Goal: Information Seeking & Learning: Learn about a topic

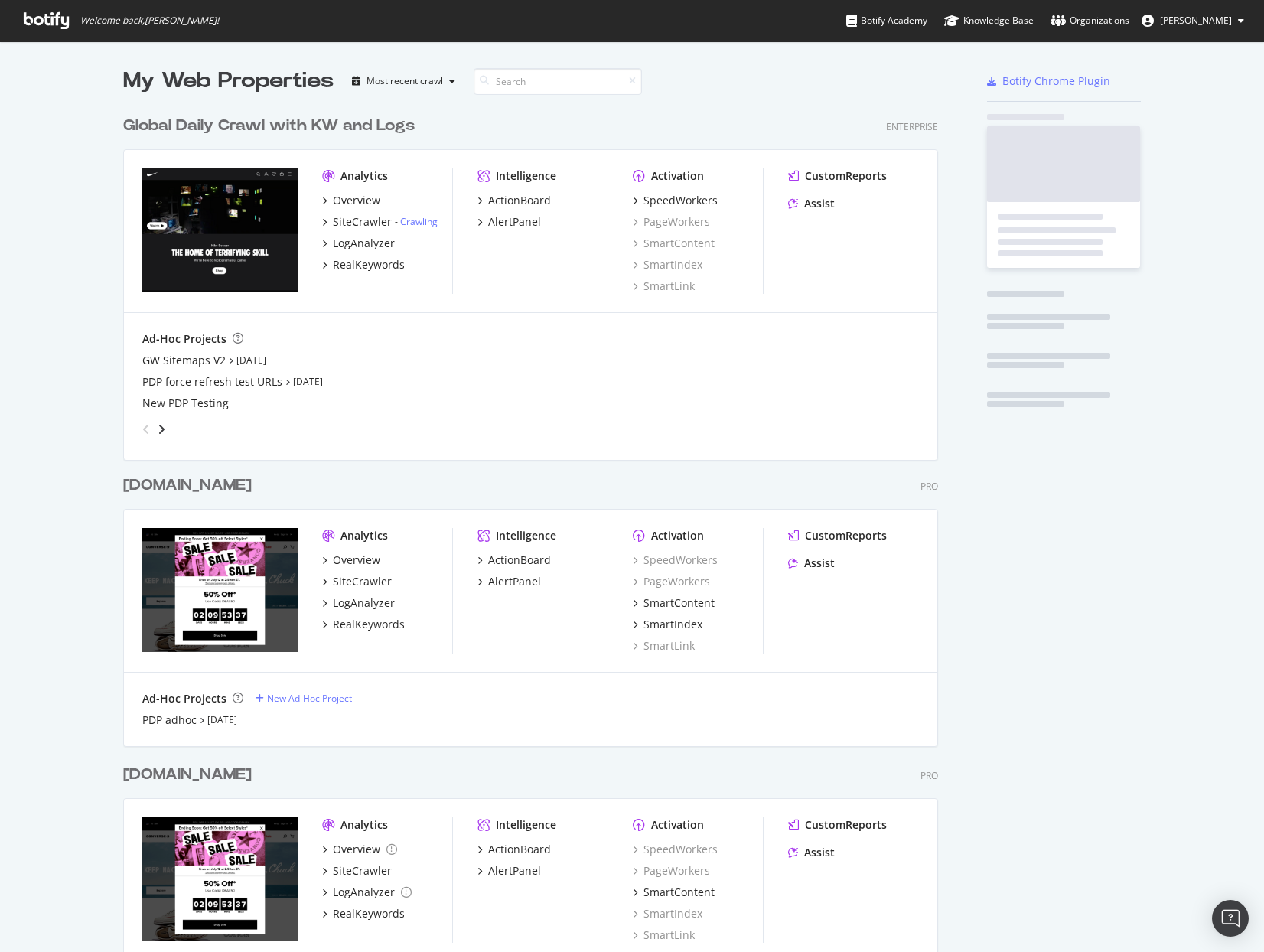
scroll to position [1737, 0]
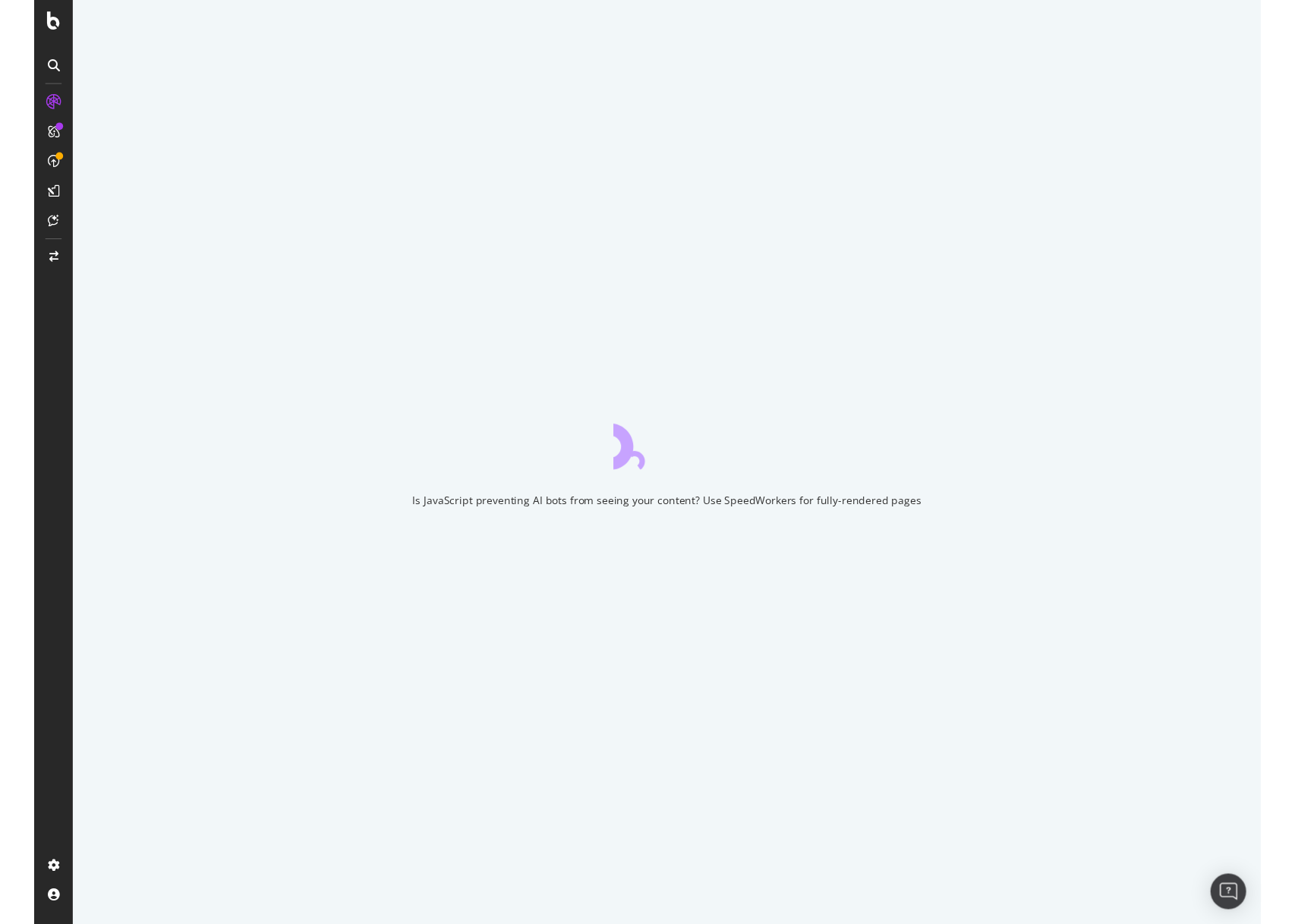
scroll to position [1724, 0]
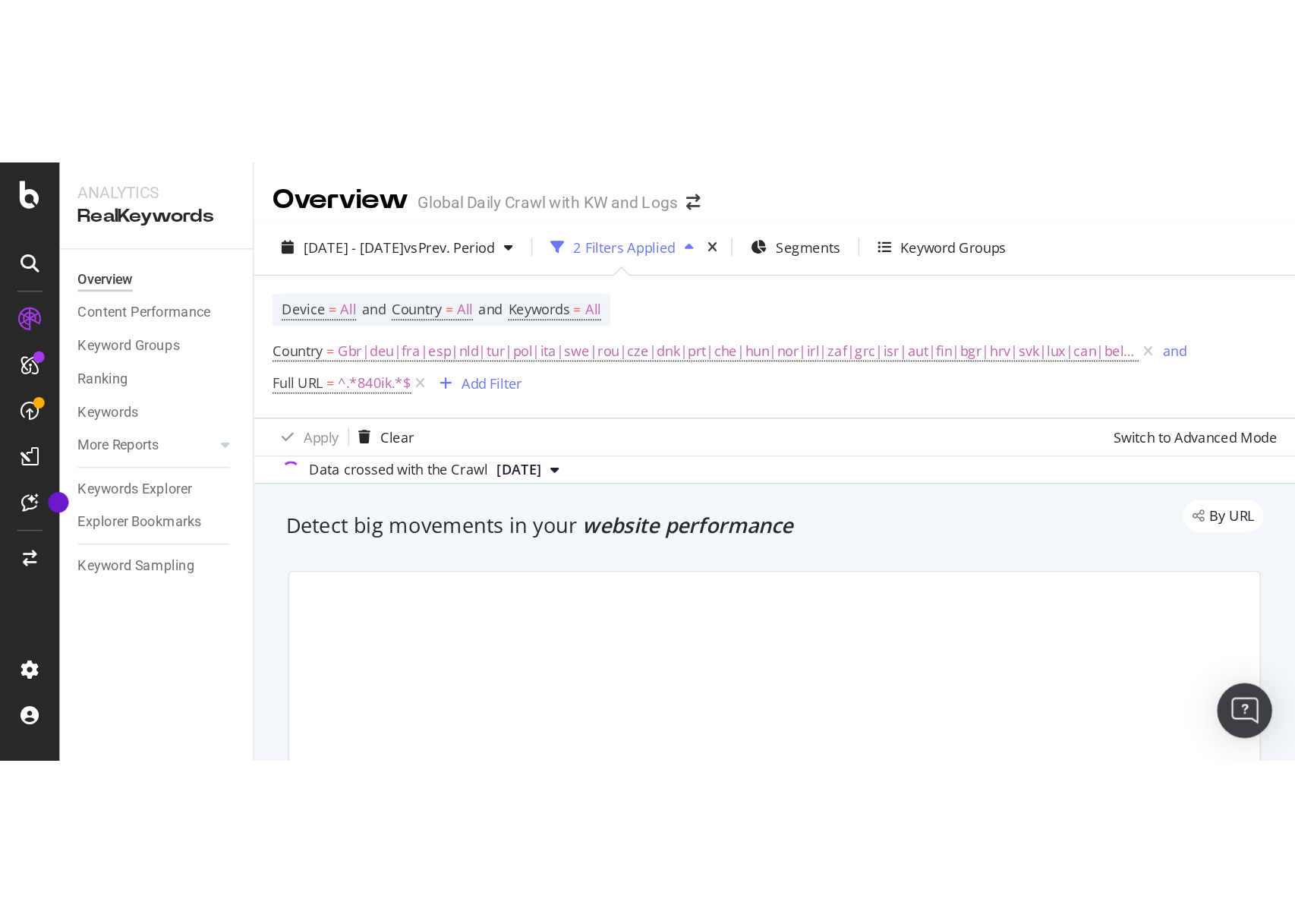
scroll to position [1722, 0]
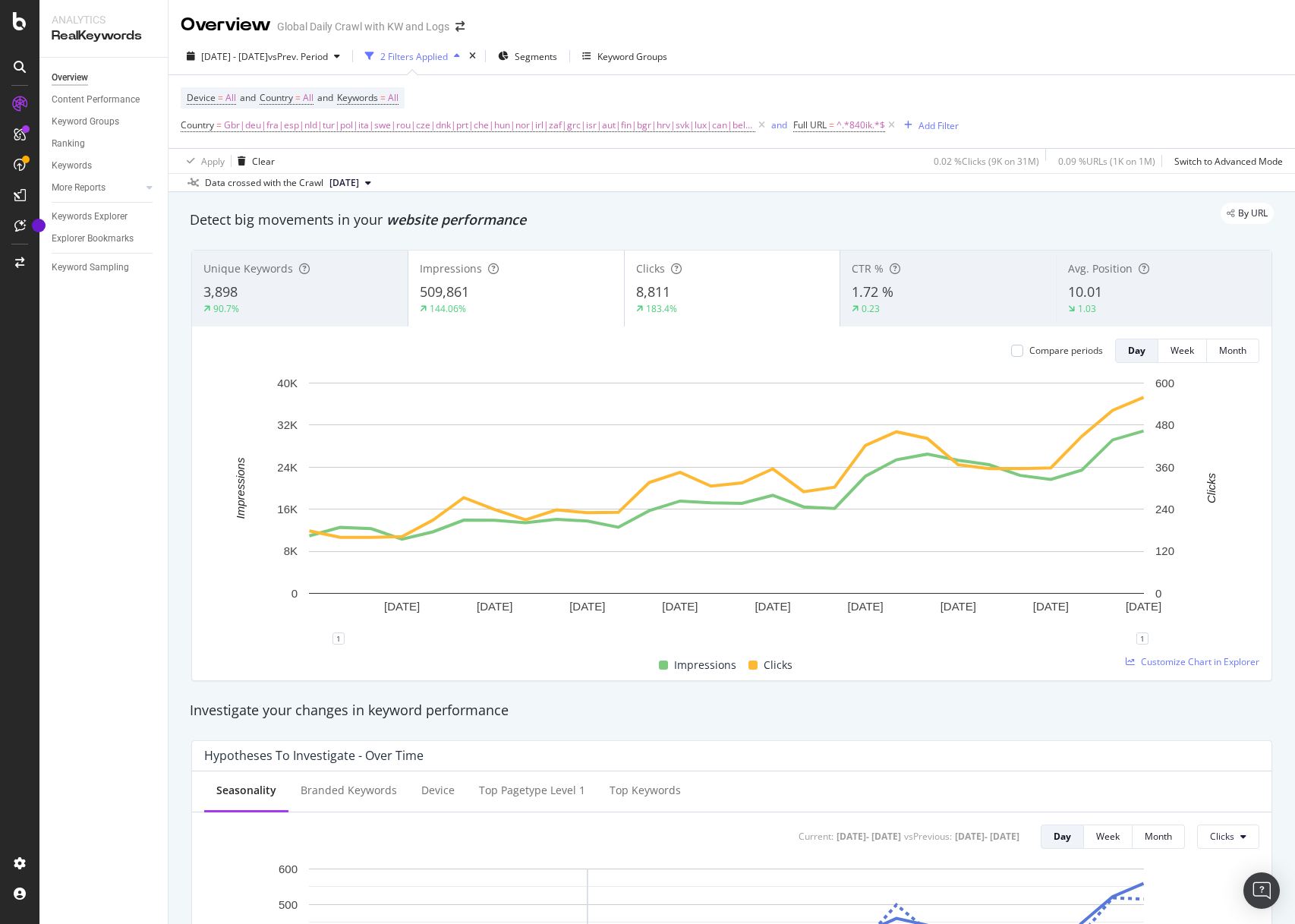
click at [19, 353] on div at bounding box center [20, 471] width 36 height 759
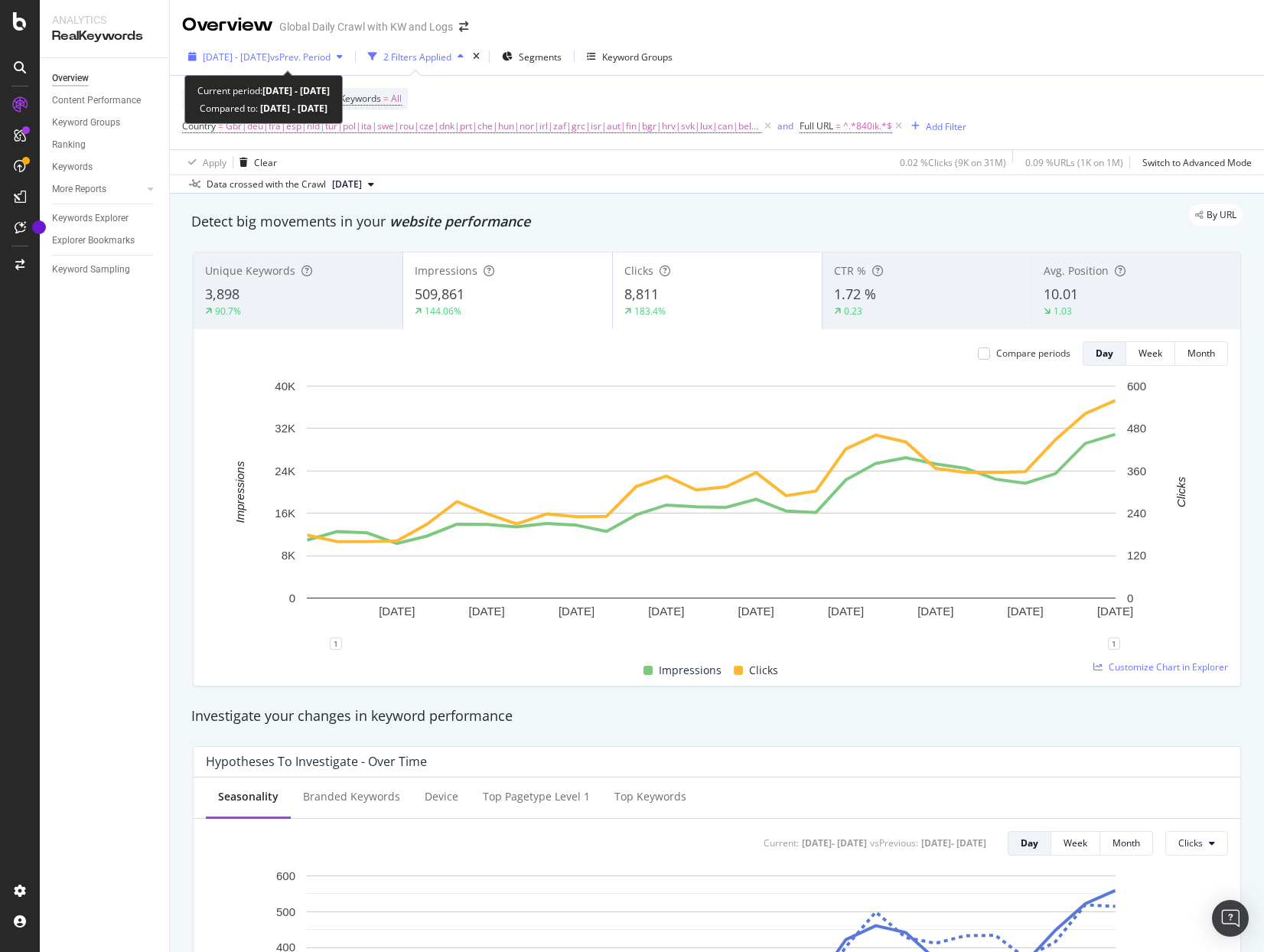
click at [270, 62] on span "[DATE] - [DATE]" at bounding box center [236, 58] width 68 height 13
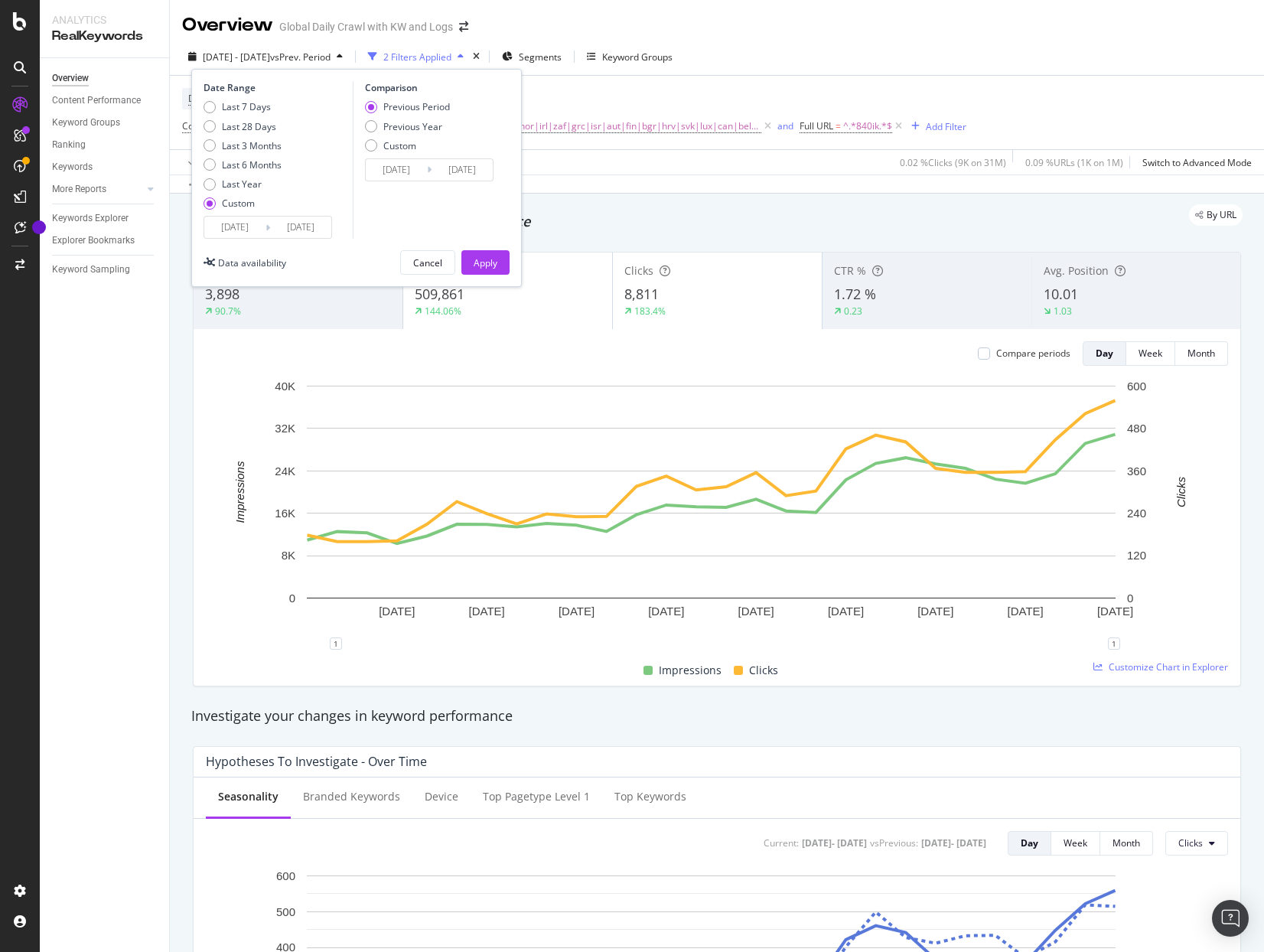
click at [263, 228] on input "2025/07/30" at bounding box center [234, 228] width 61 height 22
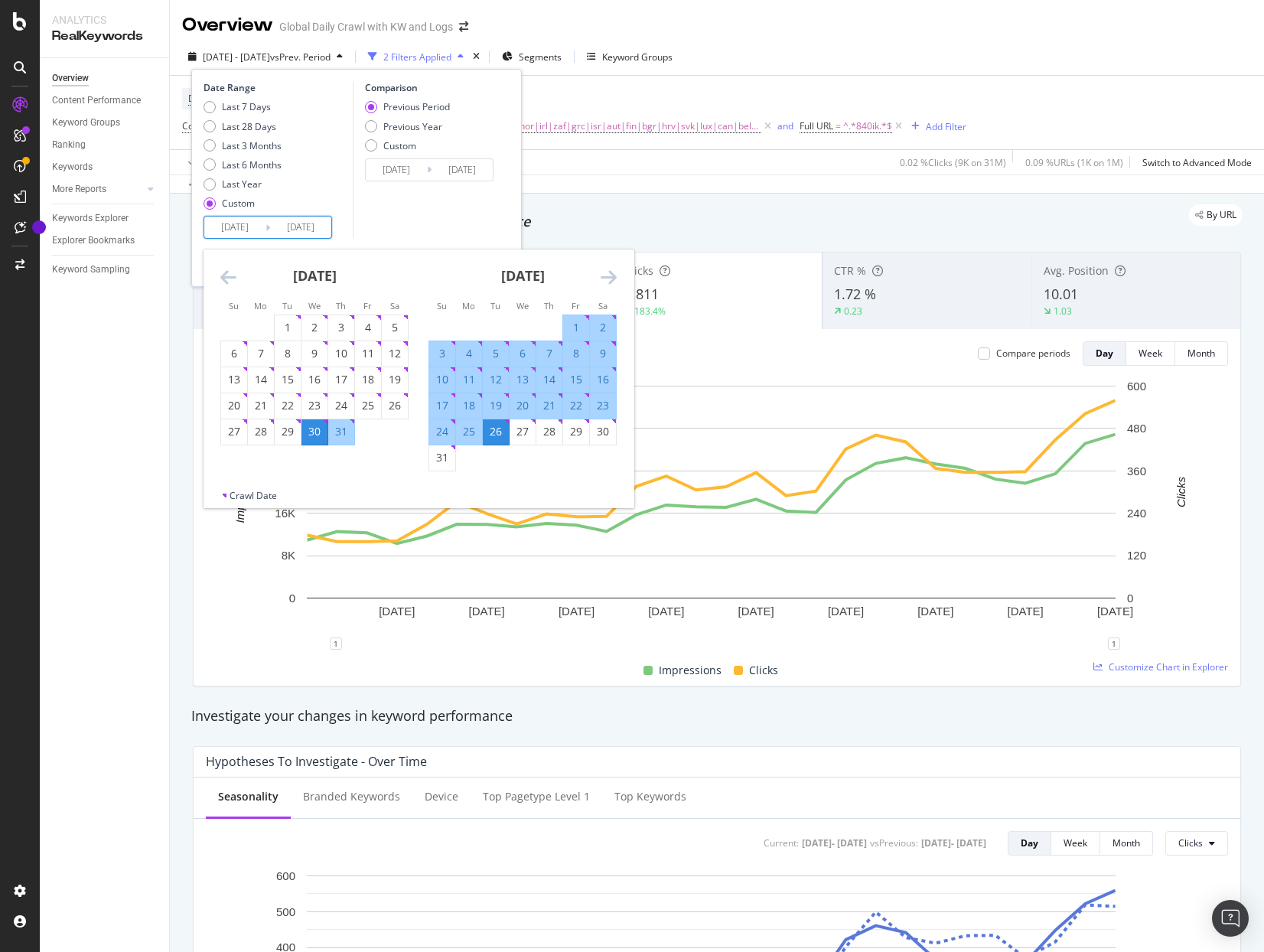
click at [614, 284] on icon "Move forward to switch to the next month." at bounding box center [608, 277] width 16 height 18
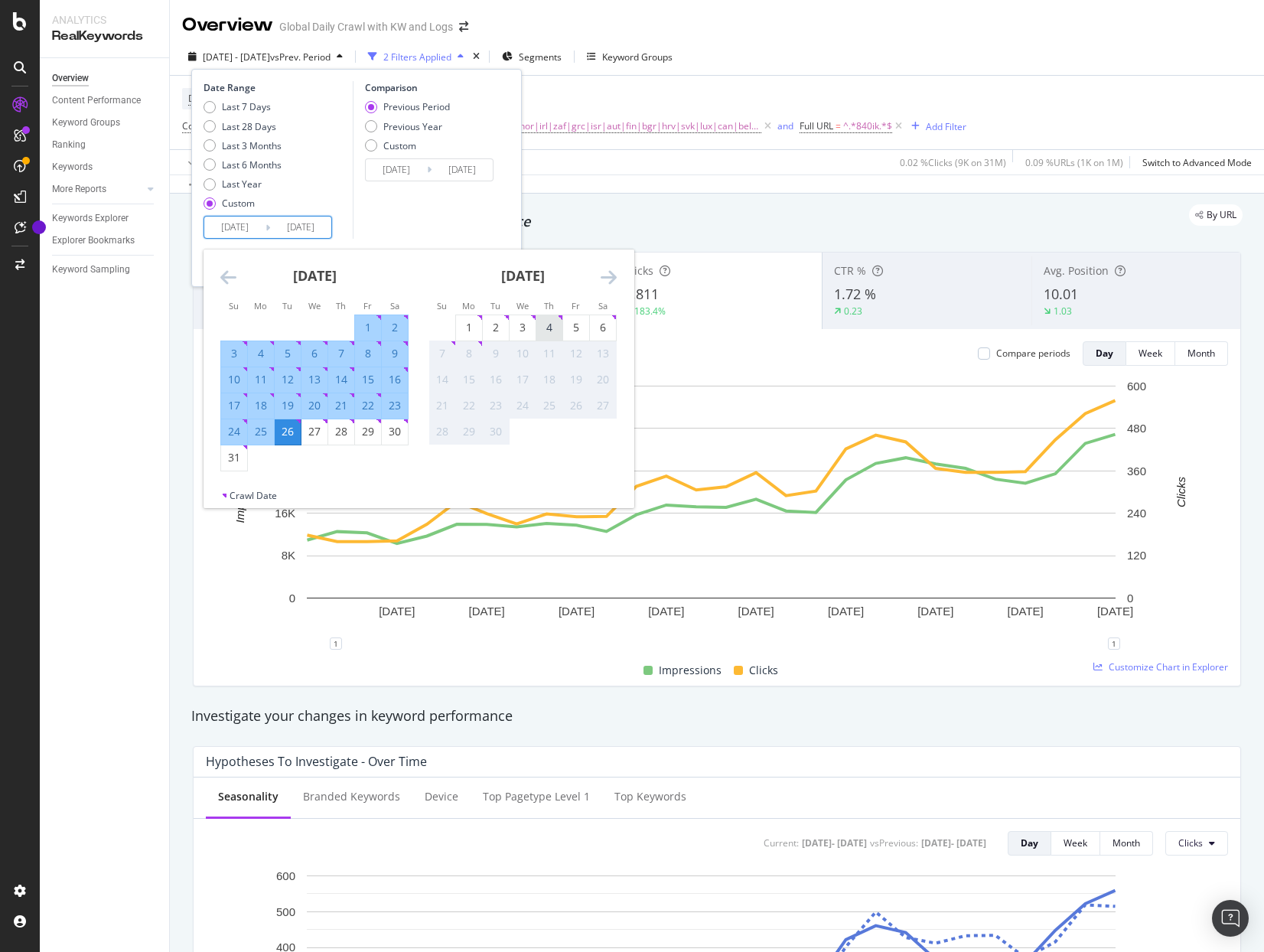
click at [551, 322] on div "4" at bounding box center [549, 327] width 26 height 15
type input "[DATE]"
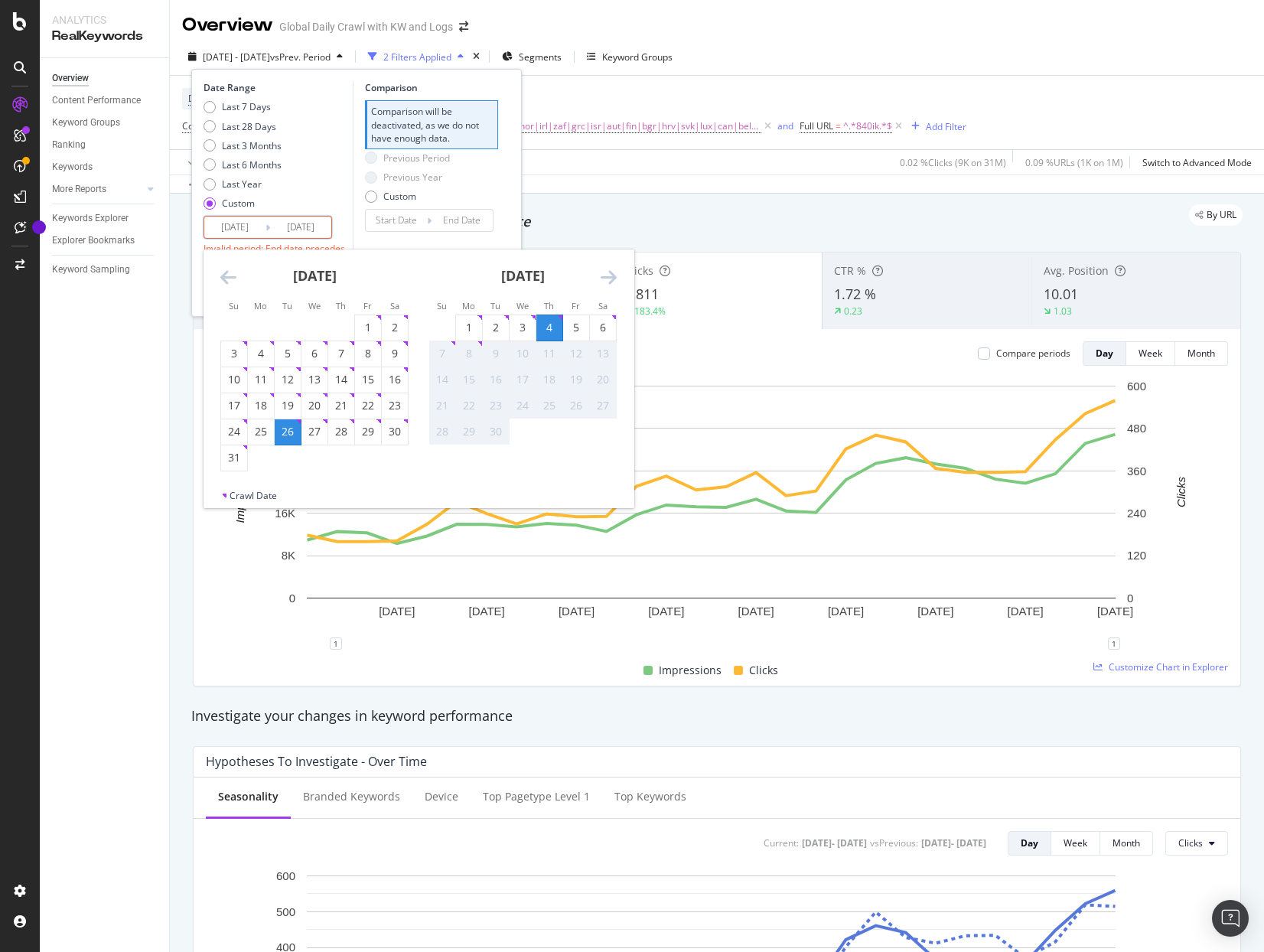
click at [227, 272] on icon "Move backward to switch to the previous month." at bounding box center [228, 277] width 16 height 18
click at [309, 436] on div "30" at bounding box center [314, 431] width 26 height 15
type input "2025/07/30"
type input "2025/07/02"
type input "2025/07/29"
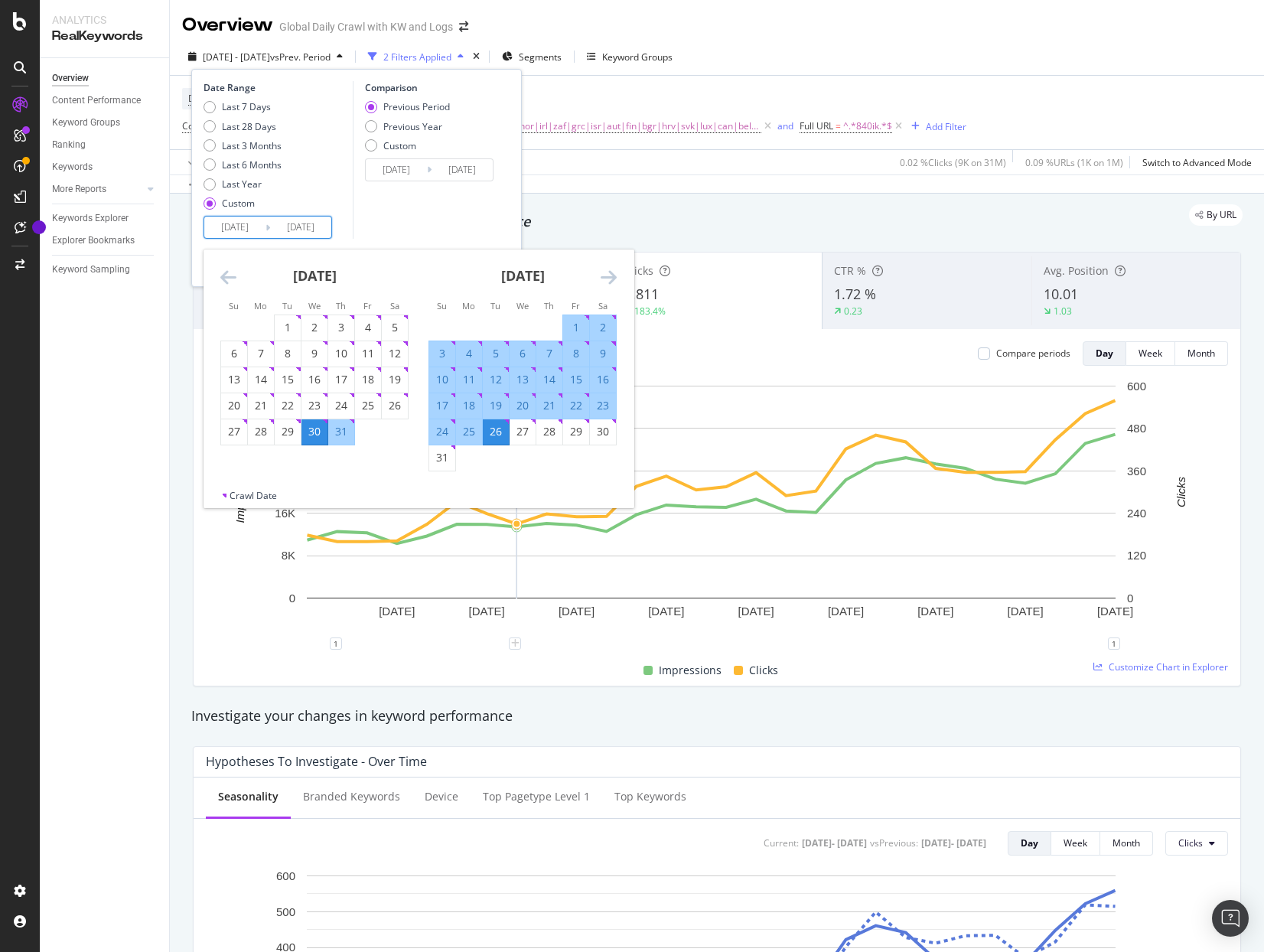
click at [88, 541] on div "Overview Content Performance Keyword Groups Ranking Keywords More Reports Count…" at bounding box center [104, 505] width 129 height 894
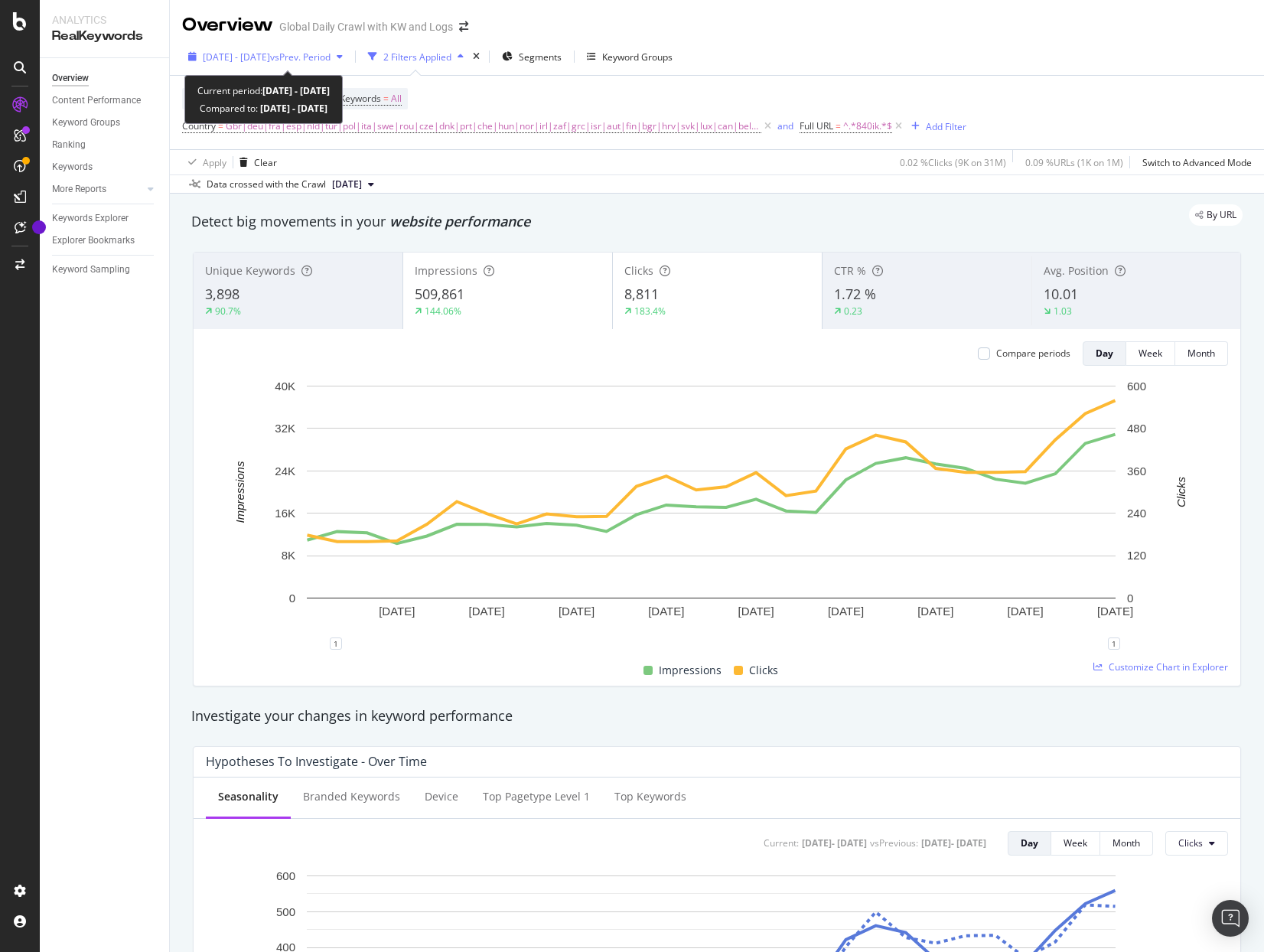
click at [270, 60] on span "2025 Jul. 30th - Aug. 26th" at bounding box center [236, 58] width 68 height 13
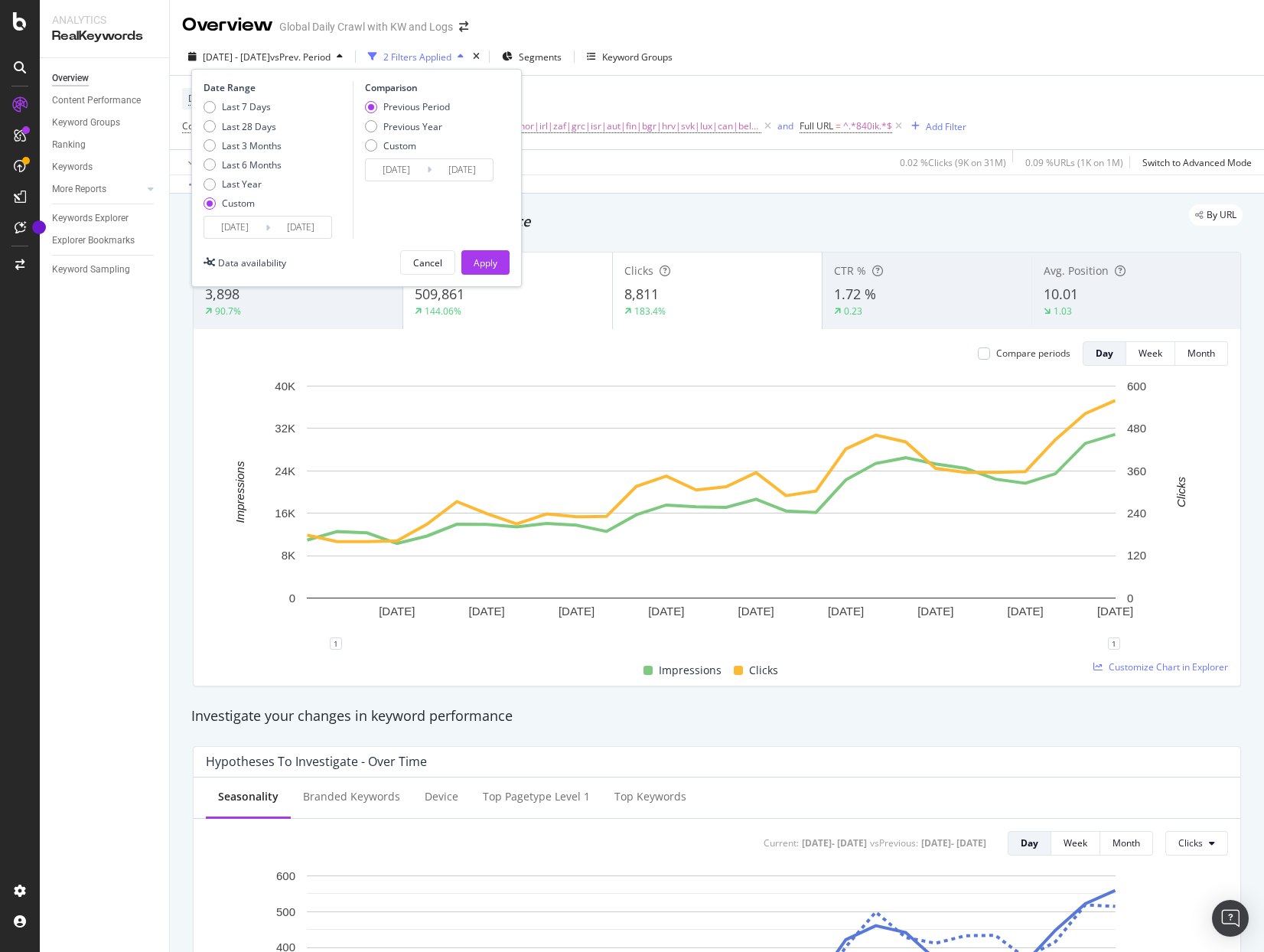
click at [319, 227] on input "2025/08/26" at bounding box center [300, 228] width 61 height 22
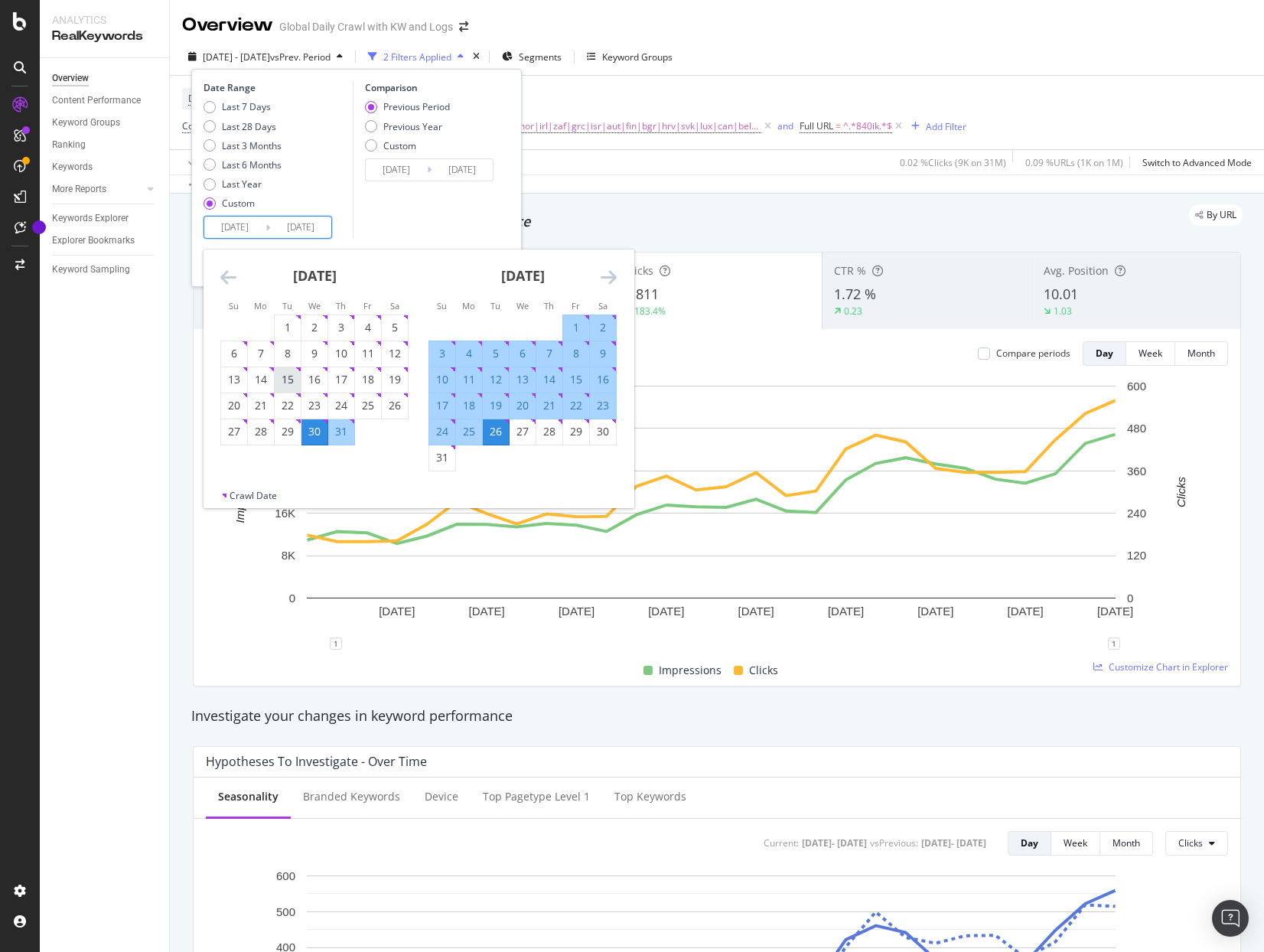
click at [290, 377] on div "15" at bounding box center [287, 380] width 26 height 15
type input "[DATE]"
type input "2025/06/02"
type input "[DATE]"
click at [613, 280] on icon "Move forward to switch to the next month." at bounding box center [608, 277] width 16 height 18
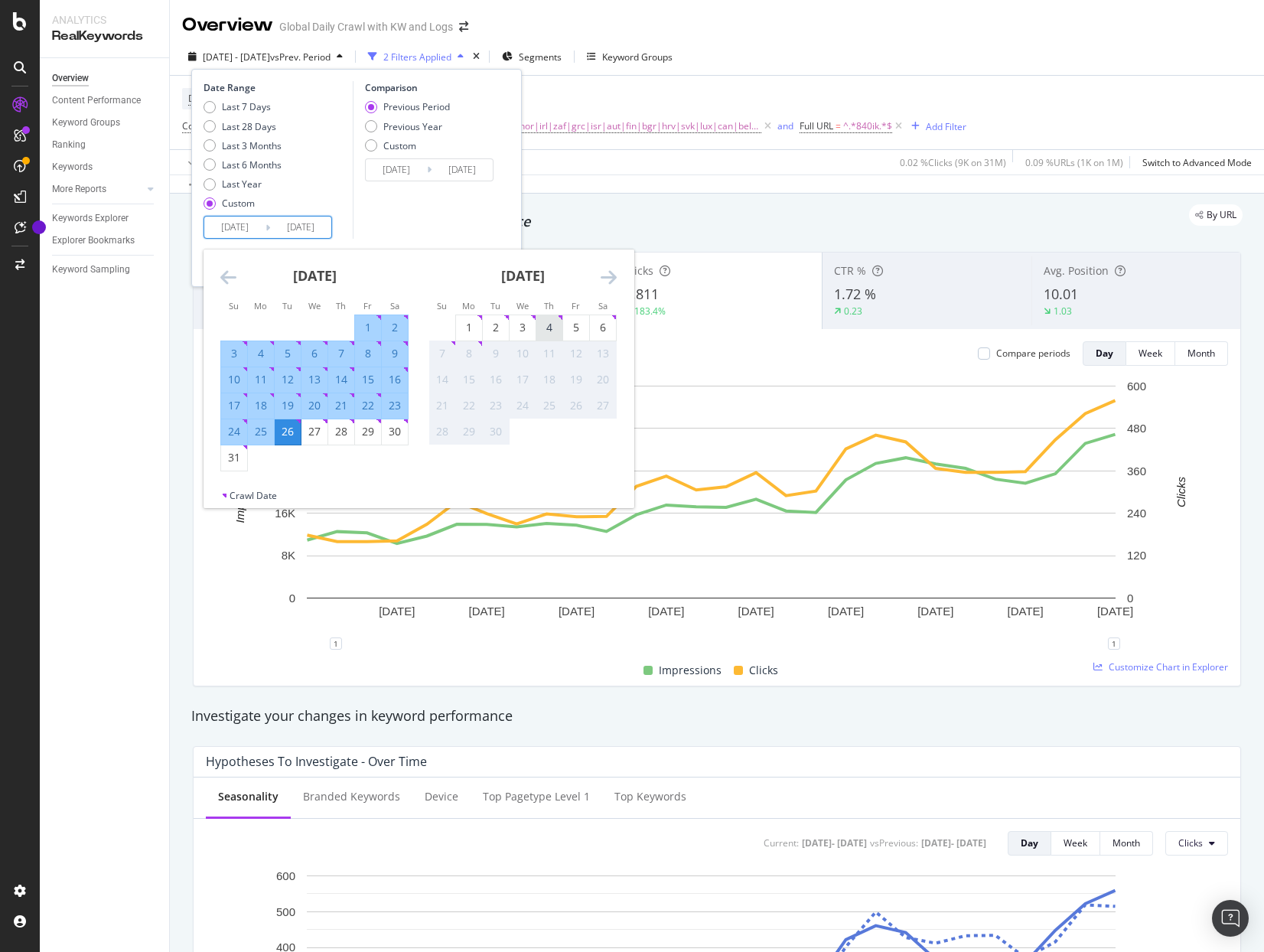
click at [543, 327] on div "4" at bounding box center [549, 327] width 26 height 15
type input "[DATE]"
type input "2025/05/24"
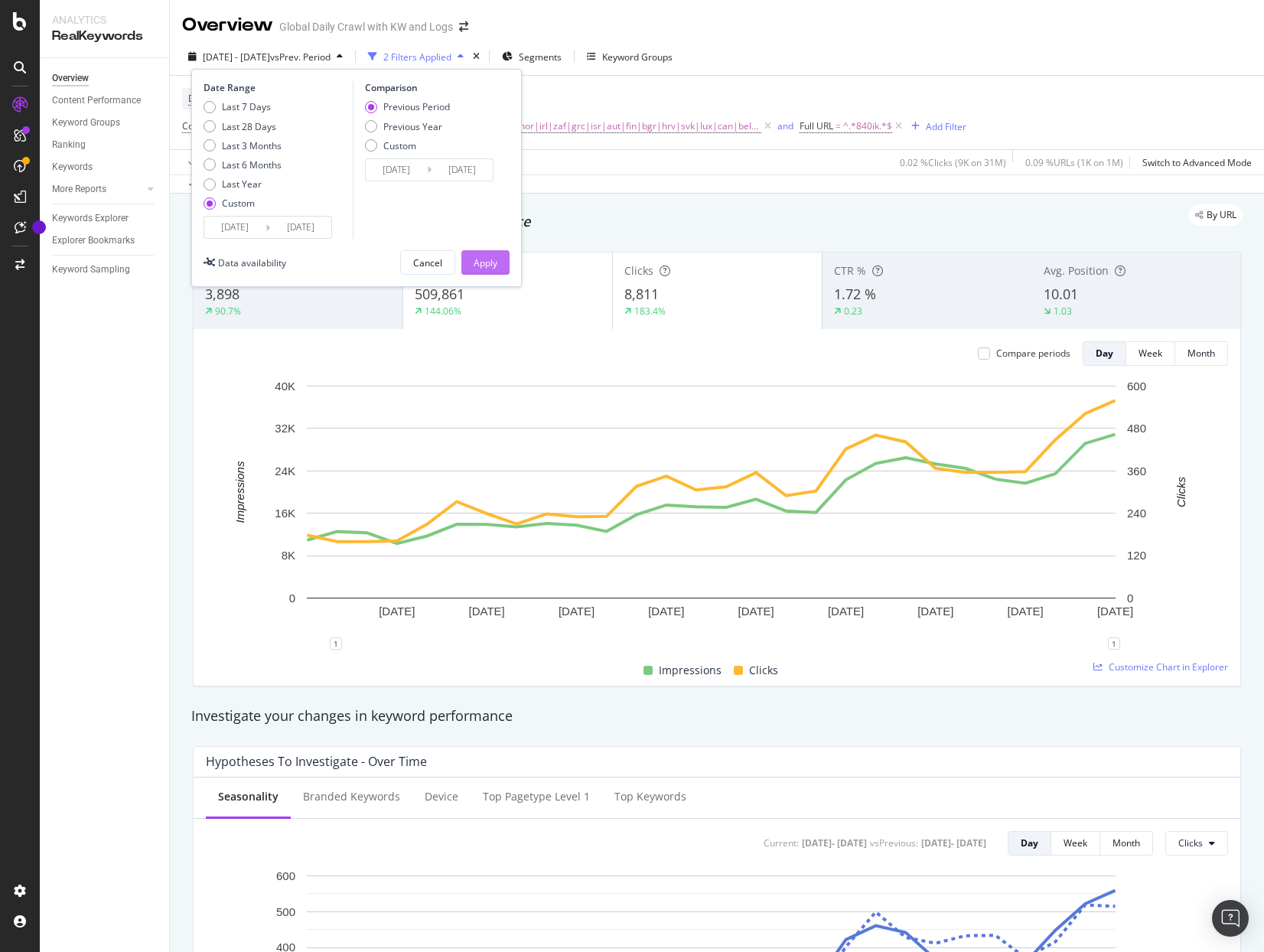
click at [484, 266] on div "Apply" at bounding box center [486, 263] width 23 height 13
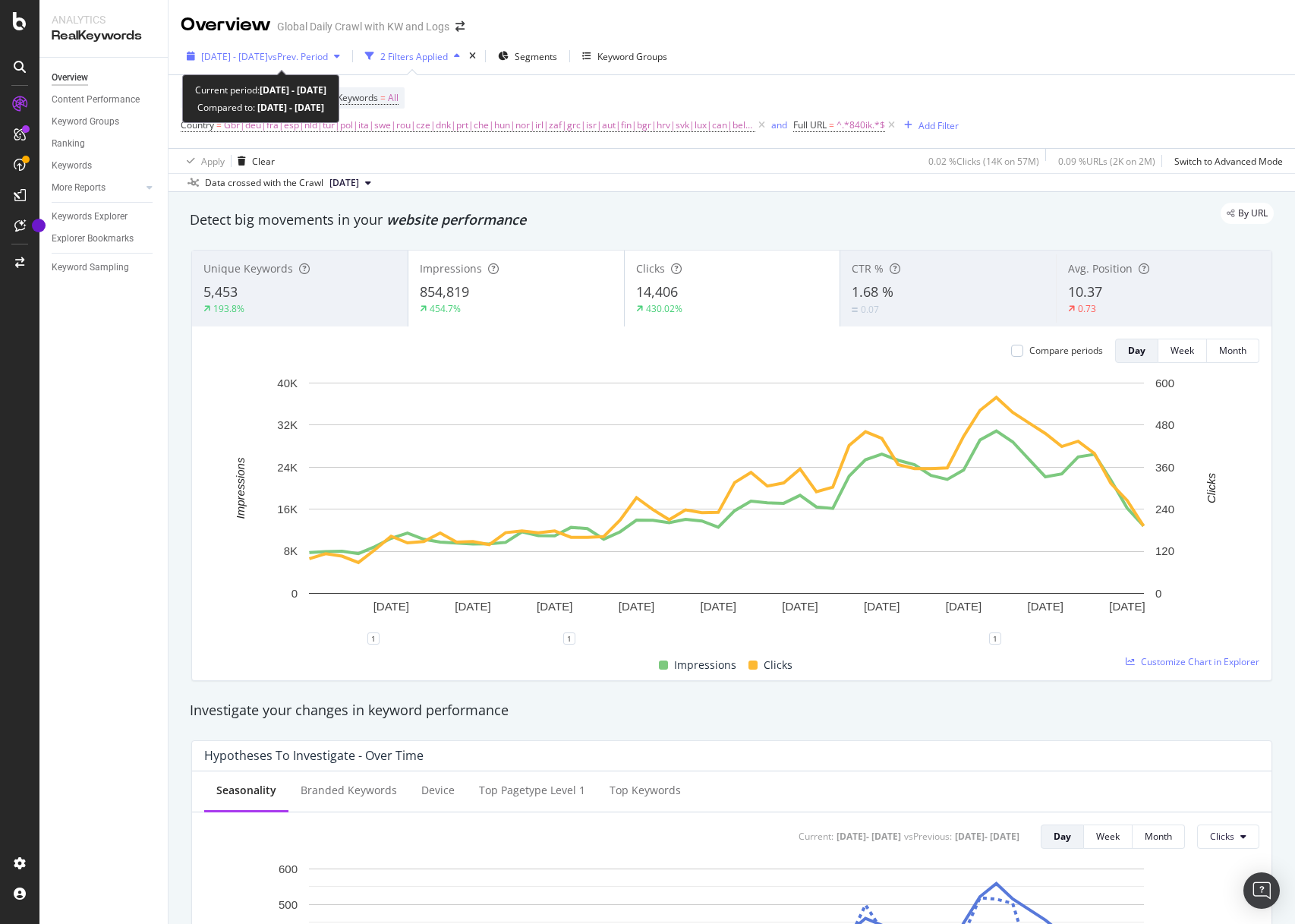
click at [323, 59] on span "vs Prev. Period" at bounding box center [298, 57] width 60 height 13
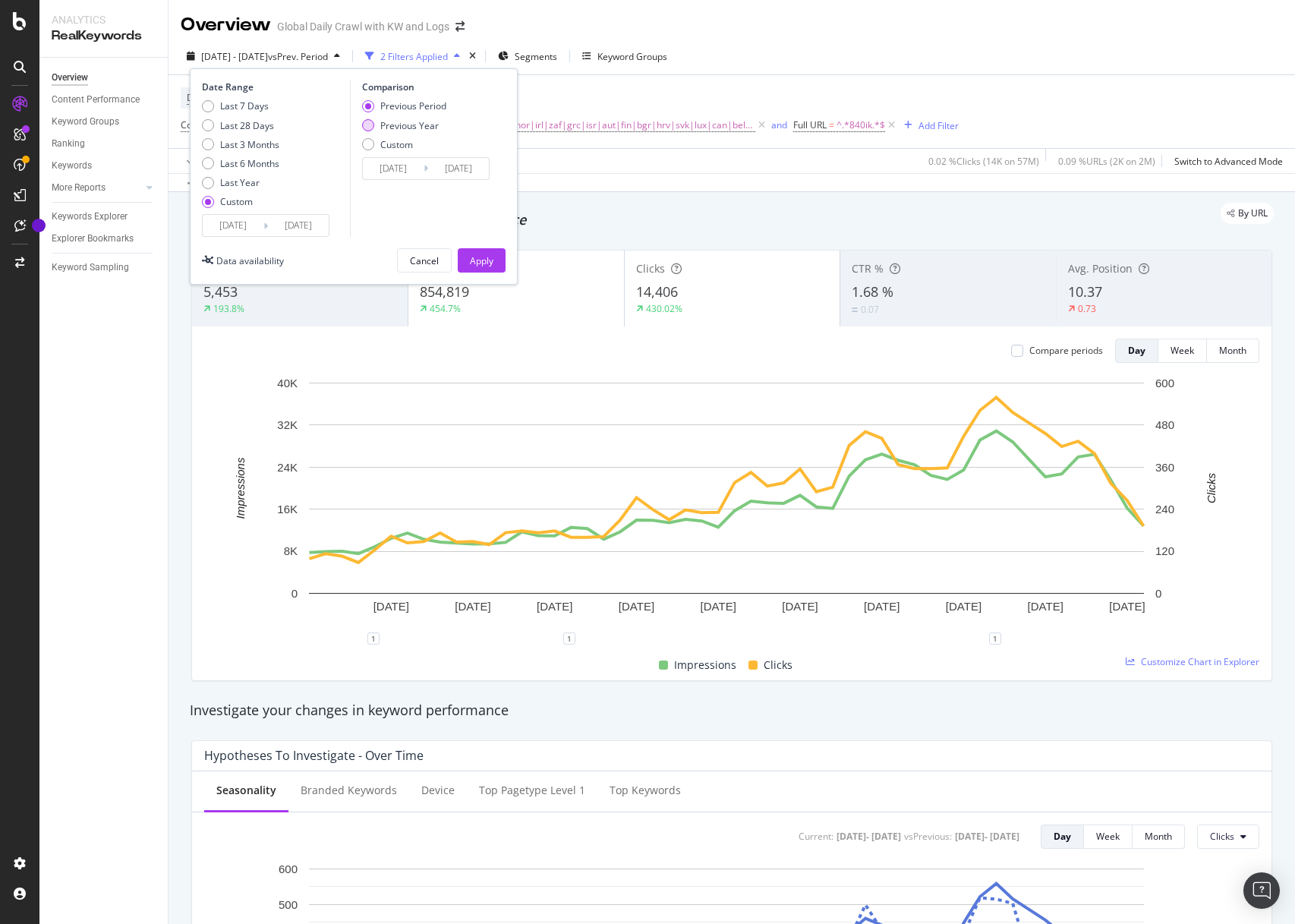
click at [374, 123] on div "Previous Year" at bounding box center [404, 126] width 84 height 13
type input "[DATE]"
click at [495, 264] on button "Apply" at bounding box center [482, 260] width 48 height 24
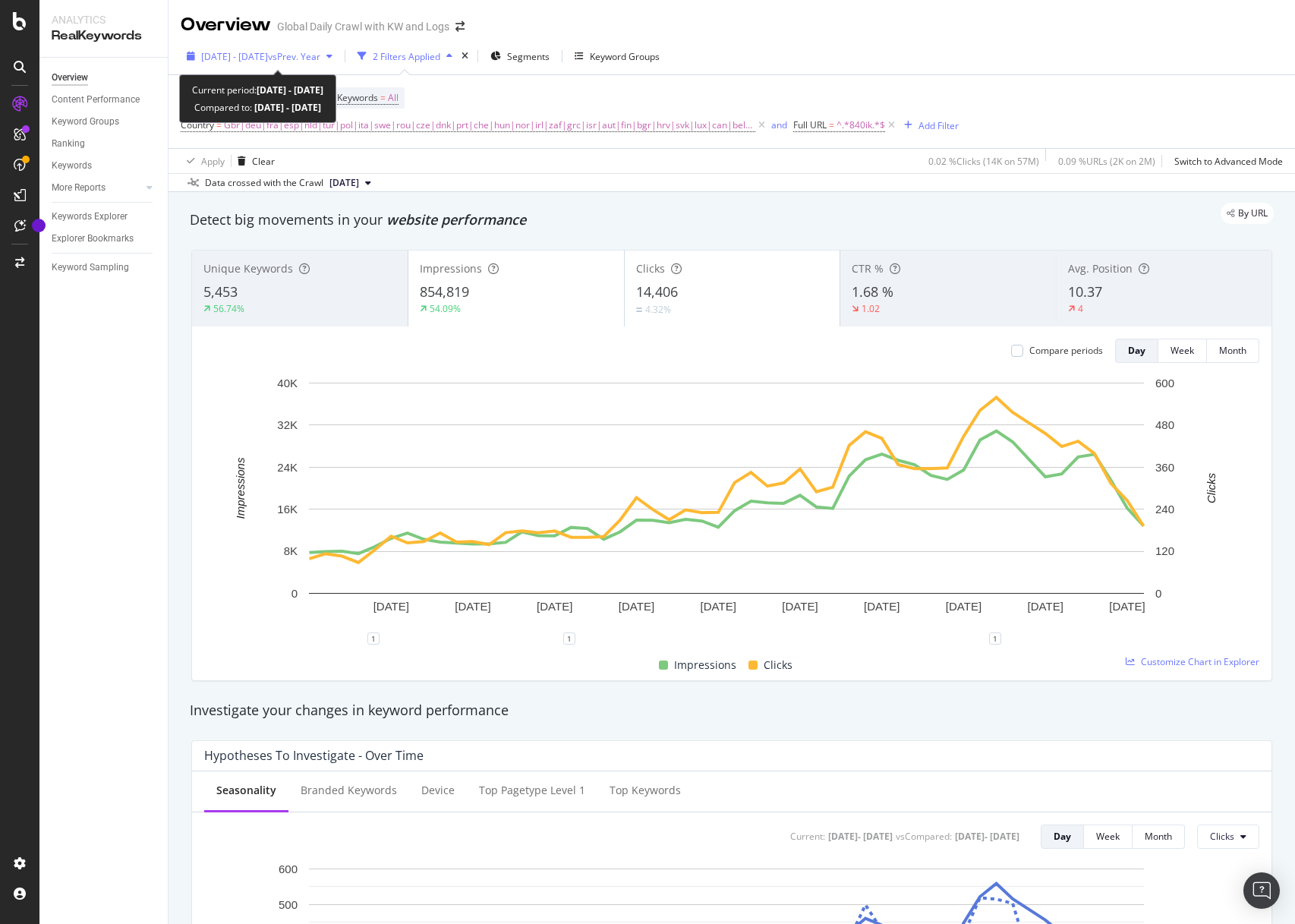
click at [315, 56] on span "vs Prev. Year" at bounding box center [294, 57] width 52 height 13
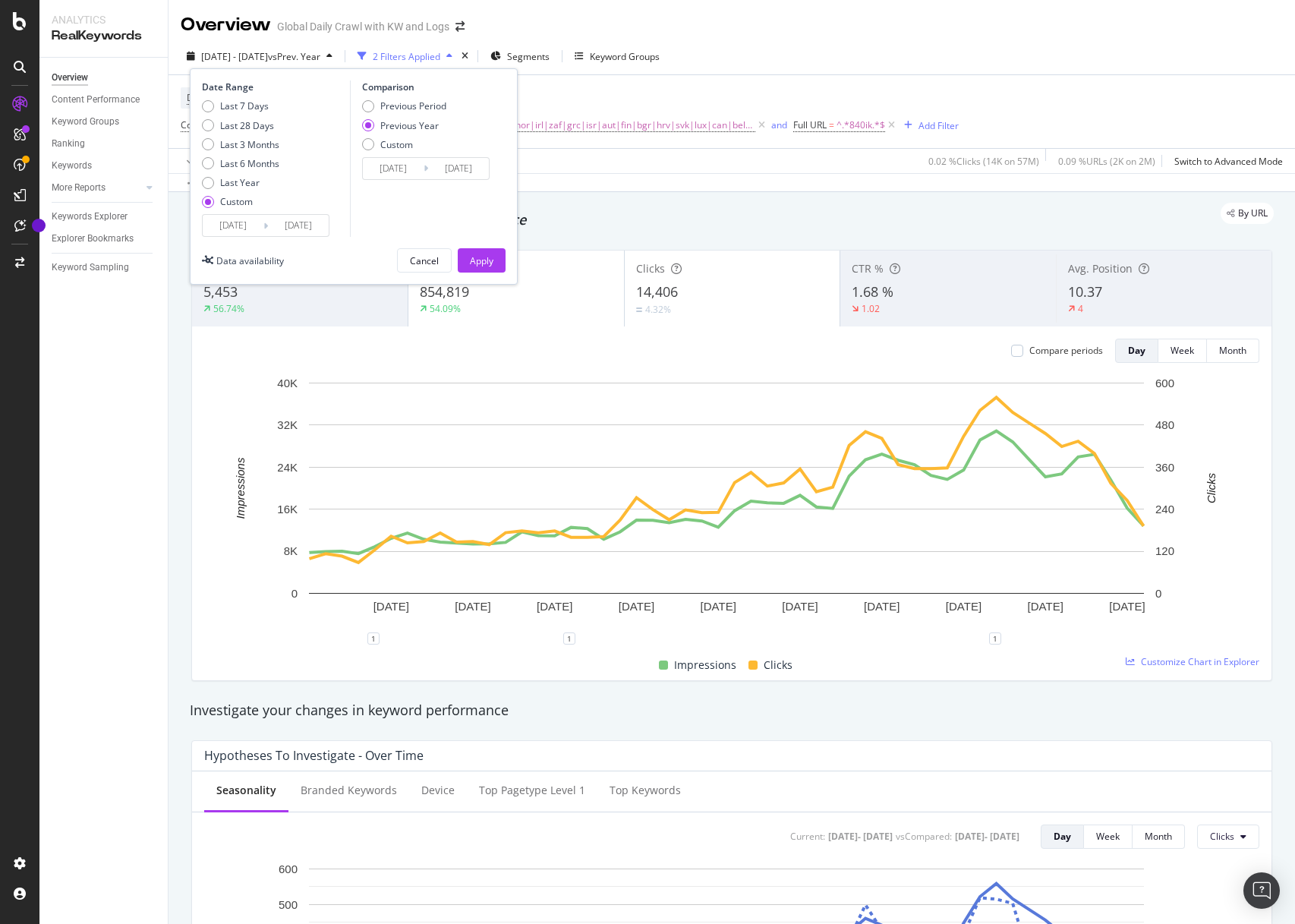
click at [238, 227] on input "[DATE]" at bounding box center [233, 226] width 60 height 22
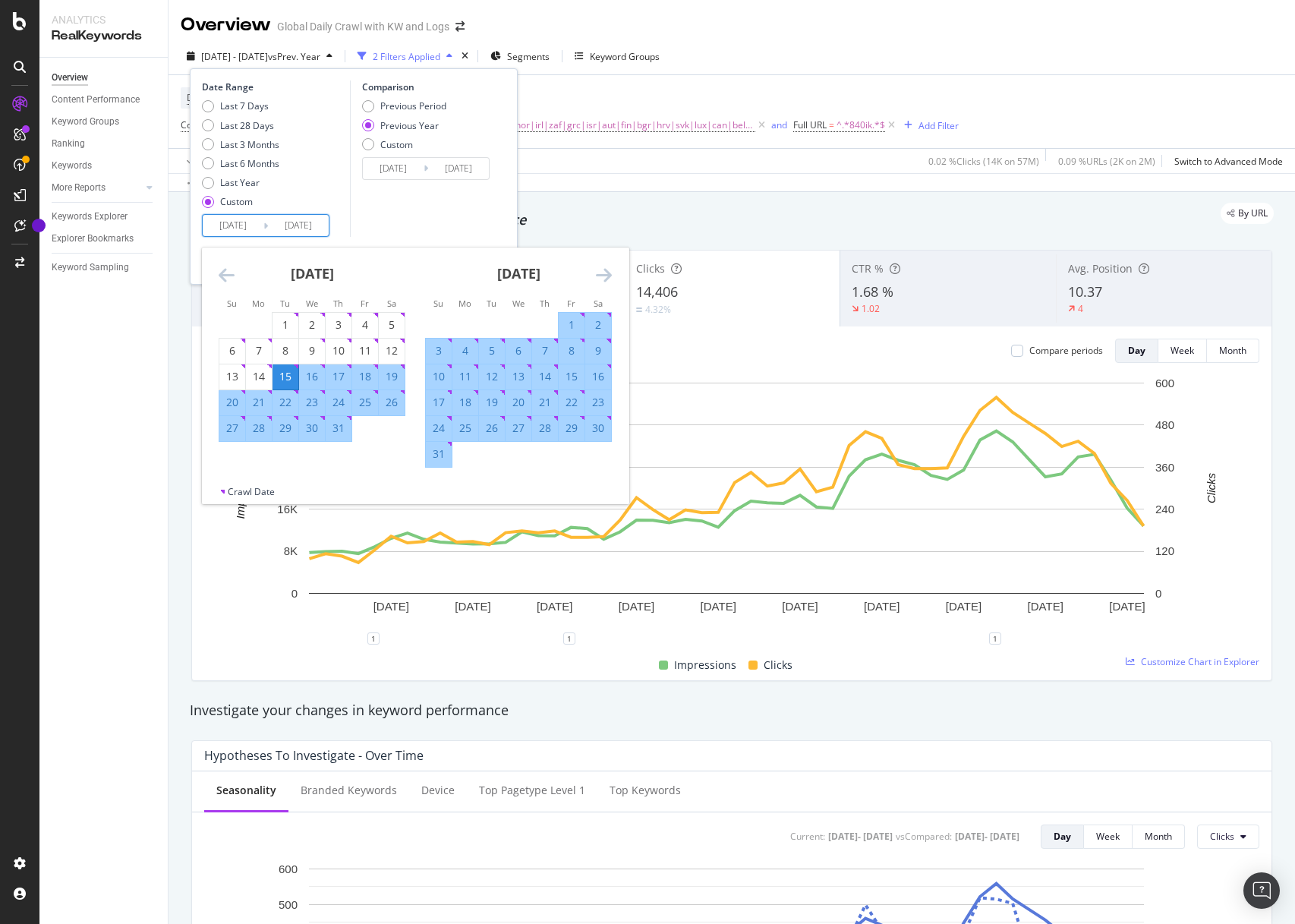
click at [229, 277] on icon "Move backward to switch to the previous month." at bounding box center [226, 275] width 16 height 18
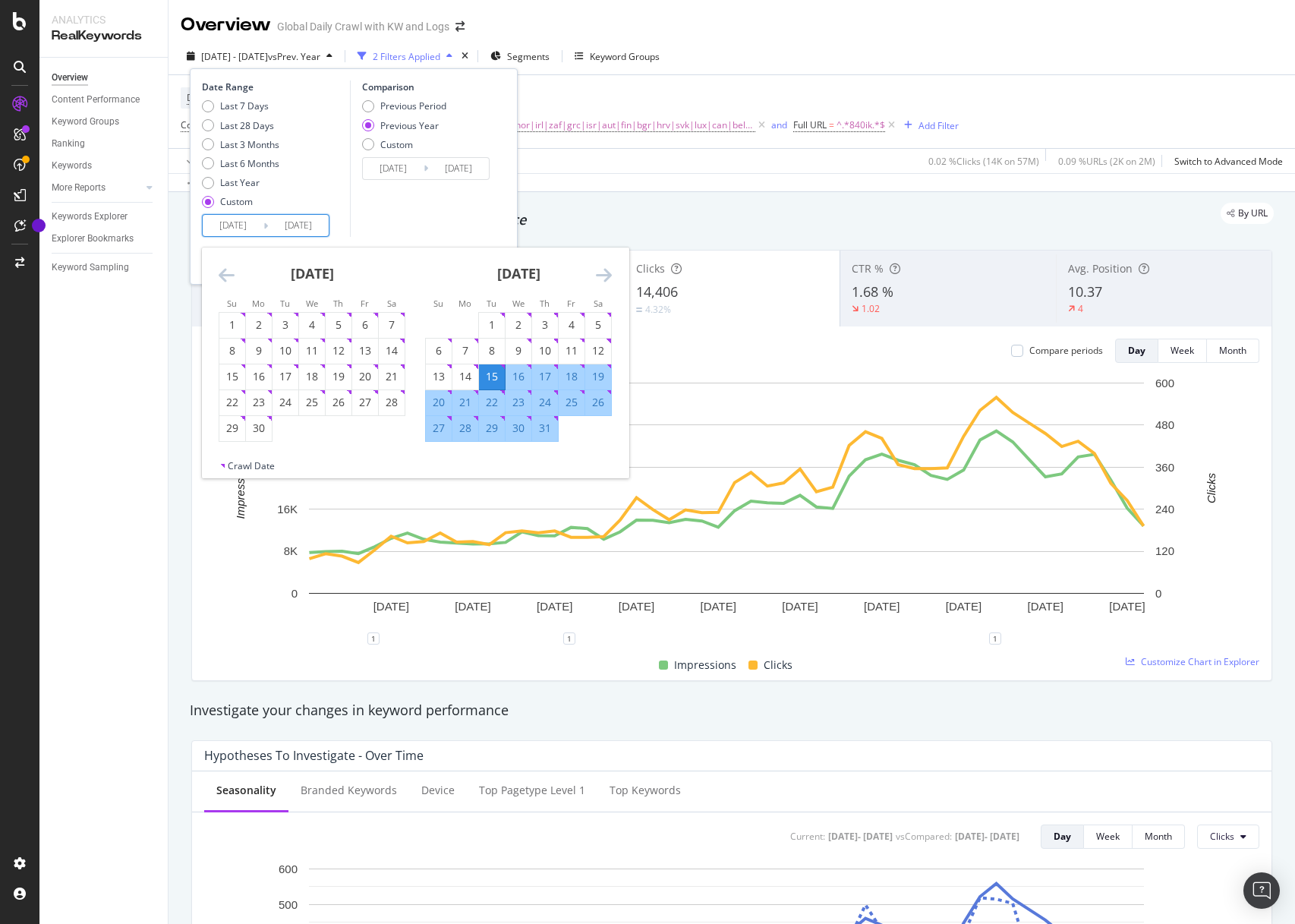
click at [229, 277] on icon "Move backward to switch to the previous month." at bounding box center [226, 275] width 16 height 18
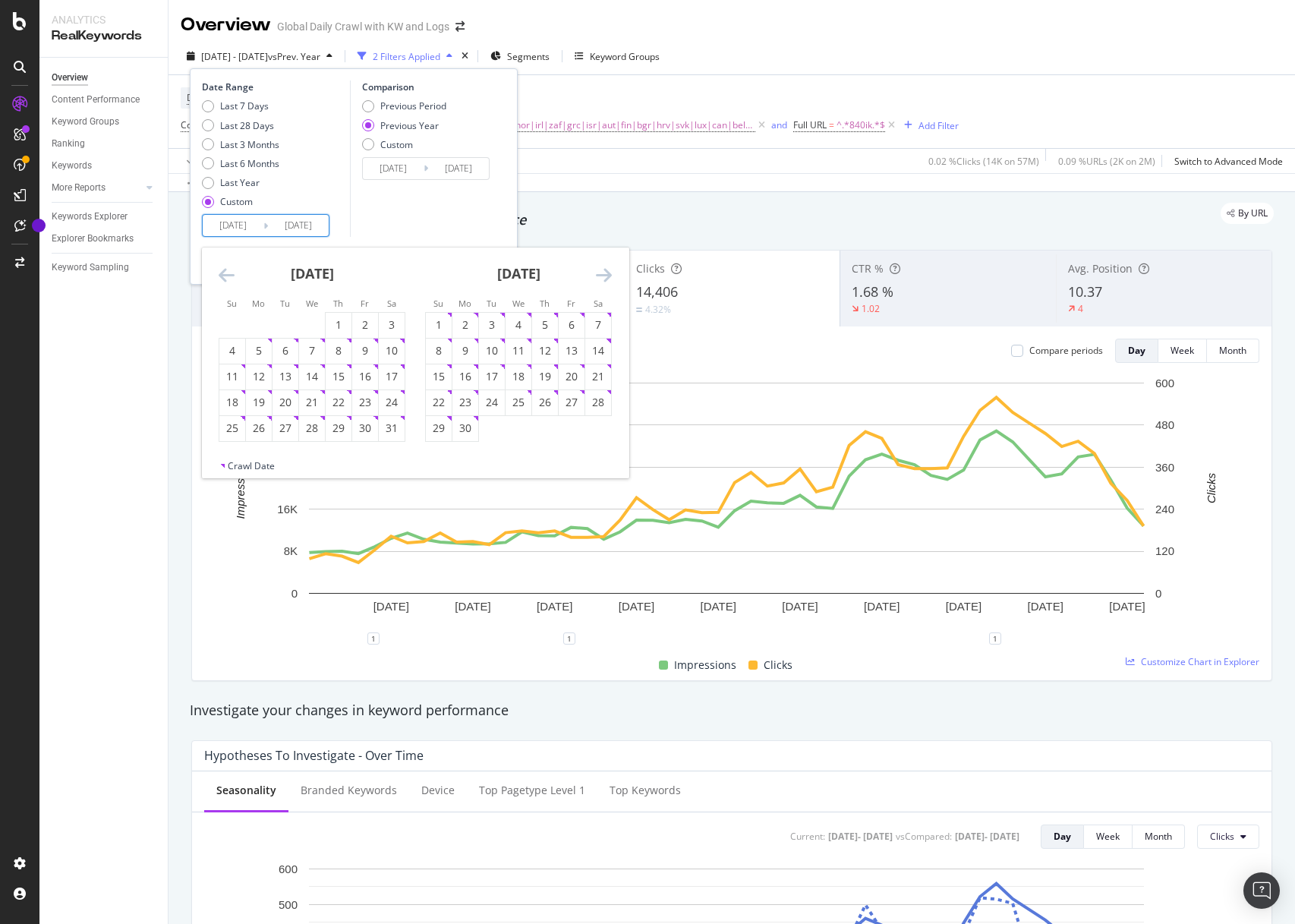
click at [229, 277] on icon "Move backward to switch to the previous month." at bounding box center [226, 275] width 16 height 18
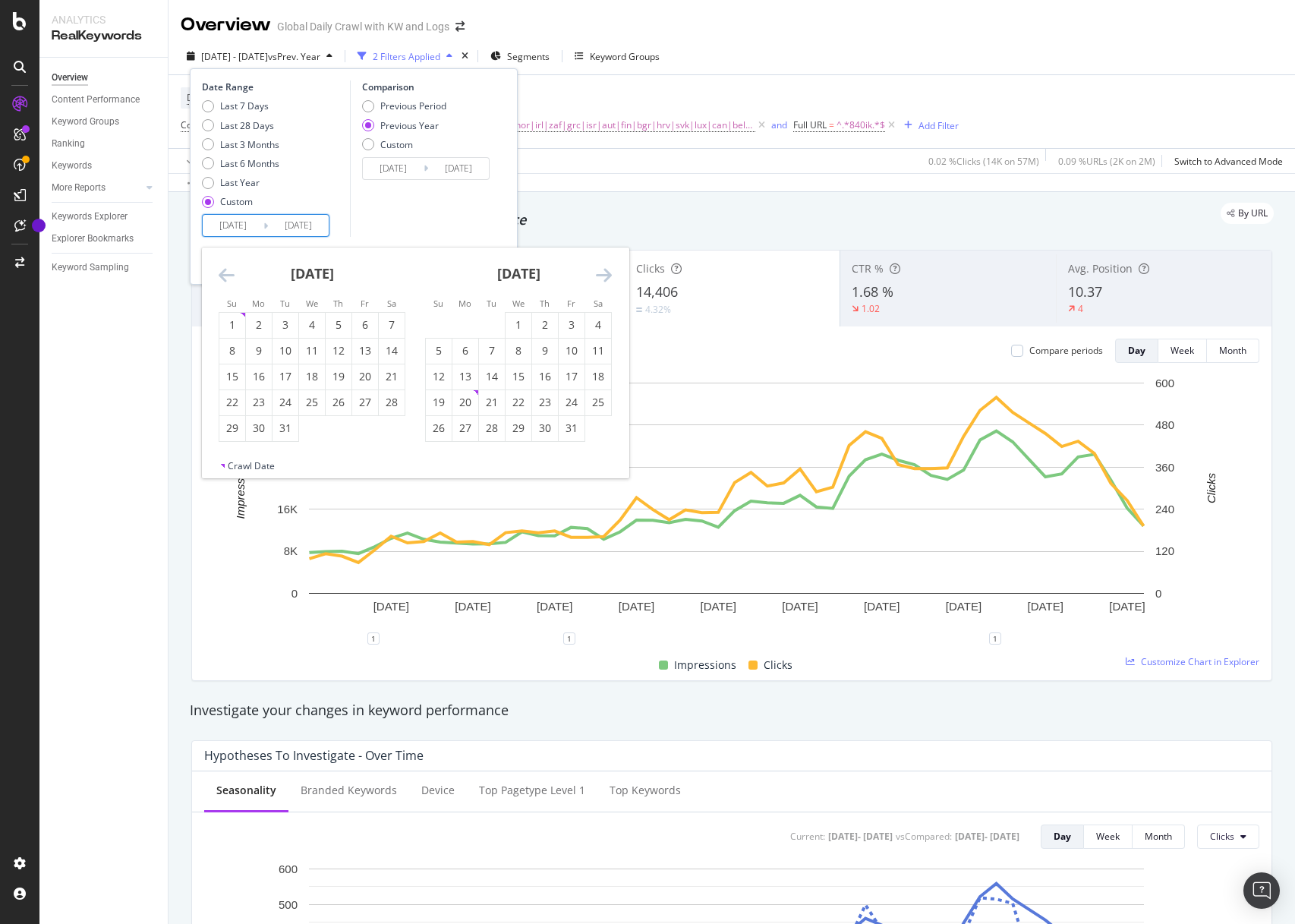
click at [229, 277] on icon "Move backward to switch to the previous month." at bounding box center [226, 275] width 16 height 18
click at [231, 281] on icon "Move backward to switch to the previous month." at bounding box center [226, 275] width 16 height 18
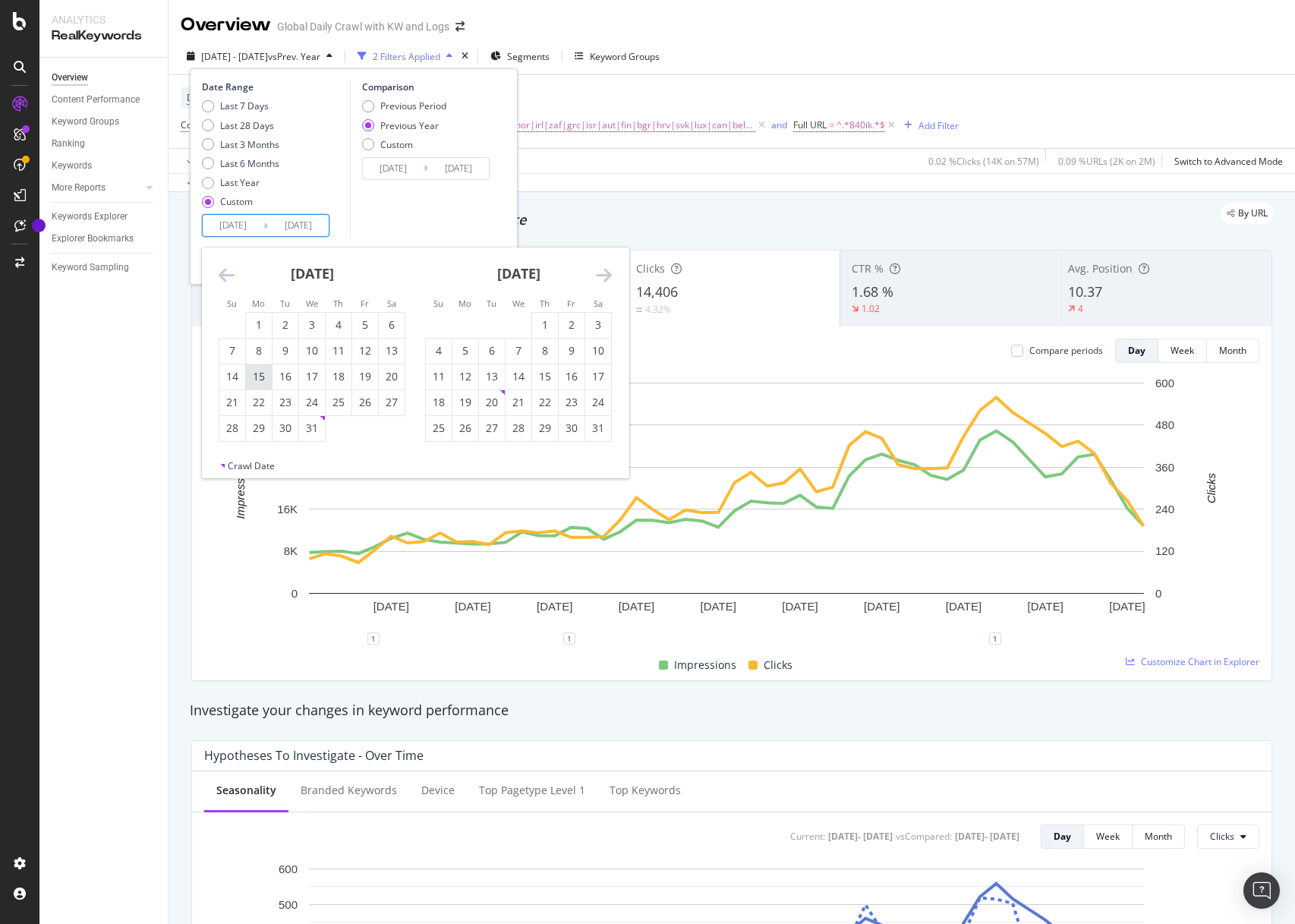
click at [255, 380] on div "15" at bounding box center [258, 377] width 26 height 15
type input "2024/07/15"
type input "2023/07/17"
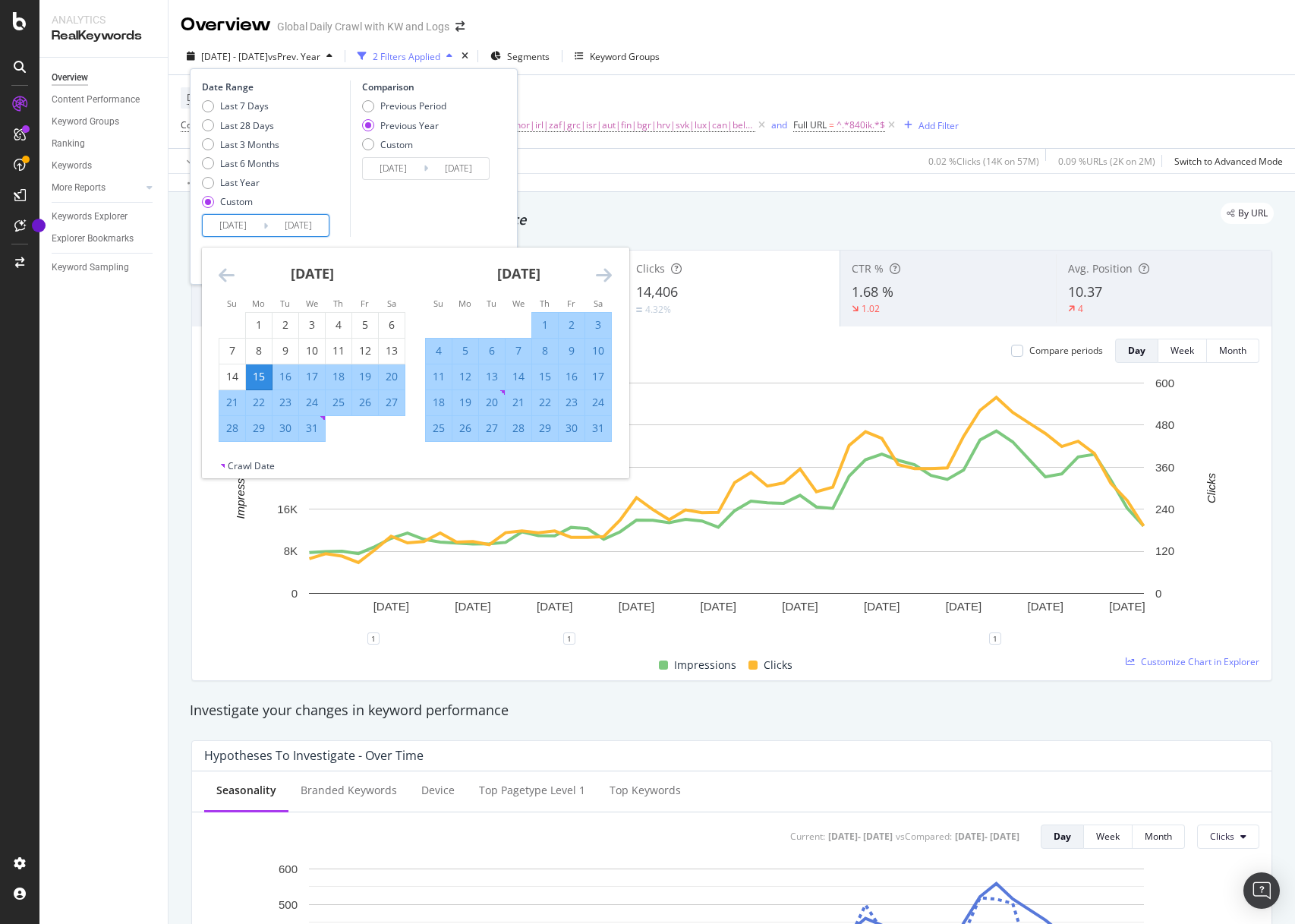
click at [599, 277] on icon "Move forward to switch to the next month." at bounding box center [604, 275] width 16 height 18
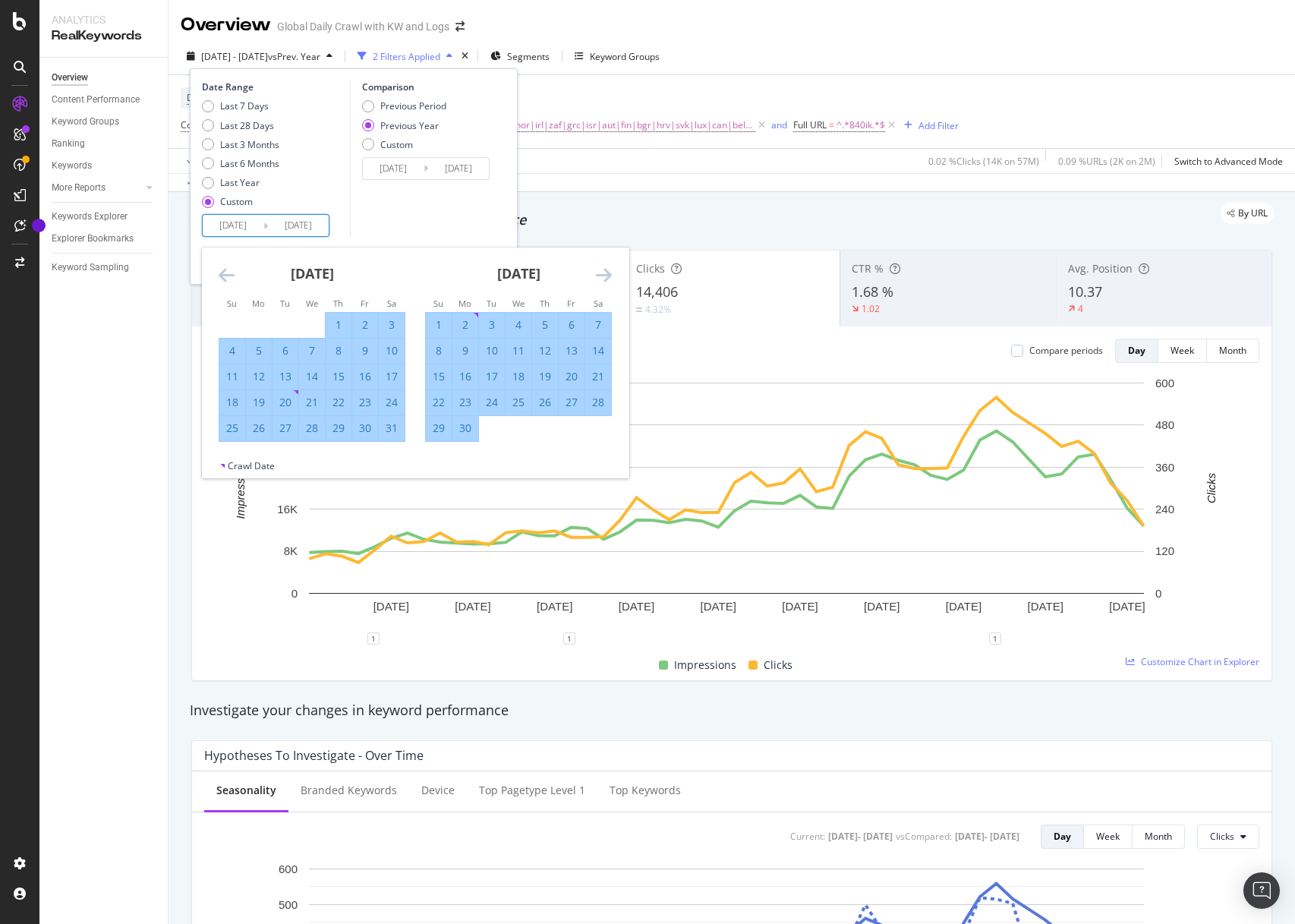
click at [523, 325] on div "4" at bounding box center [518, 325] width 26 height 15
type input "2024/09/04"
type input "2023/09/06"
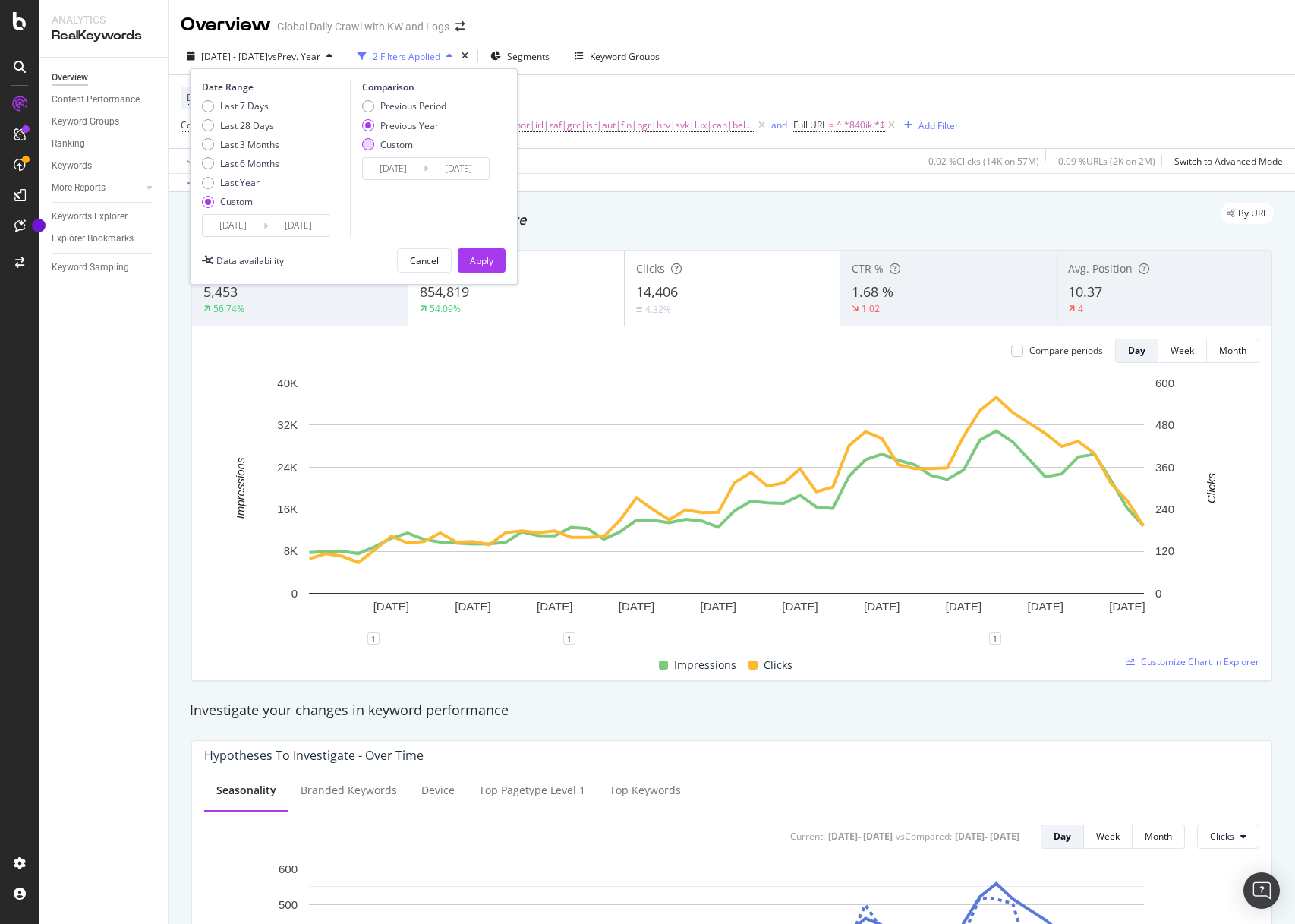
click at [383, 145] on div "Custom" at bounding box center [396, 145] width 32 height 13
click at [391, 111] on div "Previous Period" at bounding box center [413, 106] width 66 height 13
type input "2024/05/24"
type input "2024/07/14"
click at [391, 111] on div "Previous Period" at bounding box center [413, 106] width 66 height 13
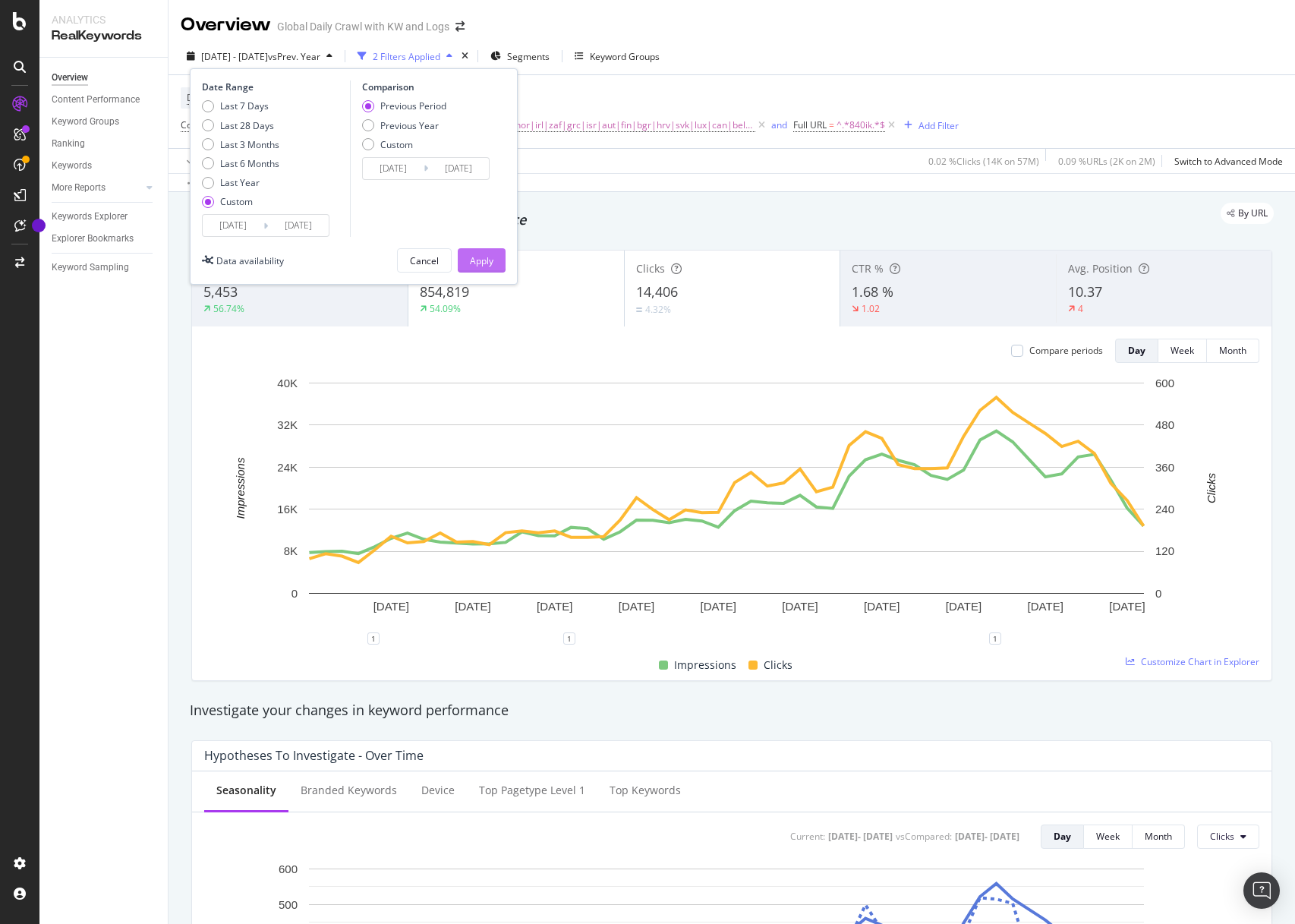
click at [476, 255] on div "Apply" at bounding box center [482, 261] width 23 height 13
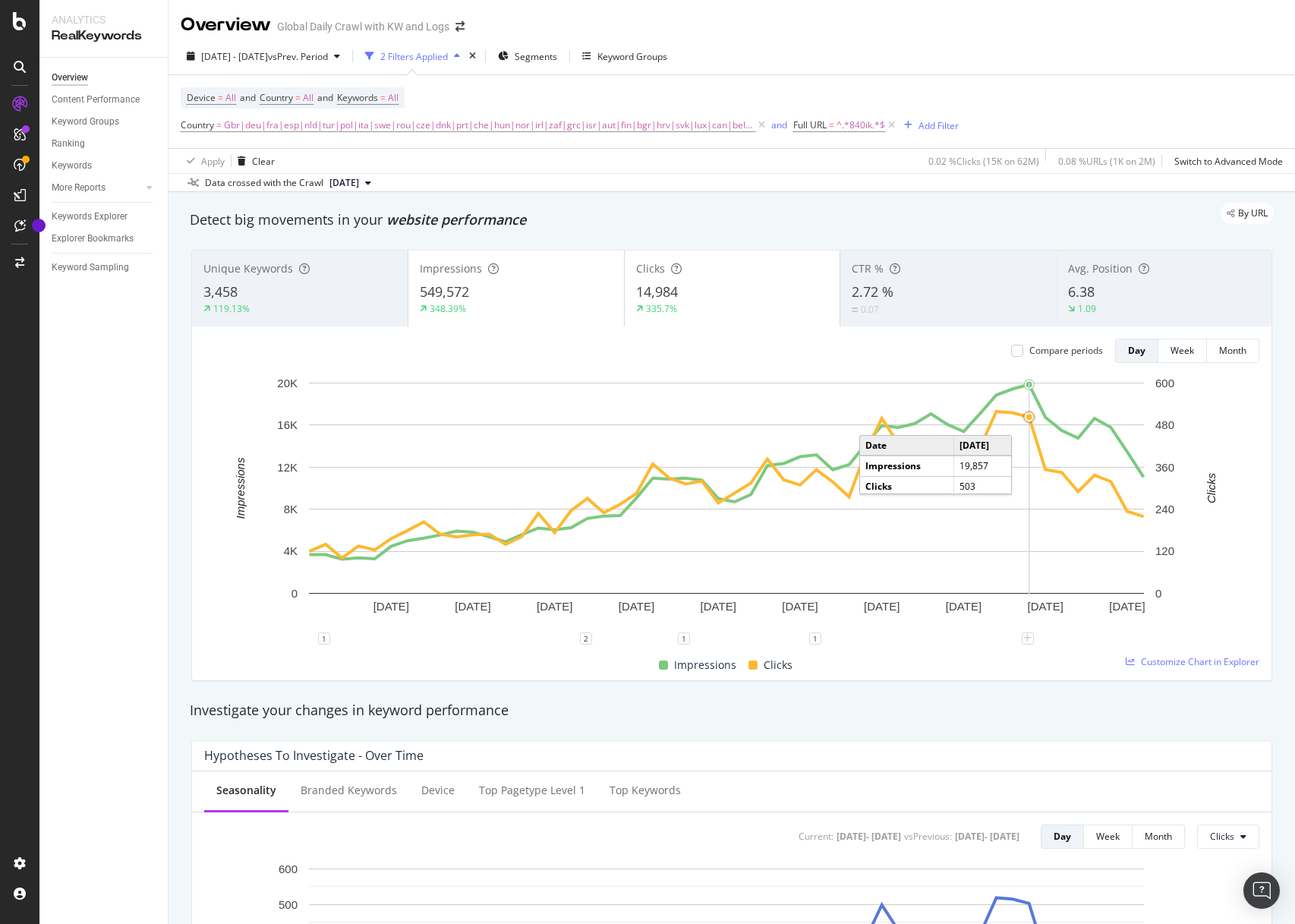
click at [1024, 421] on circle "A chart." at bounding box center [1029, 416] width 12 height 12
click at [23, 315] on div at bounding box center [20, 471] width 36 height 759
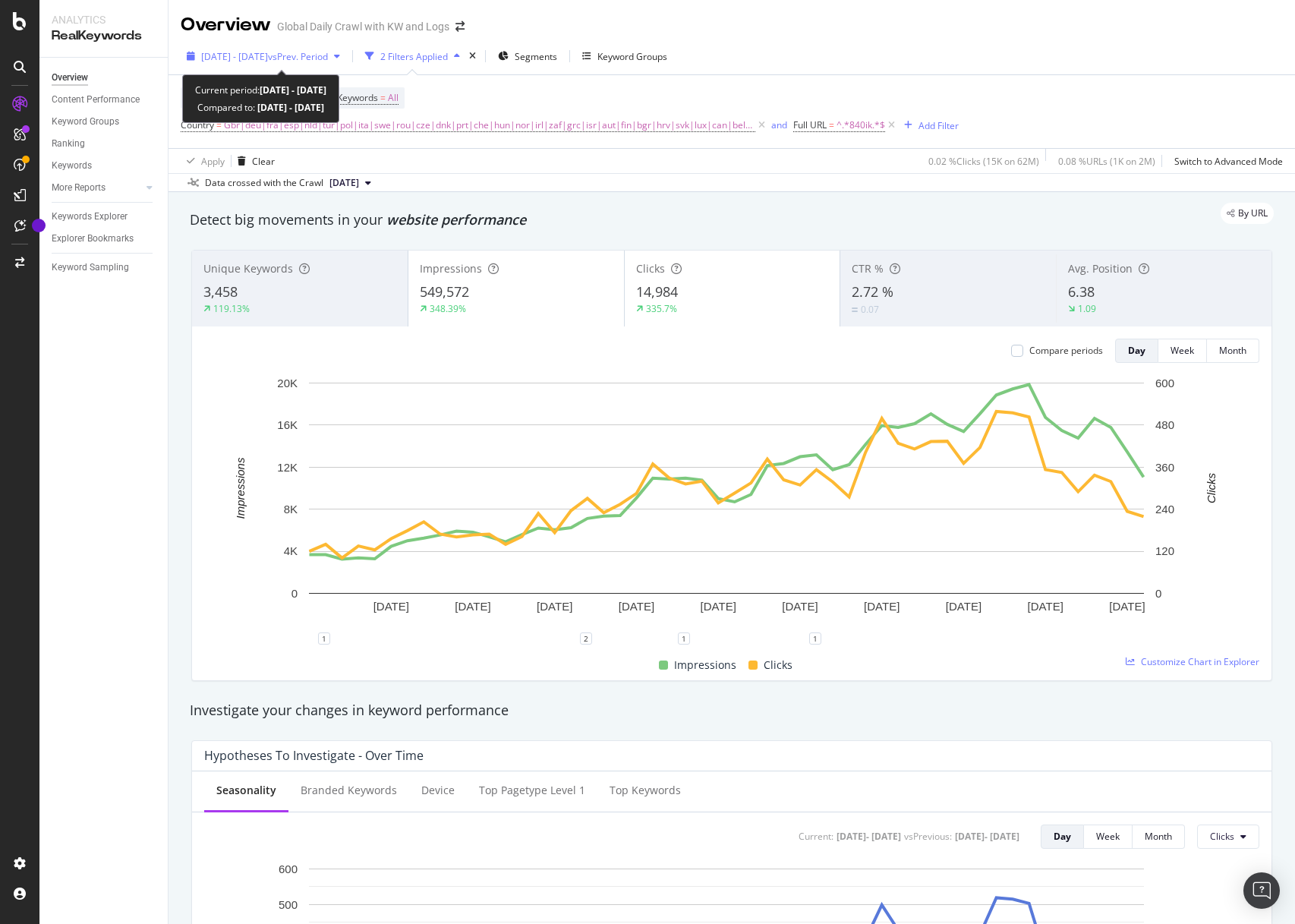
click at [311, 51] on span "vs Prev. Period" at bounding box center [298, 57] width 60 height 13
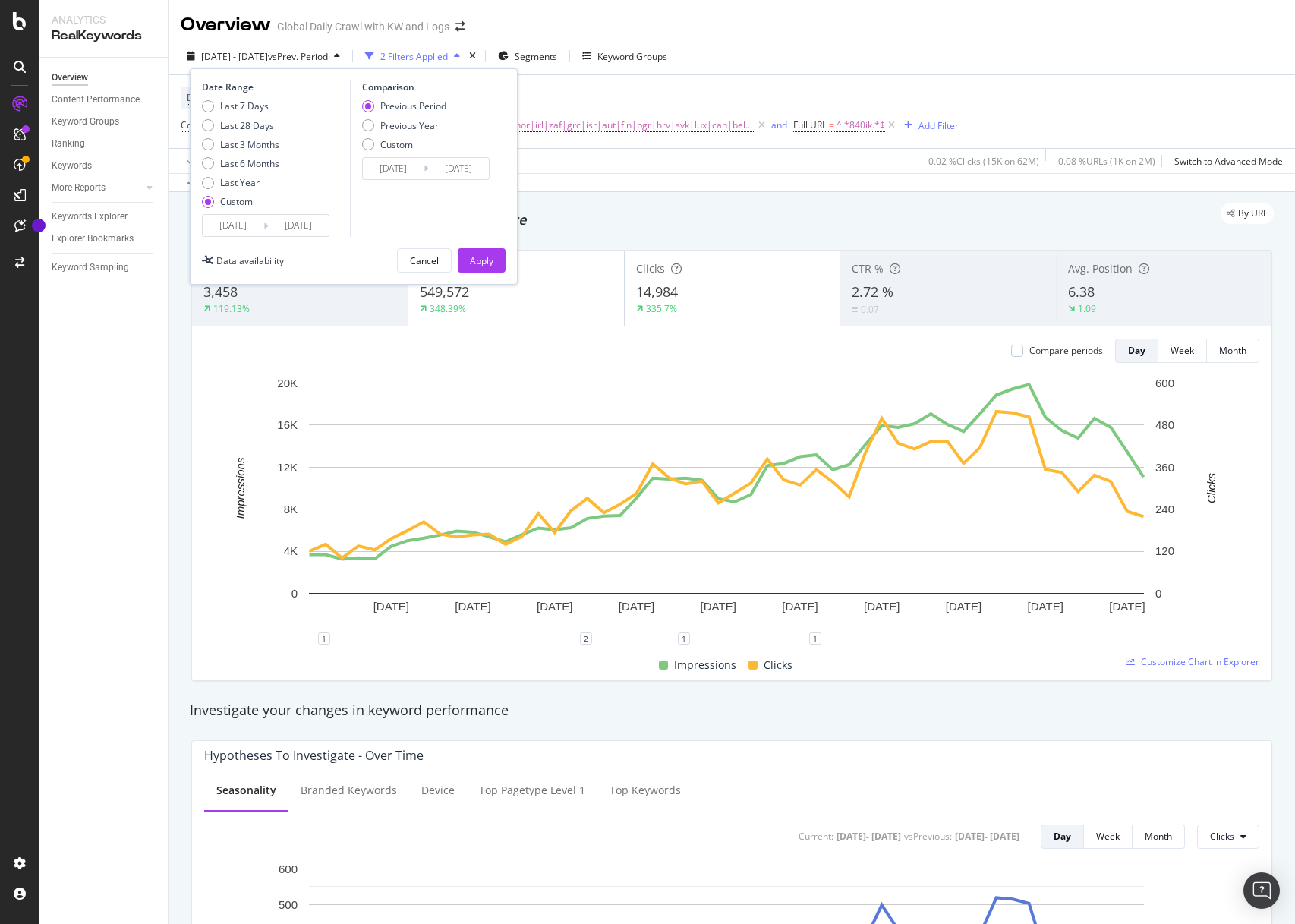
click at [252, 228] on input "2024/07/15" at bounding box center [233, 226] width 60 height 22
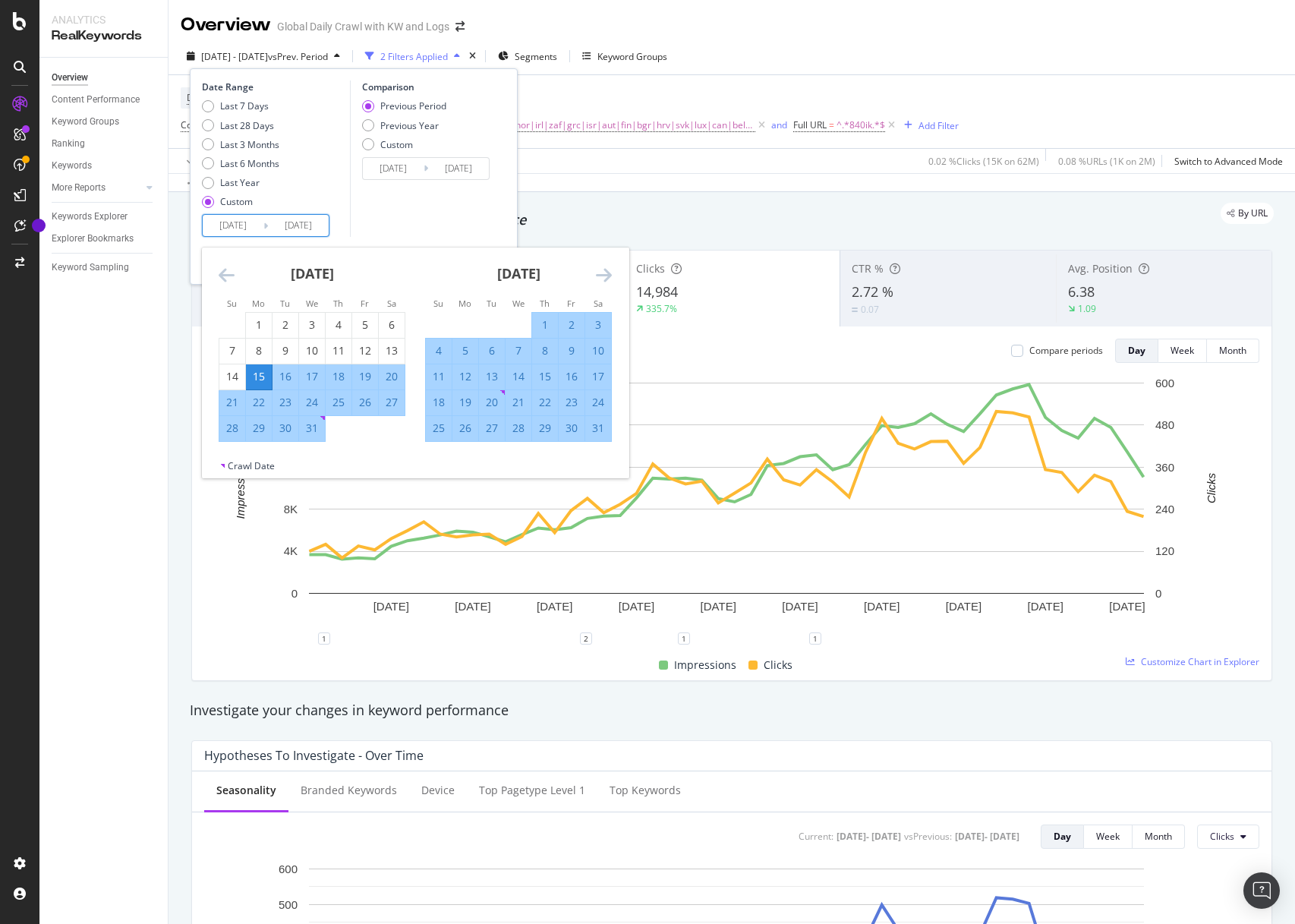
click at [611, 279] on icon "Move forward to switch to the next month." at bounding box center [604, 275] width 16 height 18
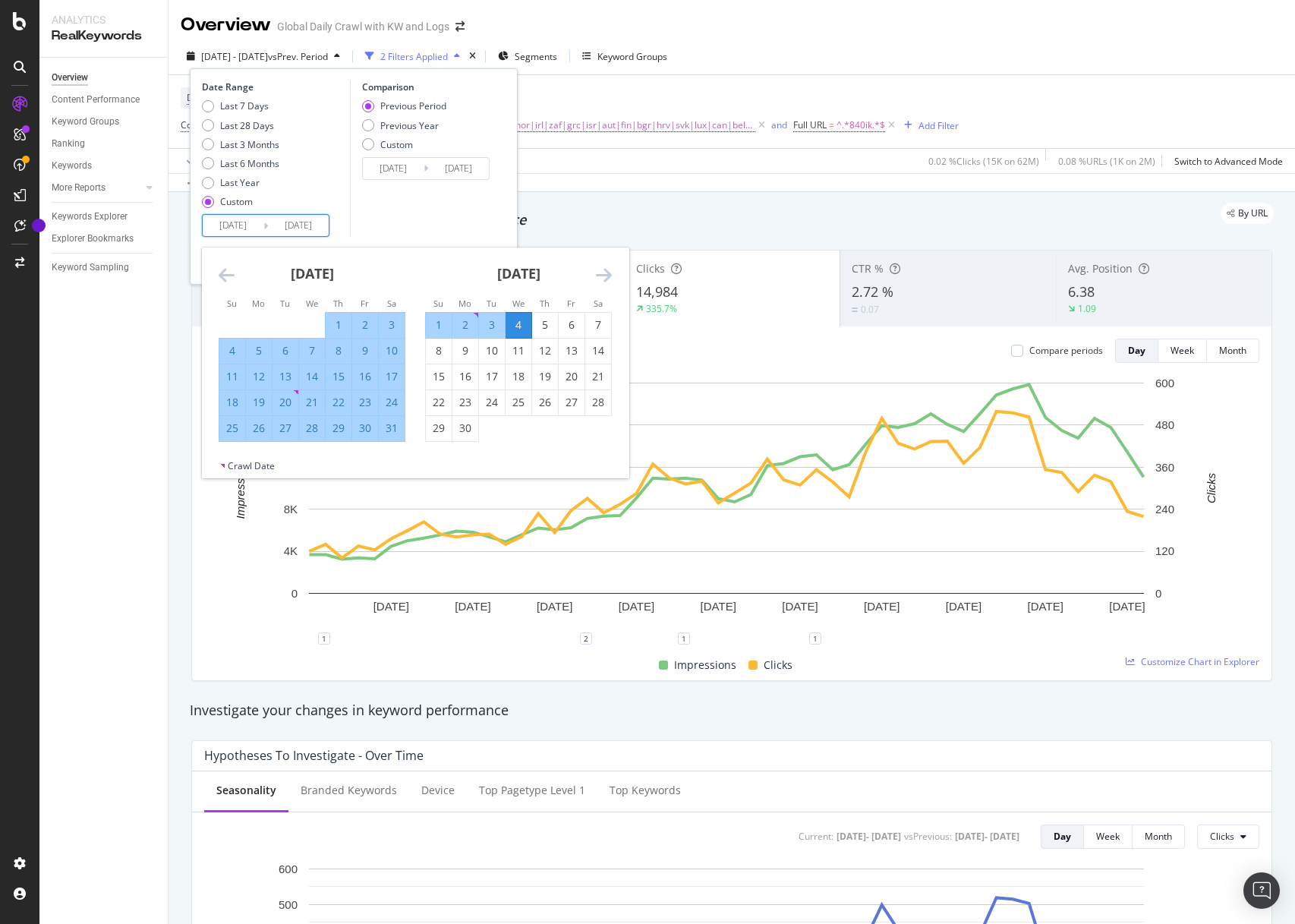
click at [342, 433] on div "29" at bounding box center [338, 428] width 26 height 15
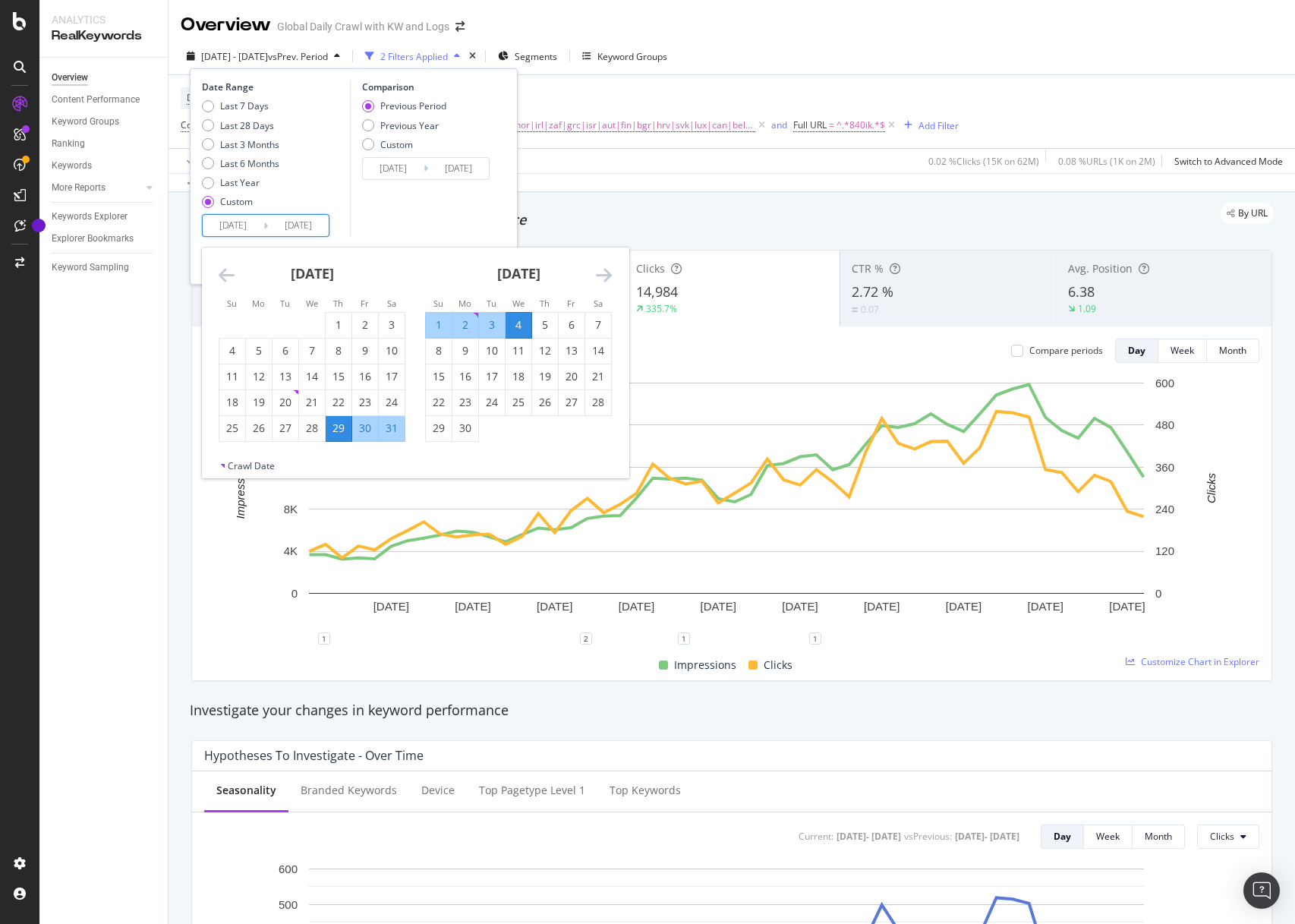
click at [516, 323] on div "4" at bounding box center [518, 325] width 26 height 15
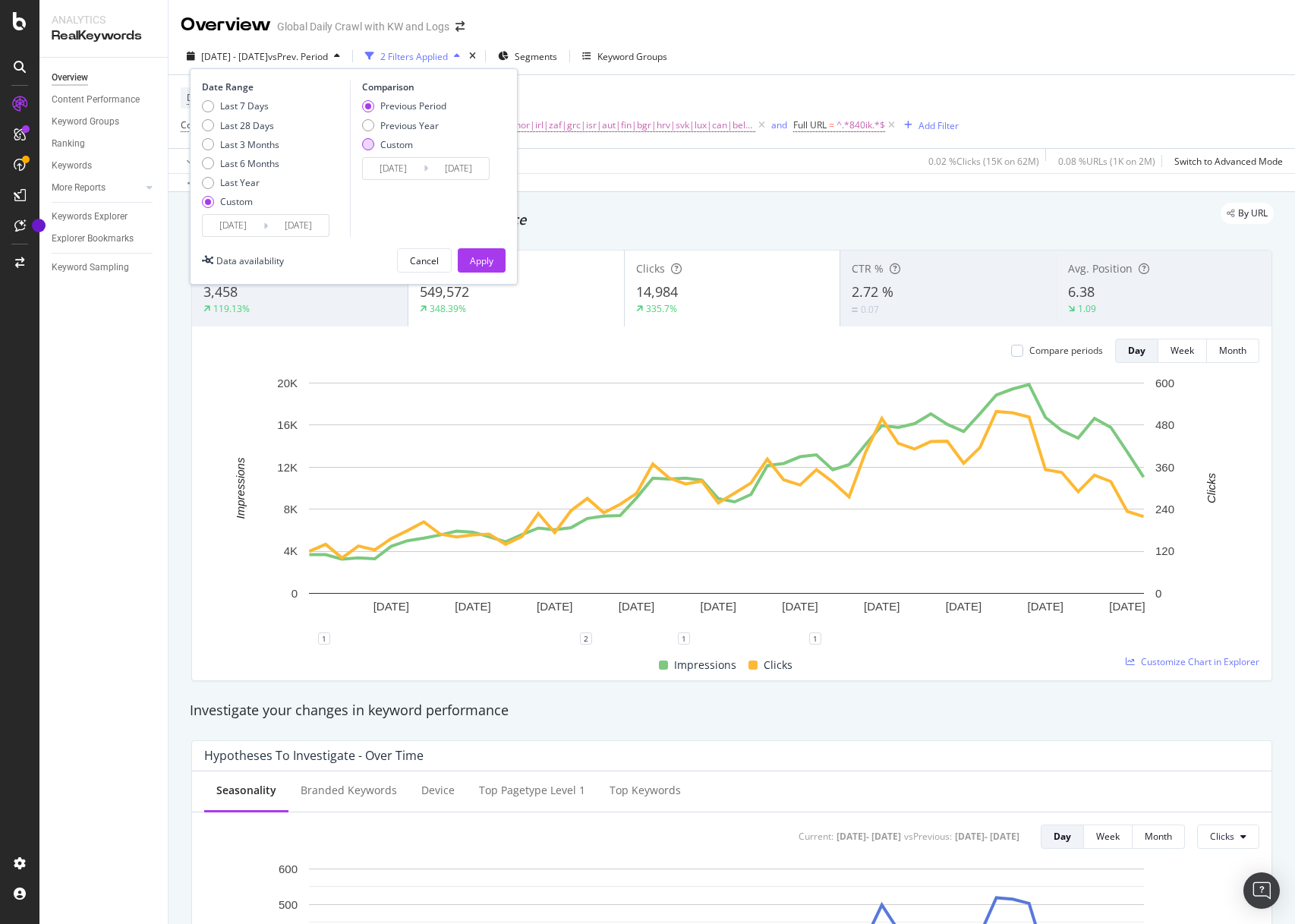
click at [386, 147] on div "Custom" at bounding box center [396, 145] width 32 height 13
click at [396, 108] on div "Previous Period" at bounding box center [413, 106] width 66 height 13
click at [486, 254] on div "Apply" at bounding box center [482, 261] width 23 height 13
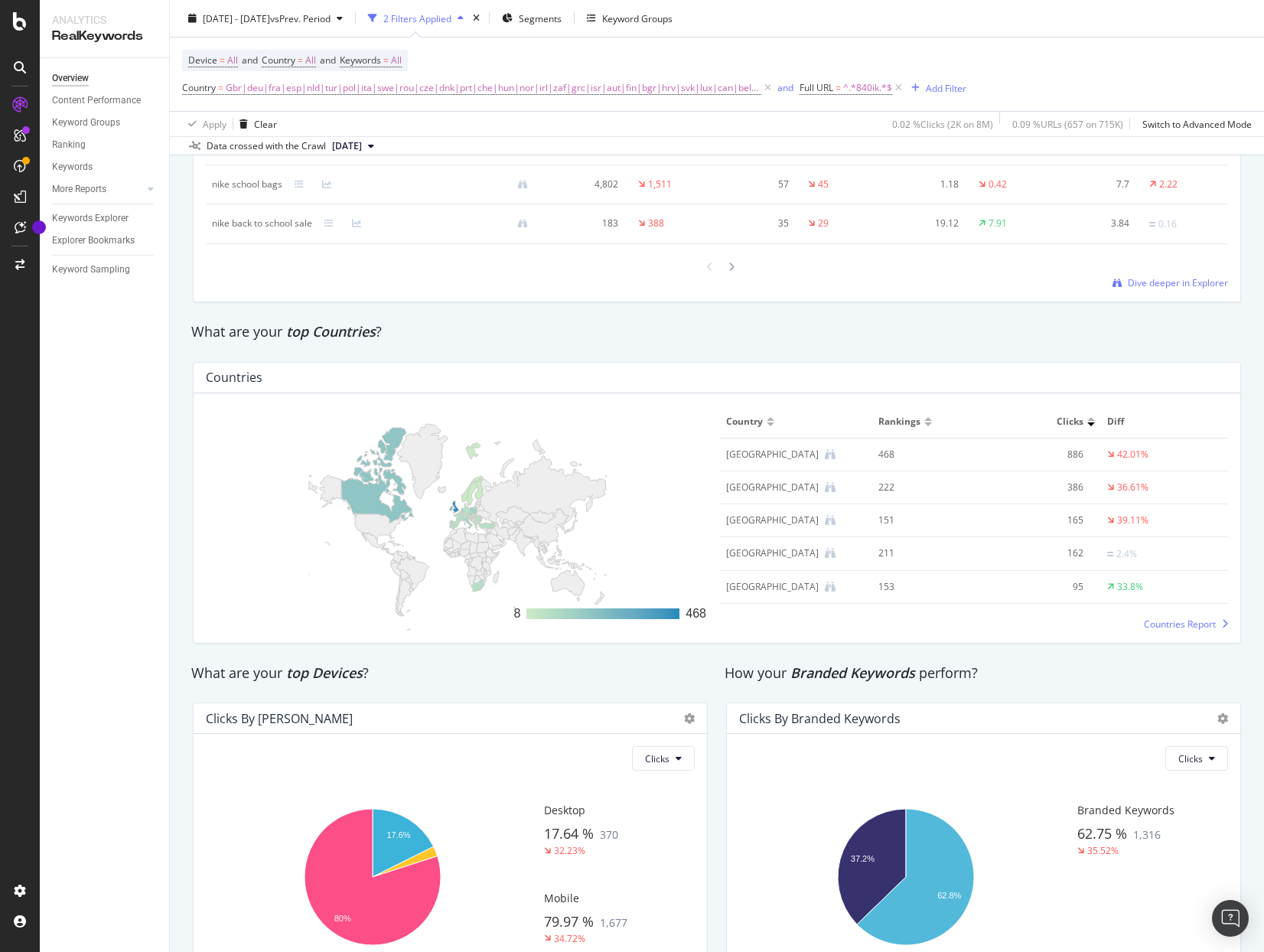
scroll to position [2054, 0]
click at [1146, 626] on span "Countries Report" at bounding box center [1180, 624] width 72 height 13
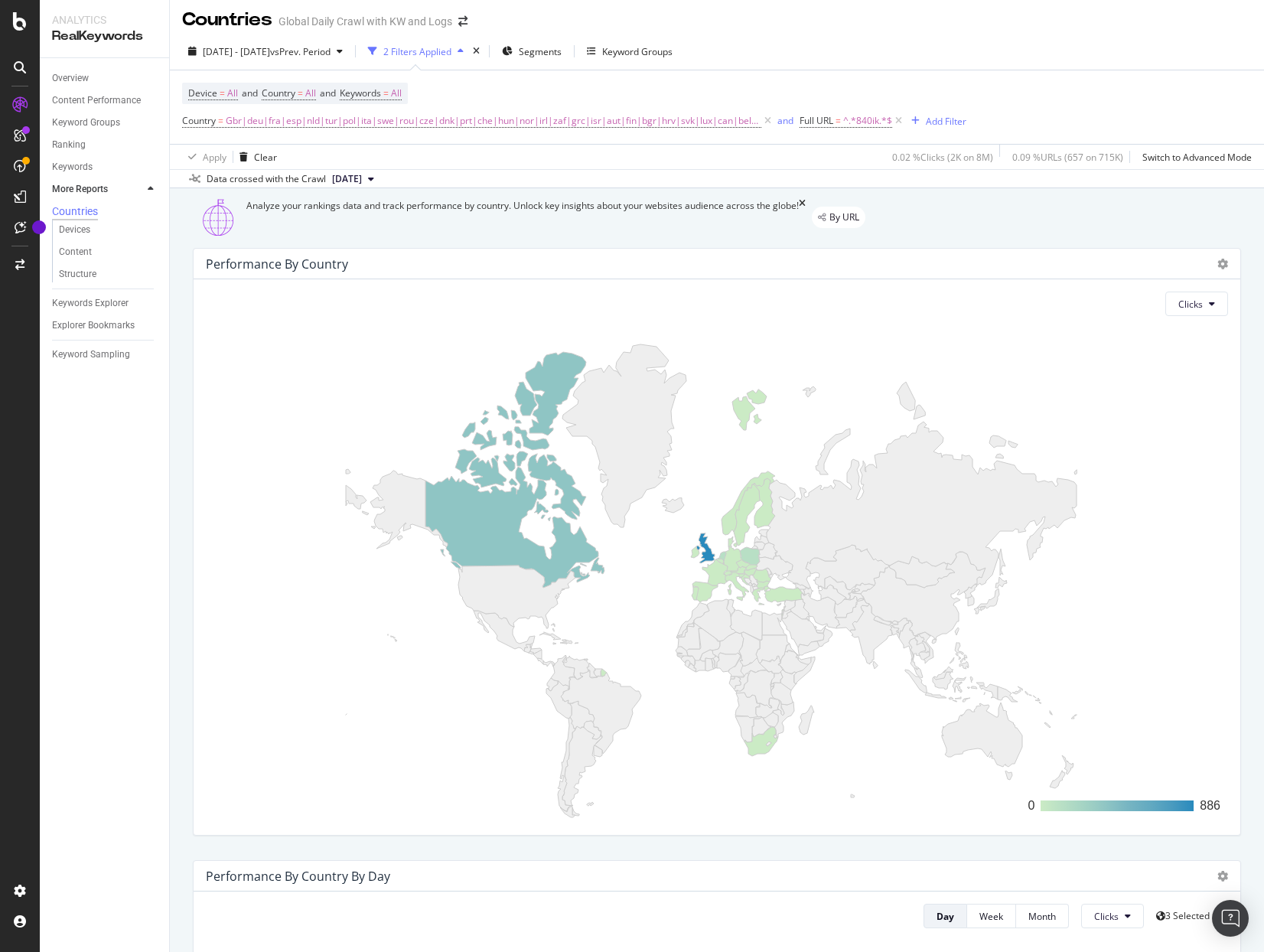
scroll to position [5, 0]
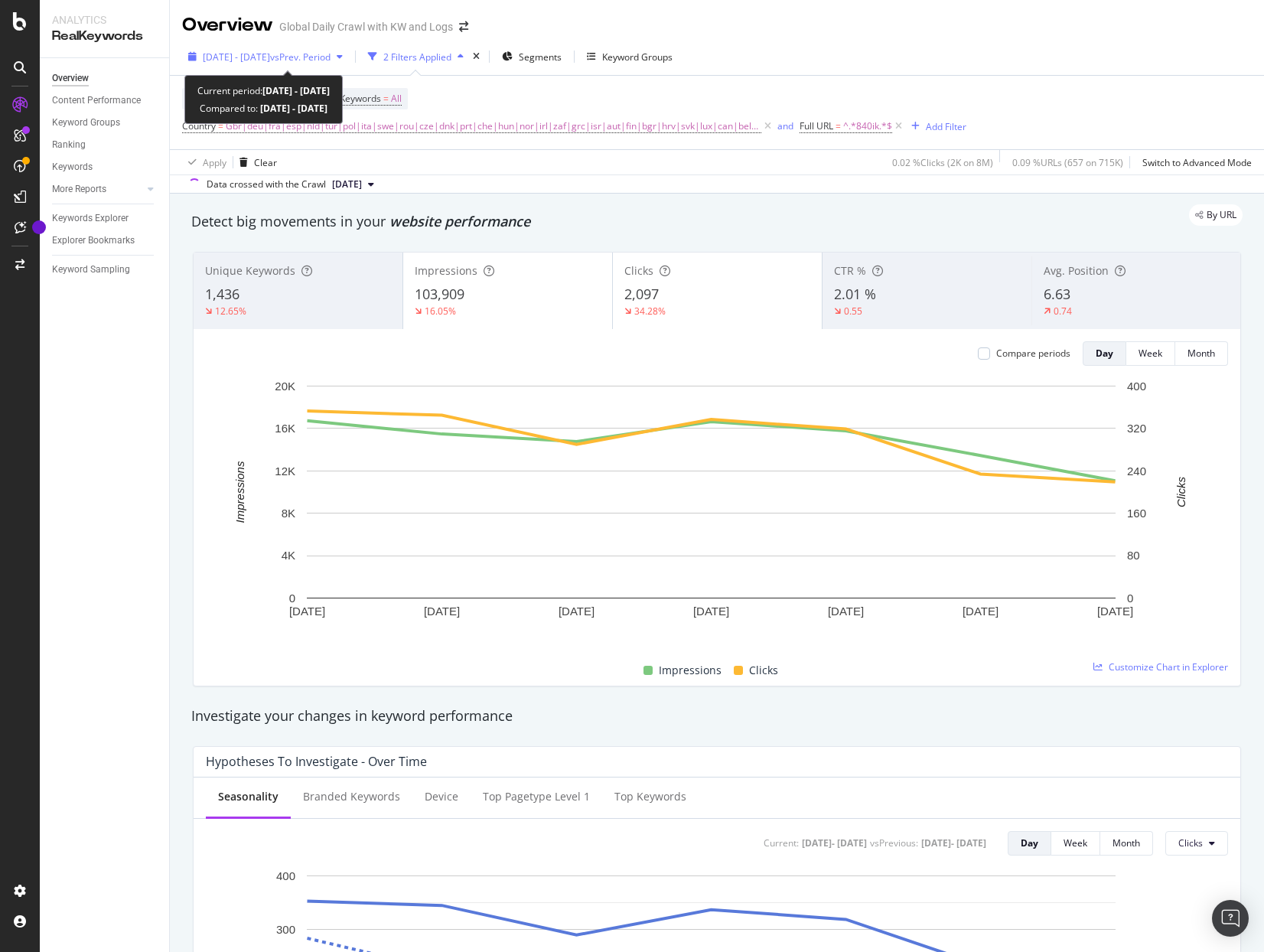
click at [325, 56] on span "vs Prev. Period" at bounding box center [300, 58] width 60 height 13
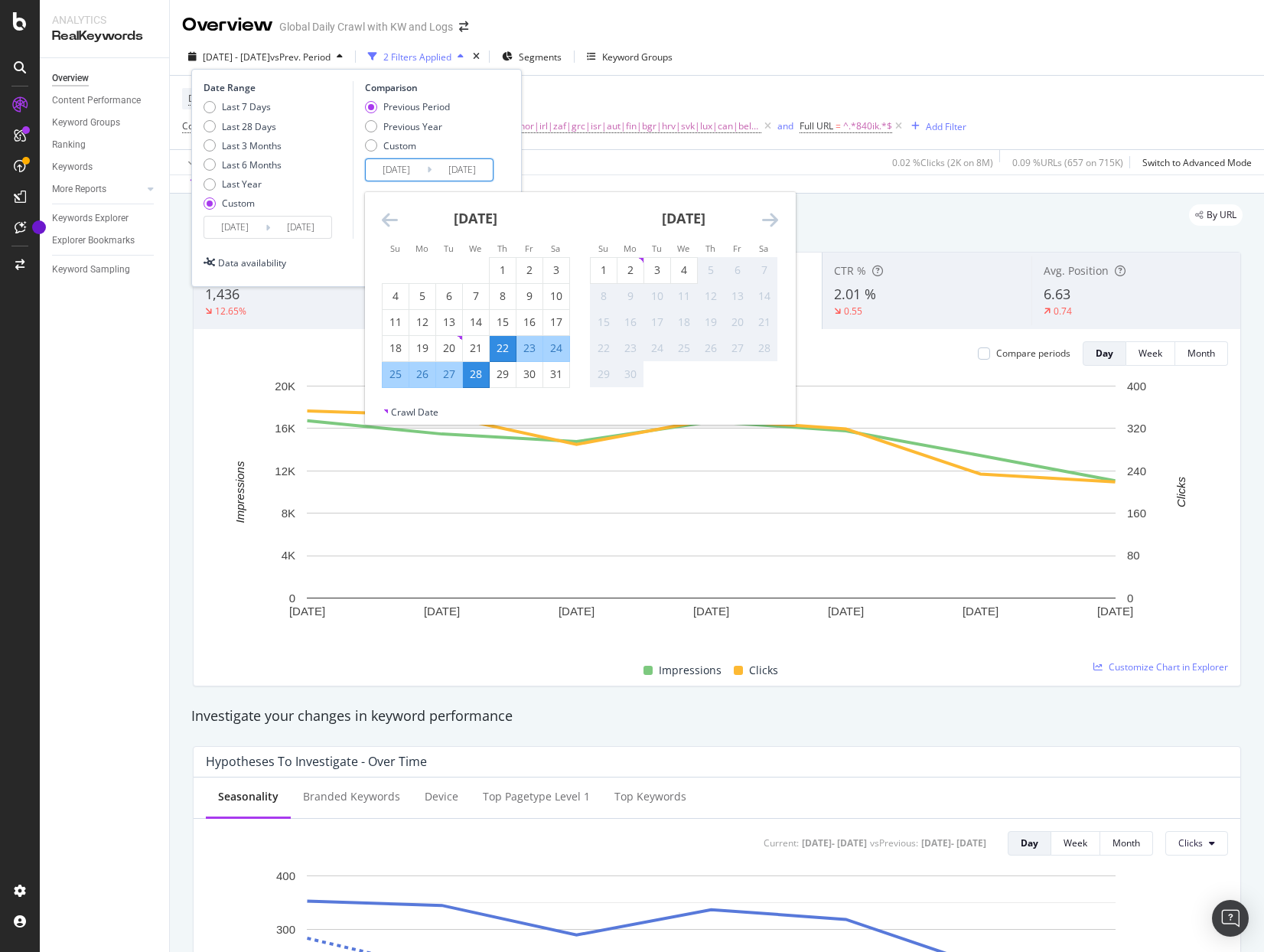
click at [405, 171] on input "2024/08/22" at bounding box center [395, 170] width 61 height 22
click at [382, 170] on input "2024/08/22" at bounding box center [395, 170] width 61 height 22
click at [476, 377] on div "28" at bounding box center [476, 374] width 26 height 15
click at [259, 229] on input "2024/08/29" at bounding box center [234, 228] width 61 height 22
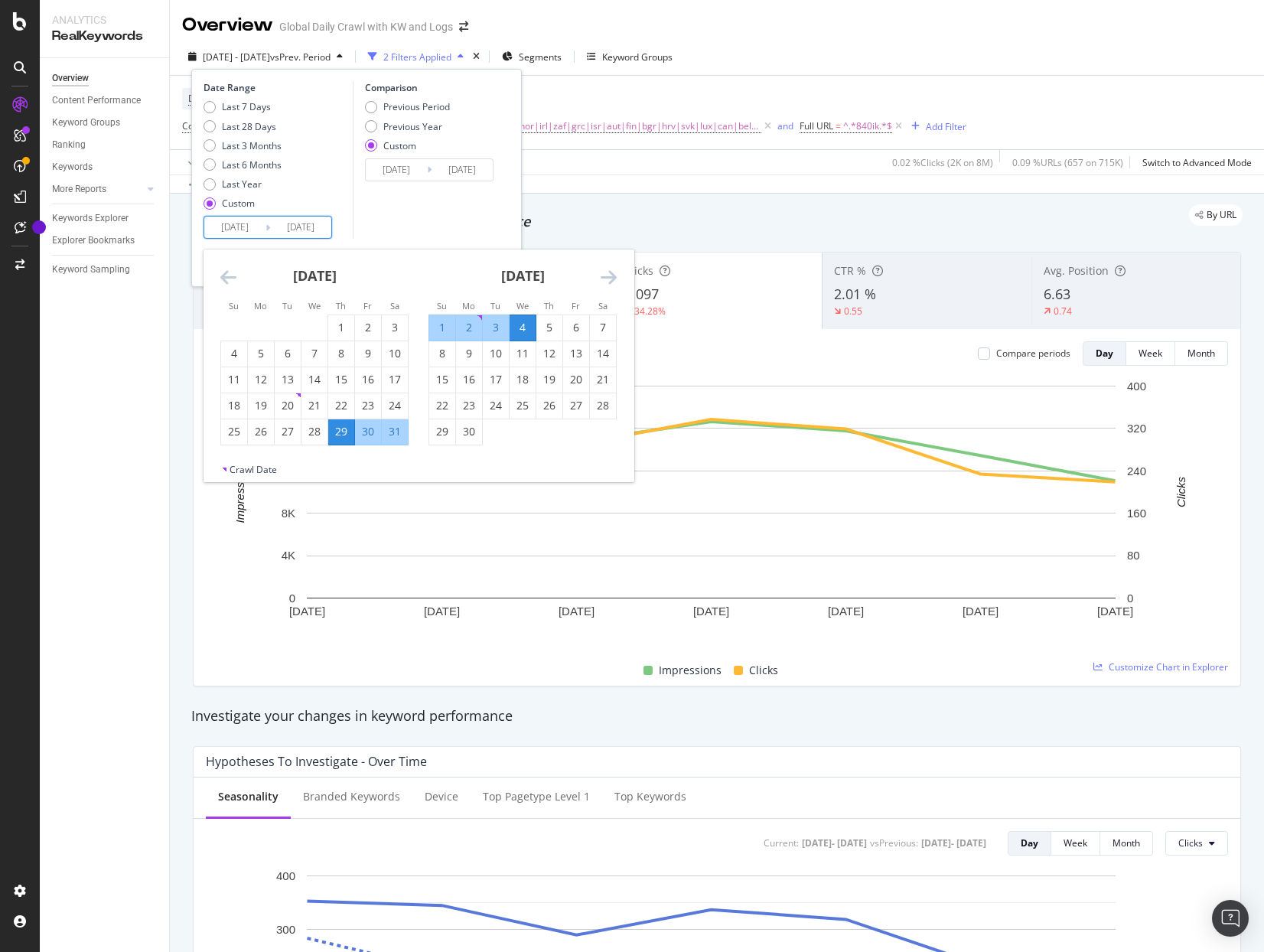
click at [406, 167] on input "2024/08/22" at bounding box center [395, 170] width 61 height 22
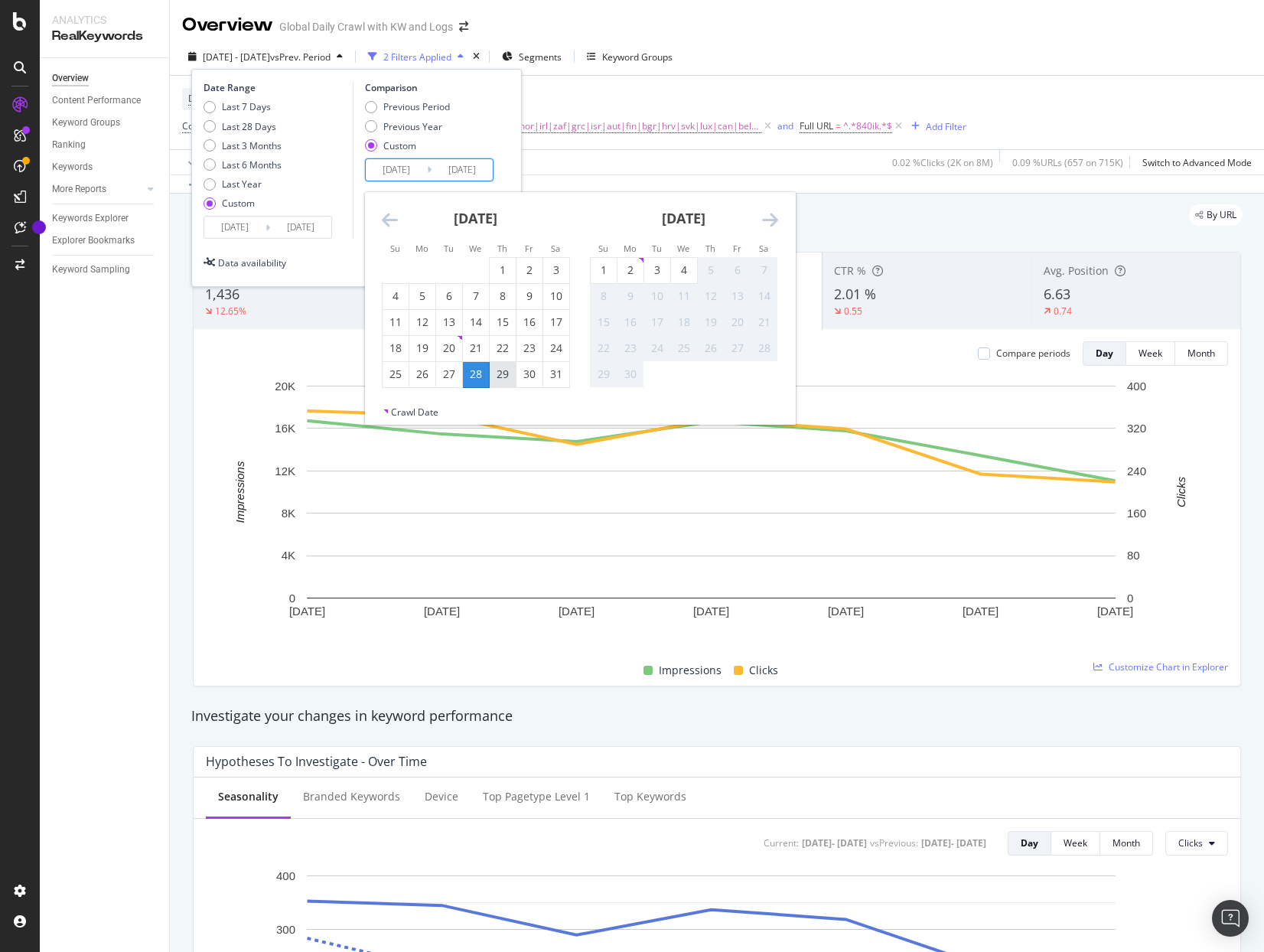
click at [498, 378] on div "29" at bounding box center [502, 374] width 26 height 15
click at [236, 229] on input "2024/08/29" at bounding box center [234, 228] width 61 height 22
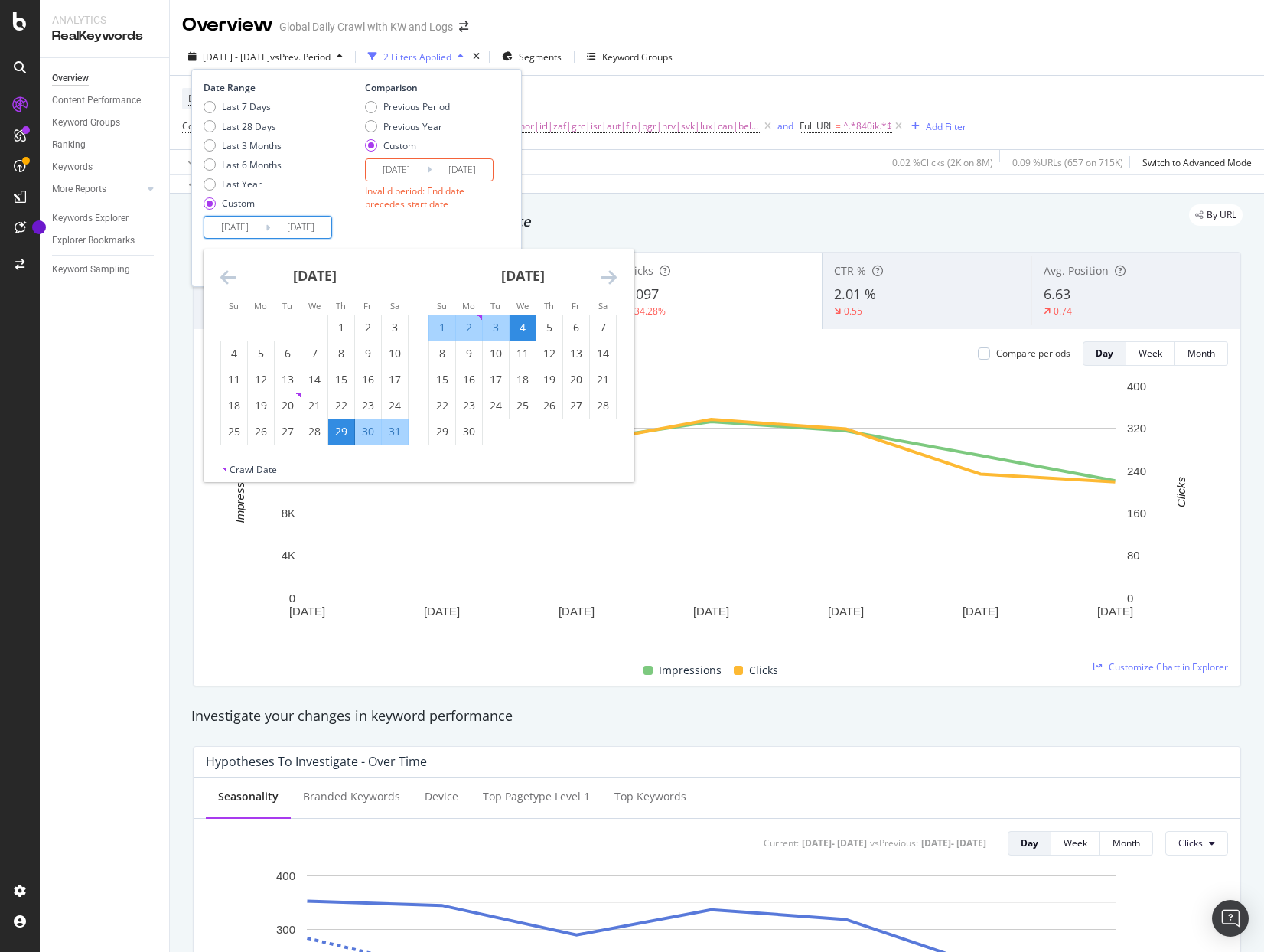
click at [268, 226] on icon at bounding box center [268, 227] width 5 height 14
click at [258, 224] on input "2024/08/29" at bounding box center [234, 228] width 61 height 22
click at [609, 279] on icon "Move forward to switch to the next month." at bounding box center [608, 277] width 16 height 18
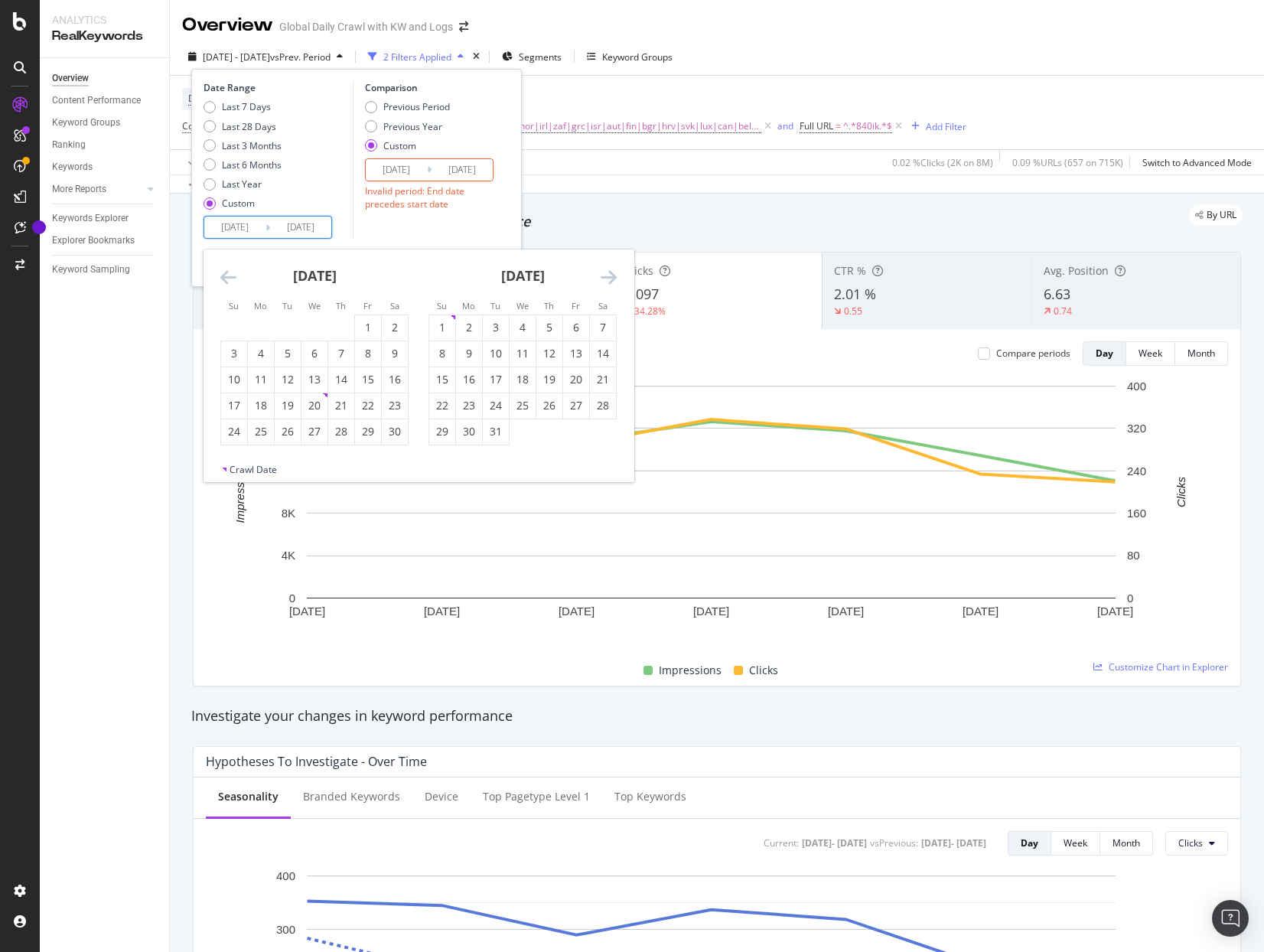
click at [609, 279] on icon "Move forward to switch to the next month." at bounding box center [608, 277] width 16 height 18
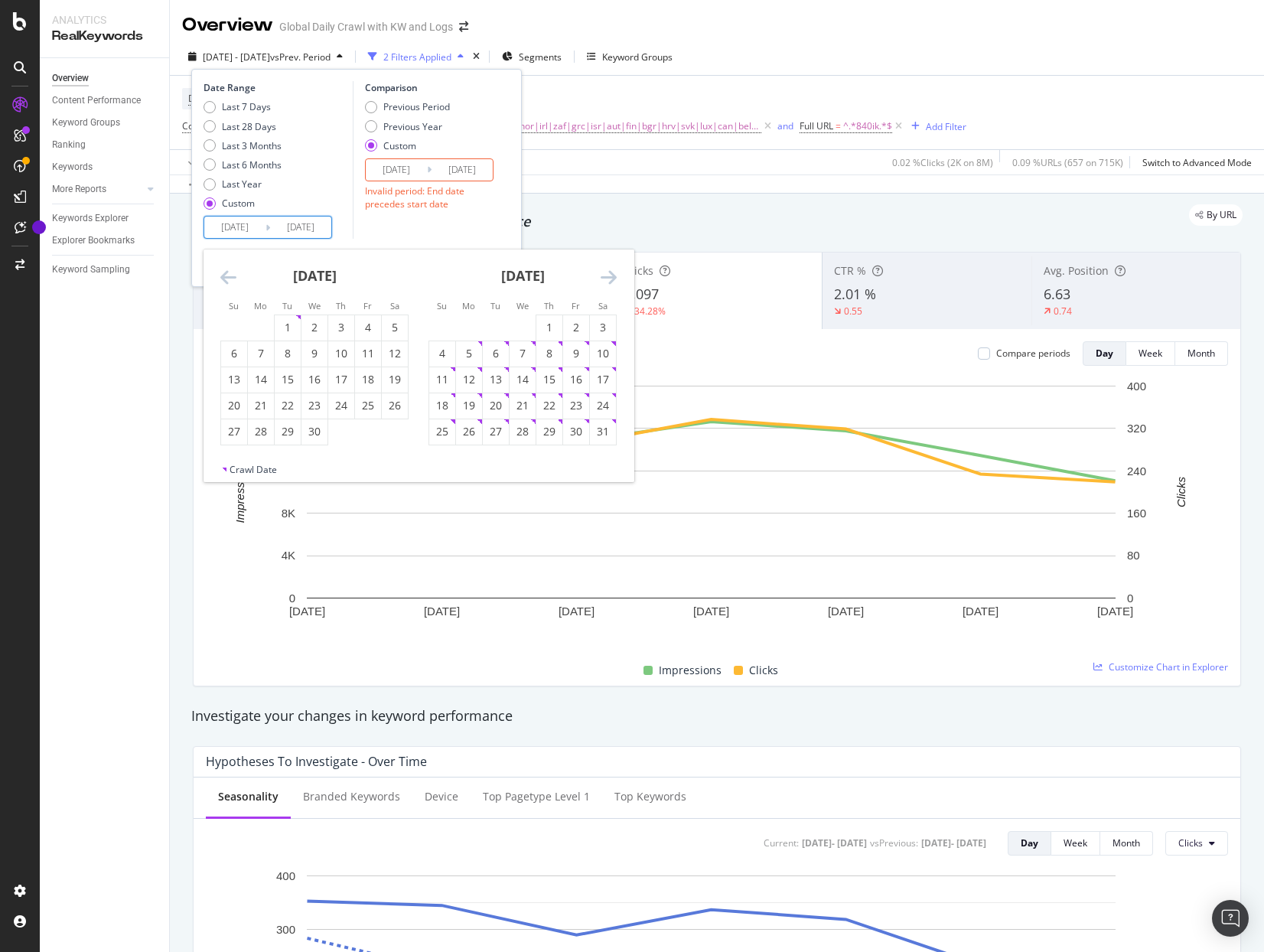
click at [609, 279] on icon "Move forward to switch to the next month." at bounding box center [608, 277] width 16 height 18
click at [348, 432] on div "28" at bounding box center [340, 431] width 26 height 15
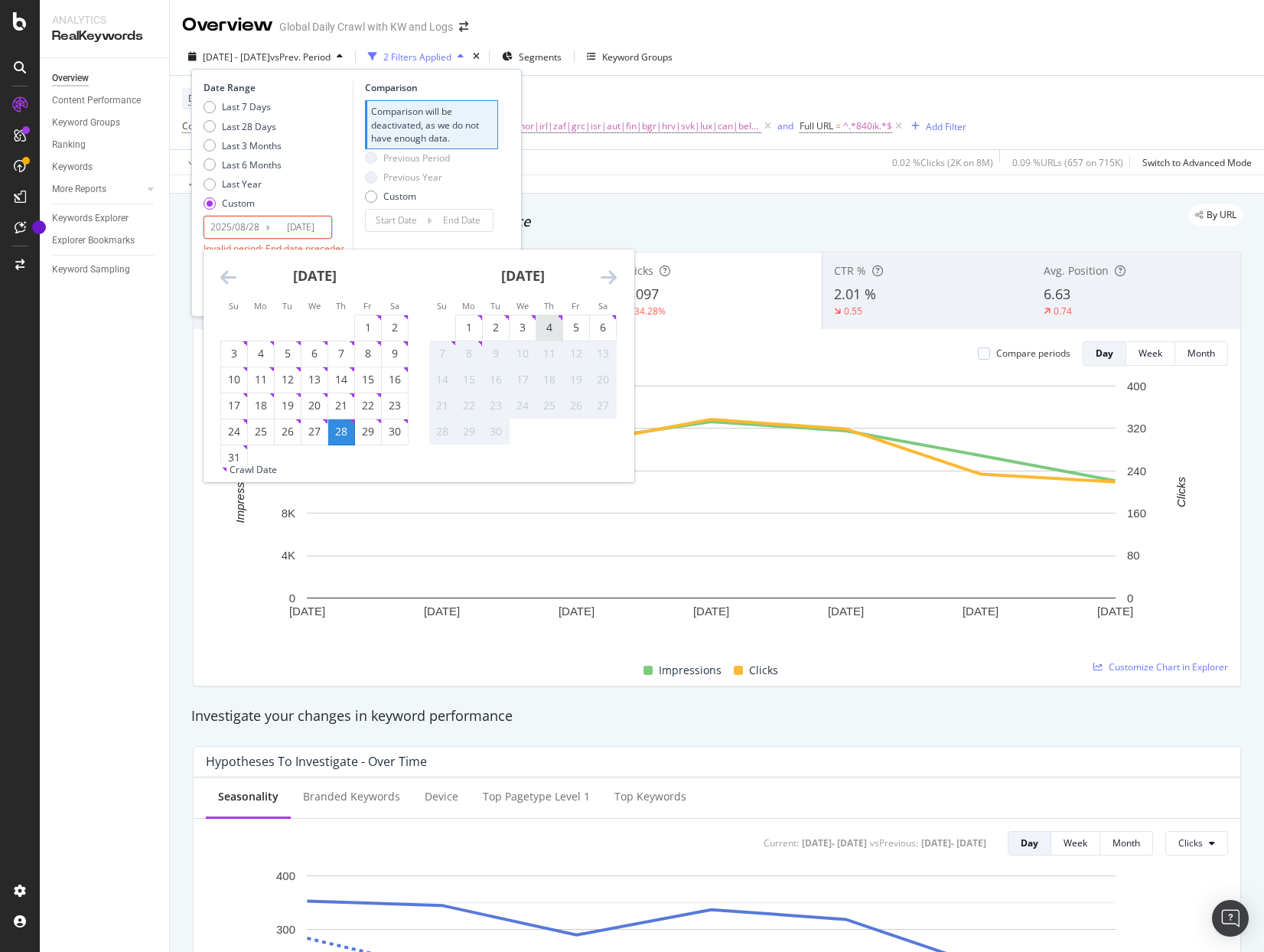
click at [551, 329] on div "4" at bounding box center [549, 327] width 26 height 15
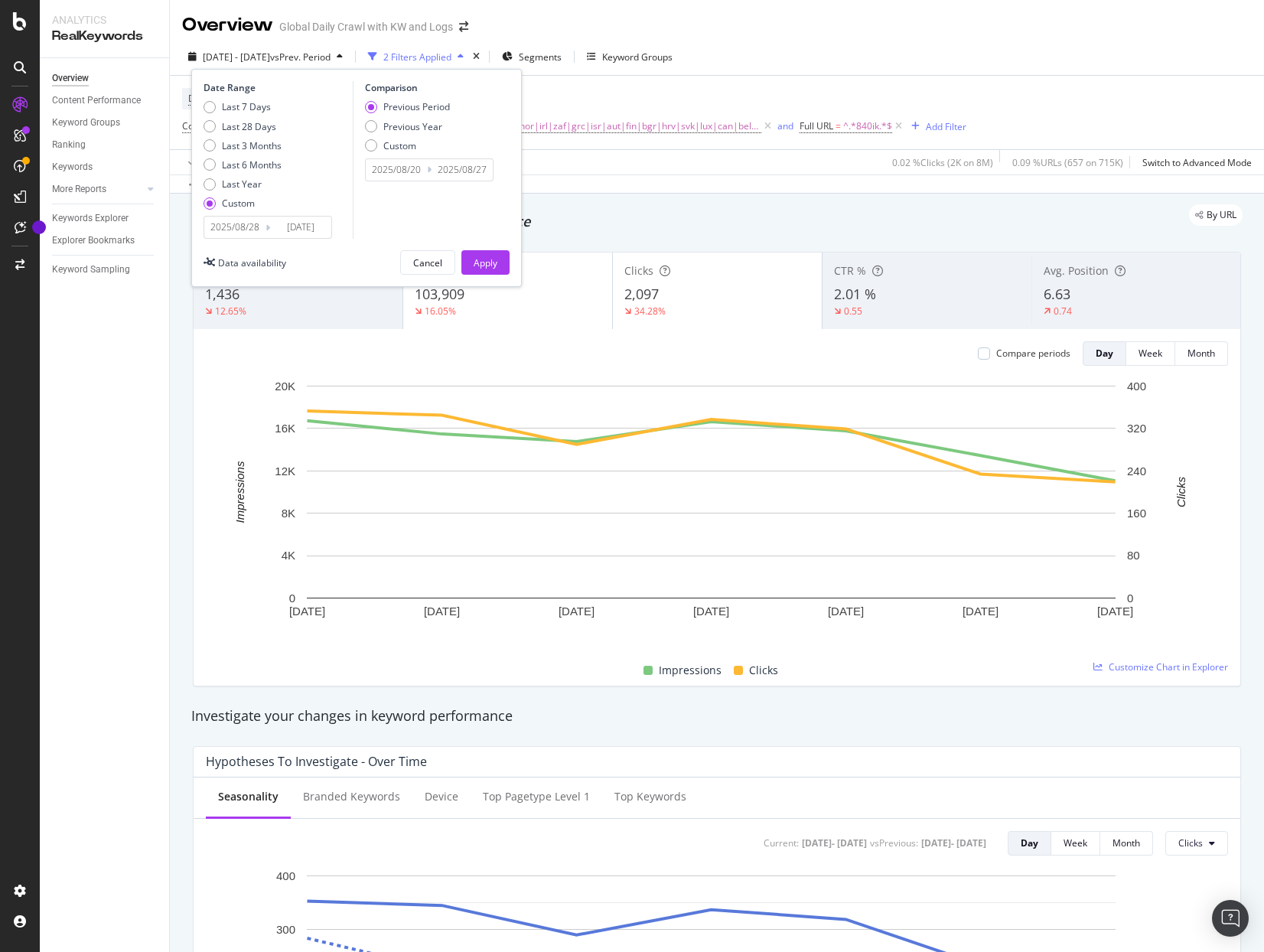
click at [423, 169] on input "2024/08/22" at bounding box center [395, 170] width 61 height 22
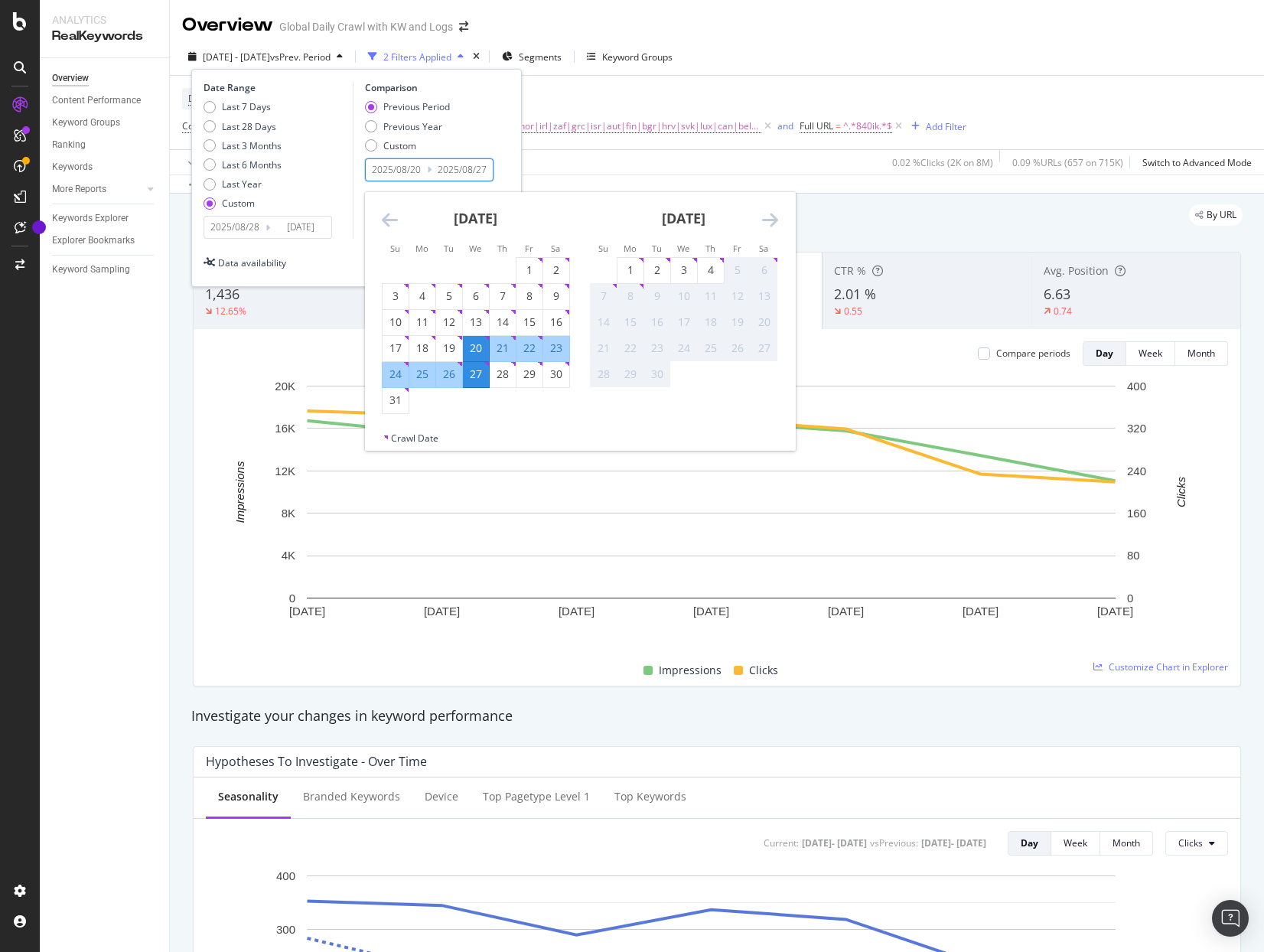
click at [392, 220] on icon "Move backward to switch to the previous month." at bounding box center [390, 219] width 16 height 18
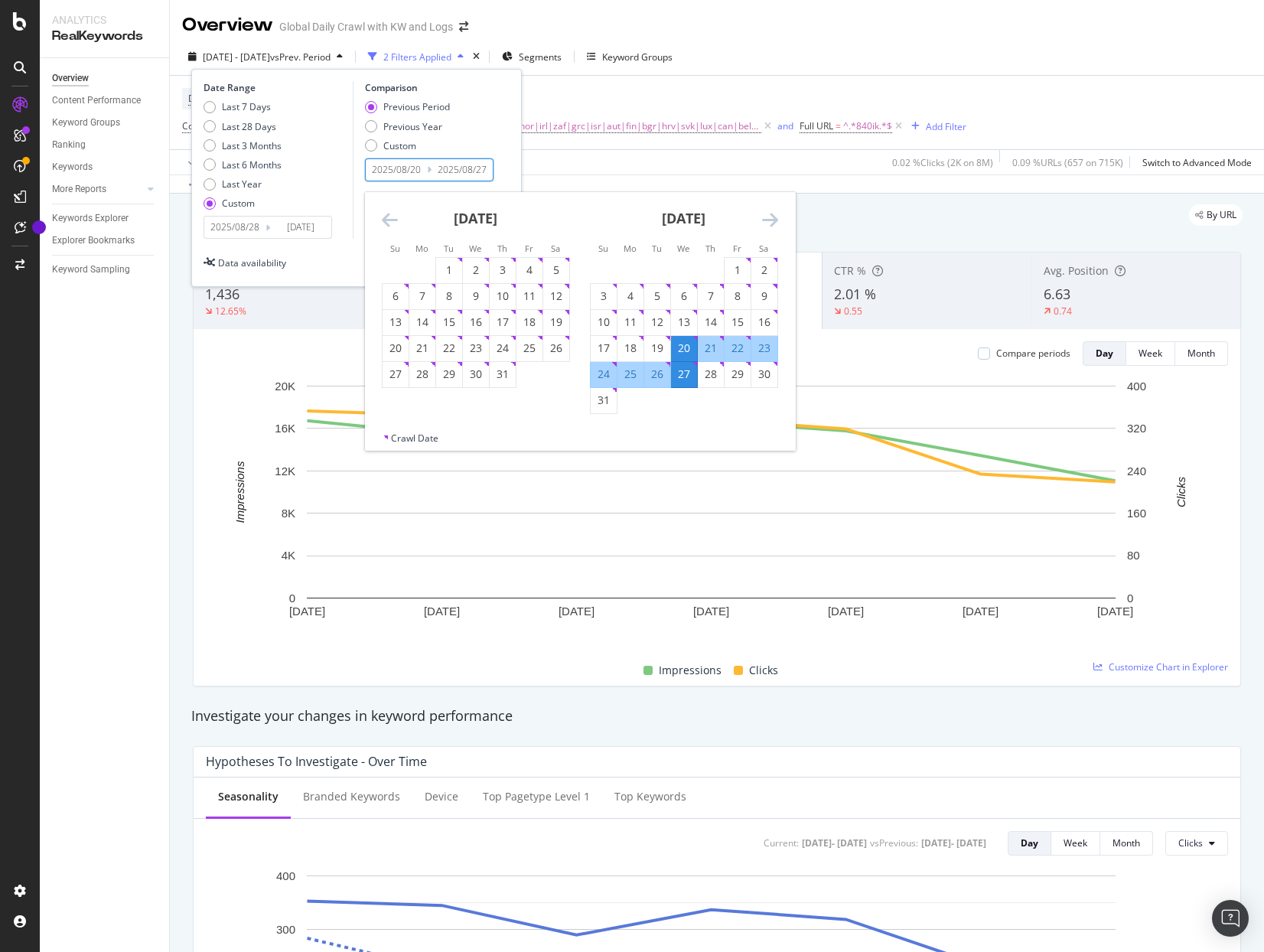
click at [392, 220] on icon "Move backward to switch to the previous month." at bounding box center [390, 219] width 16 height 18
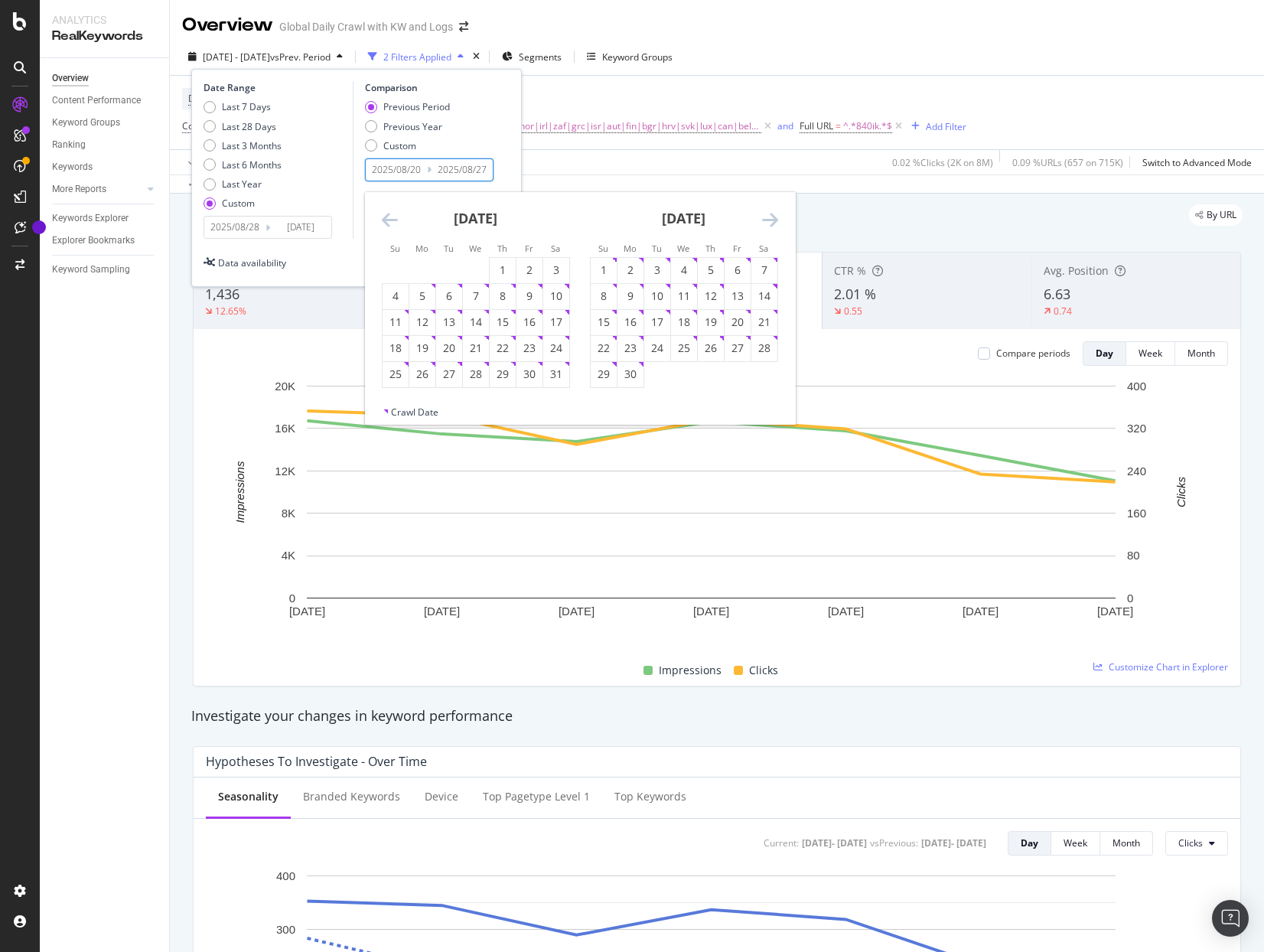
click at [392, 220] on icon "Move backward to switch to the previous month." at bounding box center [390, 219] width 16 height 18
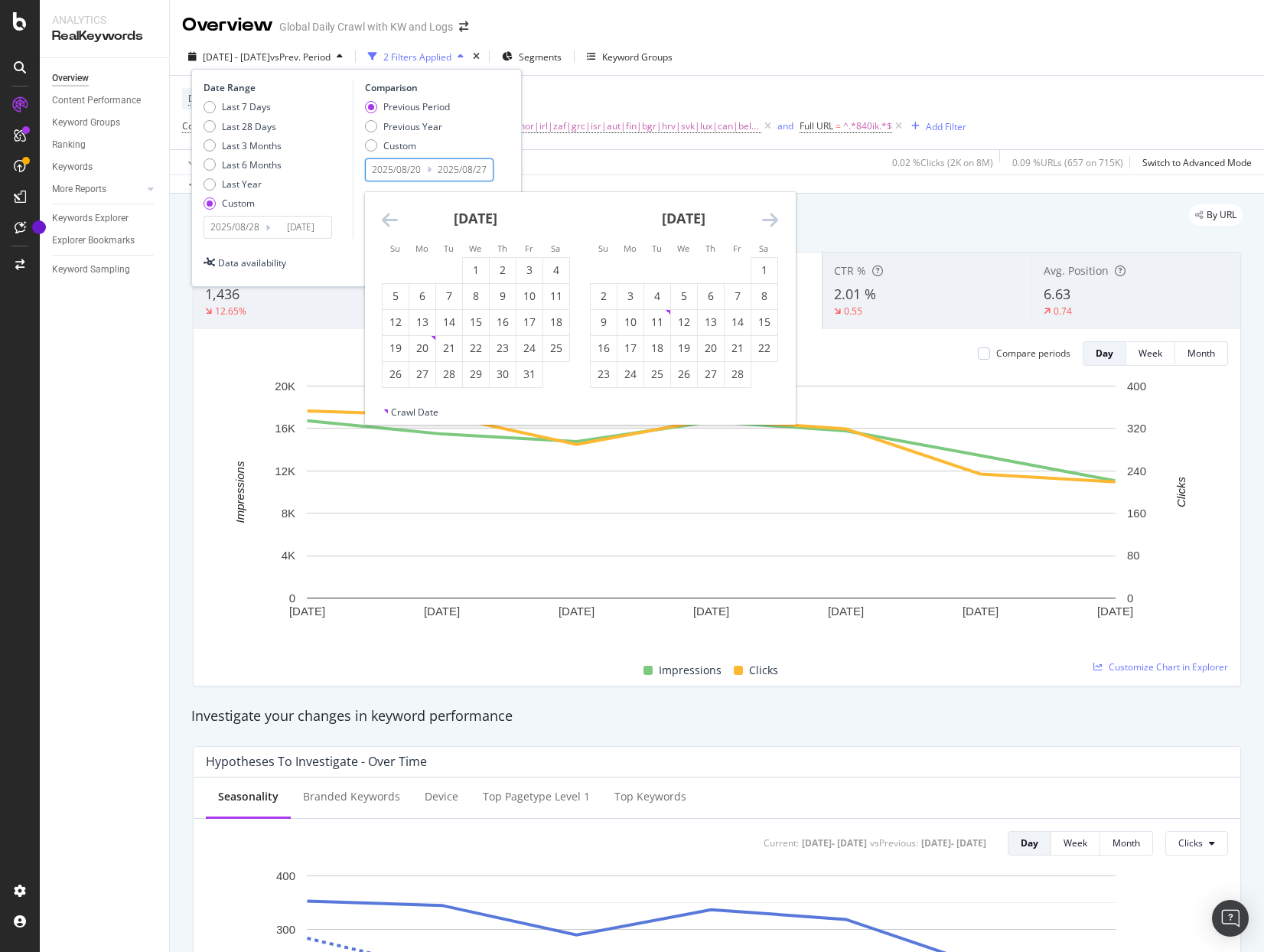
click at [392, 220] on icon "Move backward to switch to the previous month." at bounding box center [390, 219] width 16 height 18
click at [502, 374] on div "29" at bounding box center [502, 374] width 26 height 15
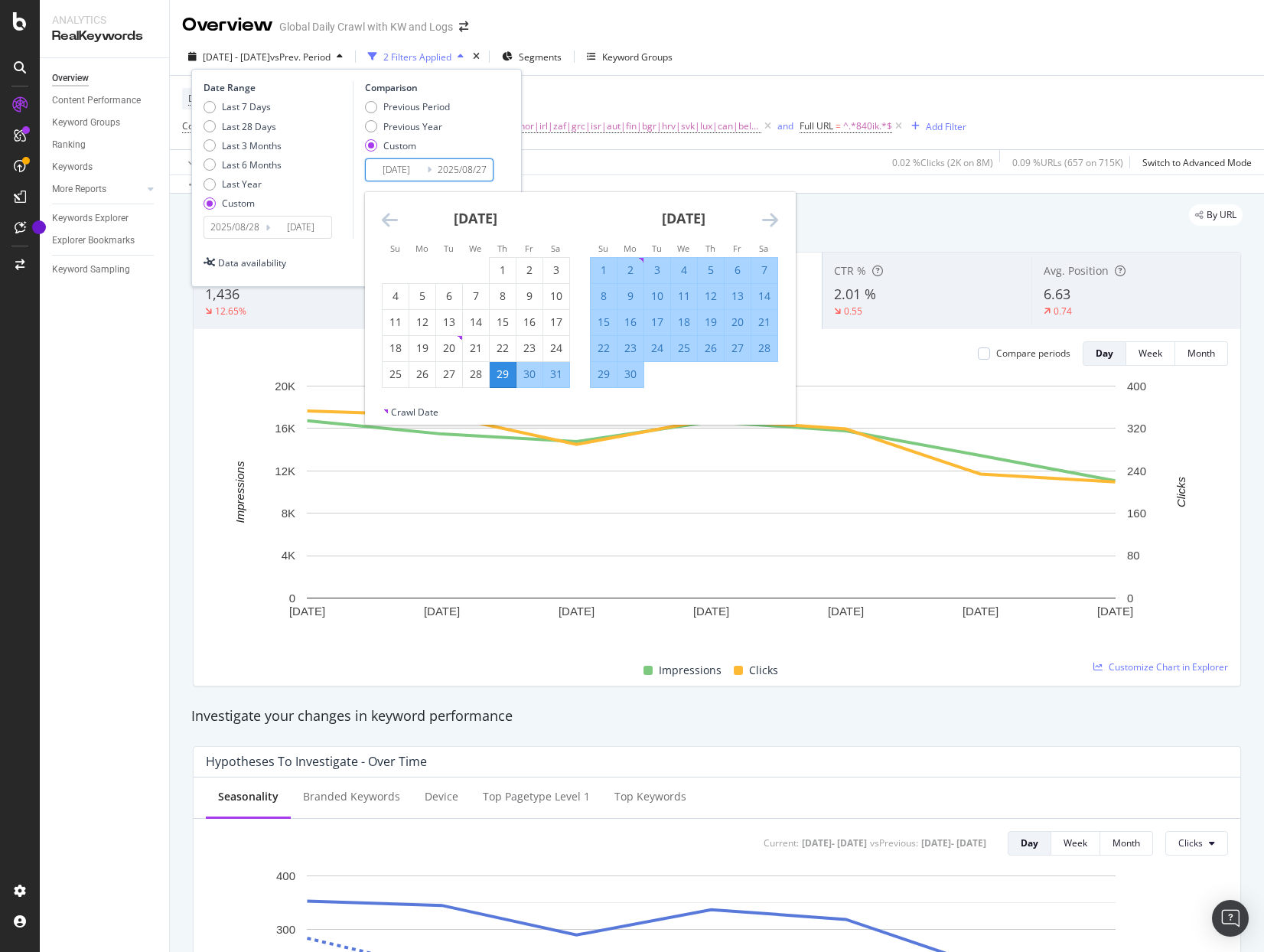
click at [682, 269] on div "4" at bounding box center [683, 270] width 26 height 15
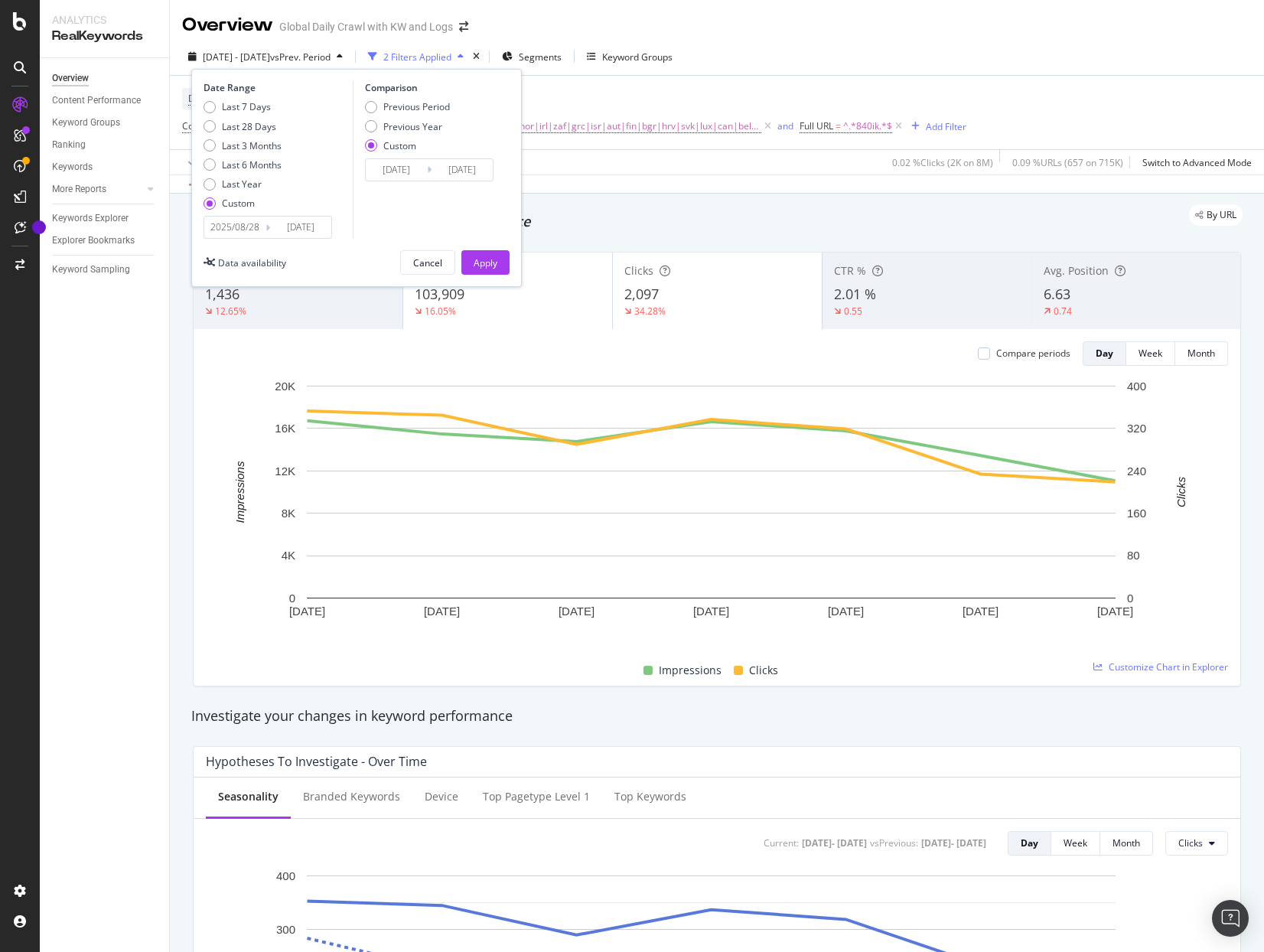
click at [249, 233] on input "2024/08/29" at bounding box center [234, 228] width 61 height 22
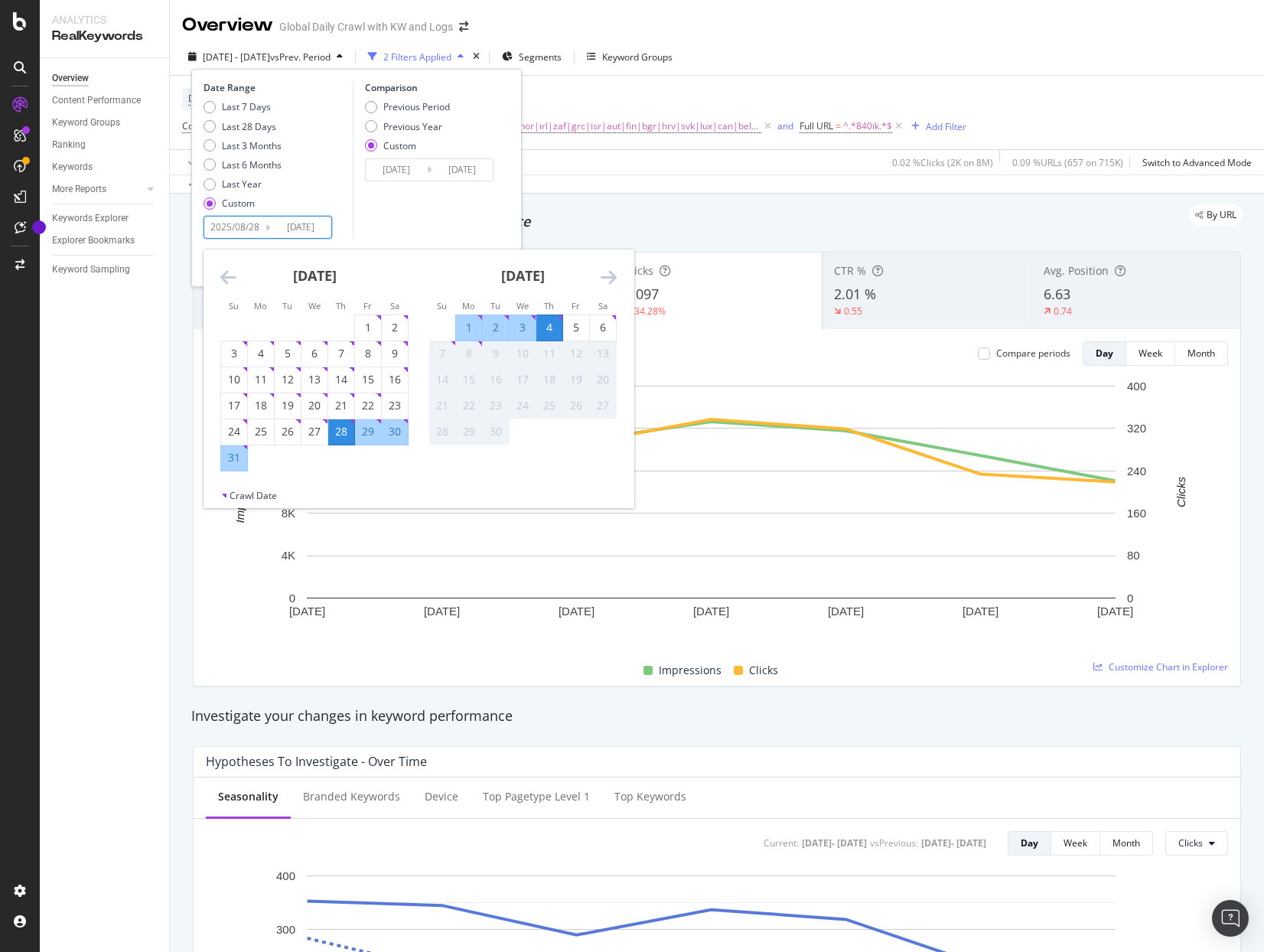
click at [340, 437] on div "28" at bounding box center [340, 431] width 26 height 15
click at [526, 333] on div "3" at bounding box center [522, 327] width 26 height 15
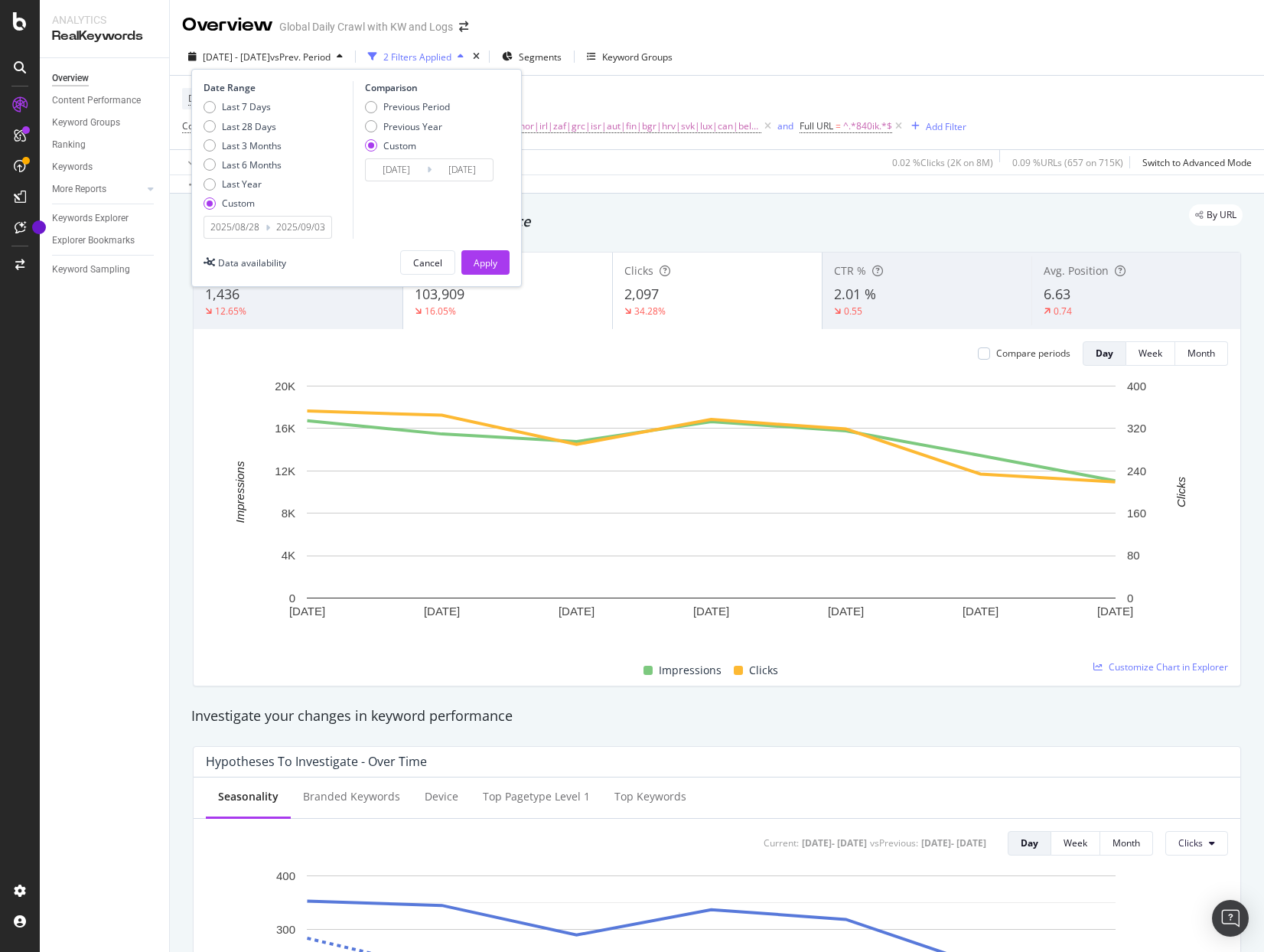
click at [252, 224] on input "2024/08/29" at bounding box center [234, 228] width 61 height 22
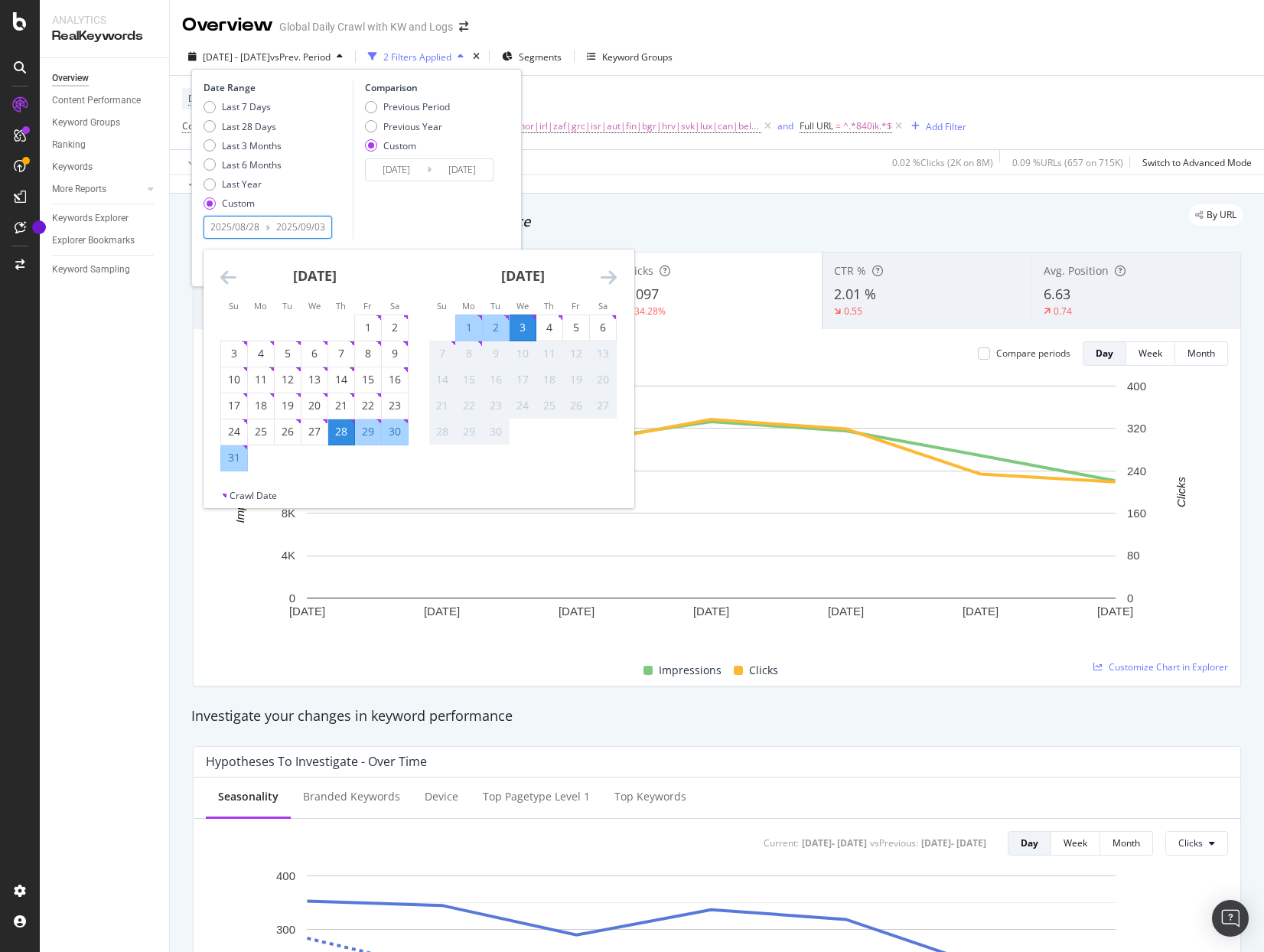
click at [369, 436] on div "29" at bounding box center [367, 431] width 26 height 15
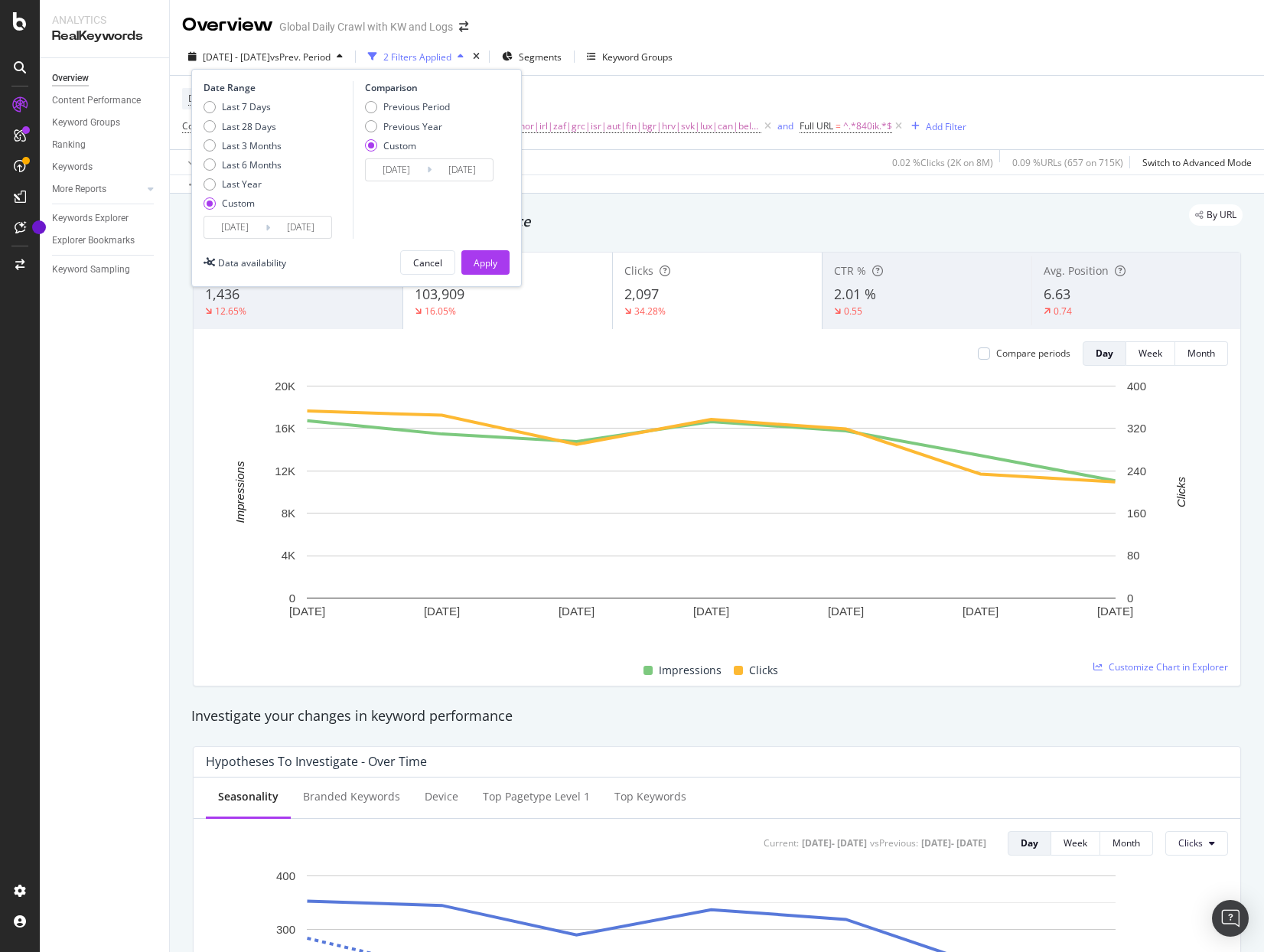
click at [317, 224] on input "2024/09/04" at bounding box center [300, 228] width 61 height 22
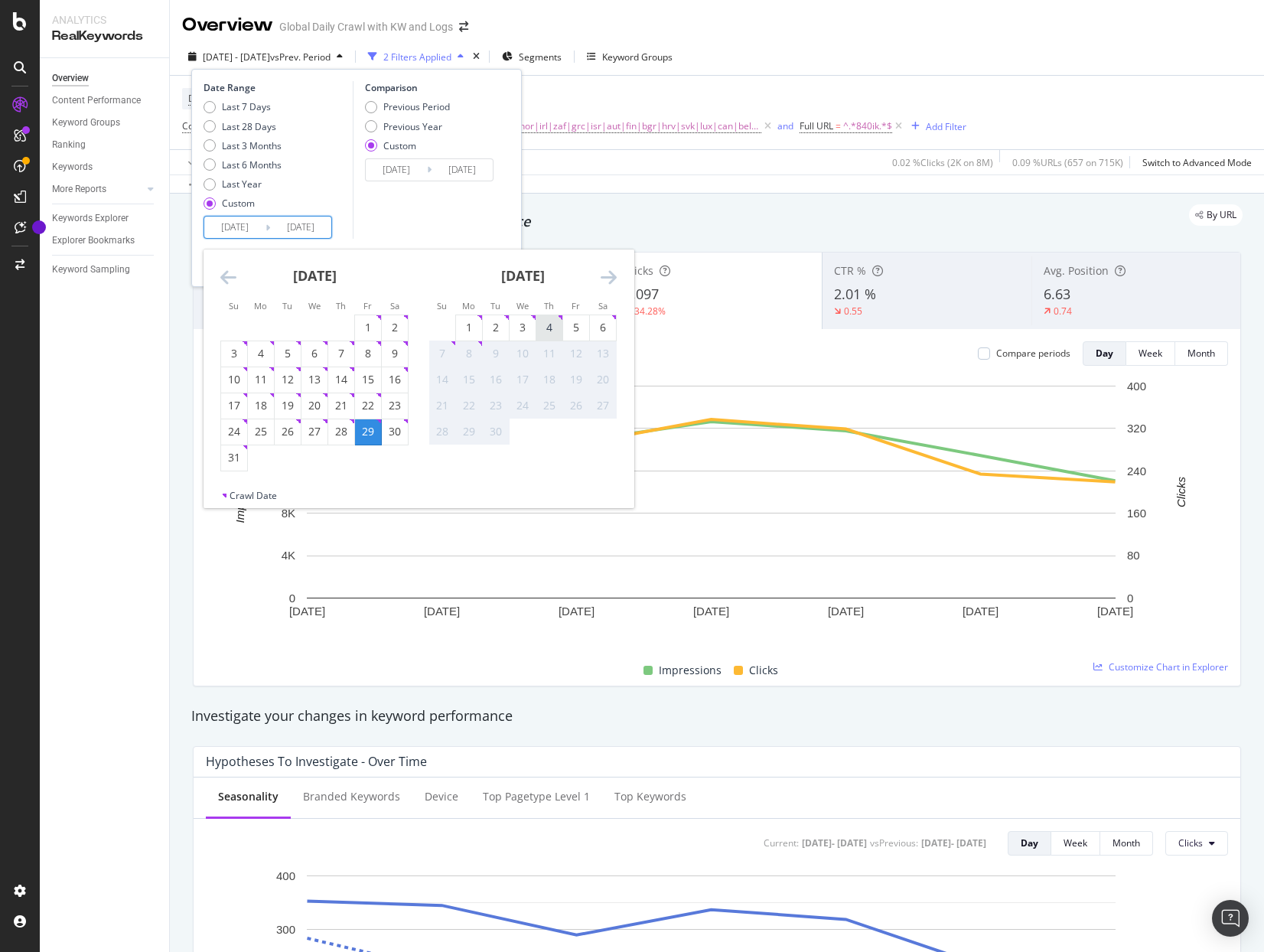
click at [553, 335] on div "4" at bounding box center [549, 327] width 26 height 15
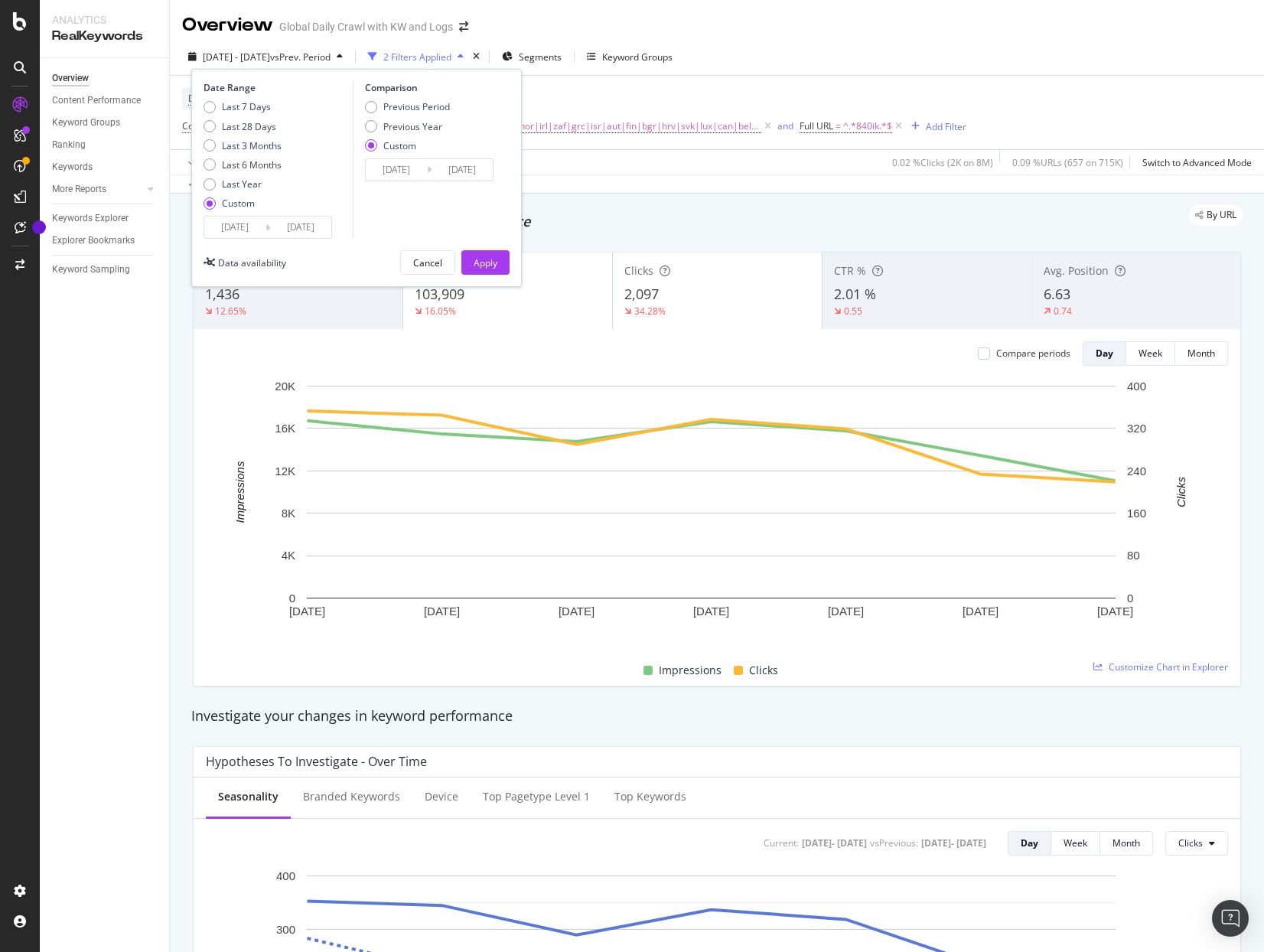
click at [461, 167] on input "2024/08/28" at bounding box center [461, 170] width 61 height 22
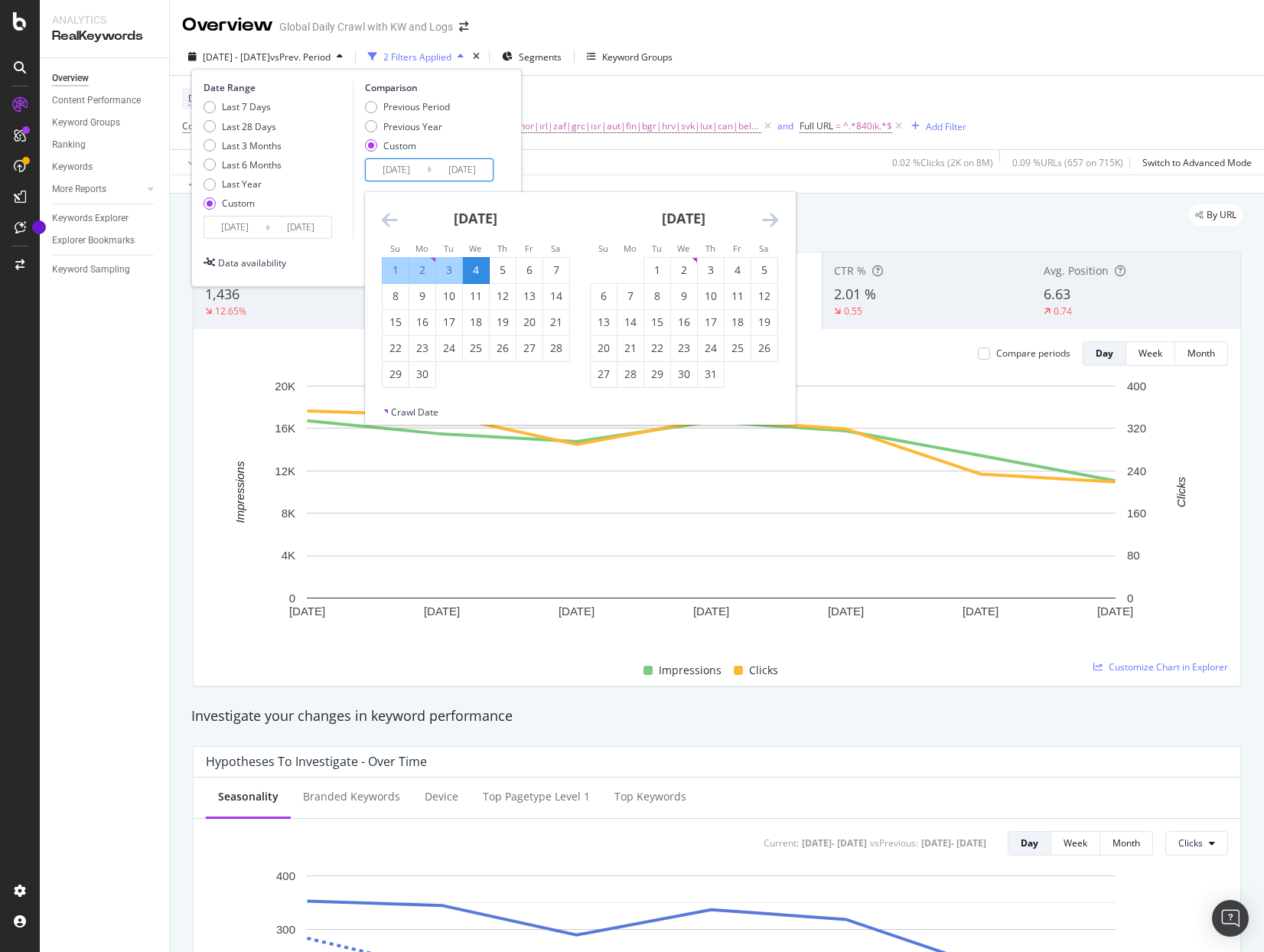
click at [388, 217] on icon "Move backward to switch to the previous month." at bounding box center [390, 219] width 16 height 18
click at [482, 375] on div "28" at bounding box center [476, 374] width 26 height 15
click at [677, 275] on div "4" at bounding box center [683, 270] width 26 height 15
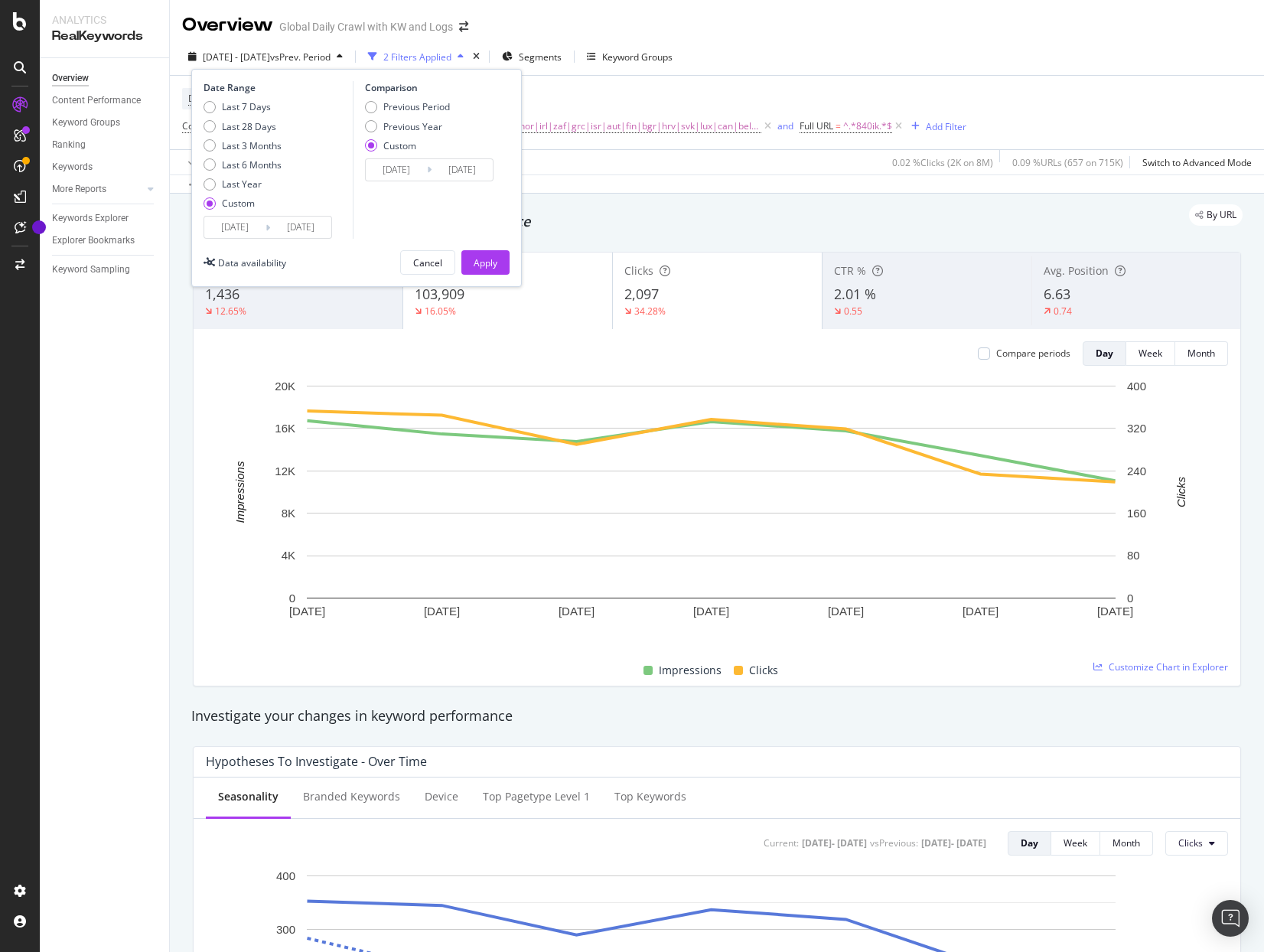
click at [474, 166] on input "2024/08/28" at bounding box center [461, 170] width 61 height 22
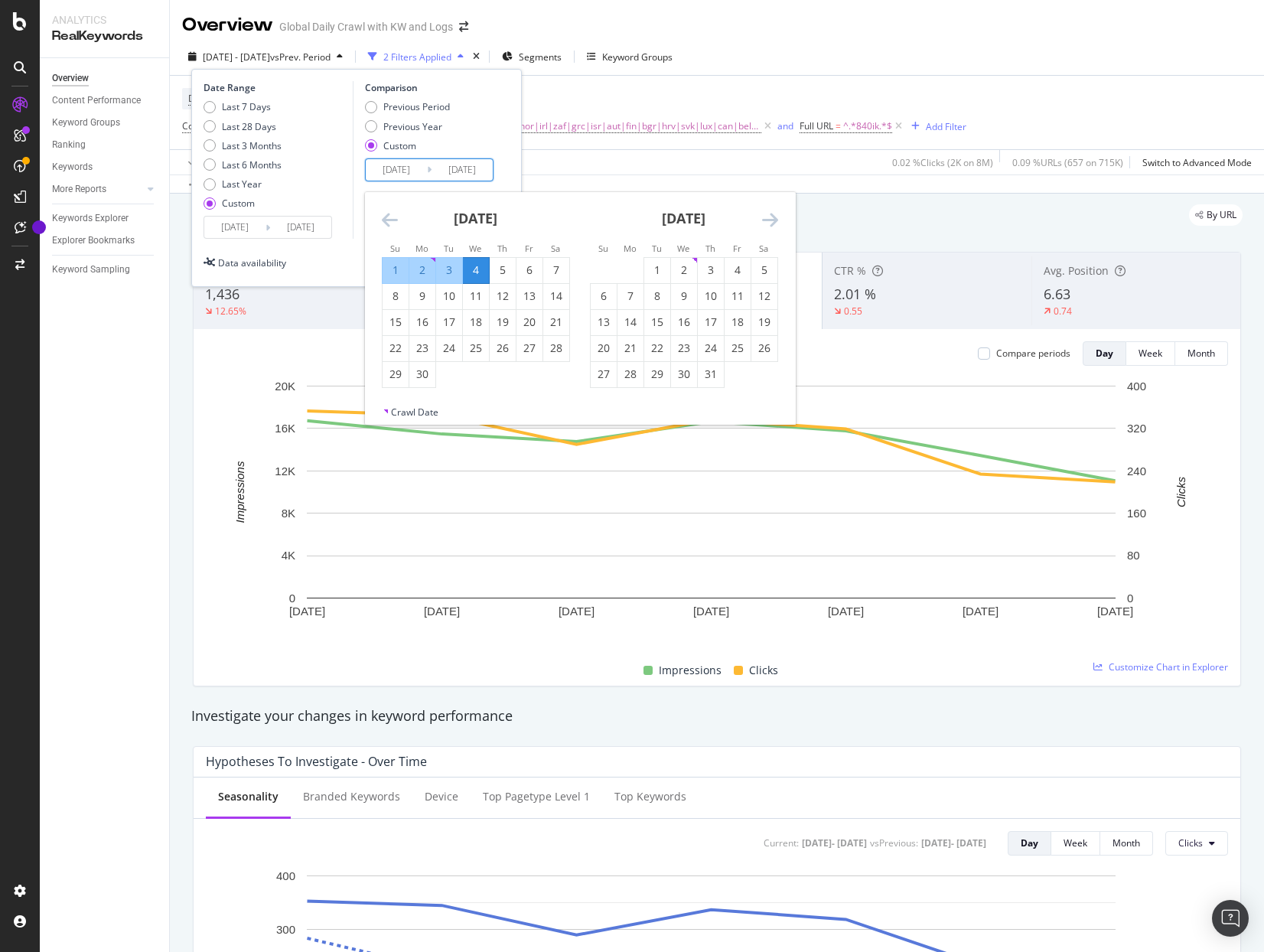
click at [385, 215] on icon "Move backward to switch to the previous month." at bounding box center [390, 219] width 16 height 18
click at [501, 374] on div "29" at bounding box center [502, 374] width 26 height 15
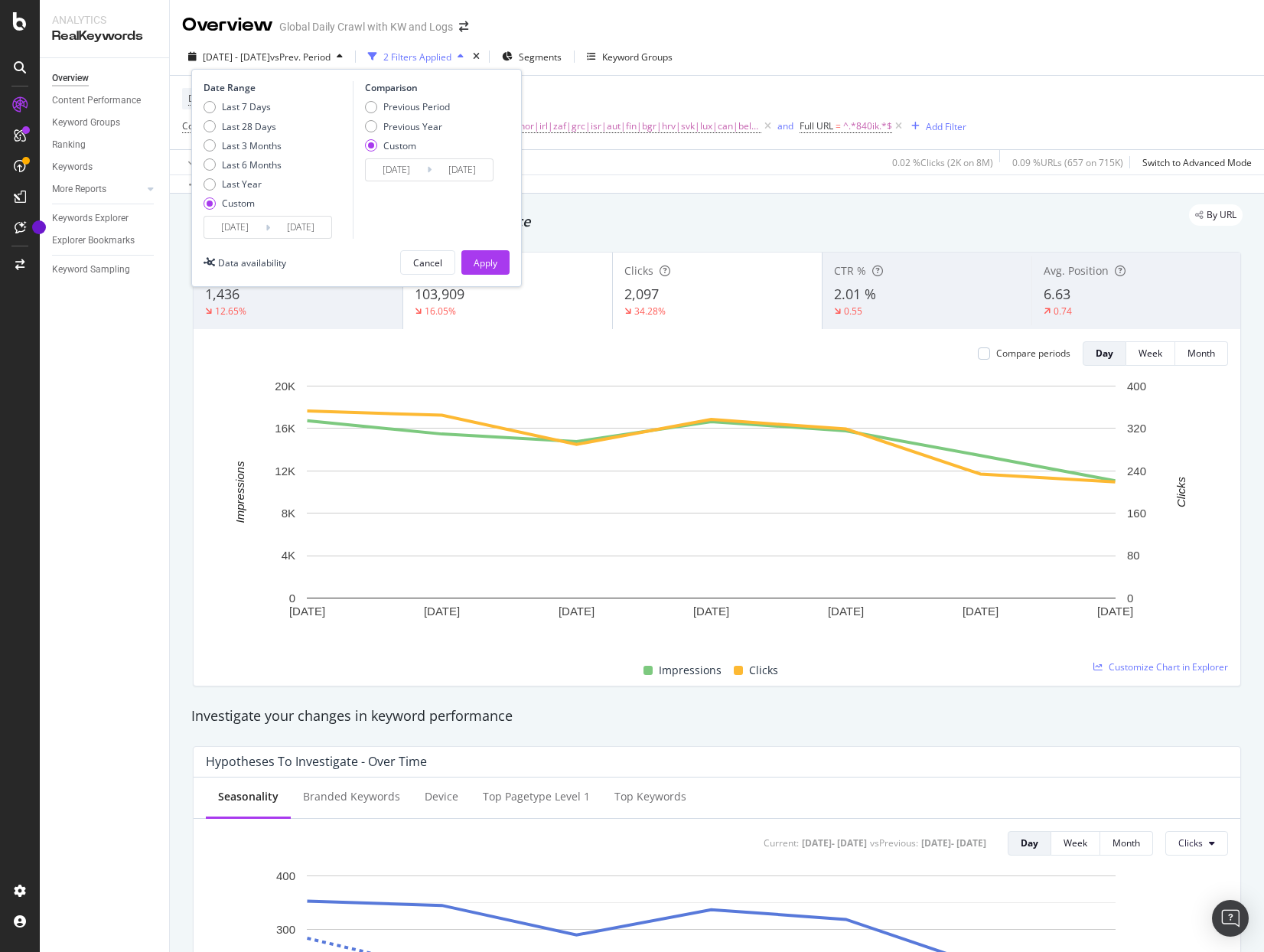
click at [442, 168] on input "2024/08/28" at bounding box center [461, 170] width 61 height 22
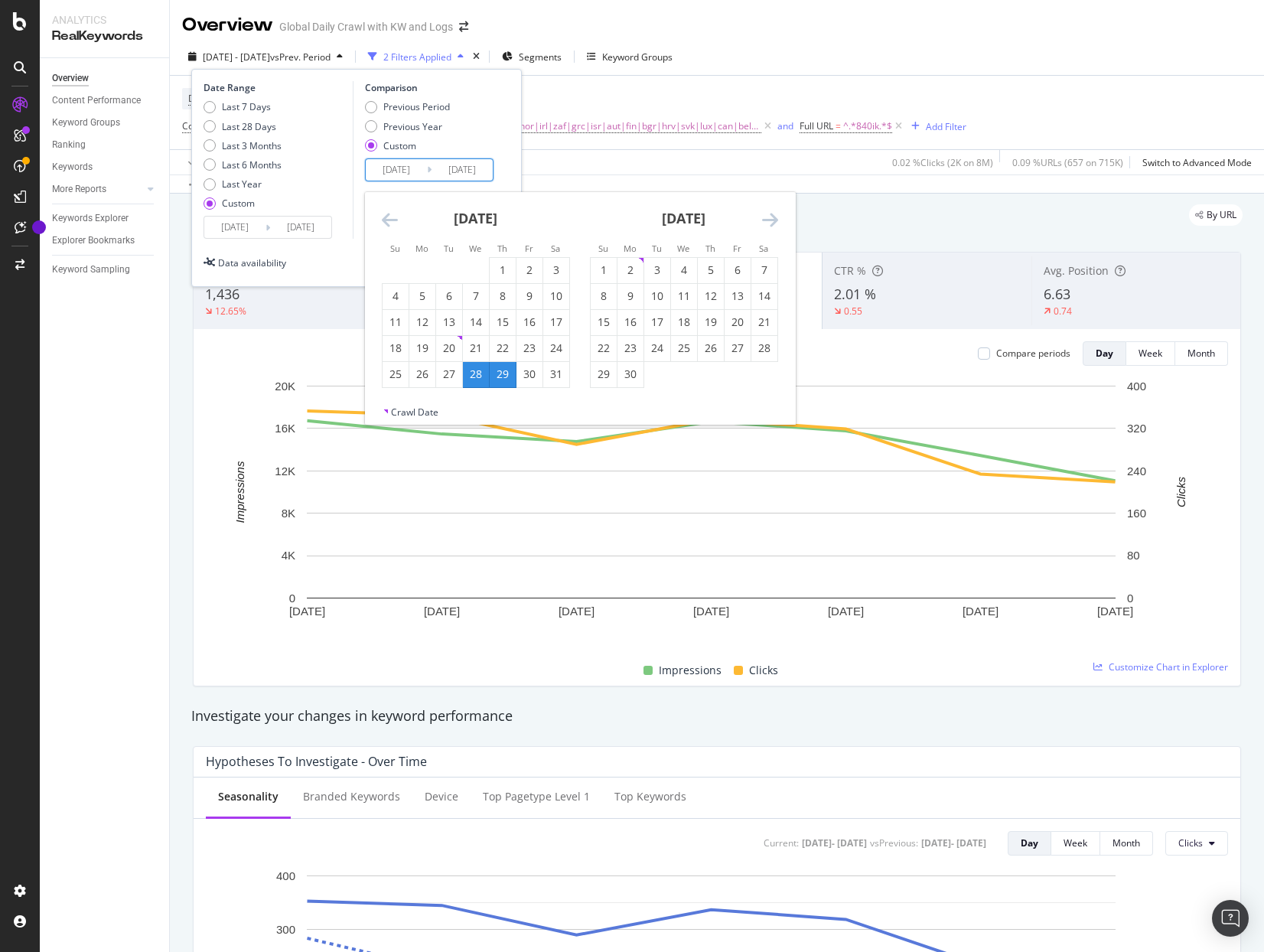
click at [507, 375] on div "29" at bounding box center [502, 374] width 26 height 15
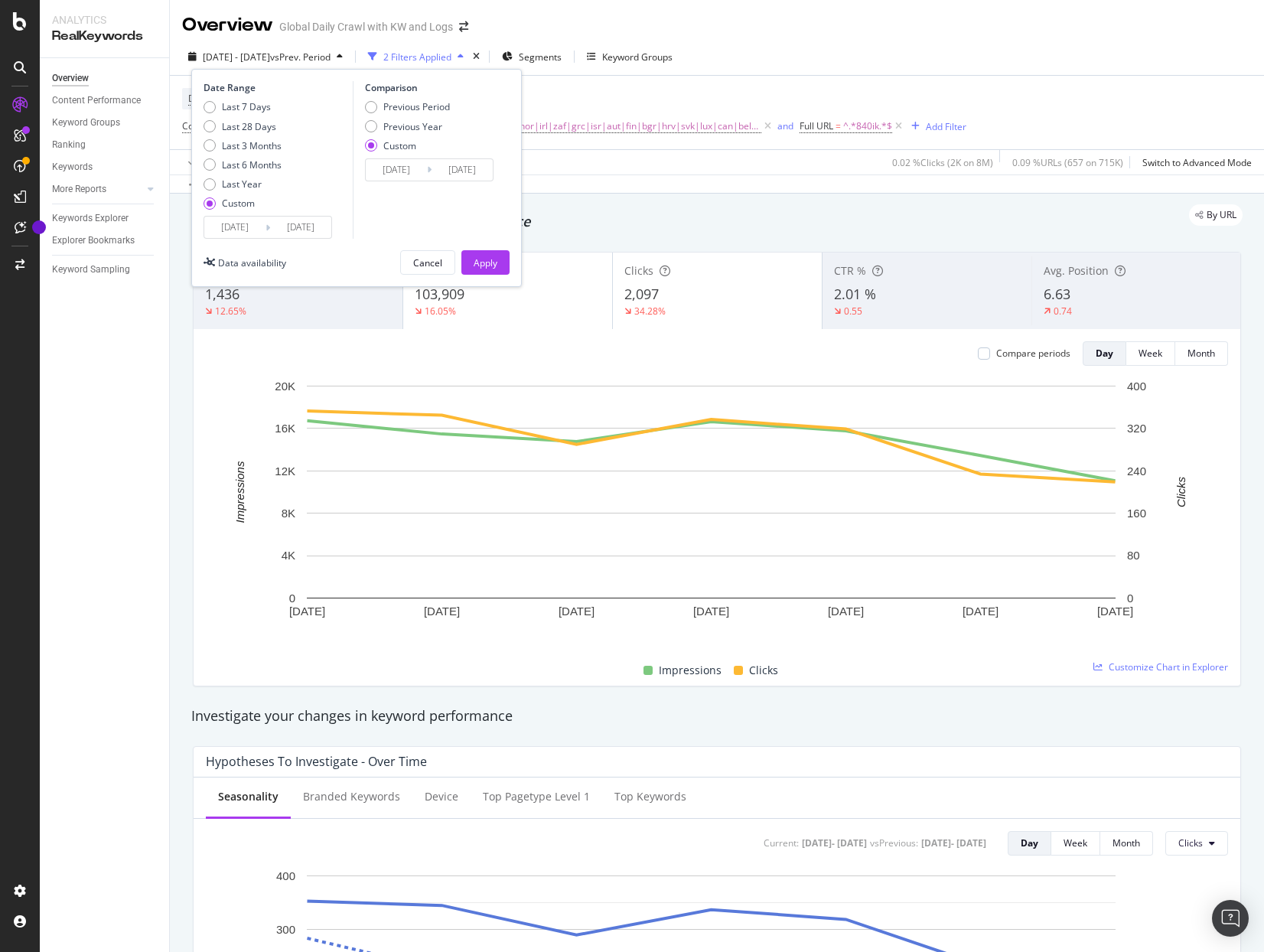
click at [296, 227] on input "2024/09/04" at bounding box center [300, 228] width 61 height 22
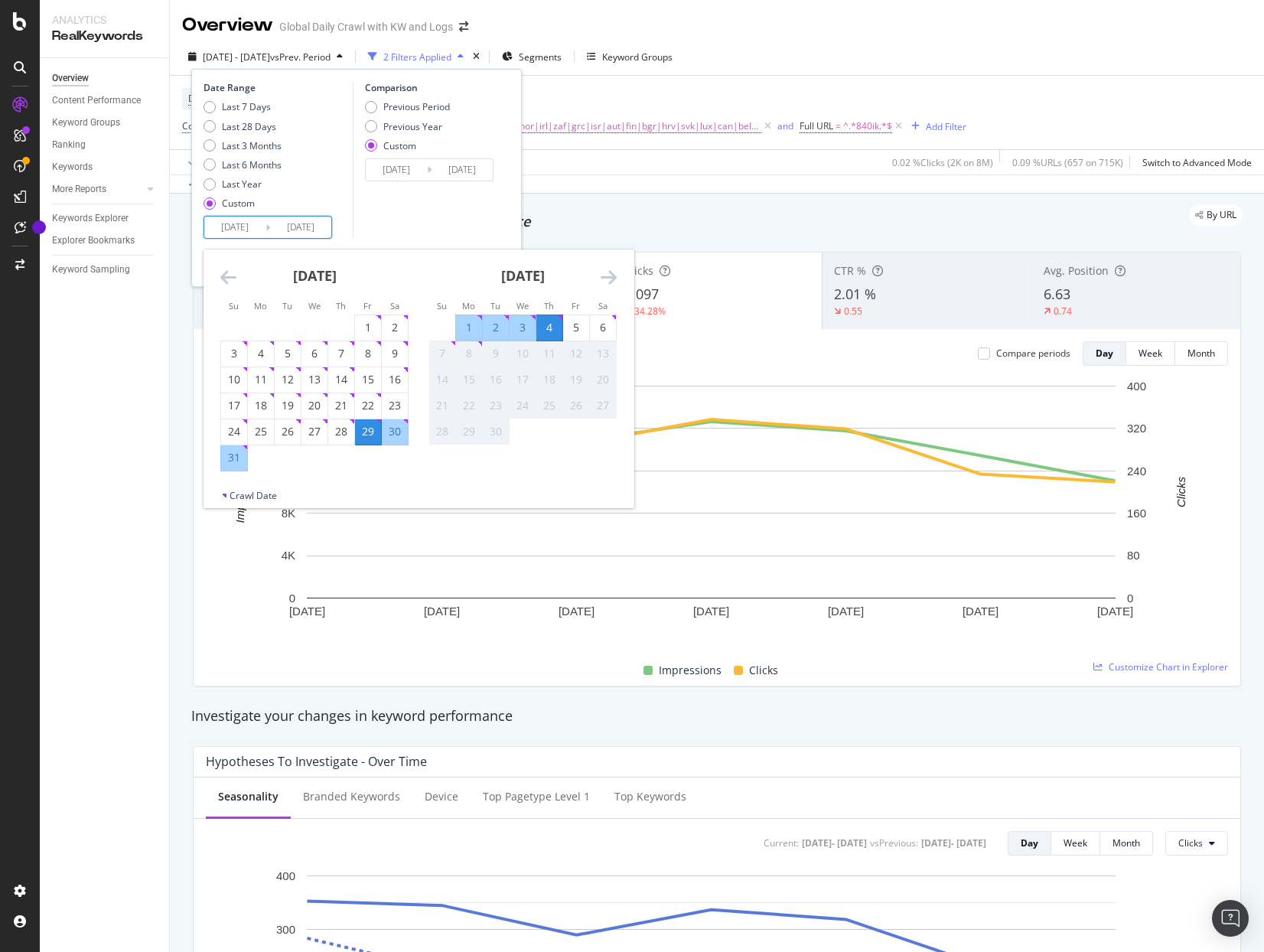
click at [405, 171] on input "2024/08/22" at bounding box center [395, 170] width 61 height 22
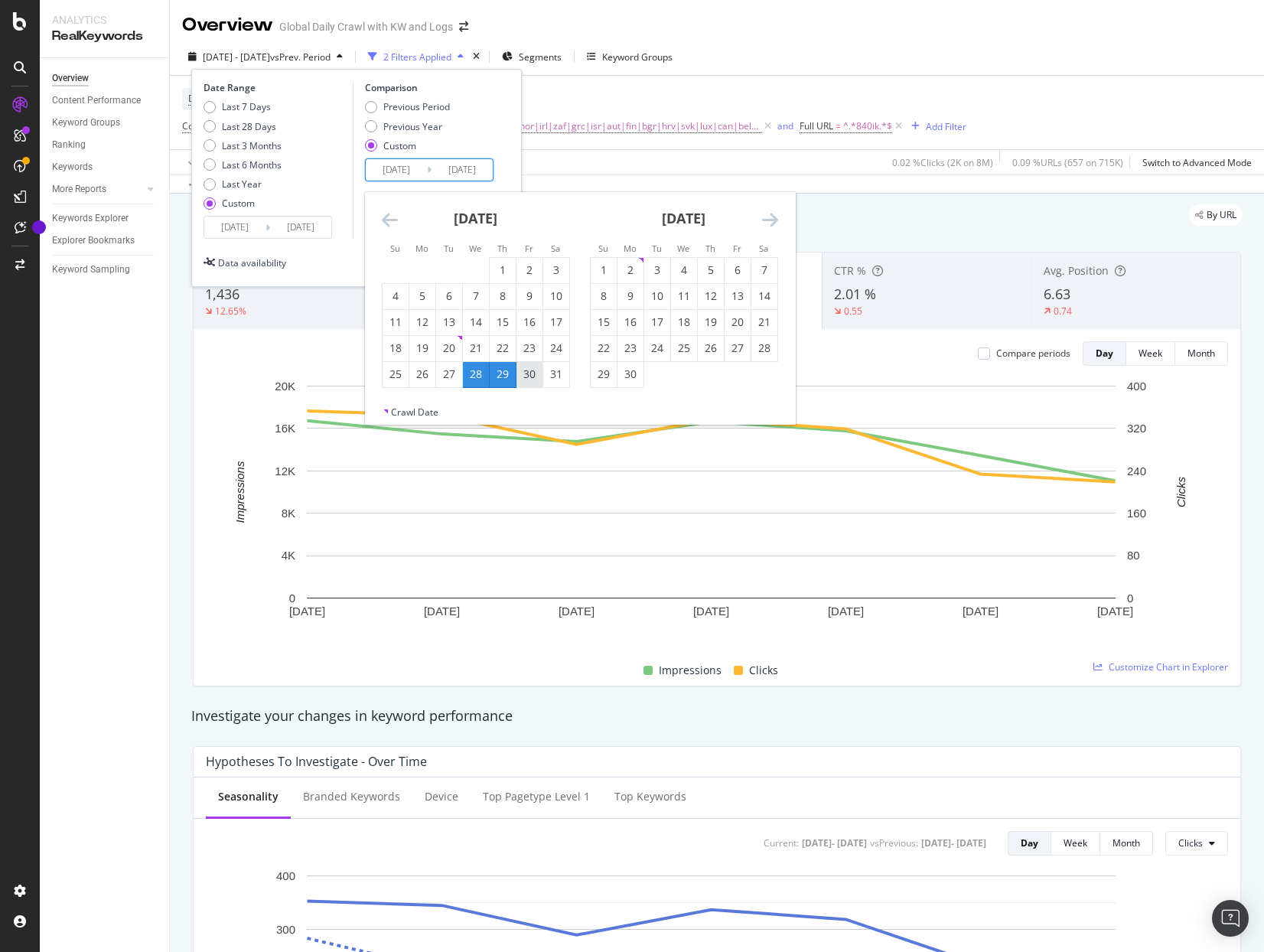
click at [533, 379] on div "30" at bounding box center [529, 374] width 26 height 15
click at [705, 271] on div "5" at bounding box center [710, 270] width 26 height 15
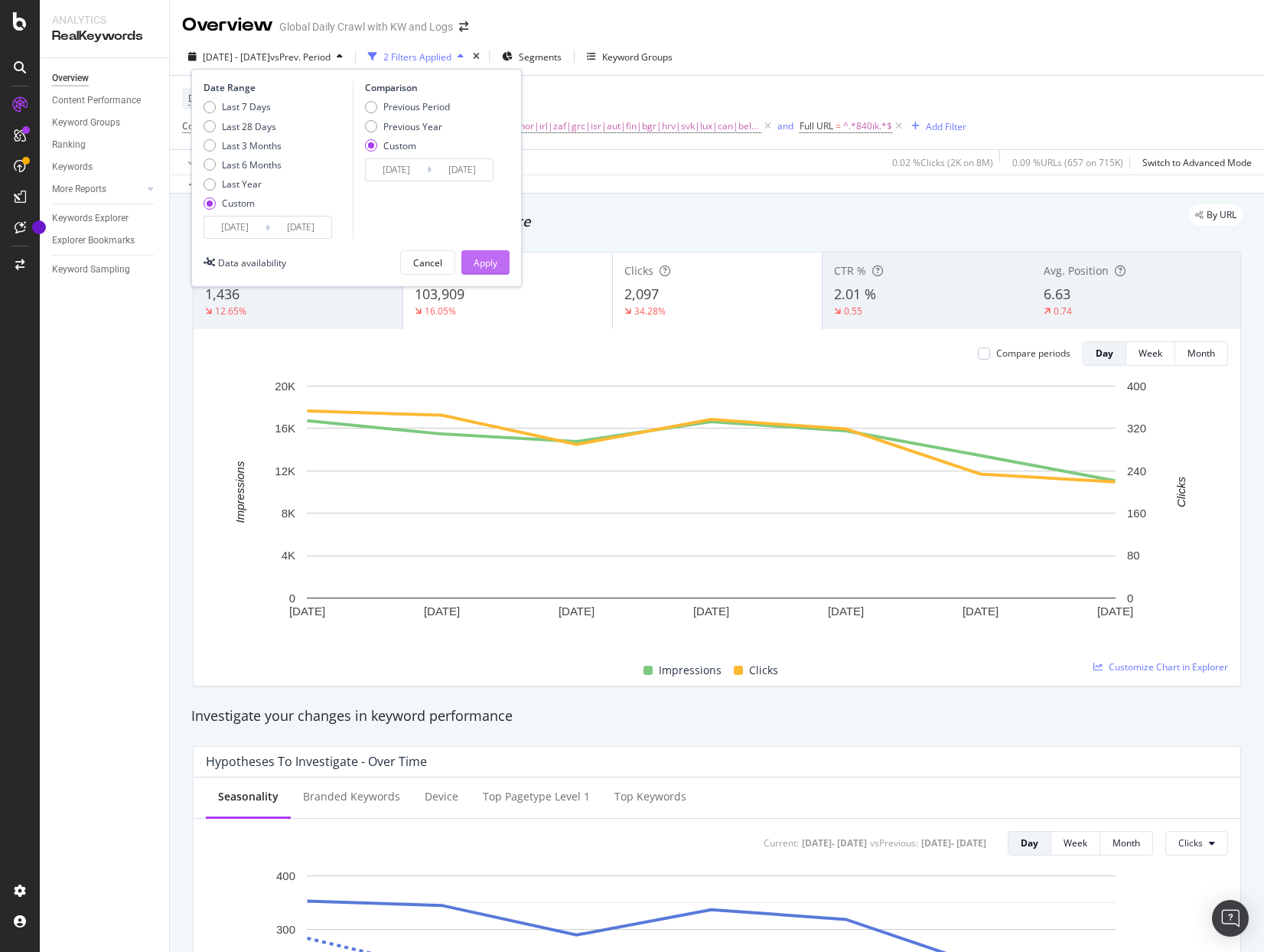
click at [478, 261] on div "Apply" at bounding box center [486, 263] width 23 height 13
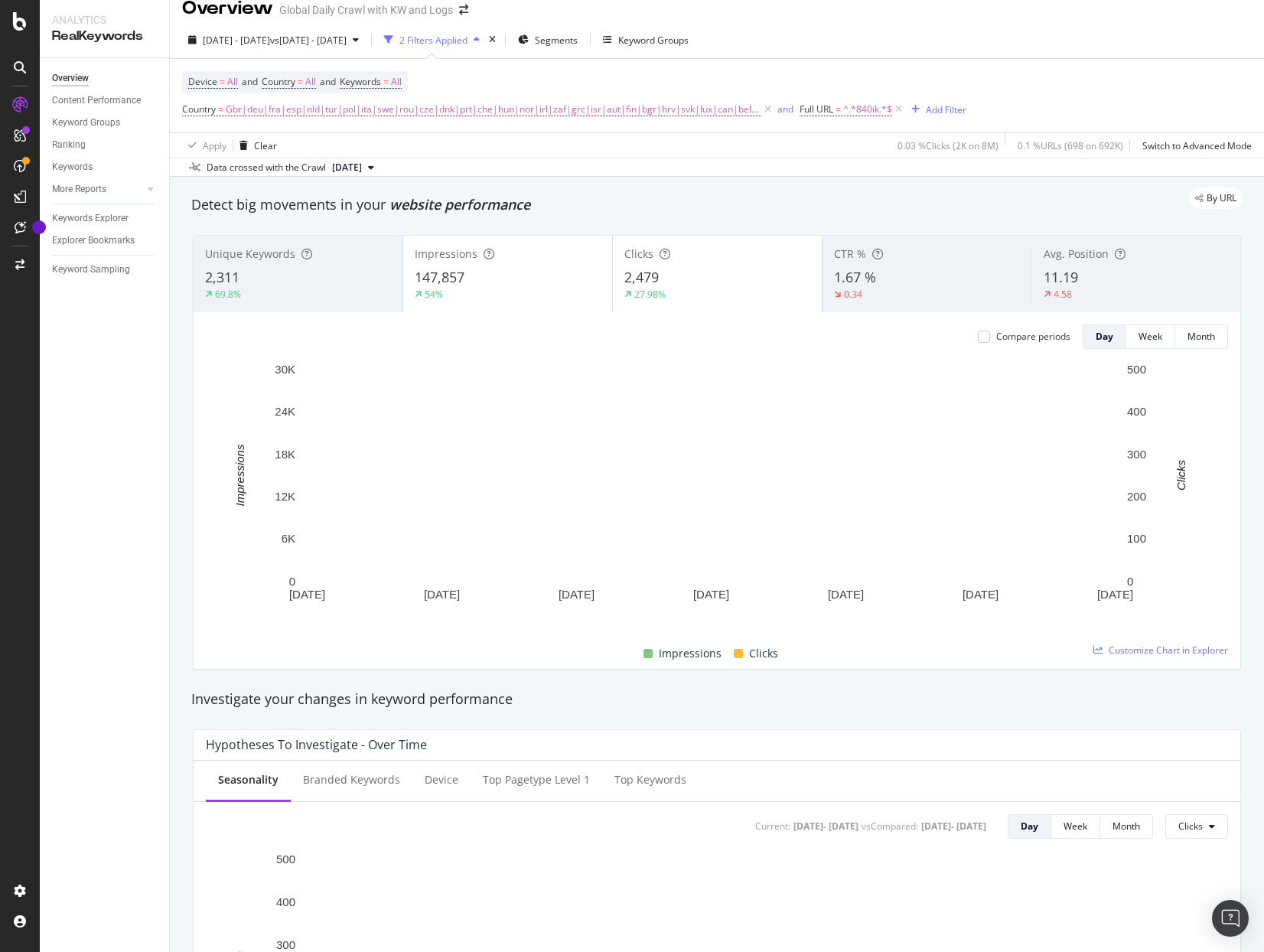
scroll to position [16, 0]
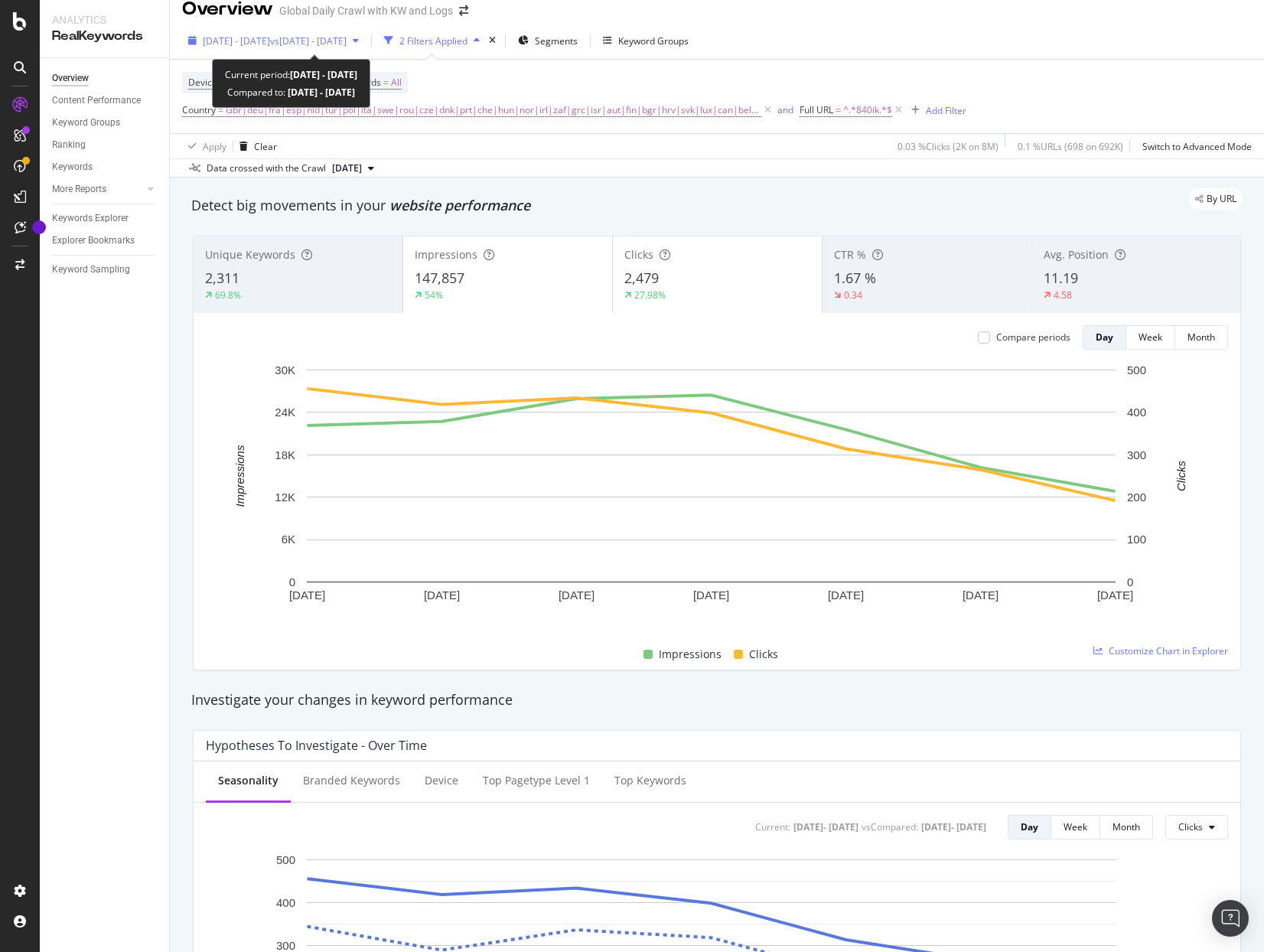
click at [346, 42] on span "vs [DATE] - [DATE]" at bounding box center [309, 41] width 77 height 13
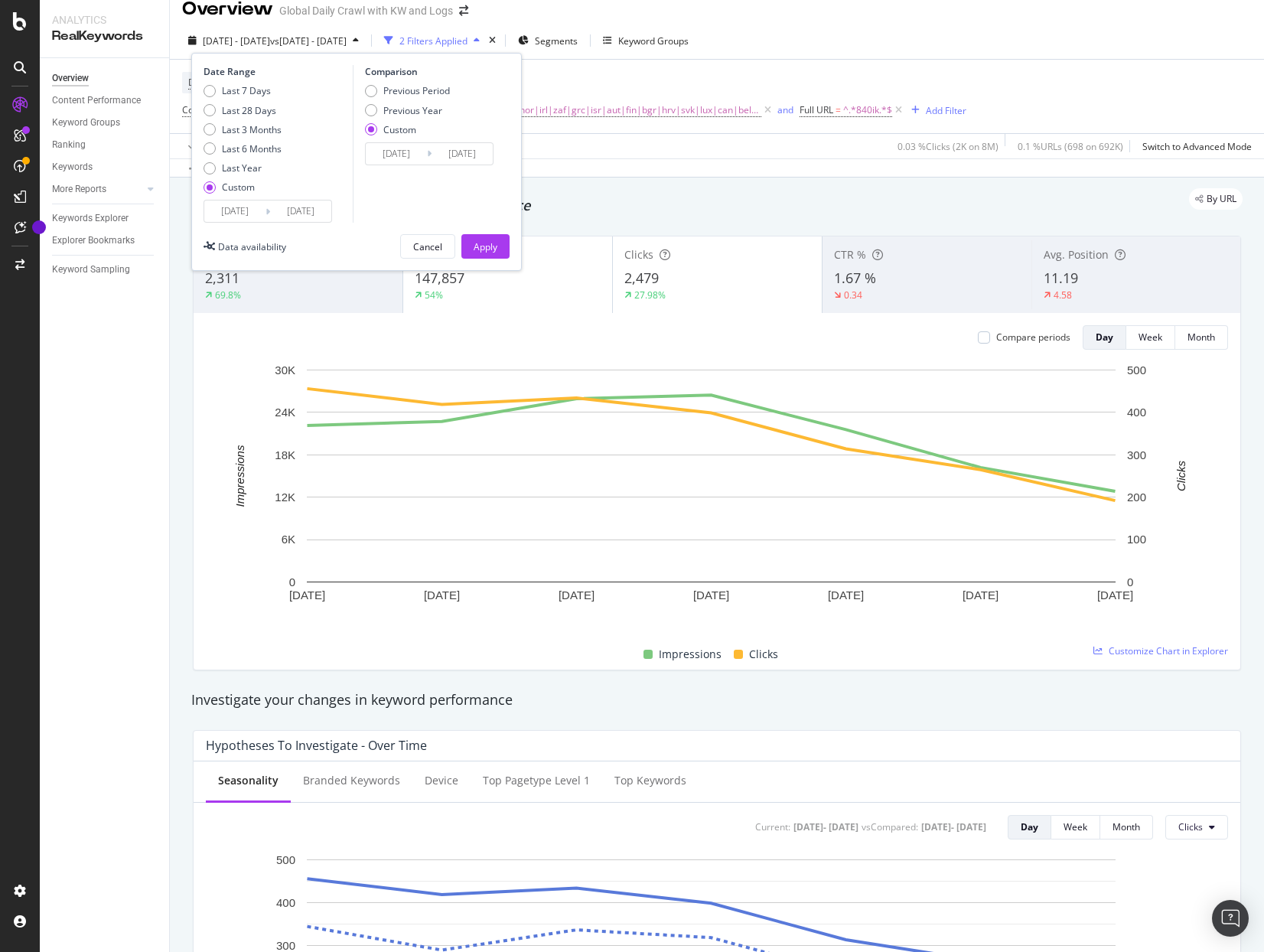
click at [255, 213] on input "[DATE]" at bounding box center [234, 211] width 61 height 22
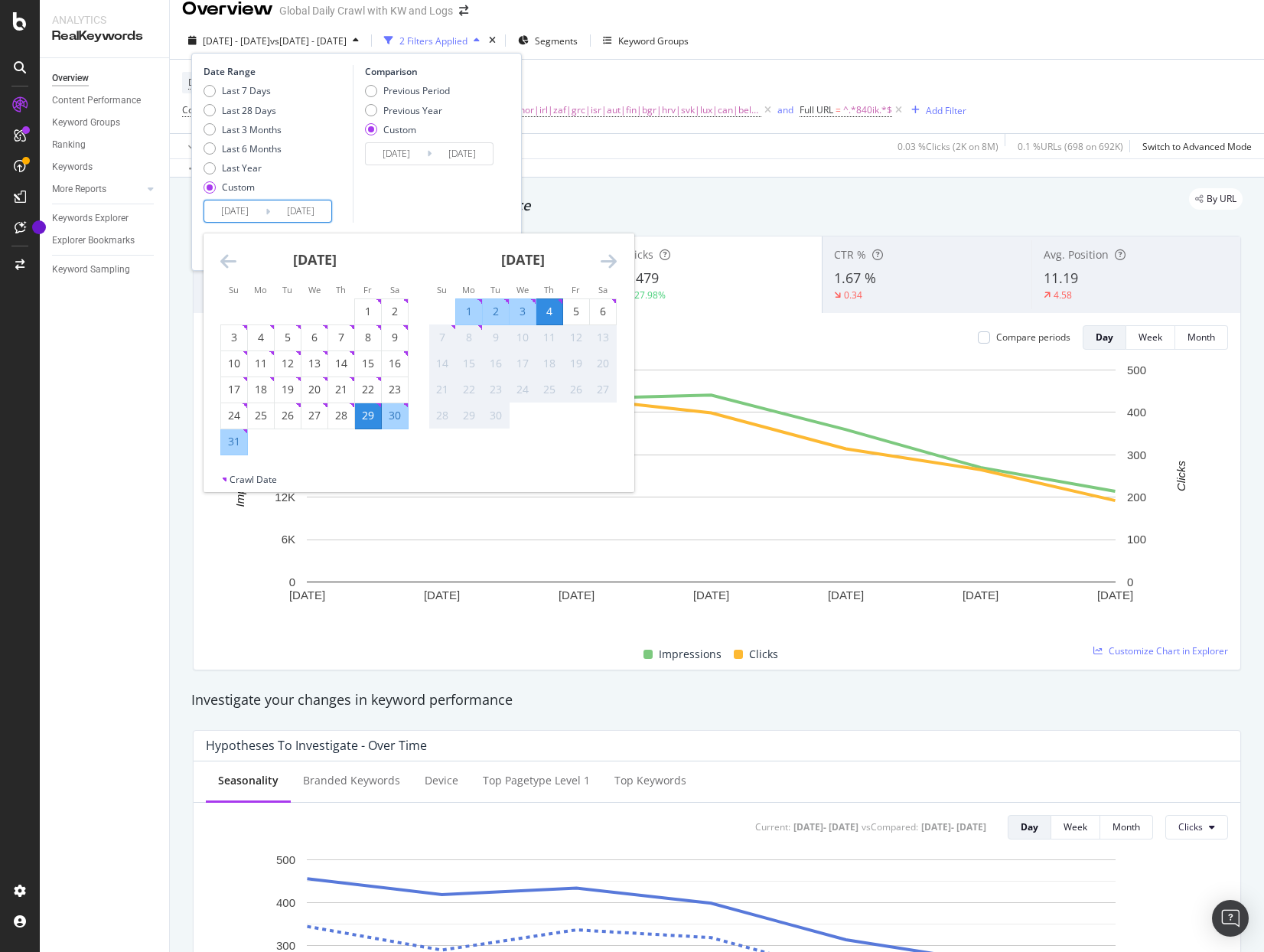
click at [224, 259] on icon "Move backward to switch to the previous month." at bounding box center [228, 261] width 16 height 18
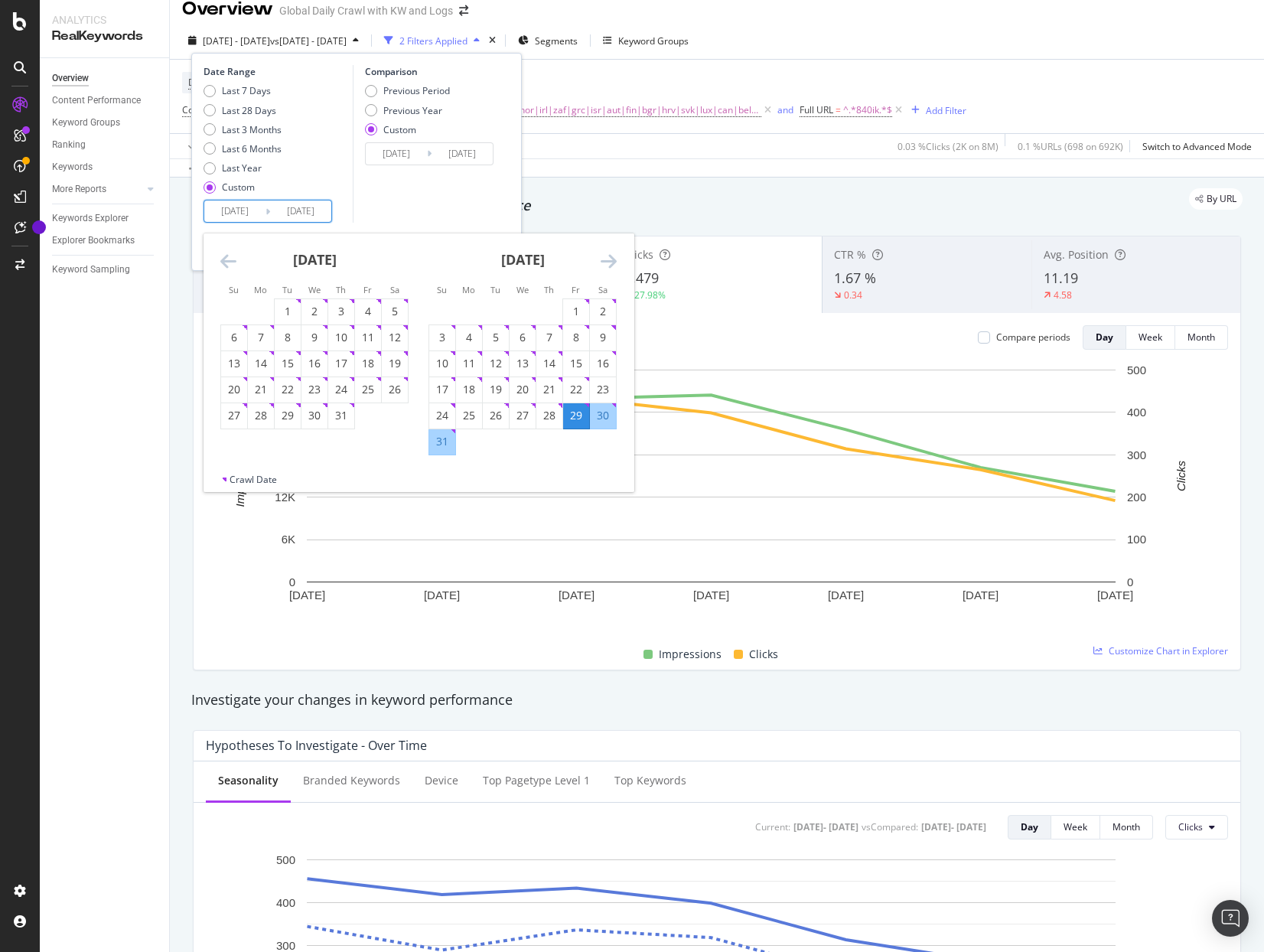
click at [224, 259] on icon "Move backward to switch to the previous month." at bounding box center [228, 261] width 16 height 18
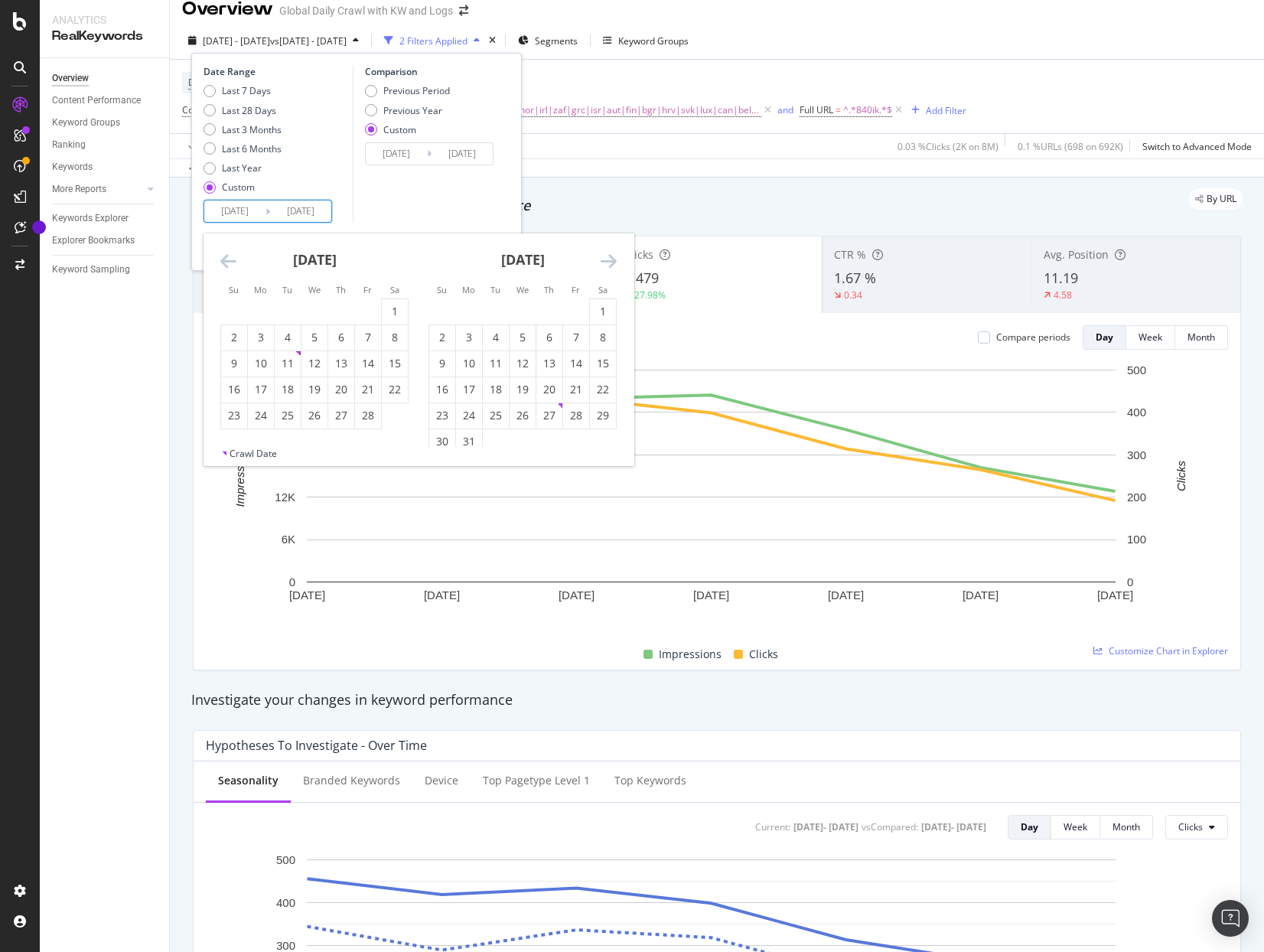
click at [224, 259] on icon "Move backward to switch to the previous month." at bounding box center [228, 261] width 16 height 18
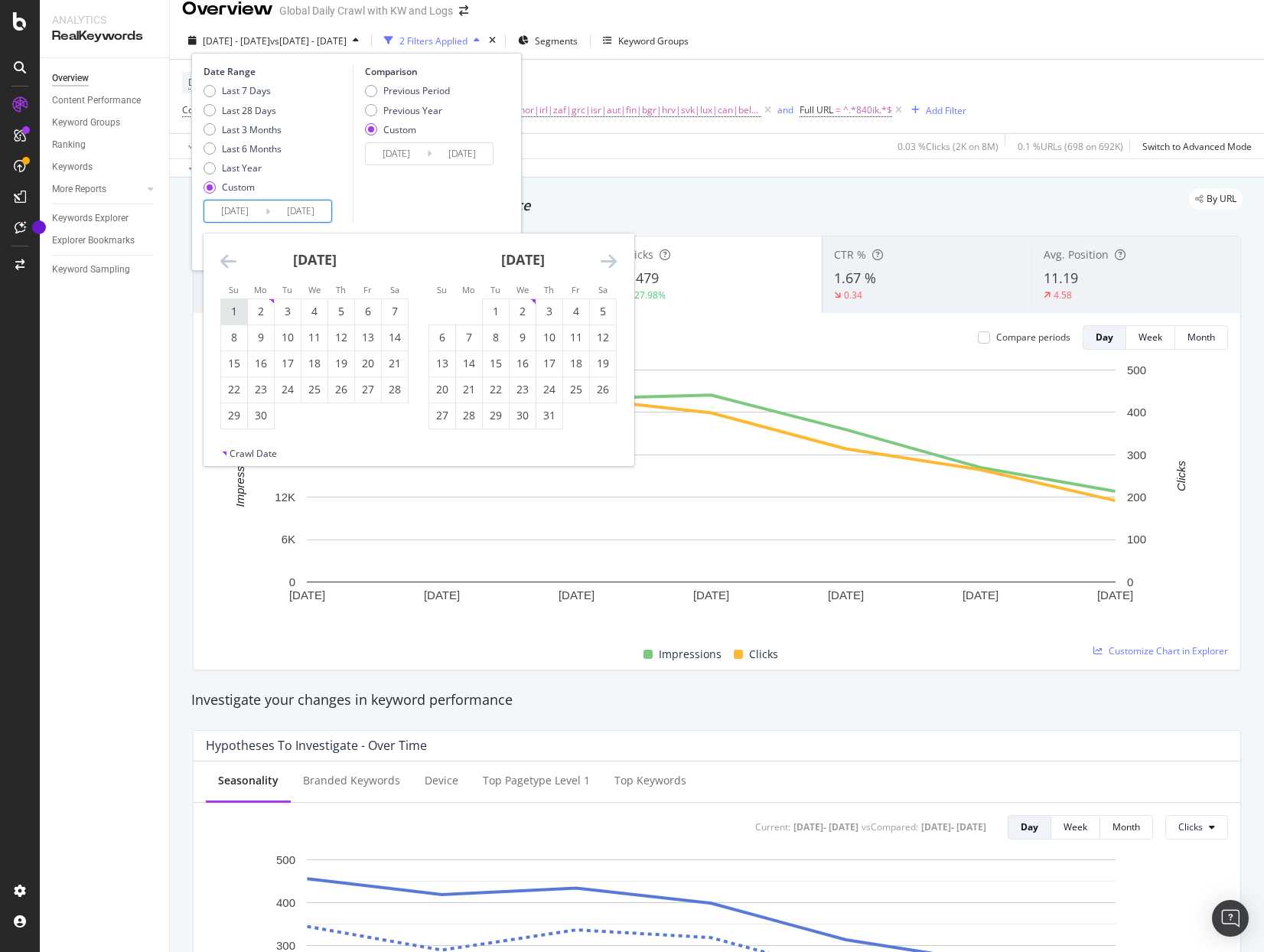
click at [235, 310] on div "1" at bounding box center [234, 311] width 26 height 15
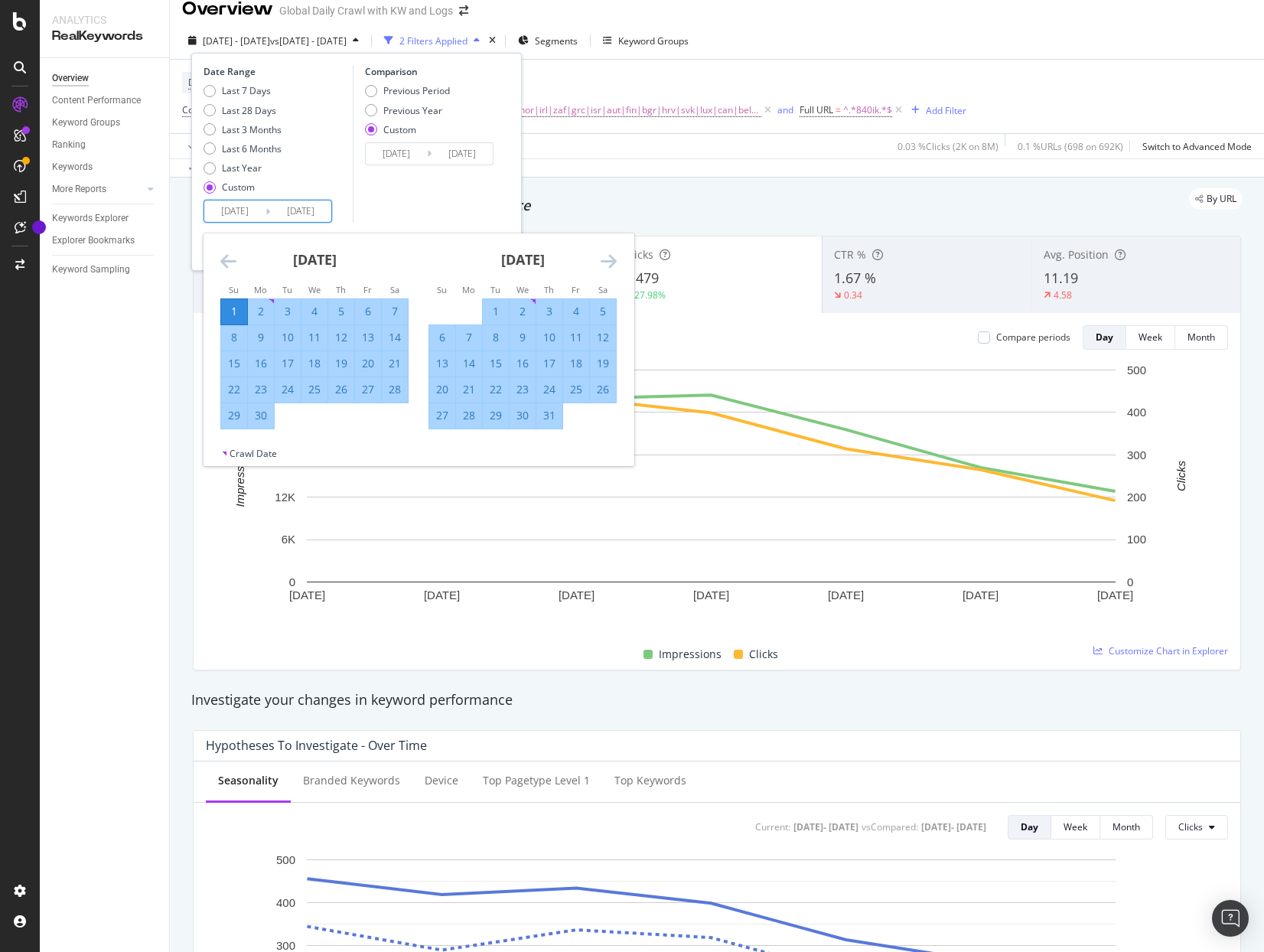
click at [335, 317] on div "5" at bounding box center [340, 311] width 26 height 15
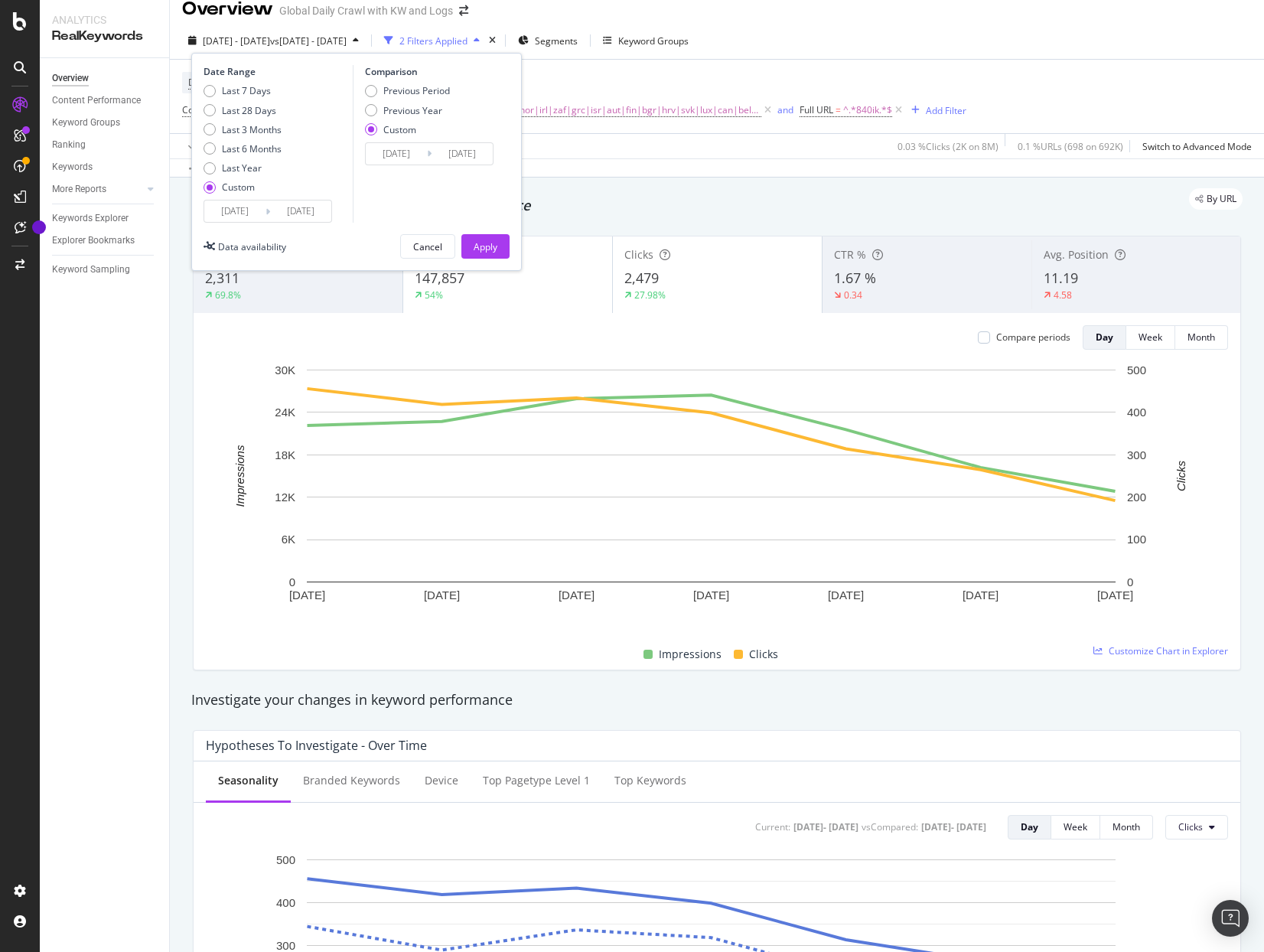
click at [511, 242] on div "Date Range Last 7 Days Last 28 Days Last 3 Months Last 6 Months Last Year Custo…" at bounding box center [356, 161] width 330 height 218
click at [500, 241] on button "Apply" at bounding box center [486, 246] width 48 height 24
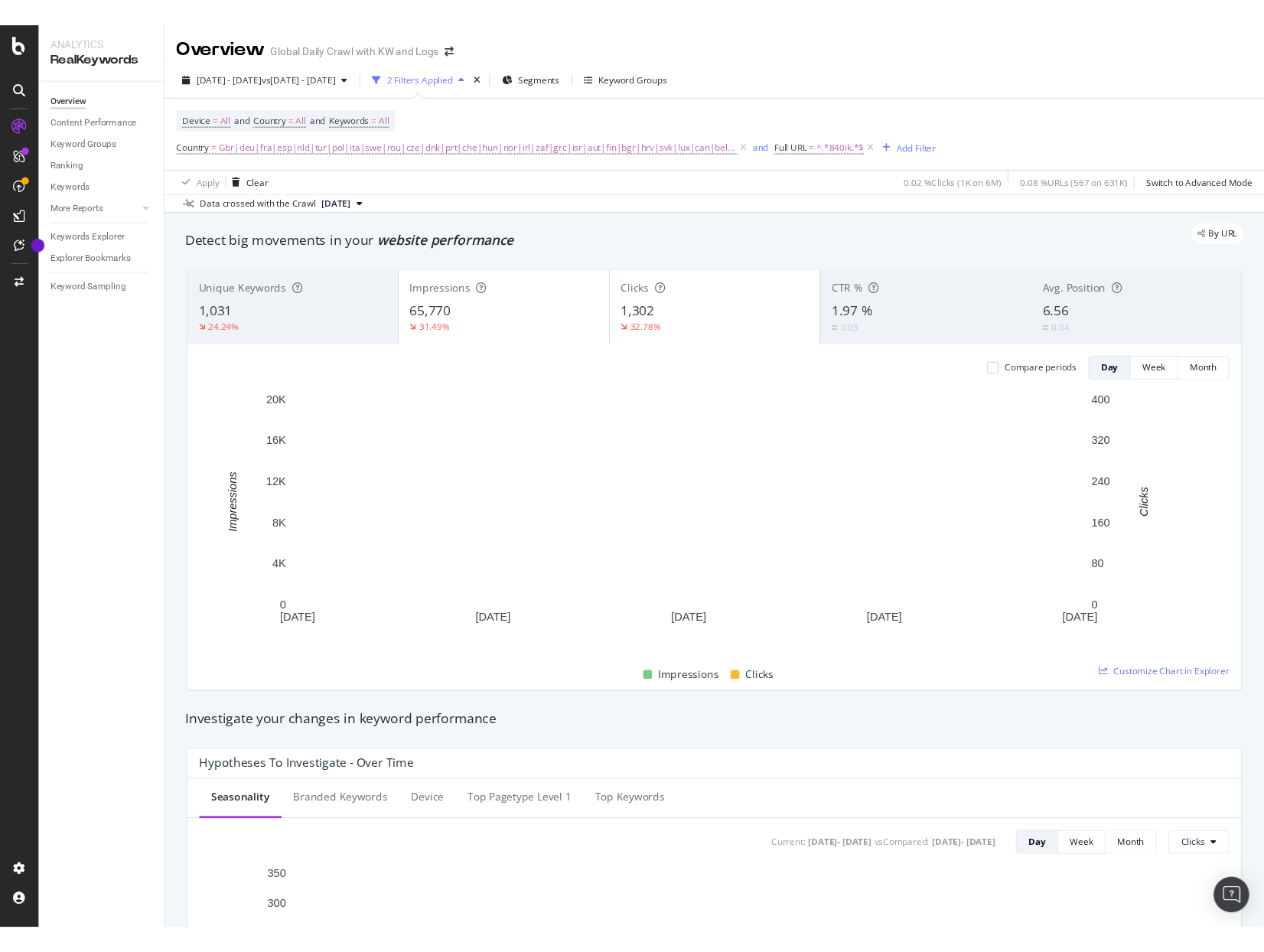
scroll to position [1735, 0]
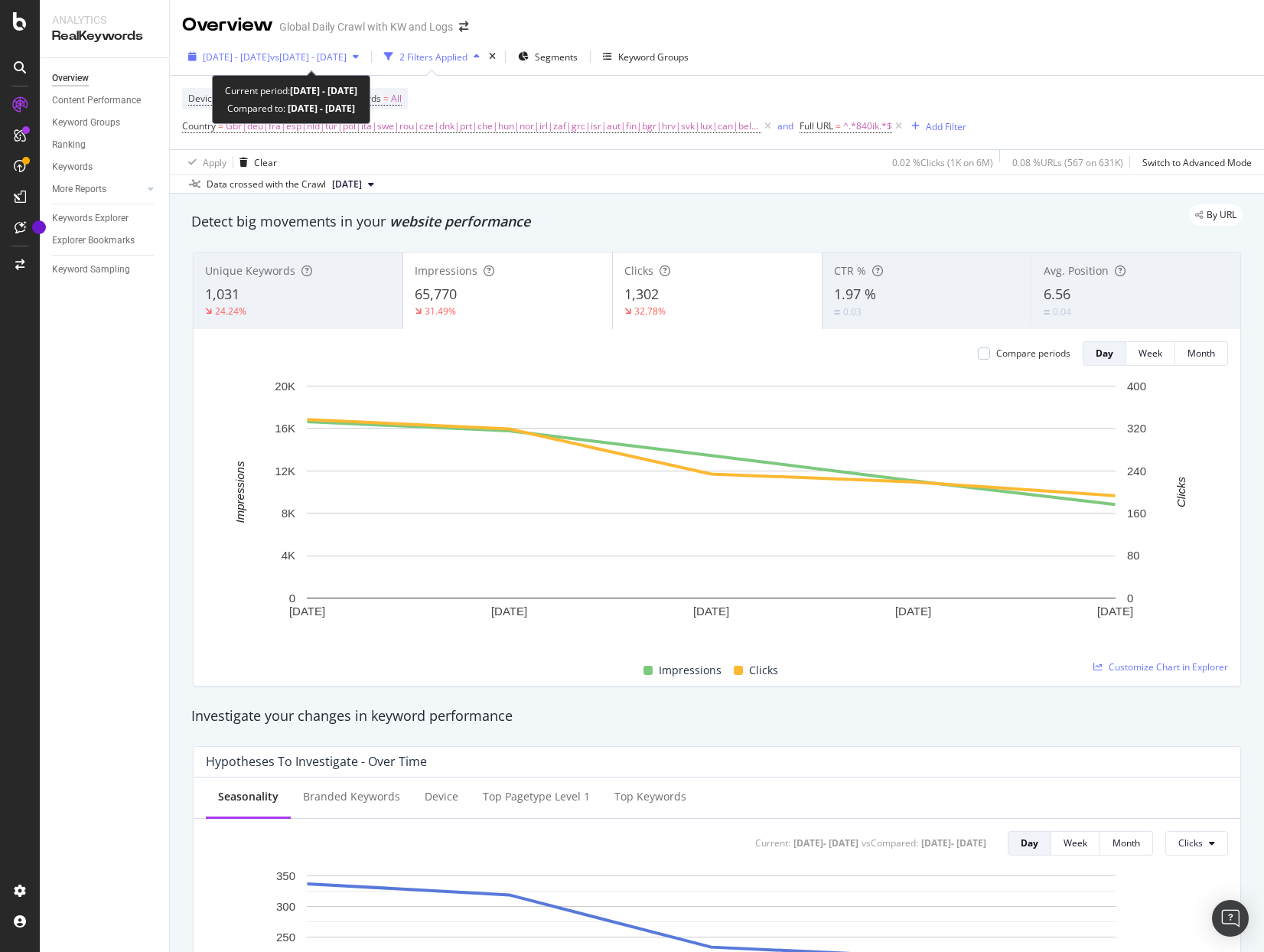
click at [346, 54] on span "vs [DATE] - [DATE]" at bounding box center [309, 58] width 77 height 13
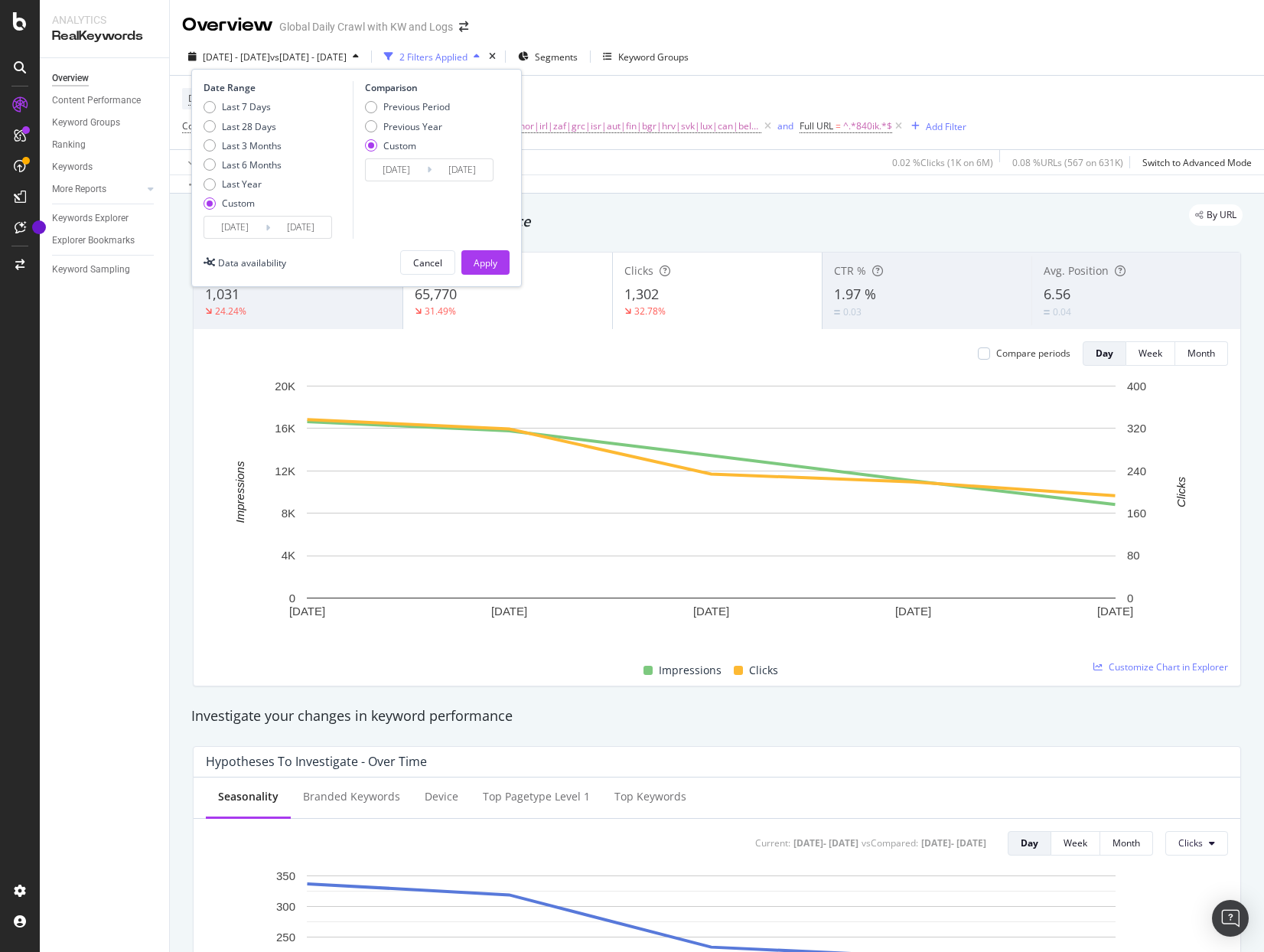
click at [260, 234] on input "[DATE]" at bounding box center [234, 228] width 61 height 22
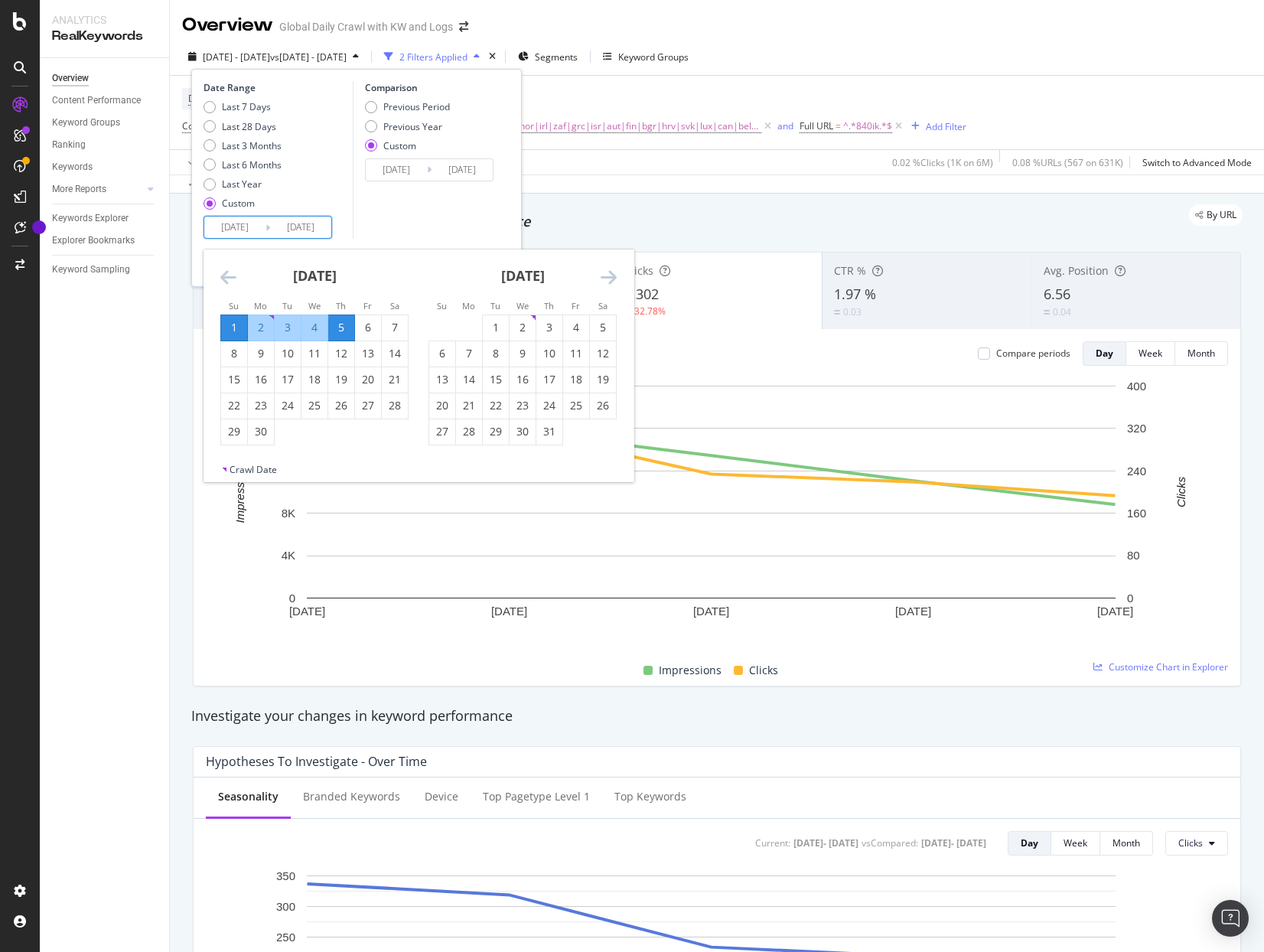
click at [607, 275] on icon "Move forward to switch to the next month." at bounding box center [608, 277] width 16 height 18
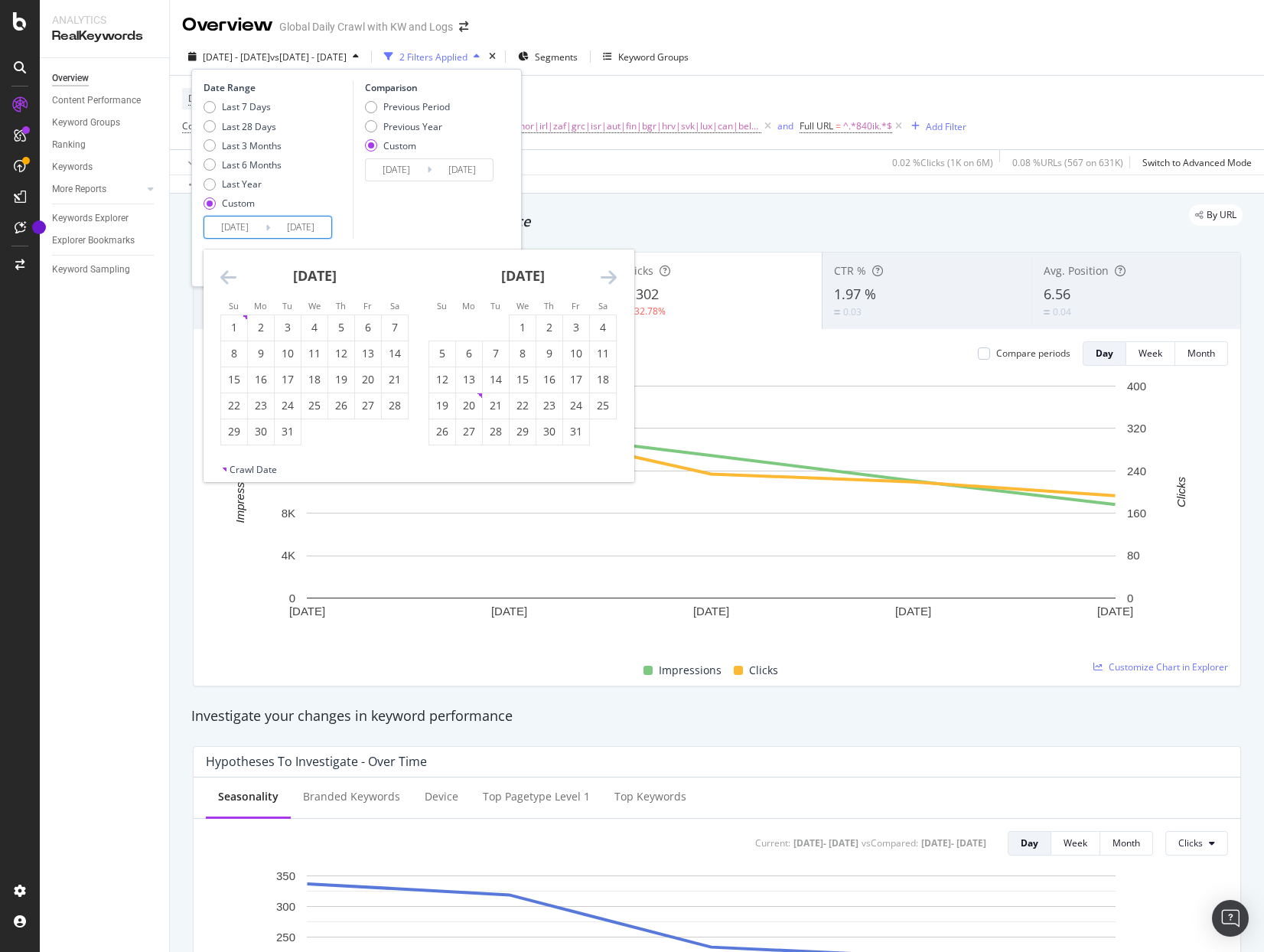
click at [607, 275] on icon "Move forward to switch to the next month." at bounding box center [608, 277] width 16 height 18
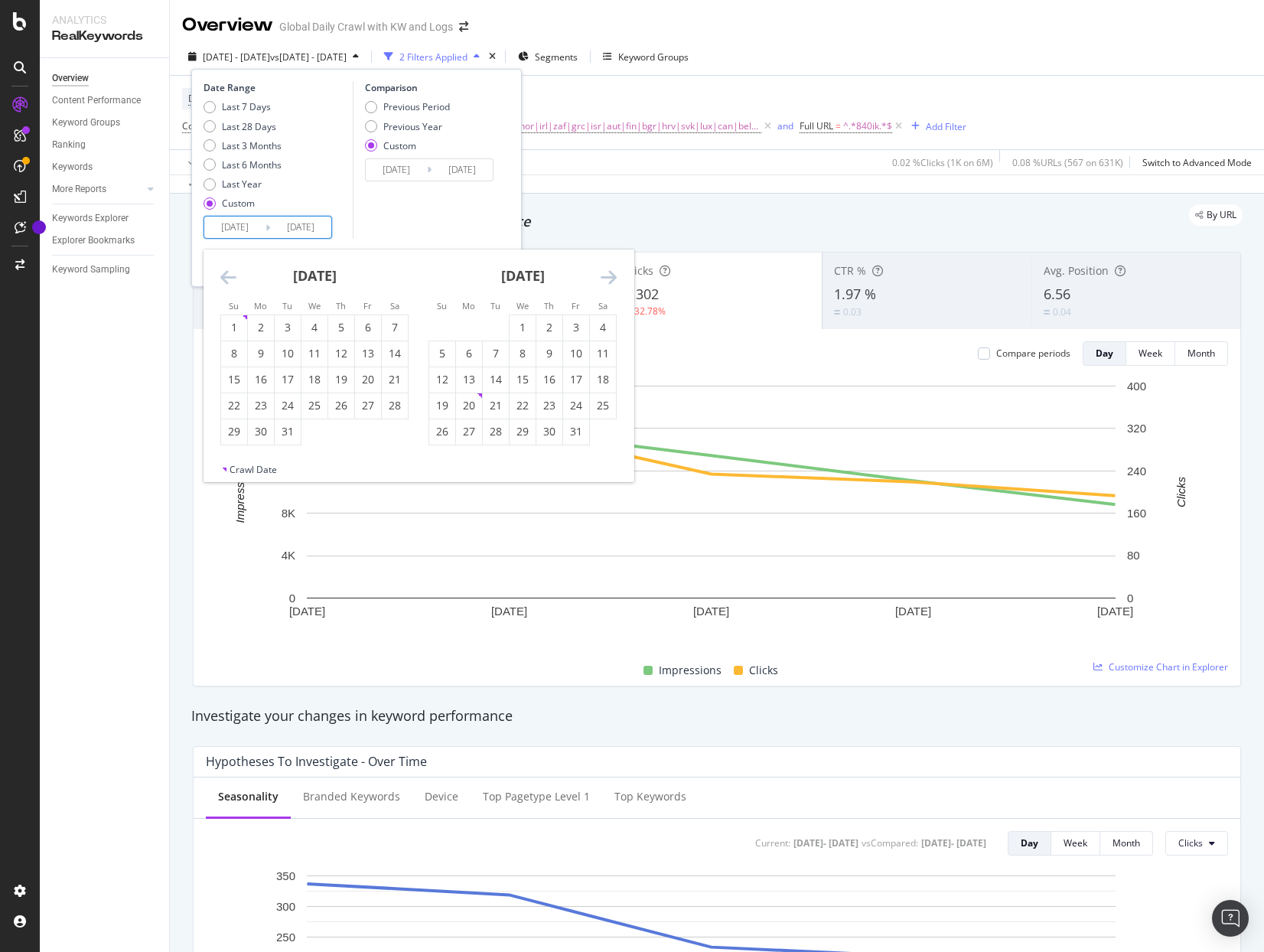
click at [607, 275] on icon "Move forward to switch to the next month." at bounding box center [608, 277] width 16 height 18
click at [603, 278] on icon "Move forward to switch to the next month." at bounding box center [608, 277] width 16 height 18
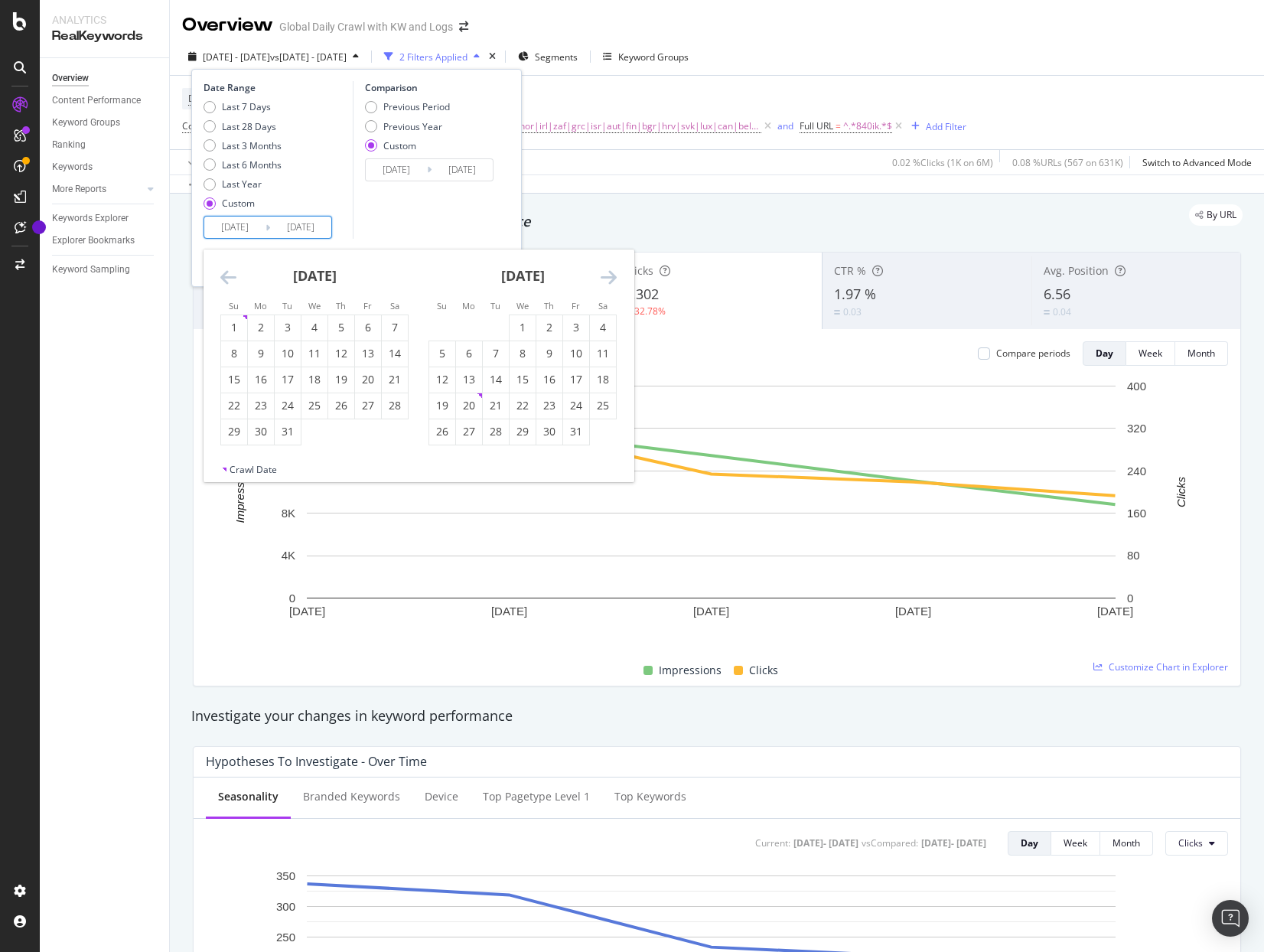
click at [603, 278] on icon "Move forward to switch to the next month." at bounding box center [608, 277] width 16 height 18
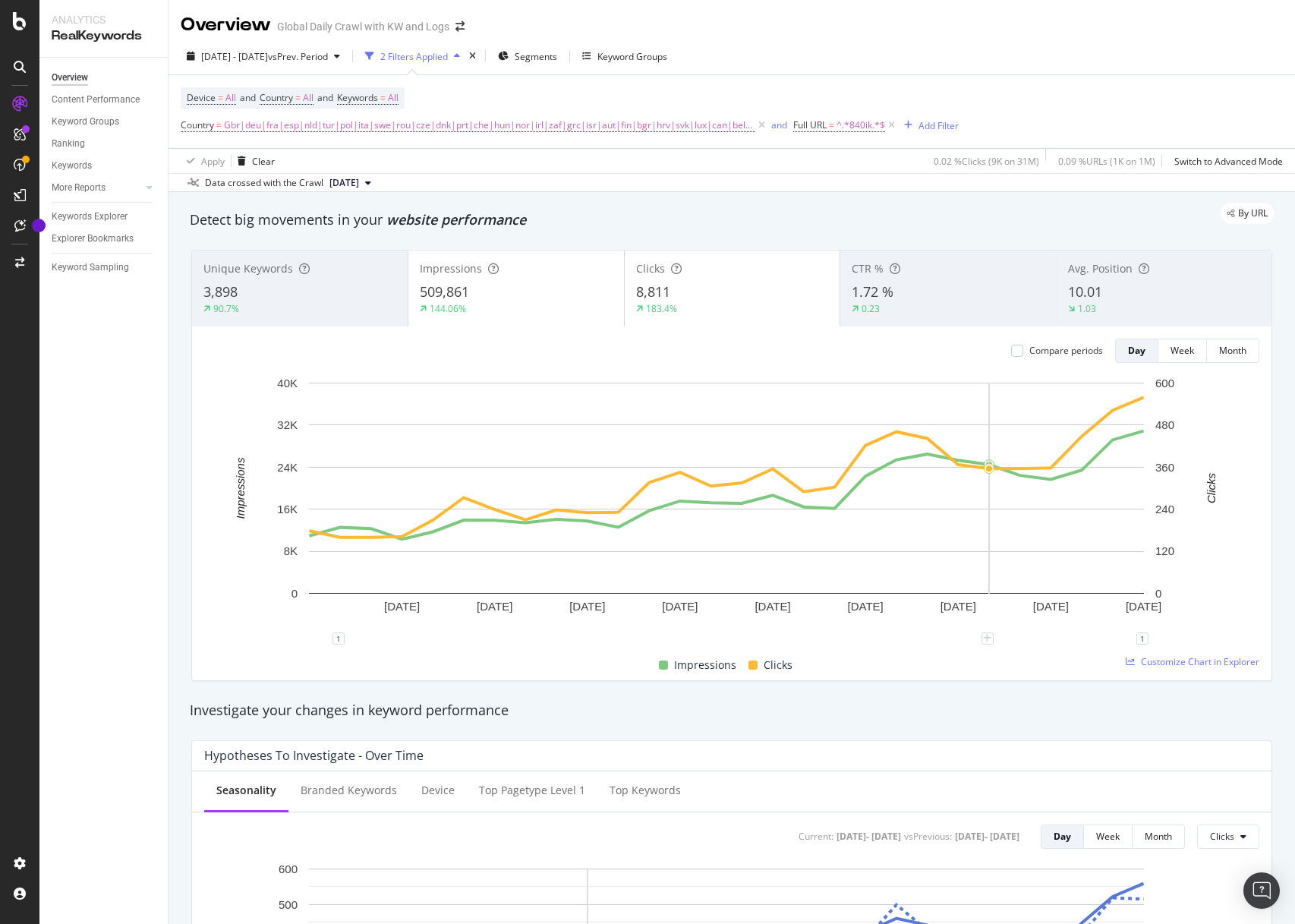
scroll to position [1722, 0]
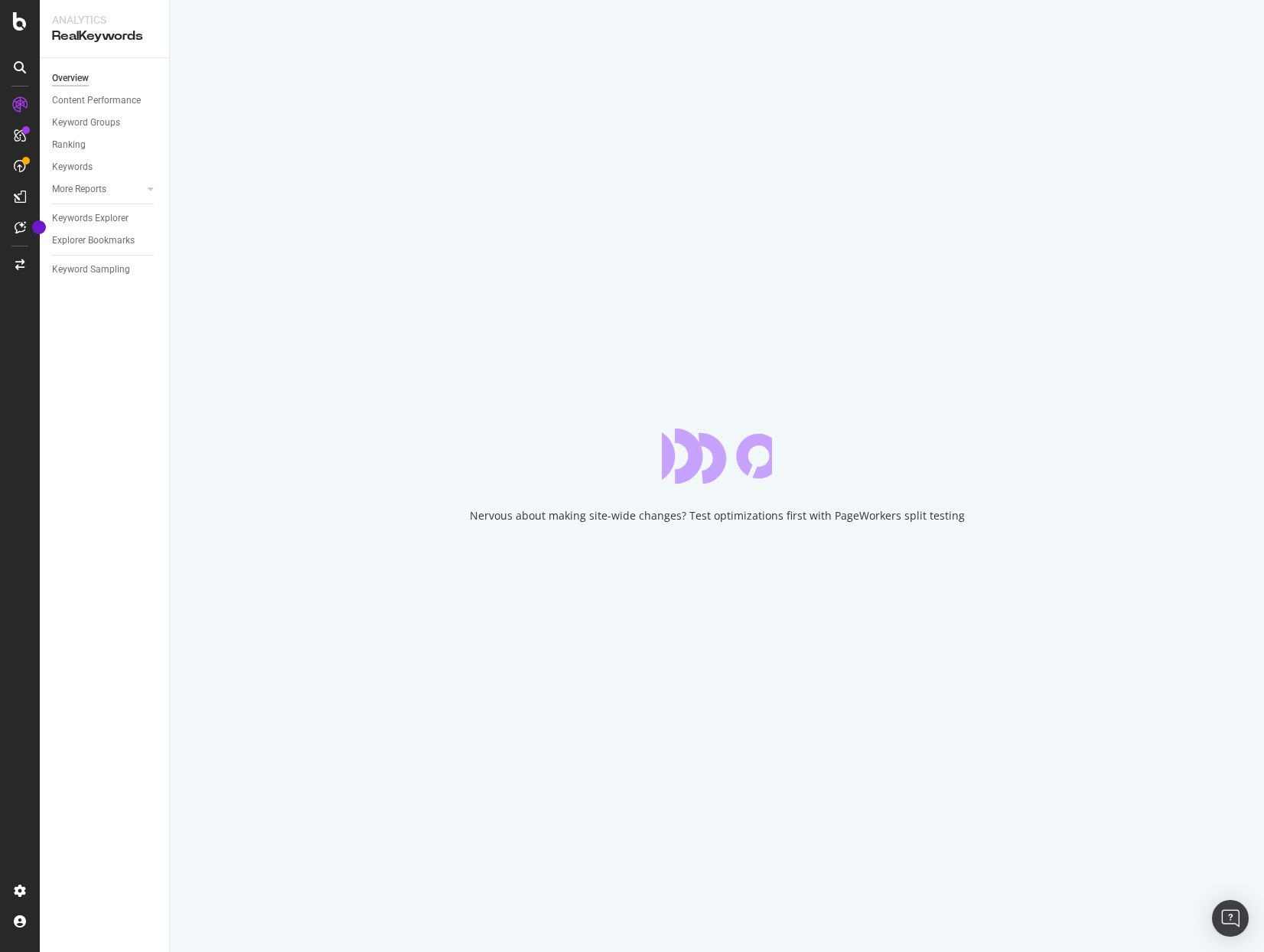
scroll to position [1737, 0]
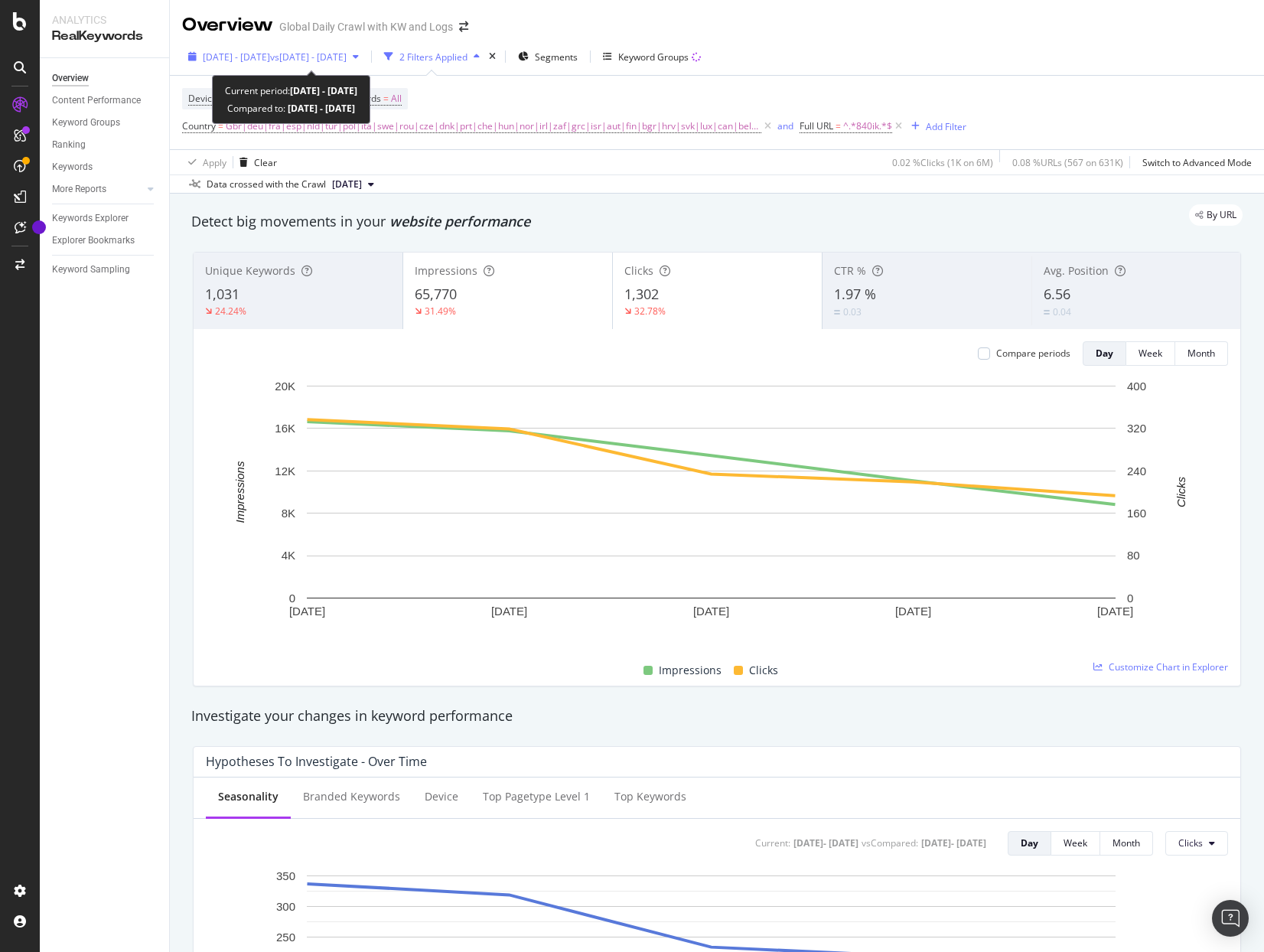
click at [346, 58] on span "vs [DATE] - [DATE]" at bounding box center [309, 58] width 77 height 13
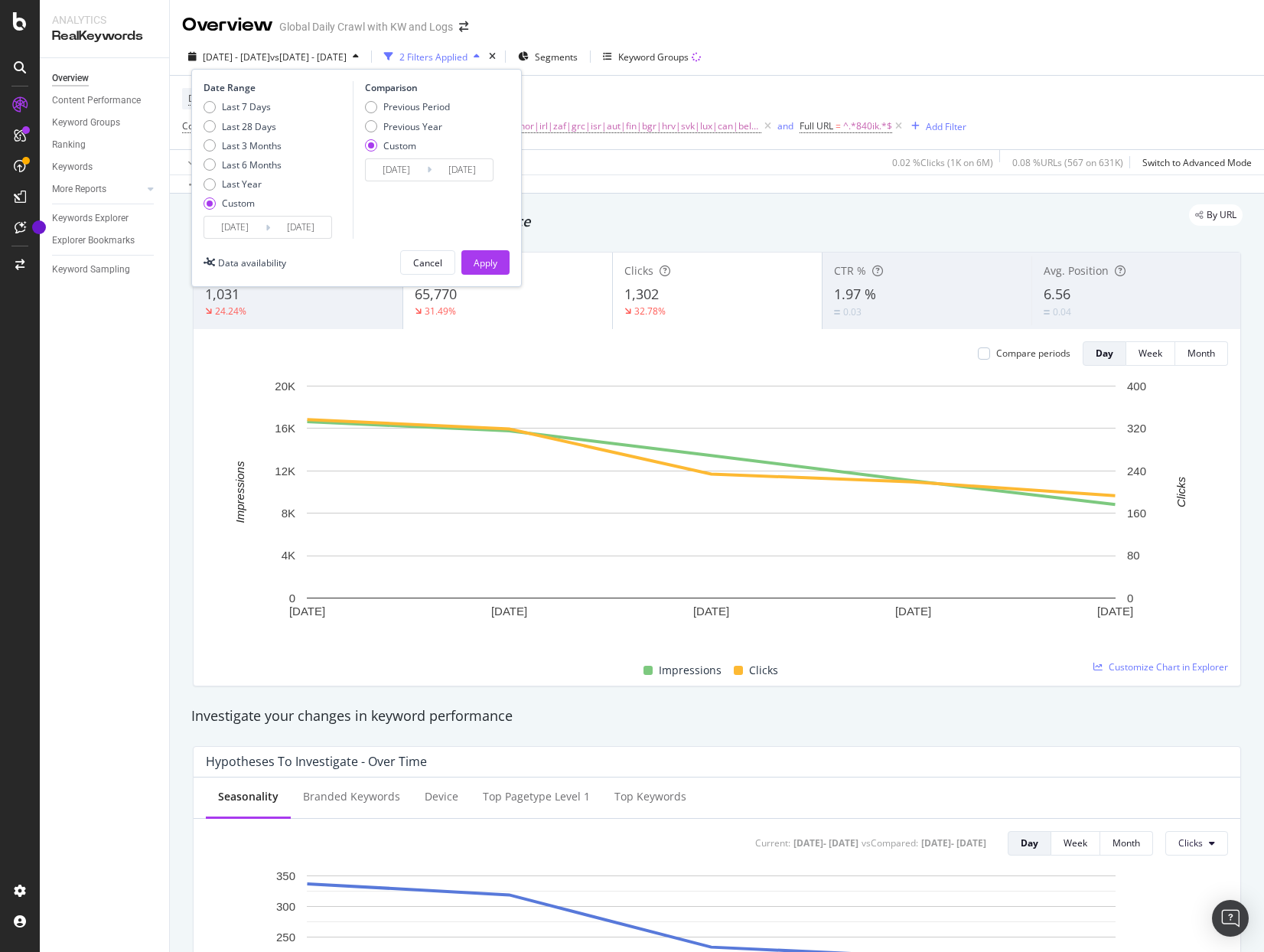
click at [252, 231] on input "[DATE]" at bounding box center [234, 228] width 61 height 22
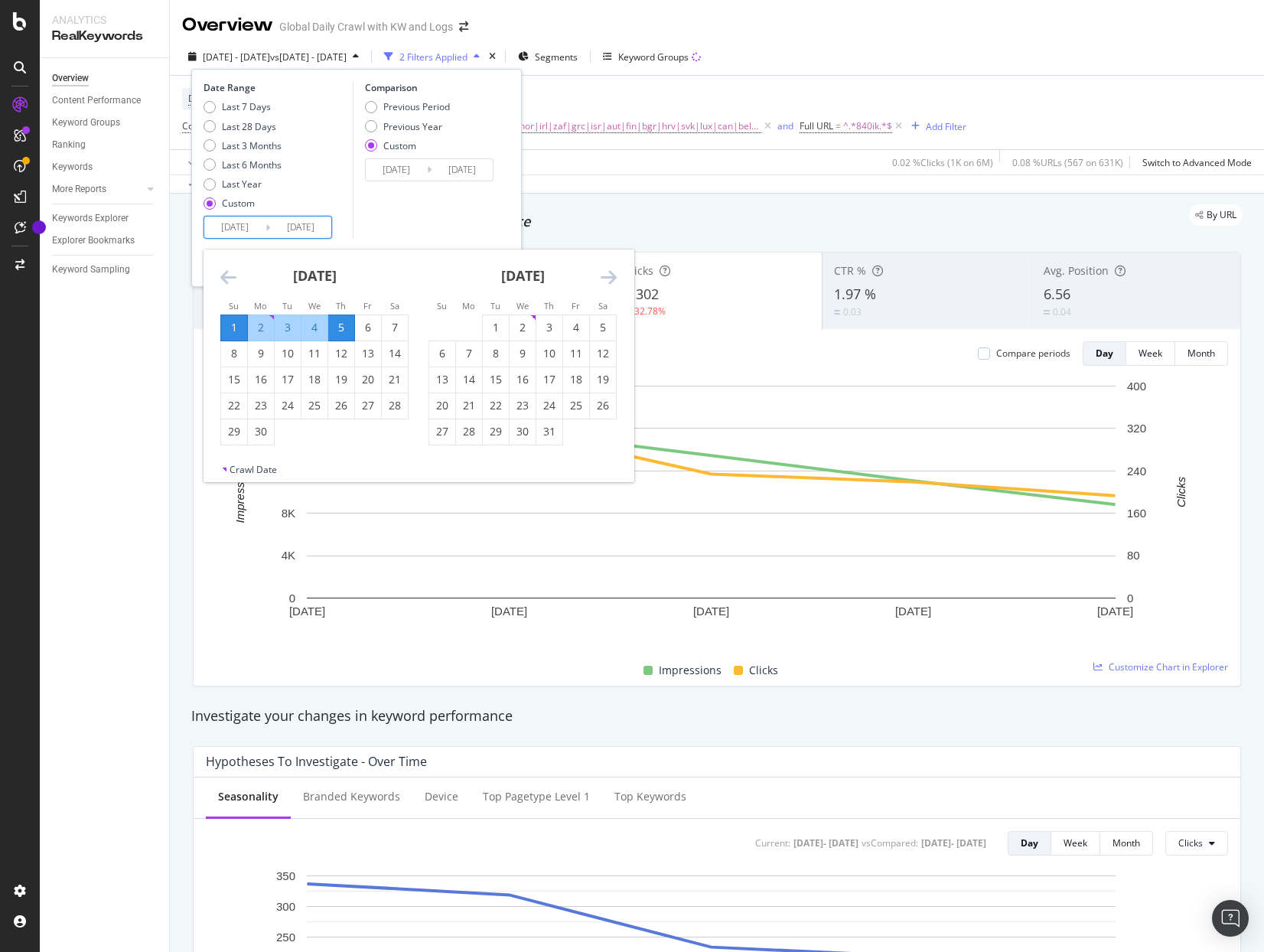
click at [619, 285] on div "[DATE] 1 2 3 4 5 6 7 8 9 10 11 12 13 14 15 16 17 18 19 20 21 22 23 24 25 26 27 …" at bounding box center [522, 347] width 208 height 196
click at [613, 275] on icon "Move forward to switch to the next month." at bounding box center [608, 277] width 16 height 18
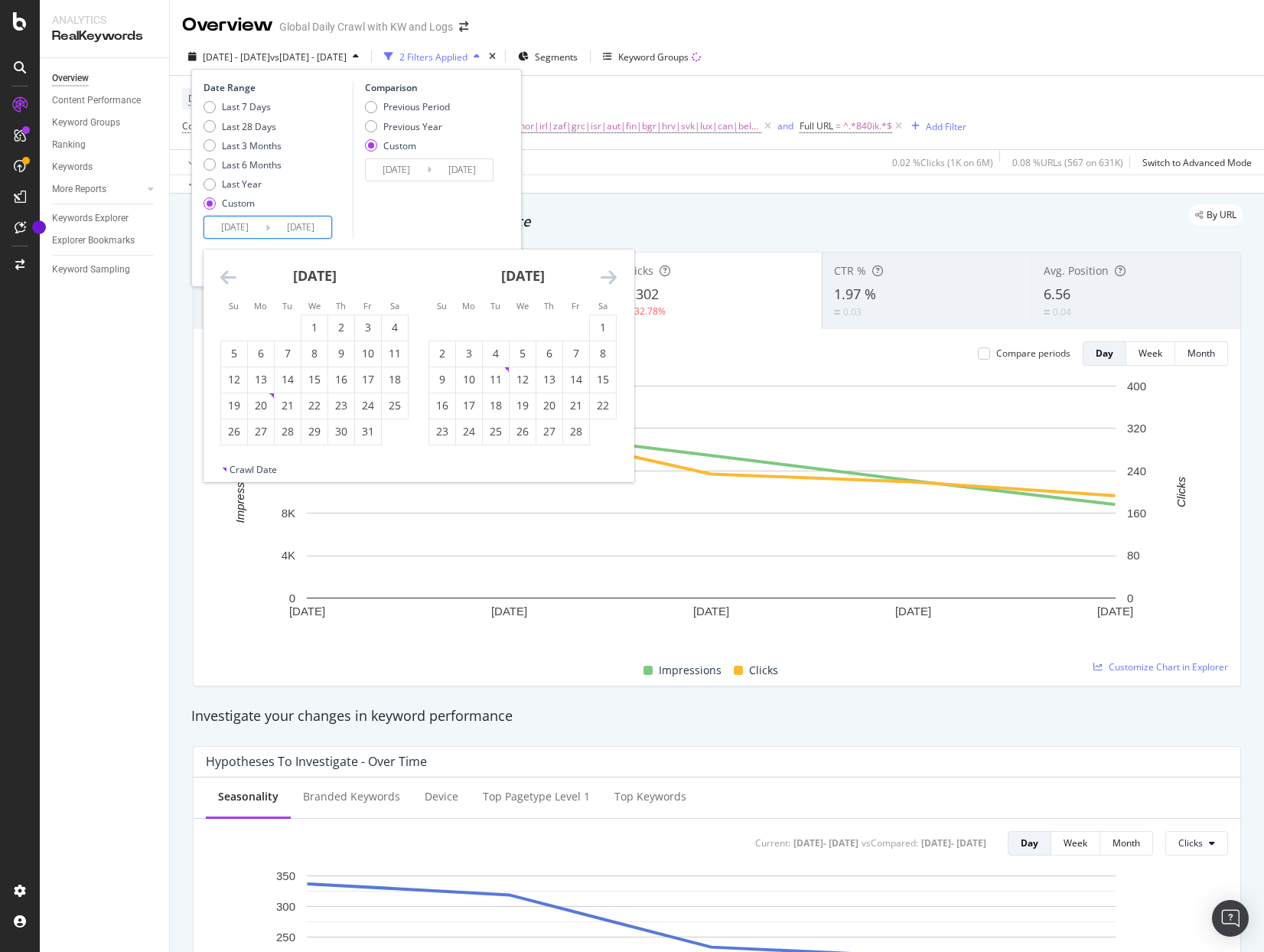
click at [613, 275] on icon "Move forward to switch to the next month." at bounding box center [608, 277] width 16 height 18
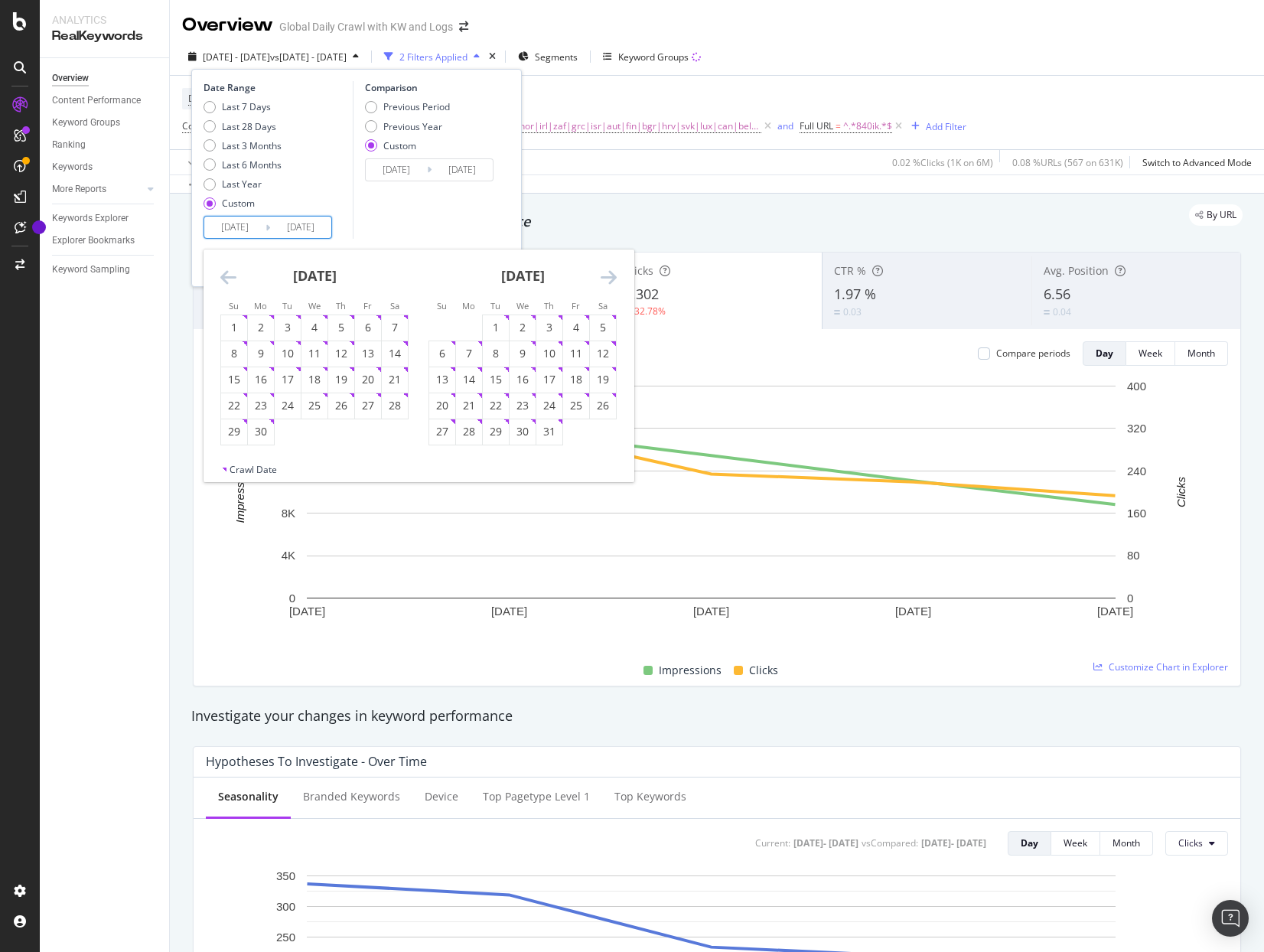
click at [613, 275] on icon "Move forward to switch to the next month." at bounding box center [608, 277] width 16 height 18
click at [577, 426] on div "29" at bounding box center [576, 431] width 26 height 15
type input "[DATE]"
click at [607, 273] on icon "Move forward to switch to the next month." at bounding box center [608, 277] width 16 height 18
click at [549, 330] on div "4" at bounding box center [549, 327] width 26 height 15
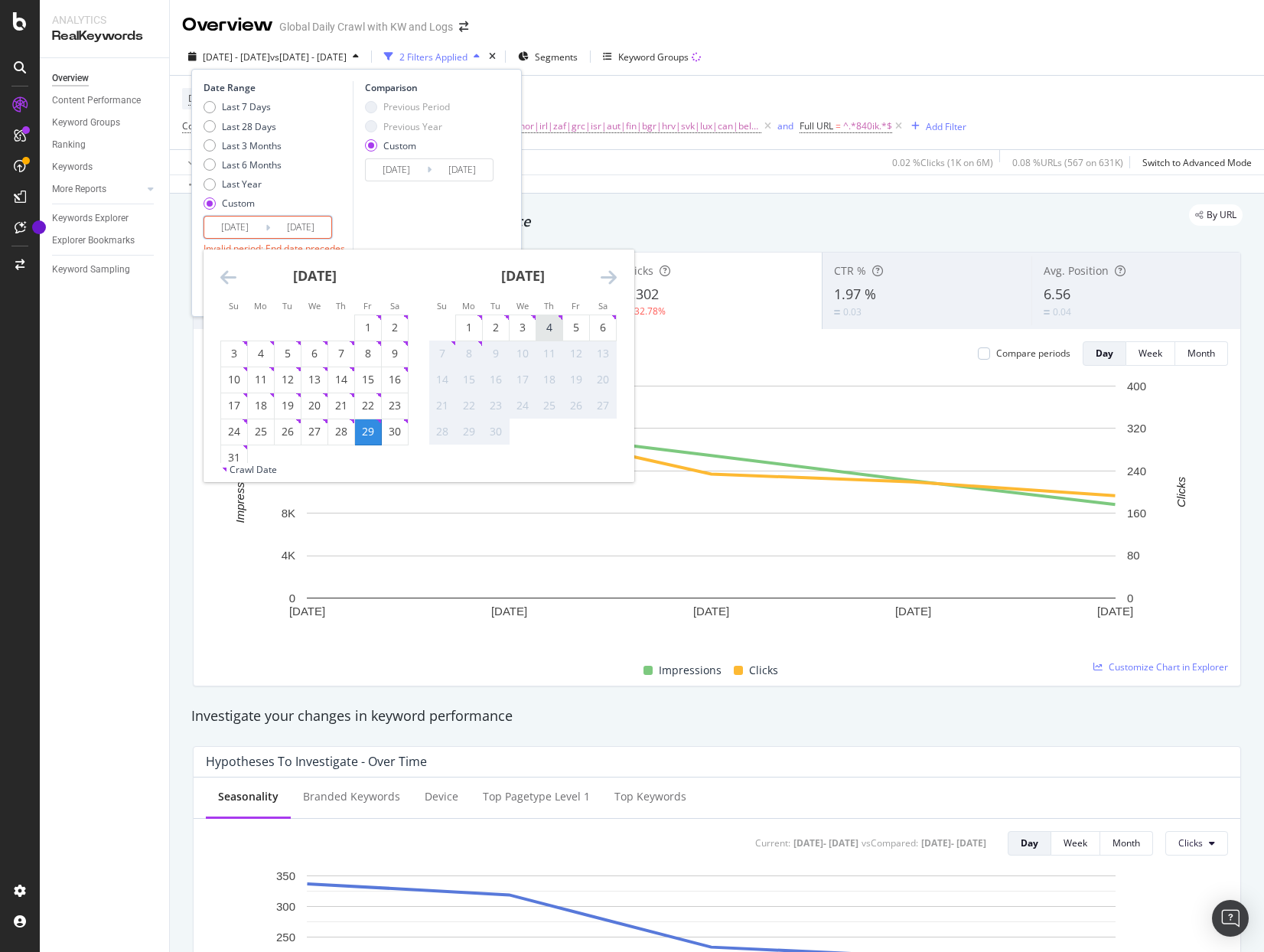
type input "[DATE]"
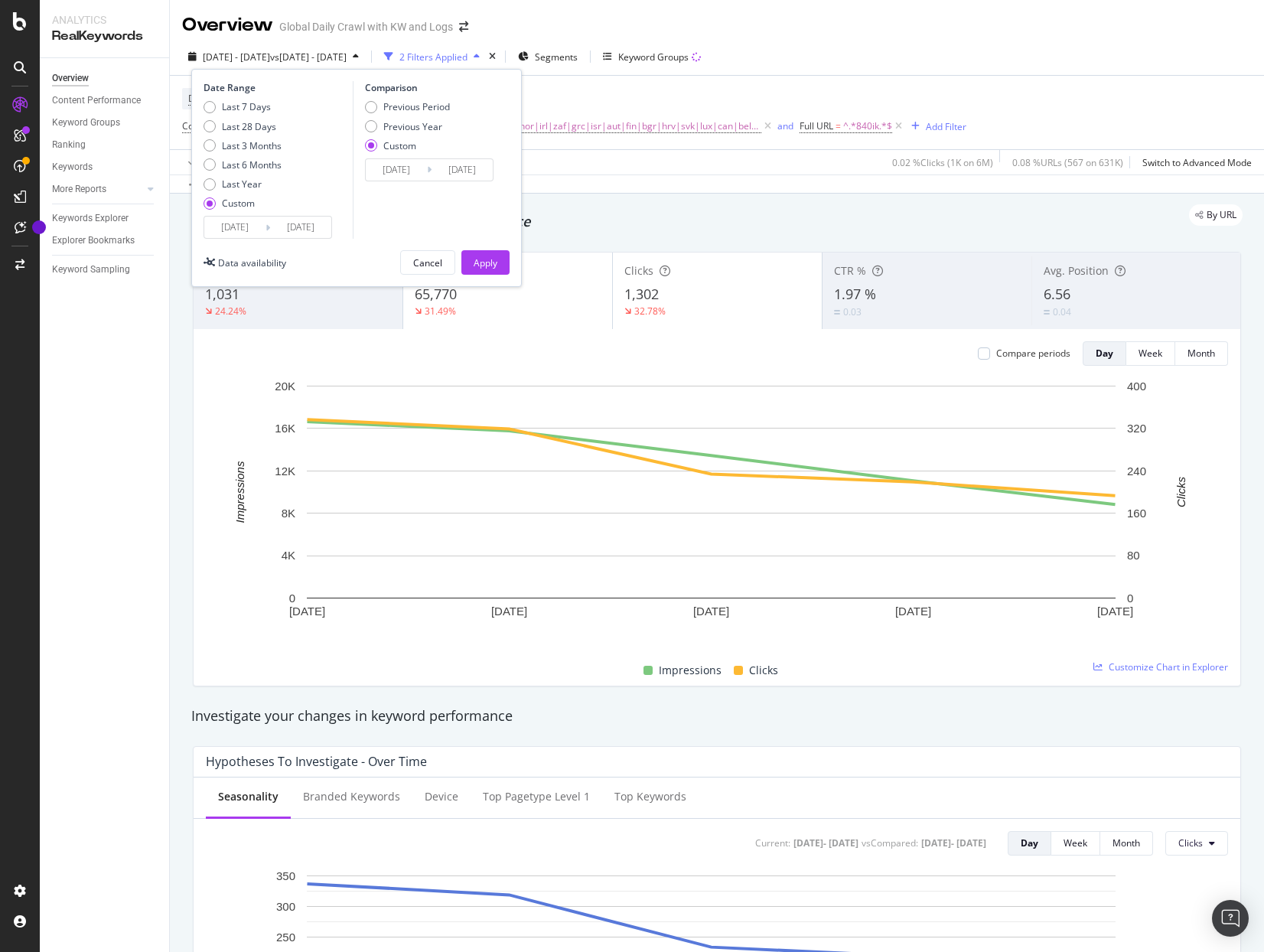
click at [466, 169] on input "[DATE]" at bounding box center [461, 170] width 61 height 22
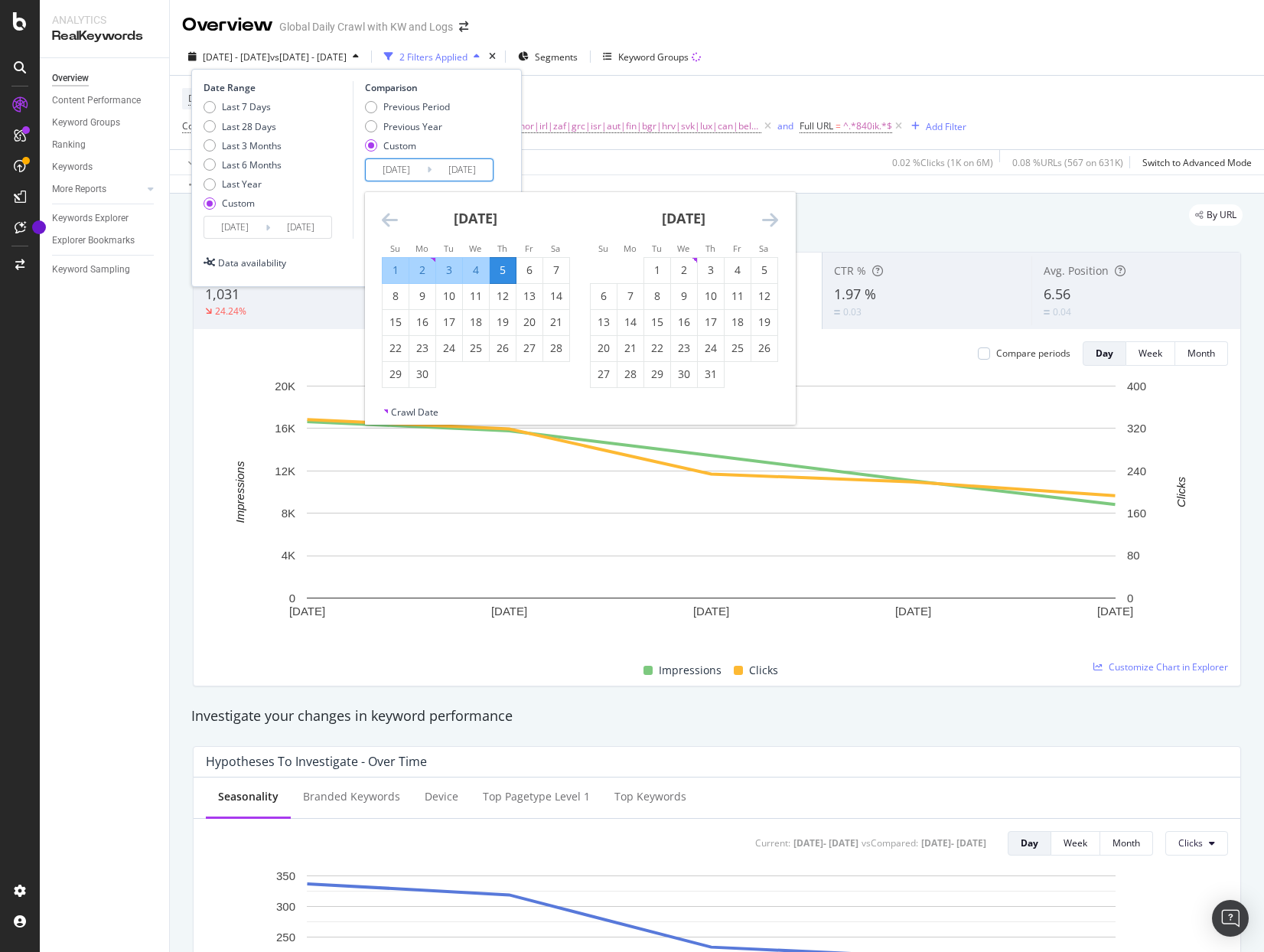
click at [392, 219] on icon "Move backward to switch to the previous month." at bounding box center [390, 219] width 16 height 18
click at [530, 375] on div "30" at bounding box center [529, 374] width 26 height 15
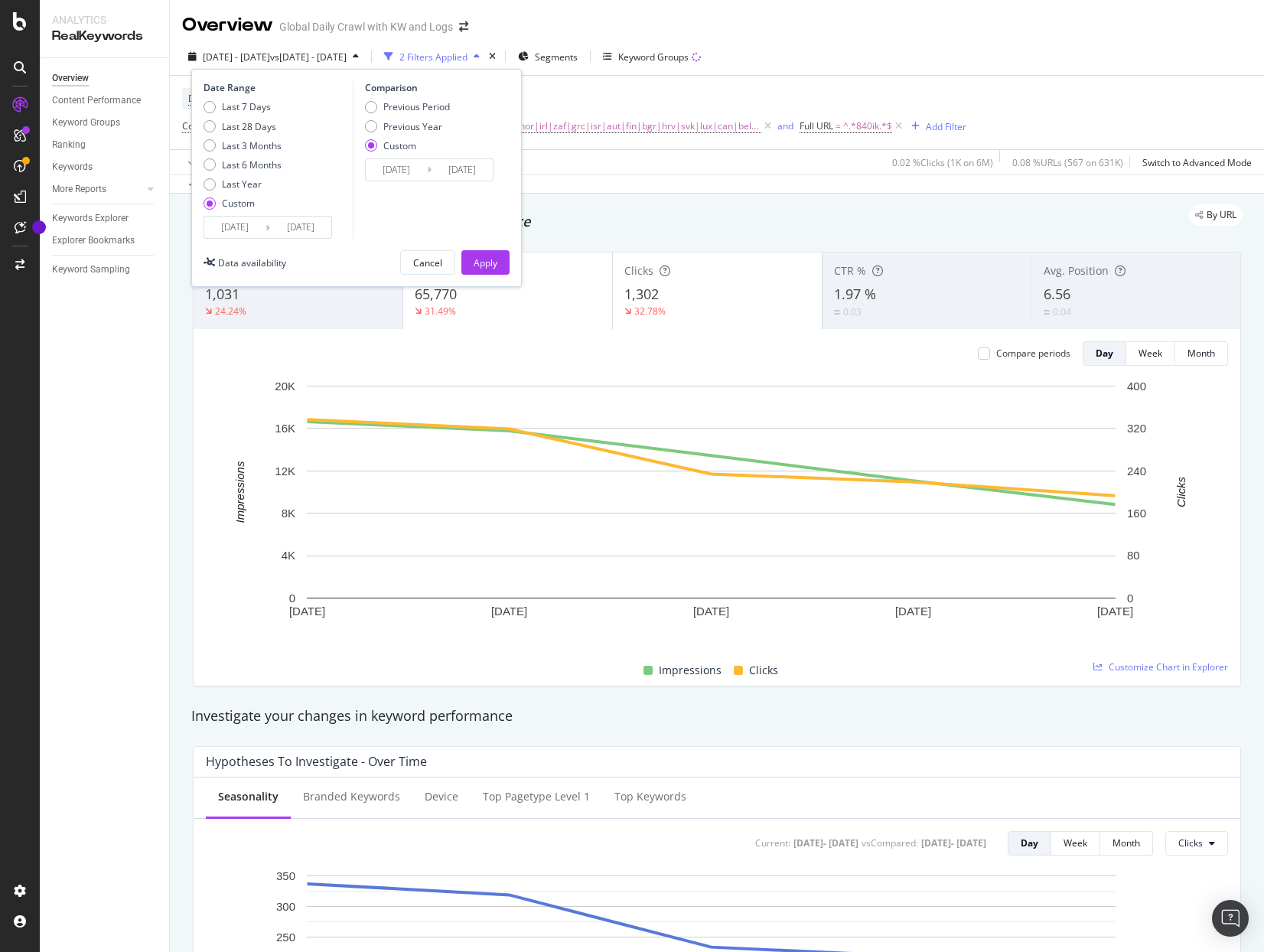
click at [443, 177] on input "[DATE]" at bounding box center [461, 170] width 61 height 22
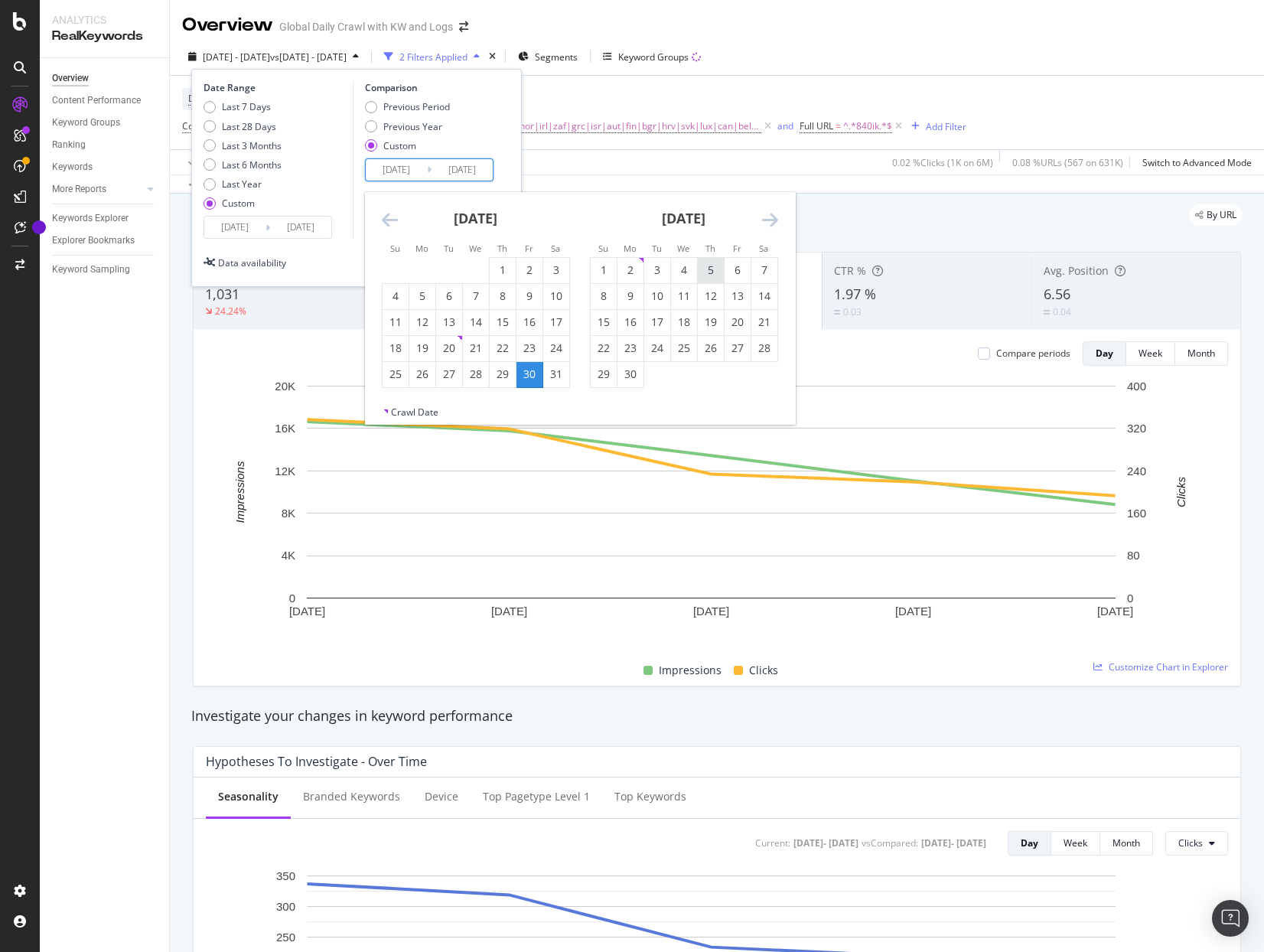
click at [713, 266] on div "5" at bounding box center [710, 270] width 26 height 15
type input "[DATE]"
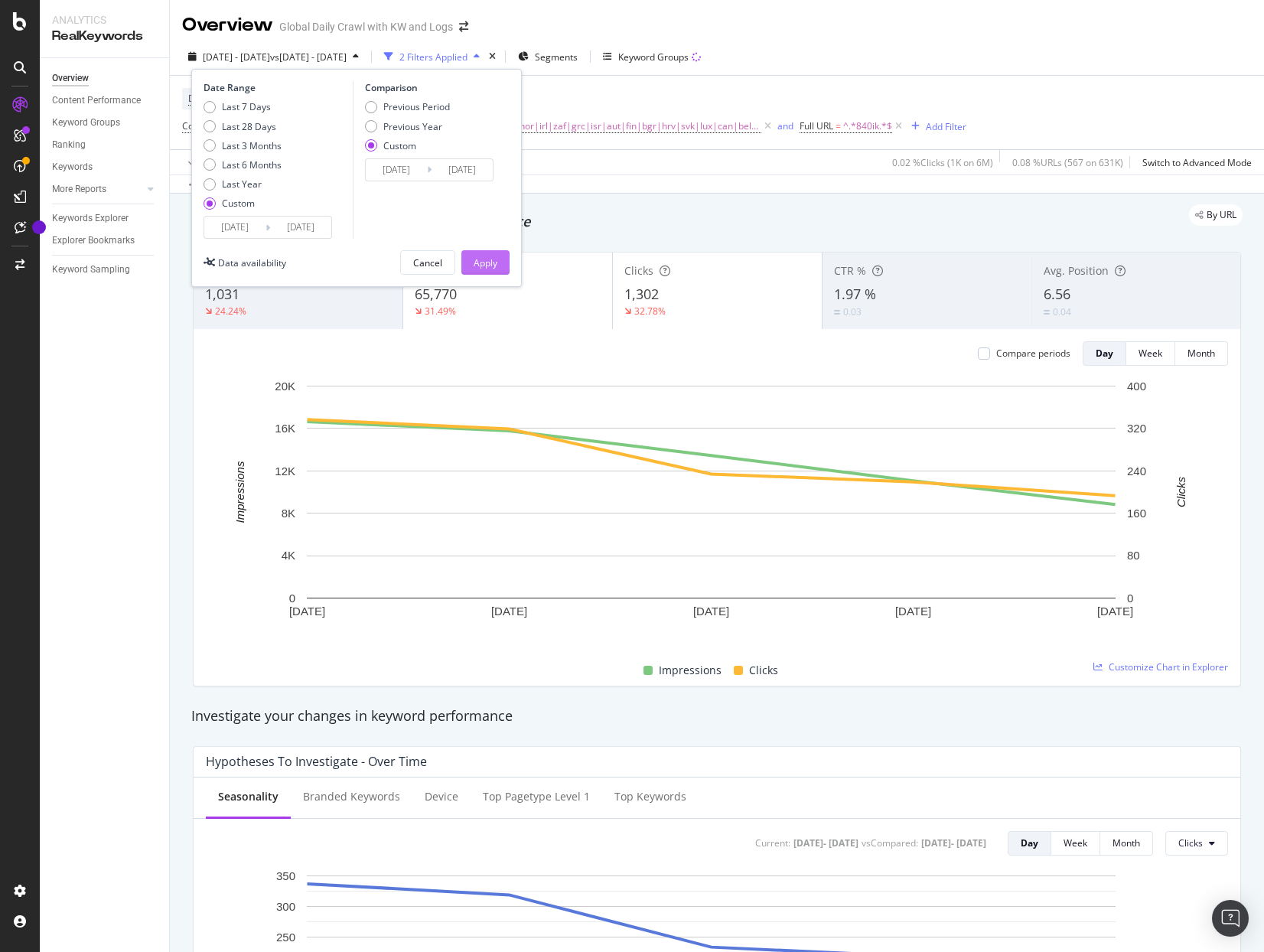
click at [487, 263] on div "Apply" at bounding box center [486, 263] width 23 height 13
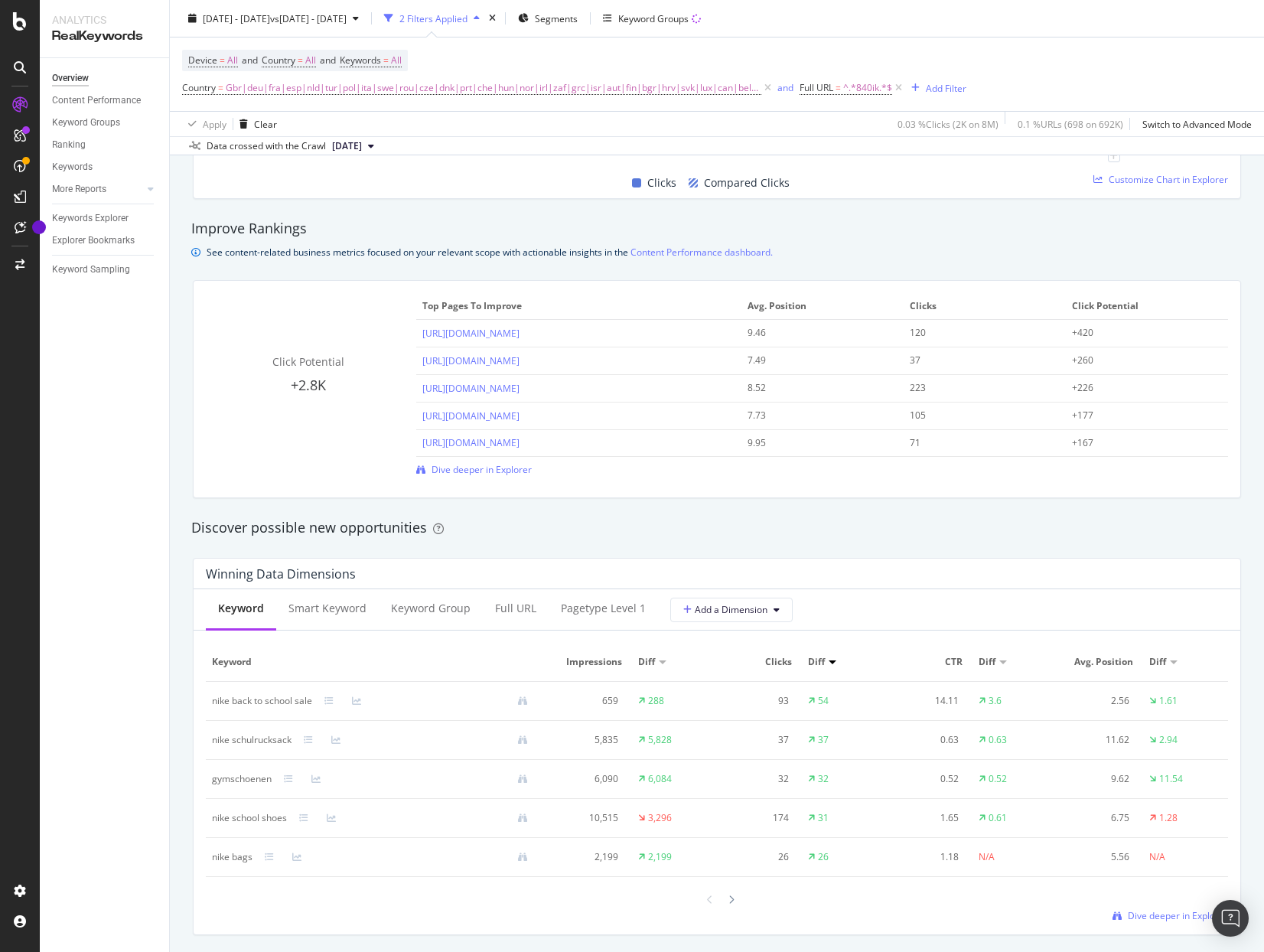
scroll to position [982, 0]
click at [510, 472] on span "Dive deeper in Explorer" at bounding box center [481, 469] width 100 height 13
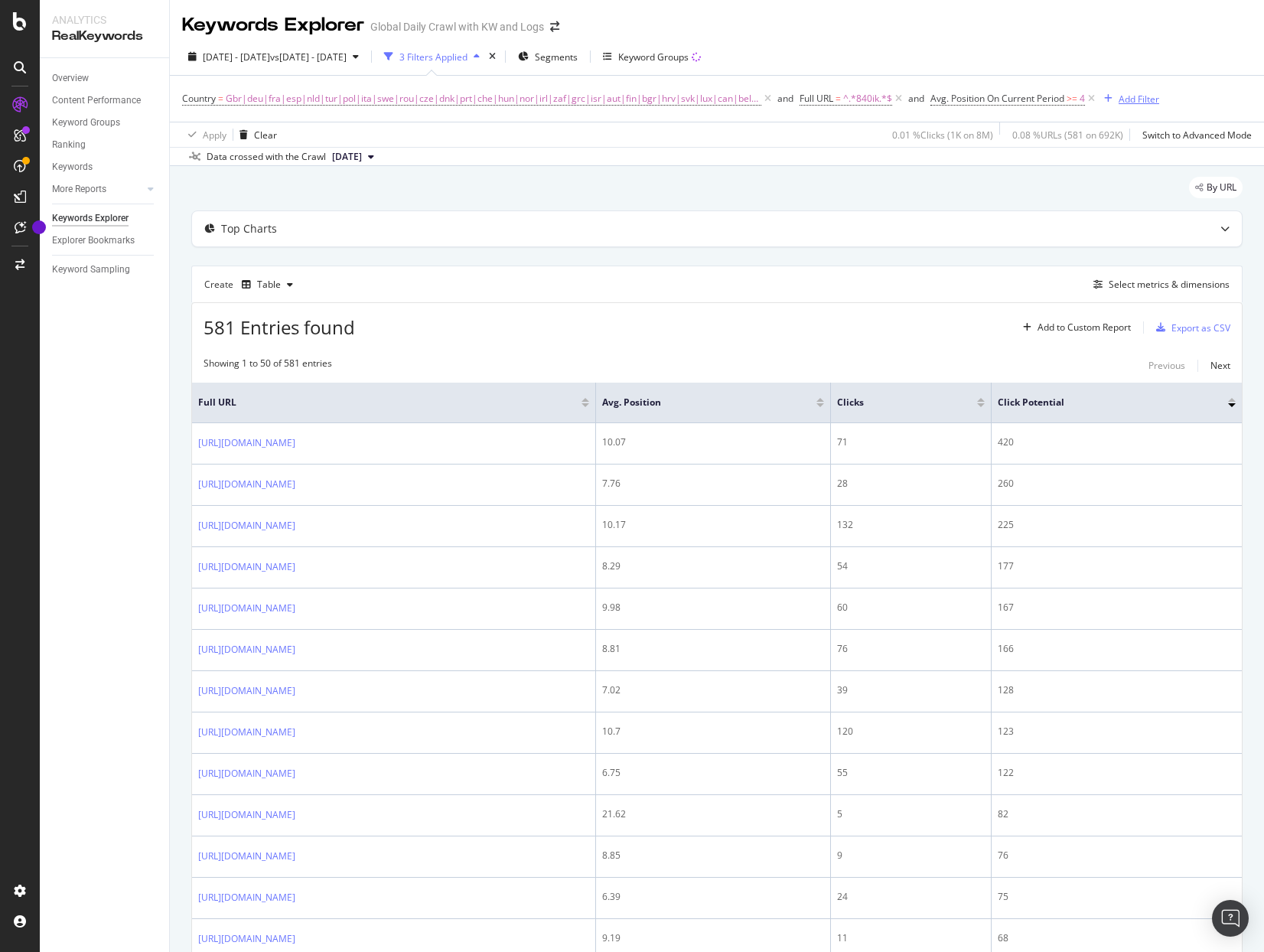
click at [1119, 97] on div "Add Filter" at bounding box center [1139, 99] width 41 height 13
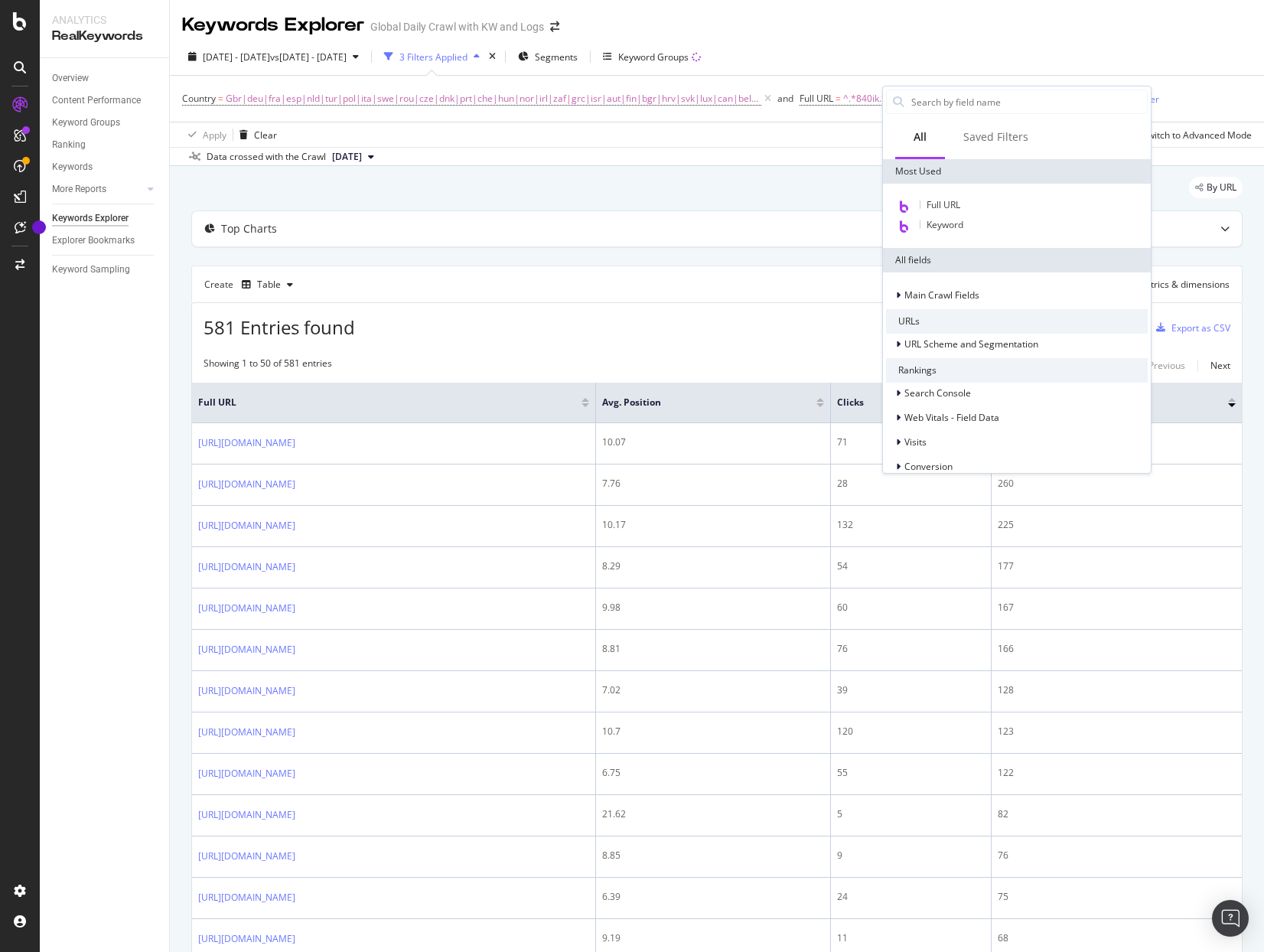
click at [1025, 65] on div "[DATE] - [DATE] vs [DATE] - [DATE] 3 Filters Applied Segments Keyword Groups" at bounding box center [717, 59] width 1094 height 31
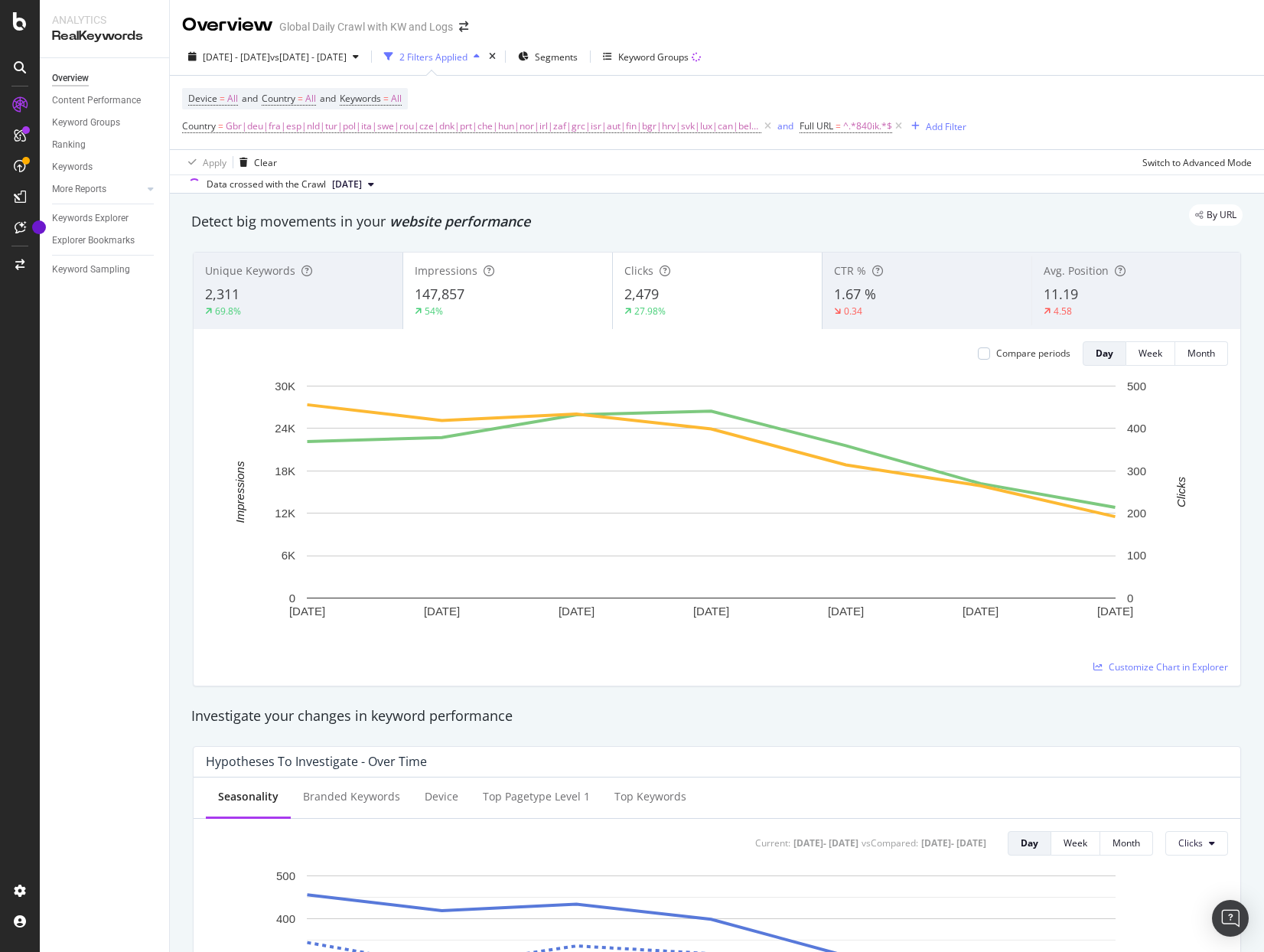
click at [467, 57] on div "2 Filters Applied" at bounding box center [434, 58] width 68 height 13
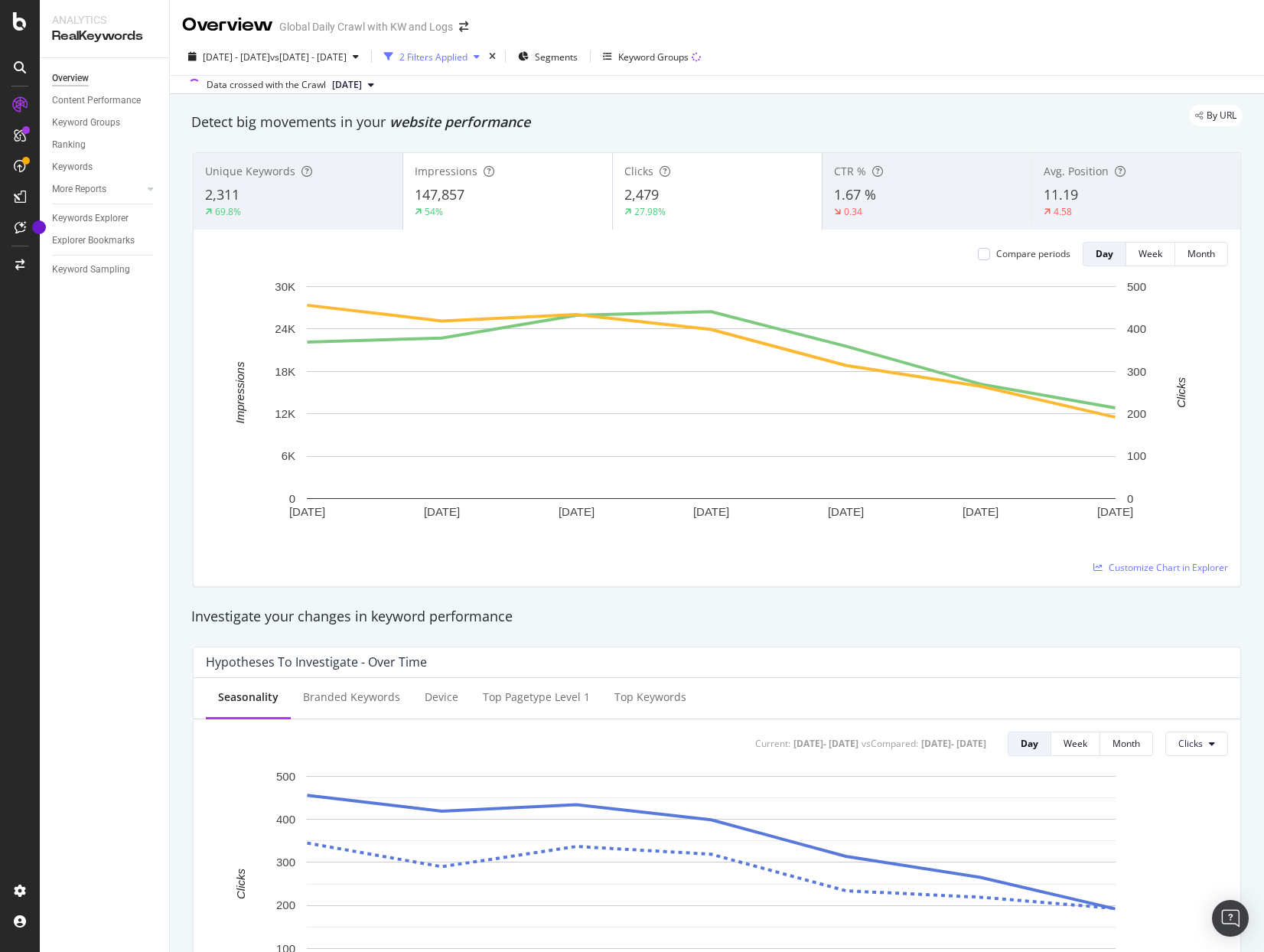
click at [467, 57] on div "2 Filters Applied" at bounding box center [434, 58] width 68 height 13
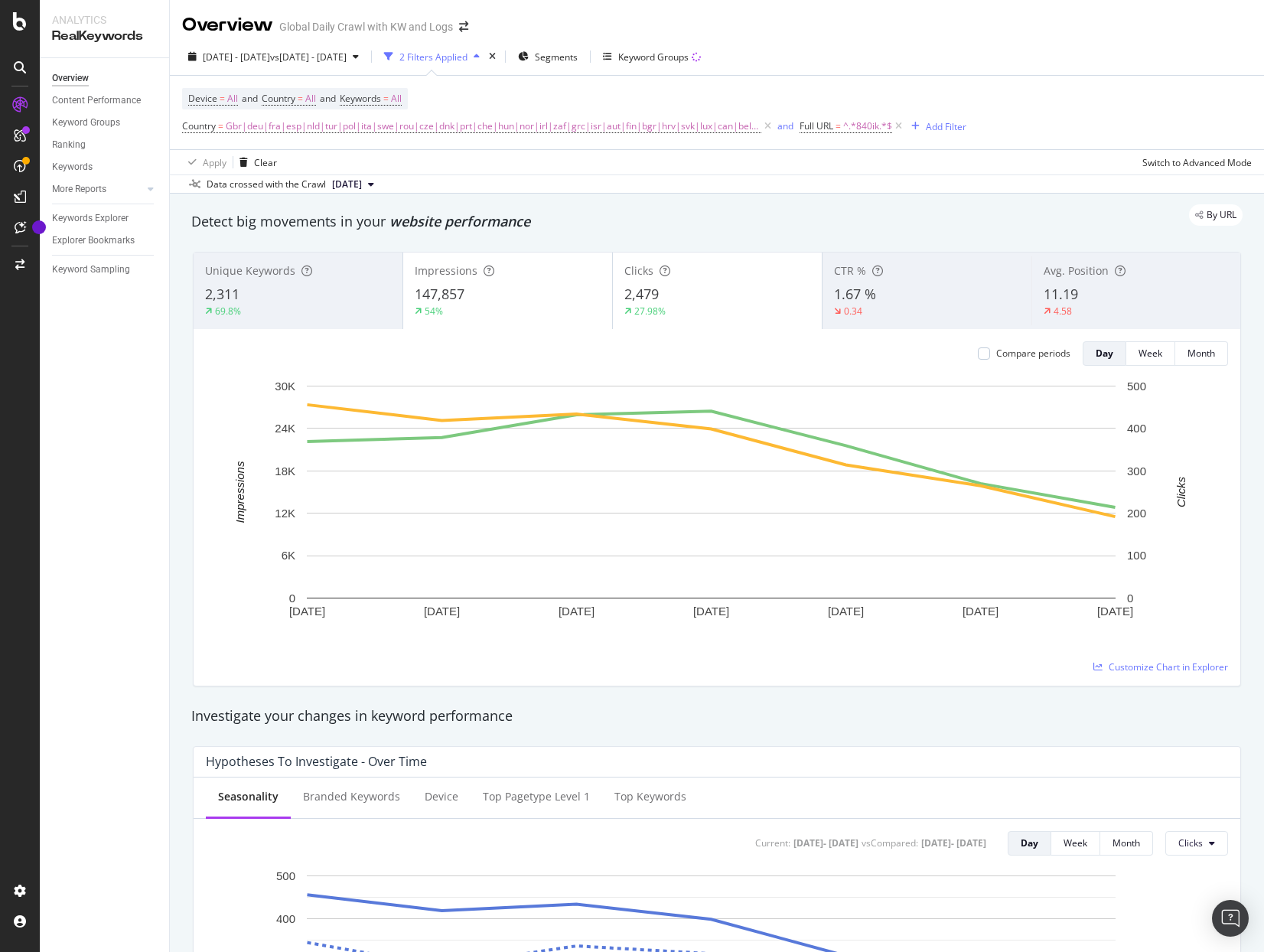
click at [480, 57] on icon "button" at bounding box center [476, 56] width 6 height 9
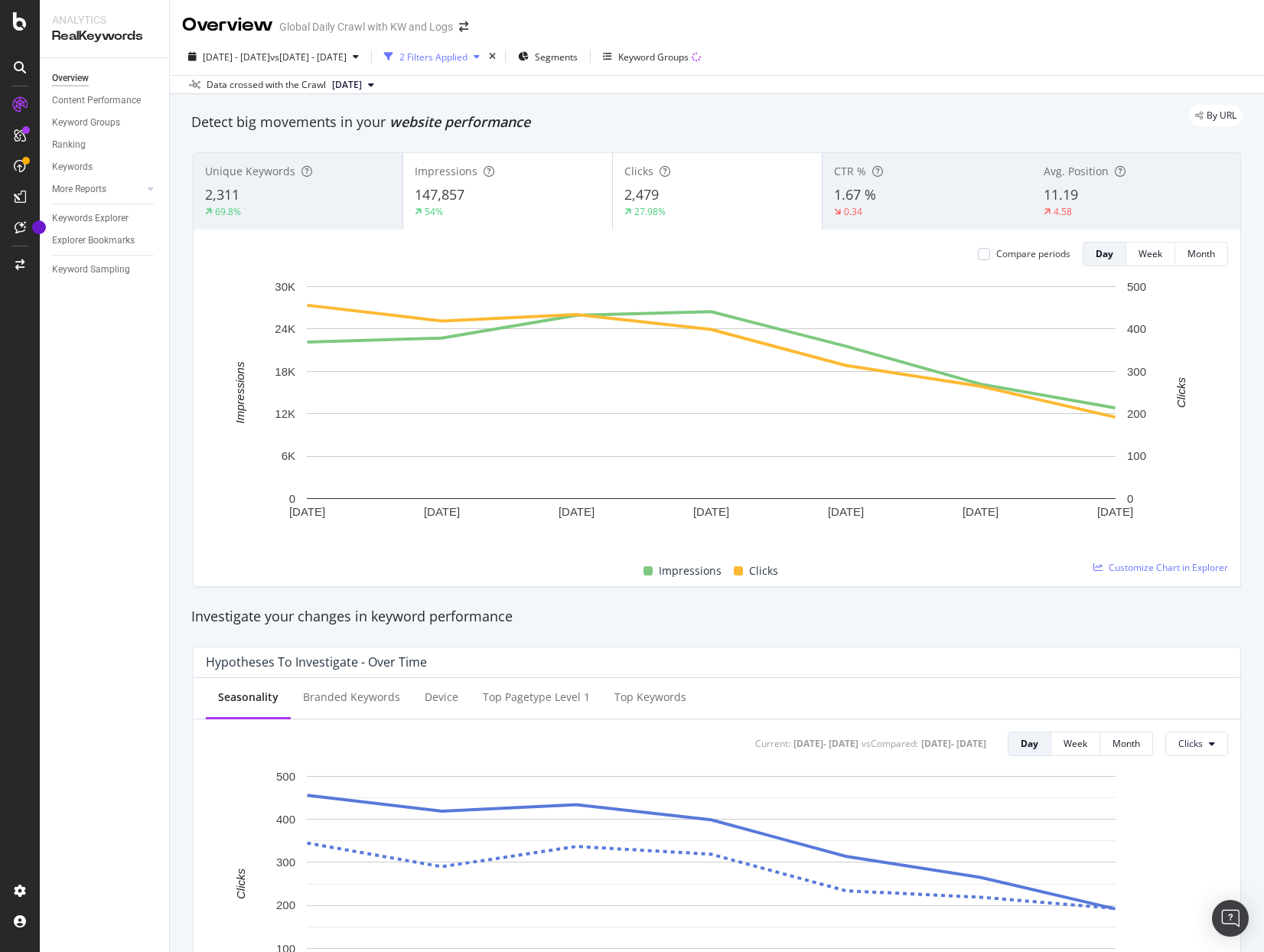
click at [480, 57] on icon "button" at bounding box center [476, 56] width 6 height 9
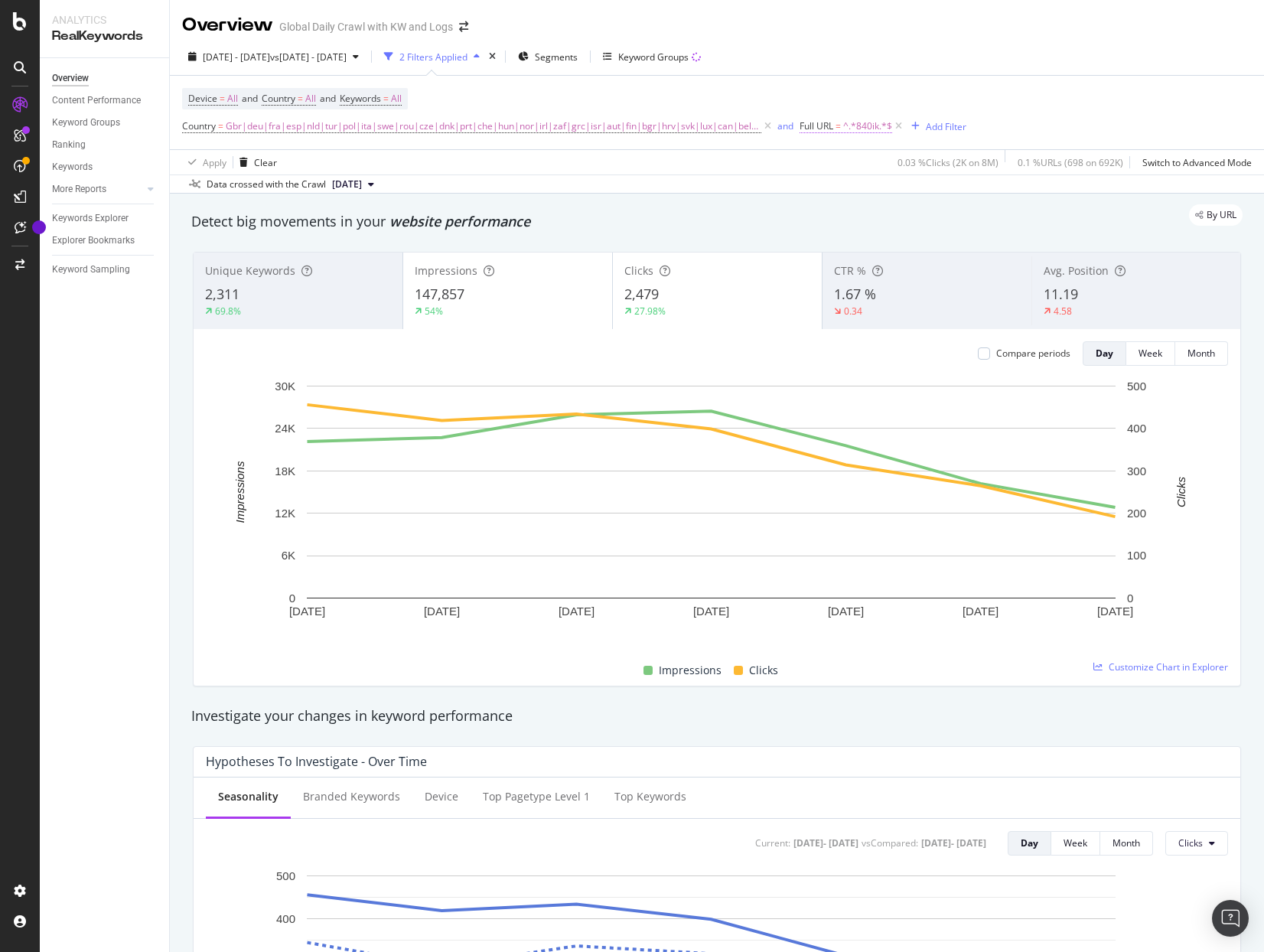
click at [845, 124] on span "^.*840ik.*$" at bounding box center [868, 126] width 49 height 22
type textarea "840ik"
click at [869, 192] on input "840ik" at bounding box center [875, 189] width 144 height 24
type input "backpack"
click at [952, 222] on div "Apply" at bounding box center [959, 223] width 23 height 13
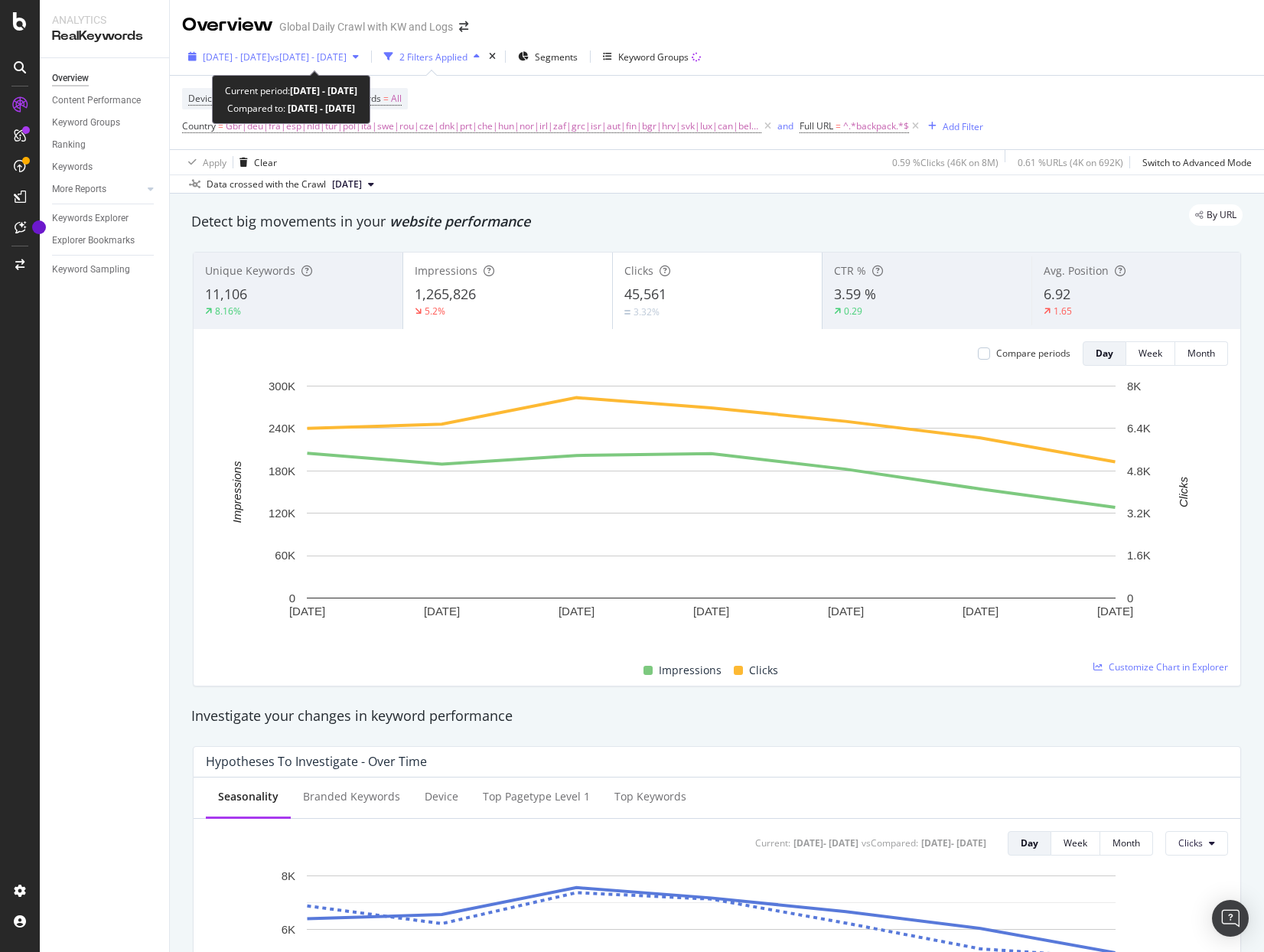
click at [346, 52] on span "vs [DATE] - [DATE]" at bounding box center [309, 58] width 77 height 13
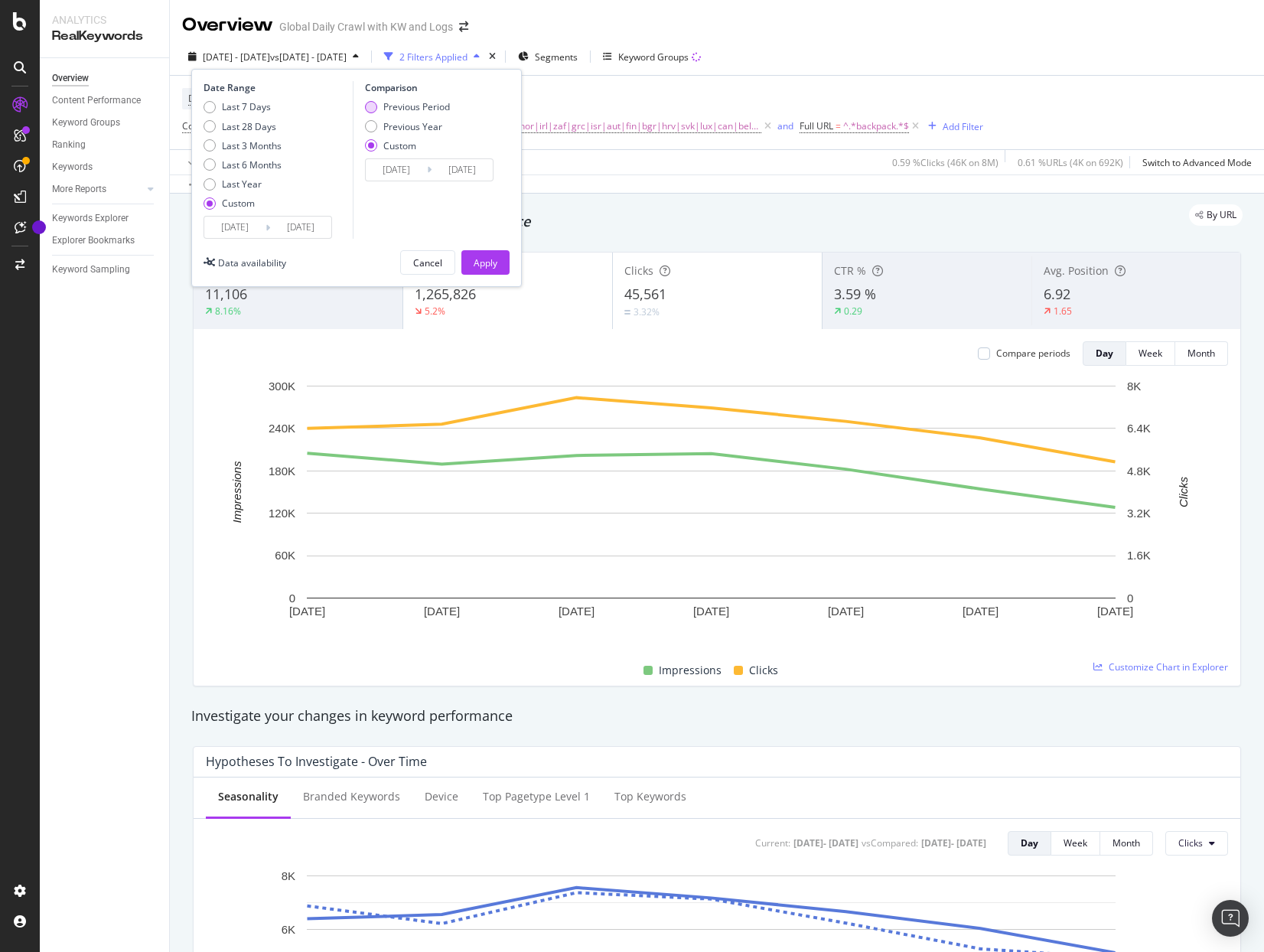
click at [368, 105] on div "Previous Period" at bounding box center [370, 107] width 13 height 13
type input "[DATE]"
click at [489, 264] on div "Apply" at bounding box center [486, 263] width 23 height 13
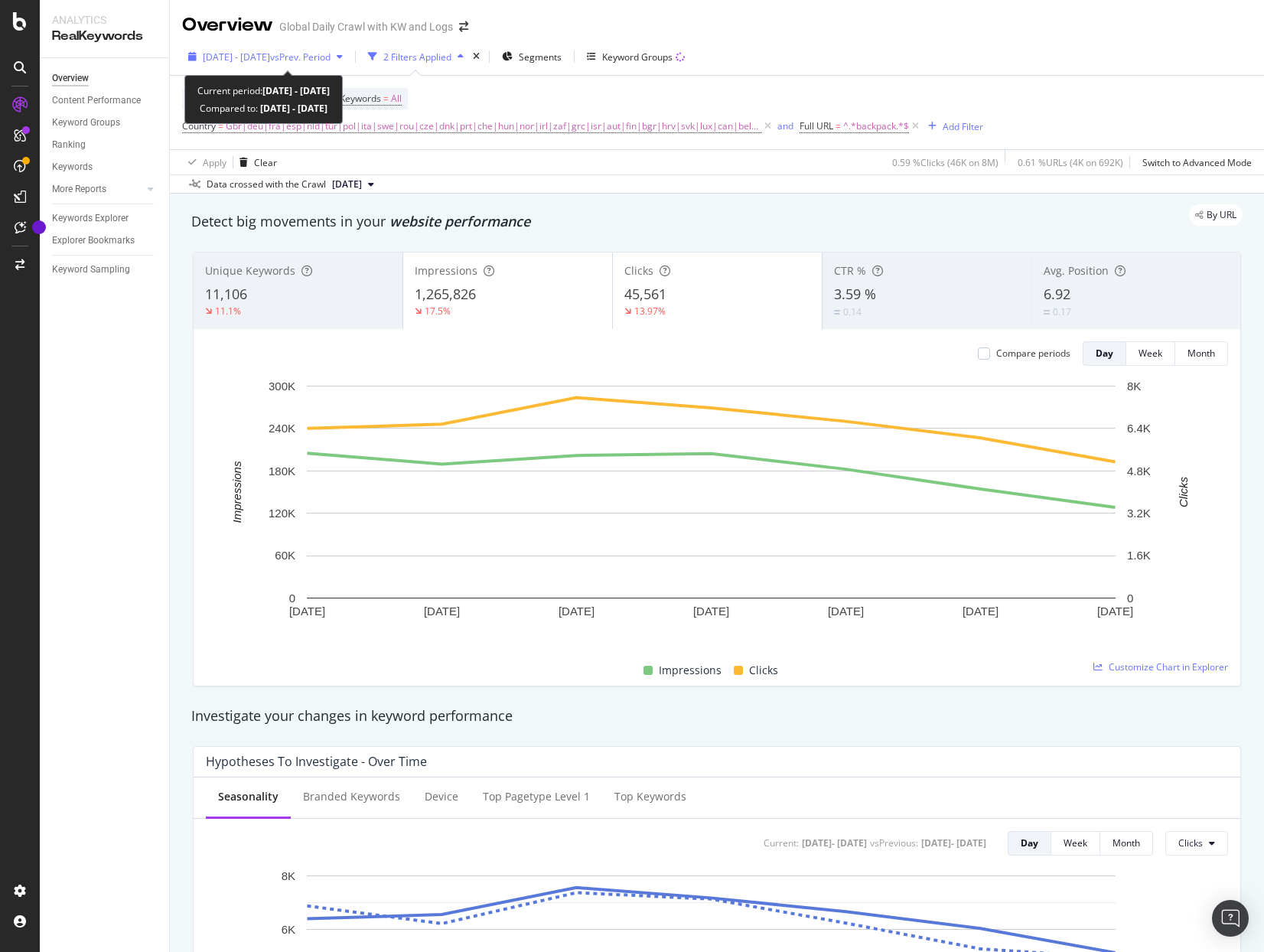
click at [227, 60] on span "[DATE] - [DATE]" at bounding box center [236, 58] width 68 height 13
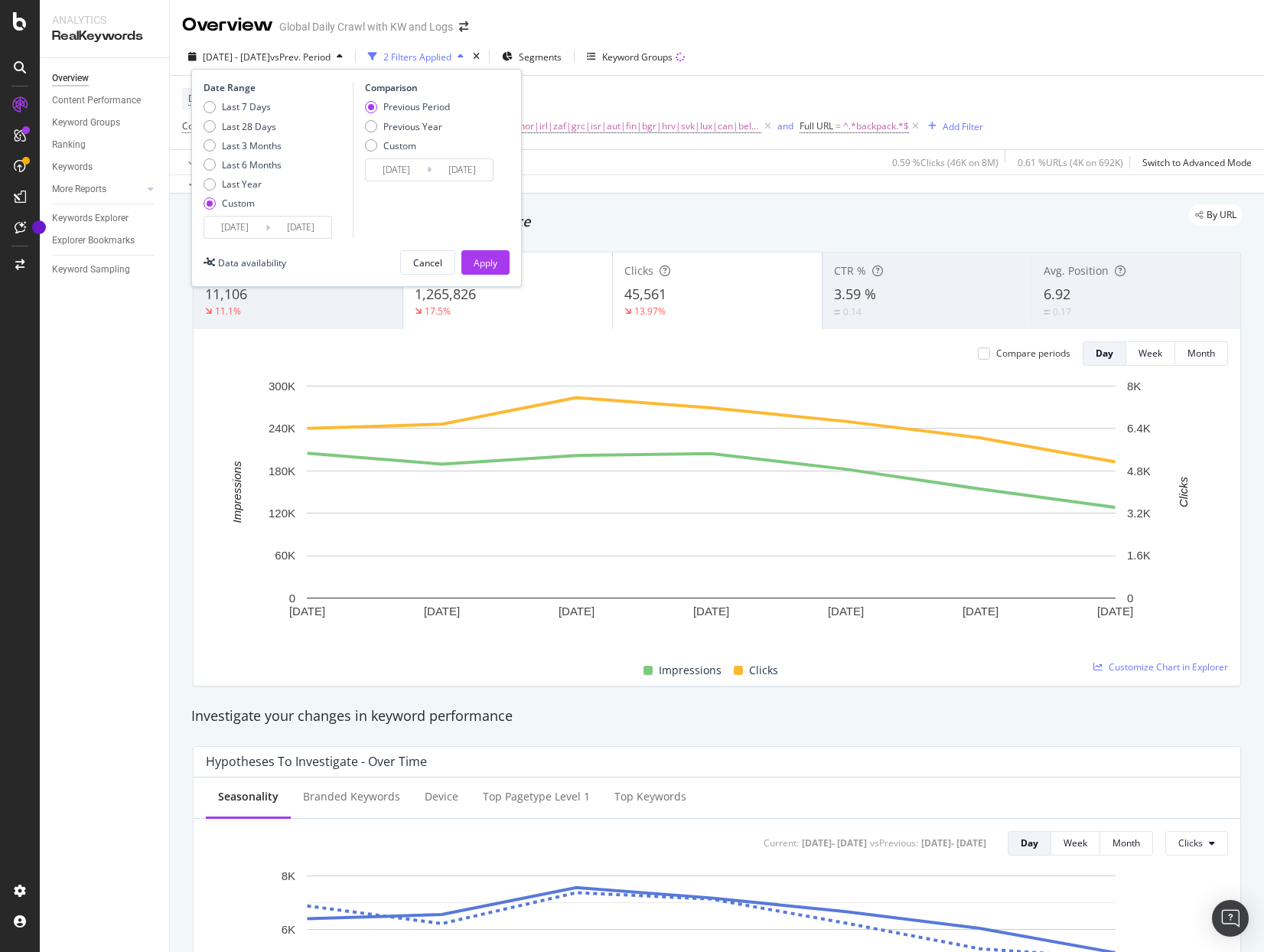
click at [253, 224] on input "[DATE]" at bounding box center [234, 228] width 61 height 22
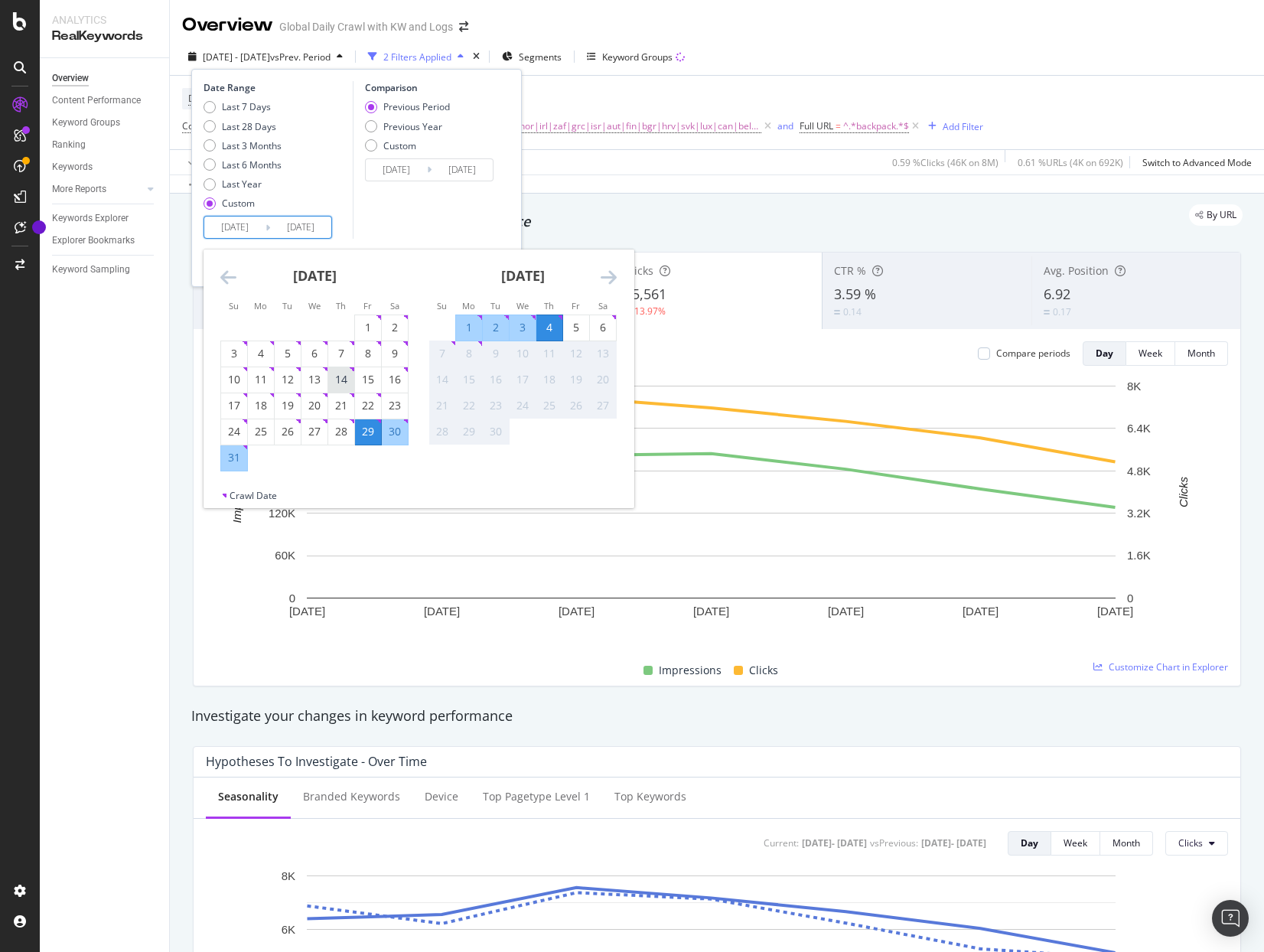
click at [340, 383] on div "14" at bounding box center [340, 380] width 26 height 15
type input "[DATE]"
click at [341, 412] on div "21" at bounding box center [340, 405] width 26 height 15
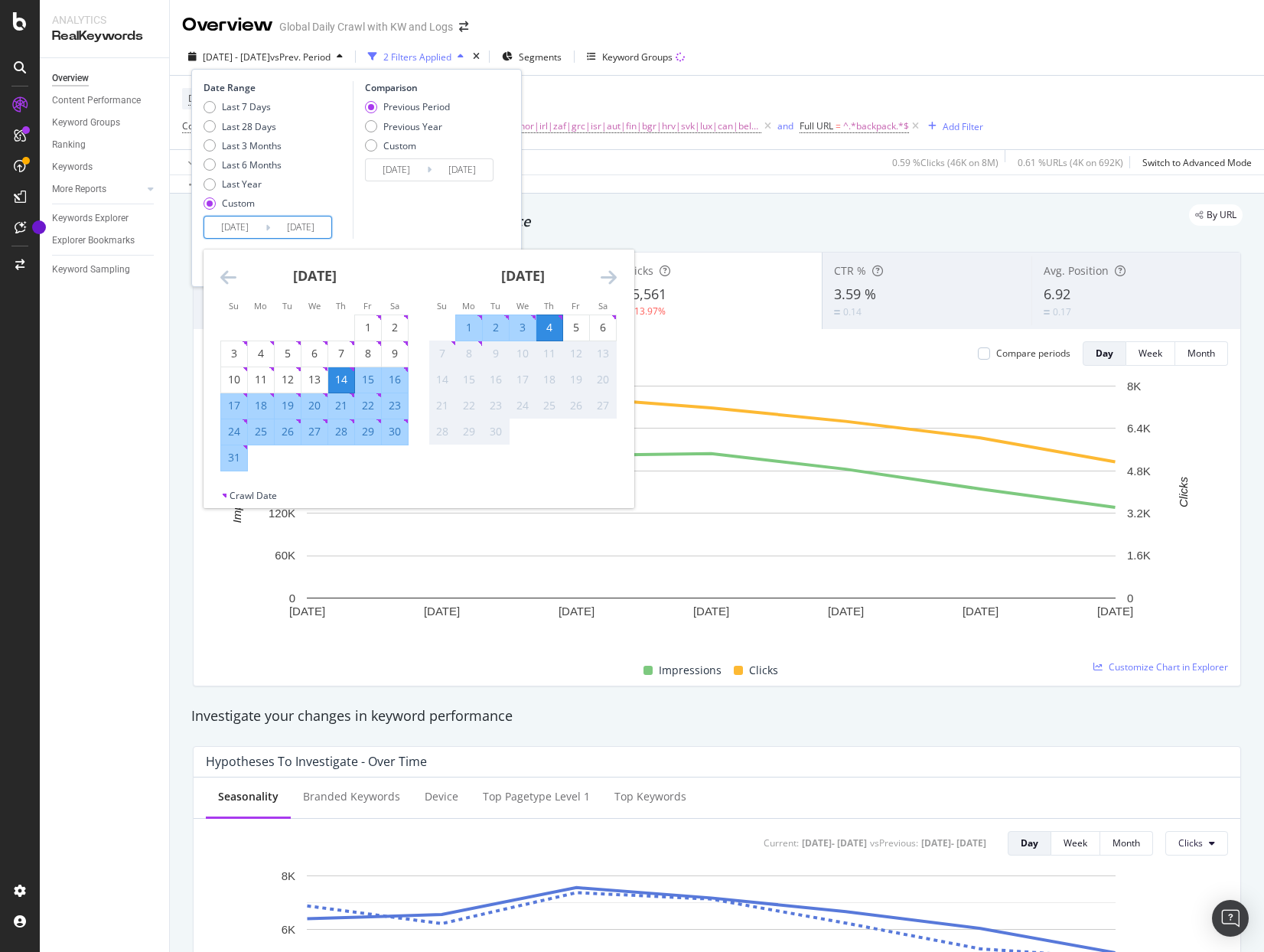
type input "[DATE]"
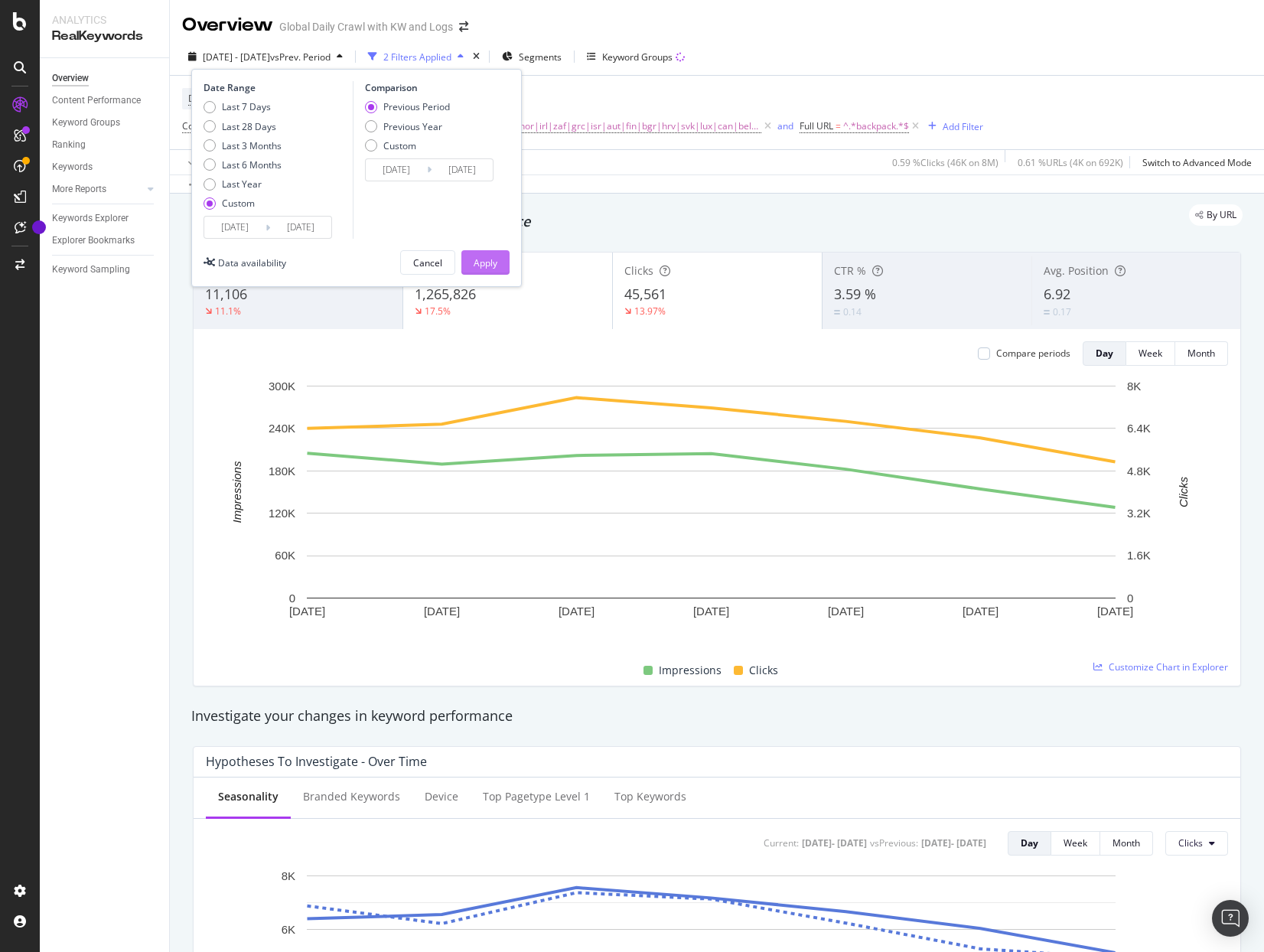
click at [500, 264] on button "Apply" at bounding box center [486, 262] width 48 height 24
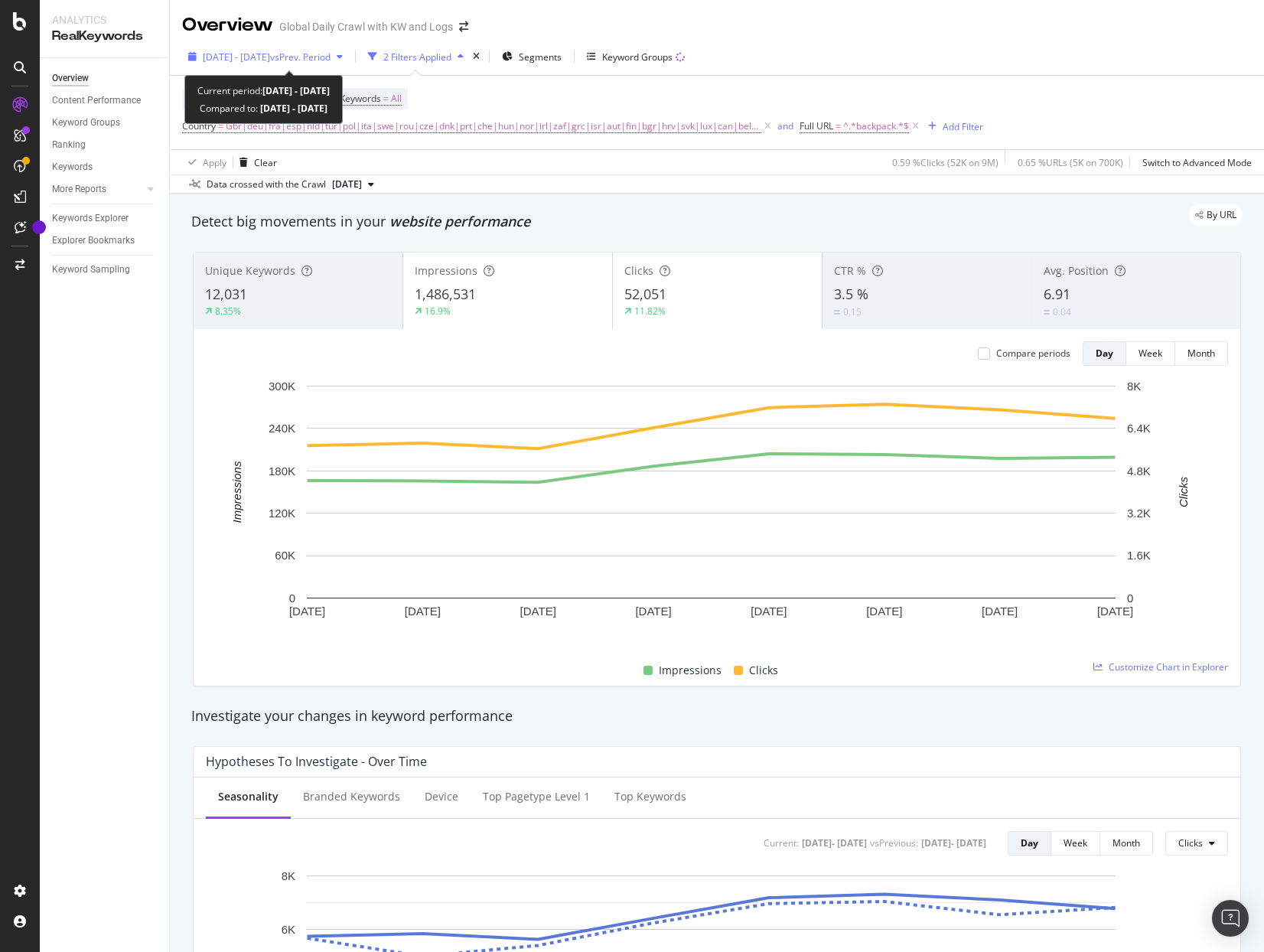
click at [270, 51] on span "[DATE] - [DATE]" at bounding box center [236, 58] width 68 height 13
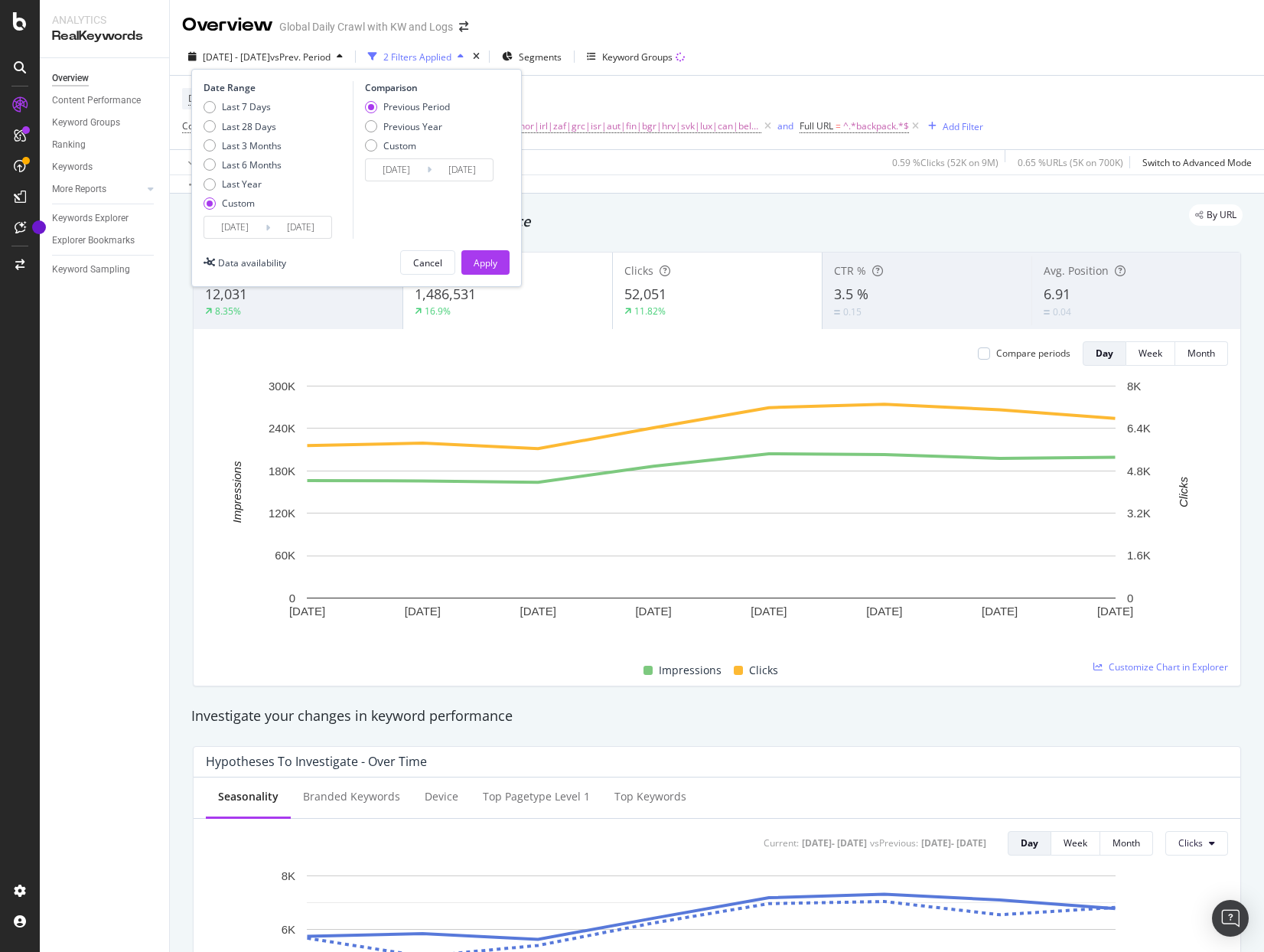
click at [305, 229] on input "[DATE]" at bounding box center [300, 228] width 61 height 22
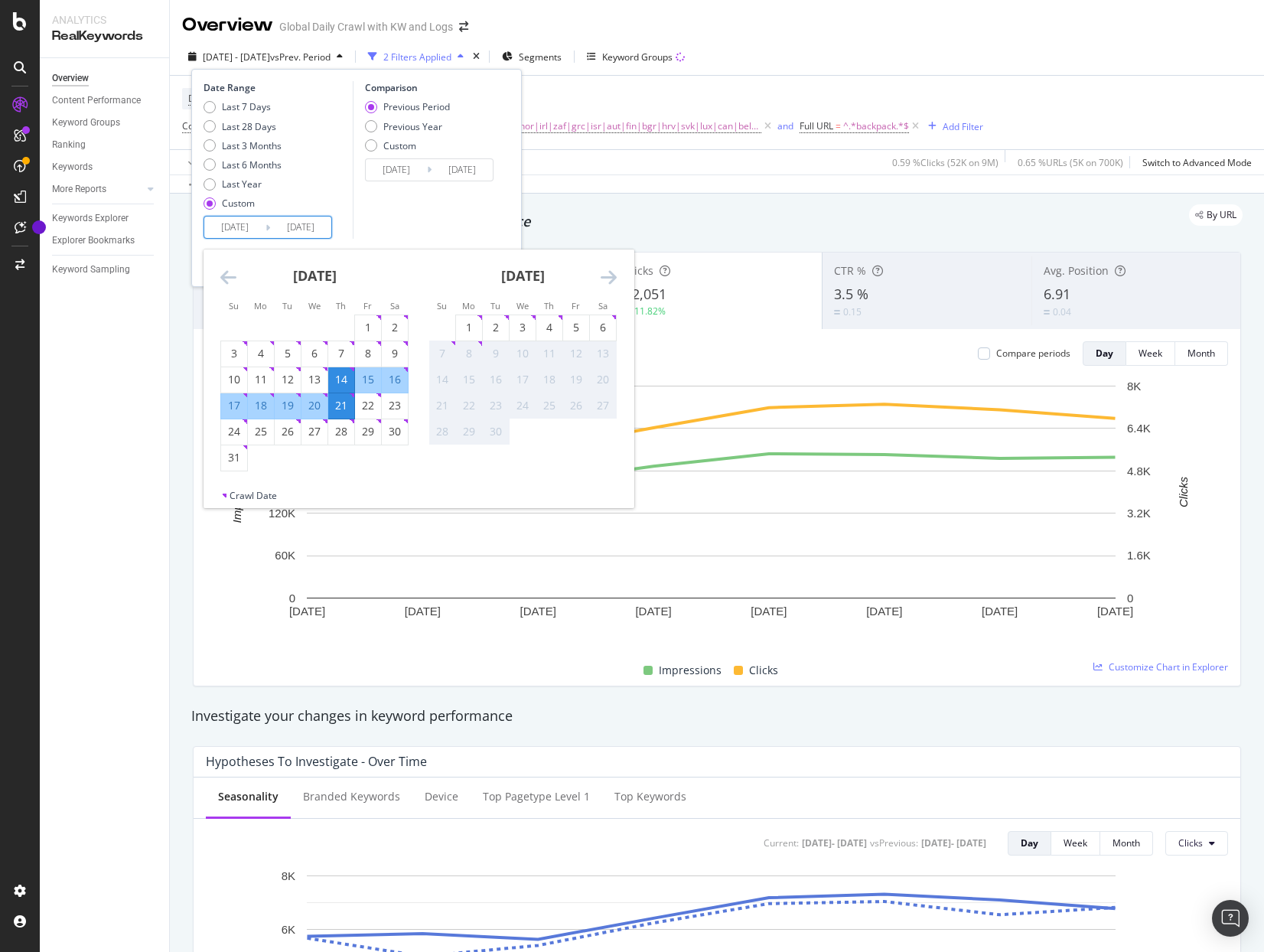
click at [367, 379] on div "15" at bounding box center [367, 380] width 26 height 15
type input "[DATE]"
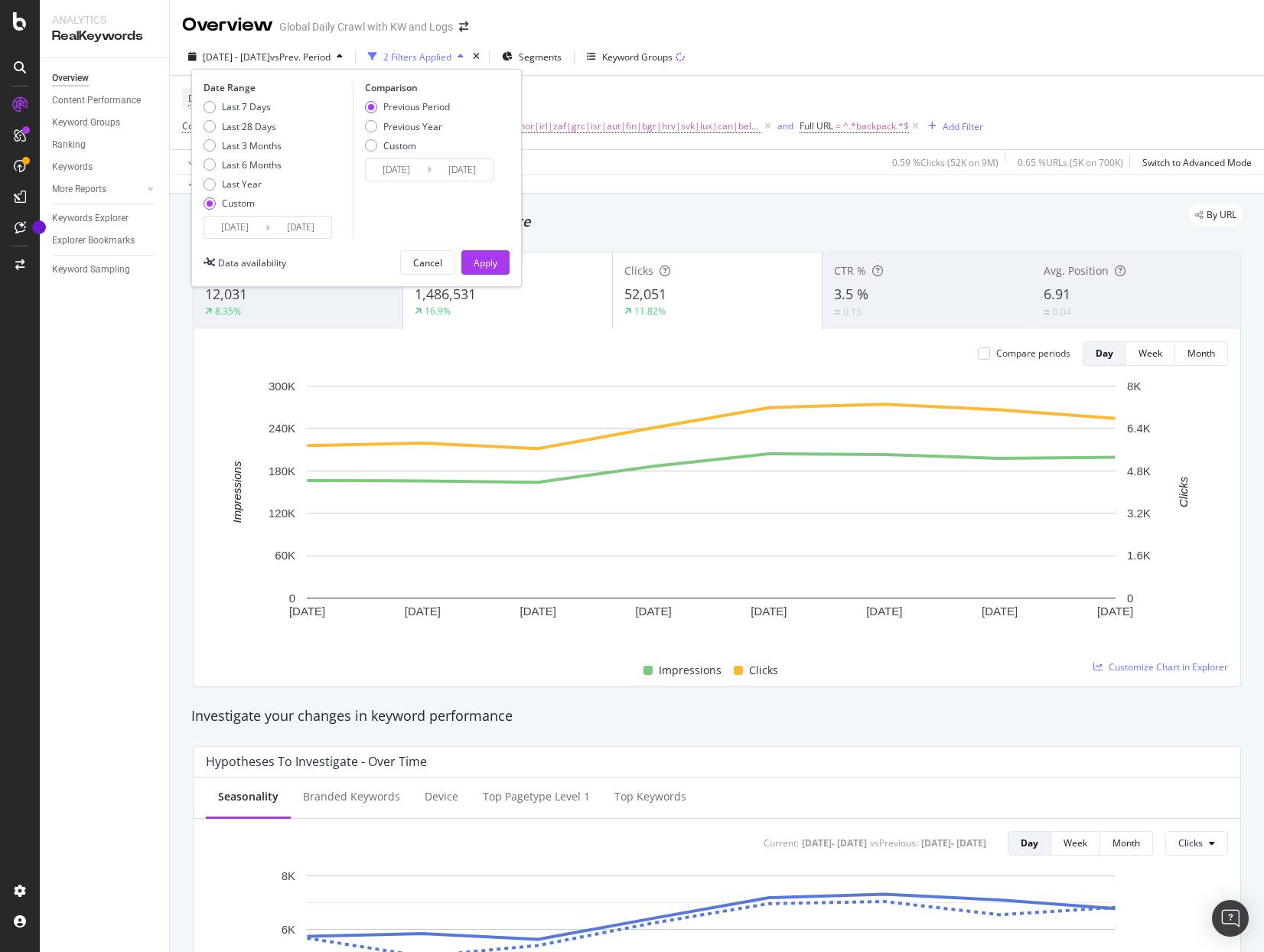
click at [297, 231] on input "[DATE]" at bounding box center [300, 228] width 61 height 22
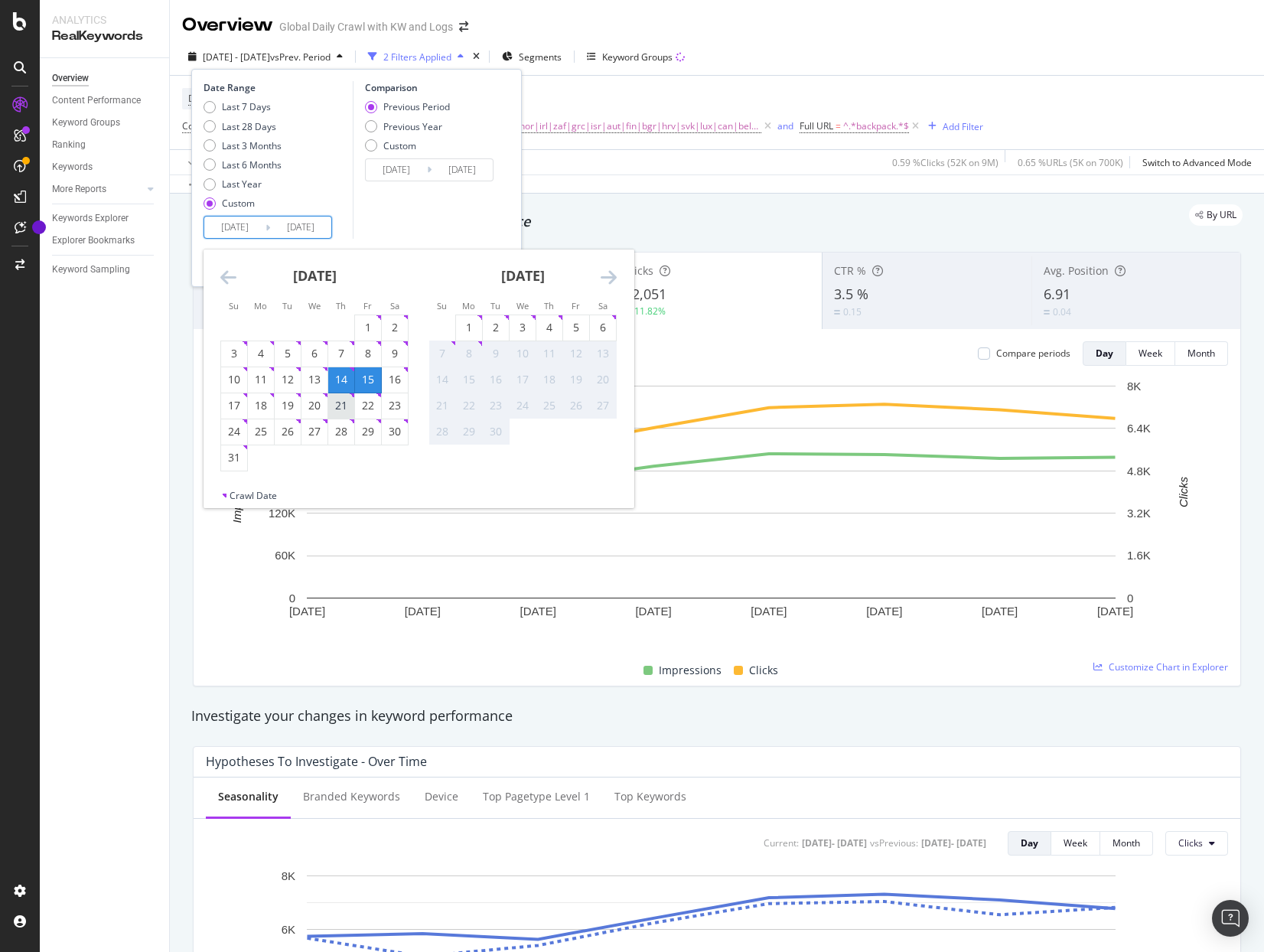
click at [346, 406] on div "21" at bounding box center [340, 405] width 26 height 15
type input "[DATE]"
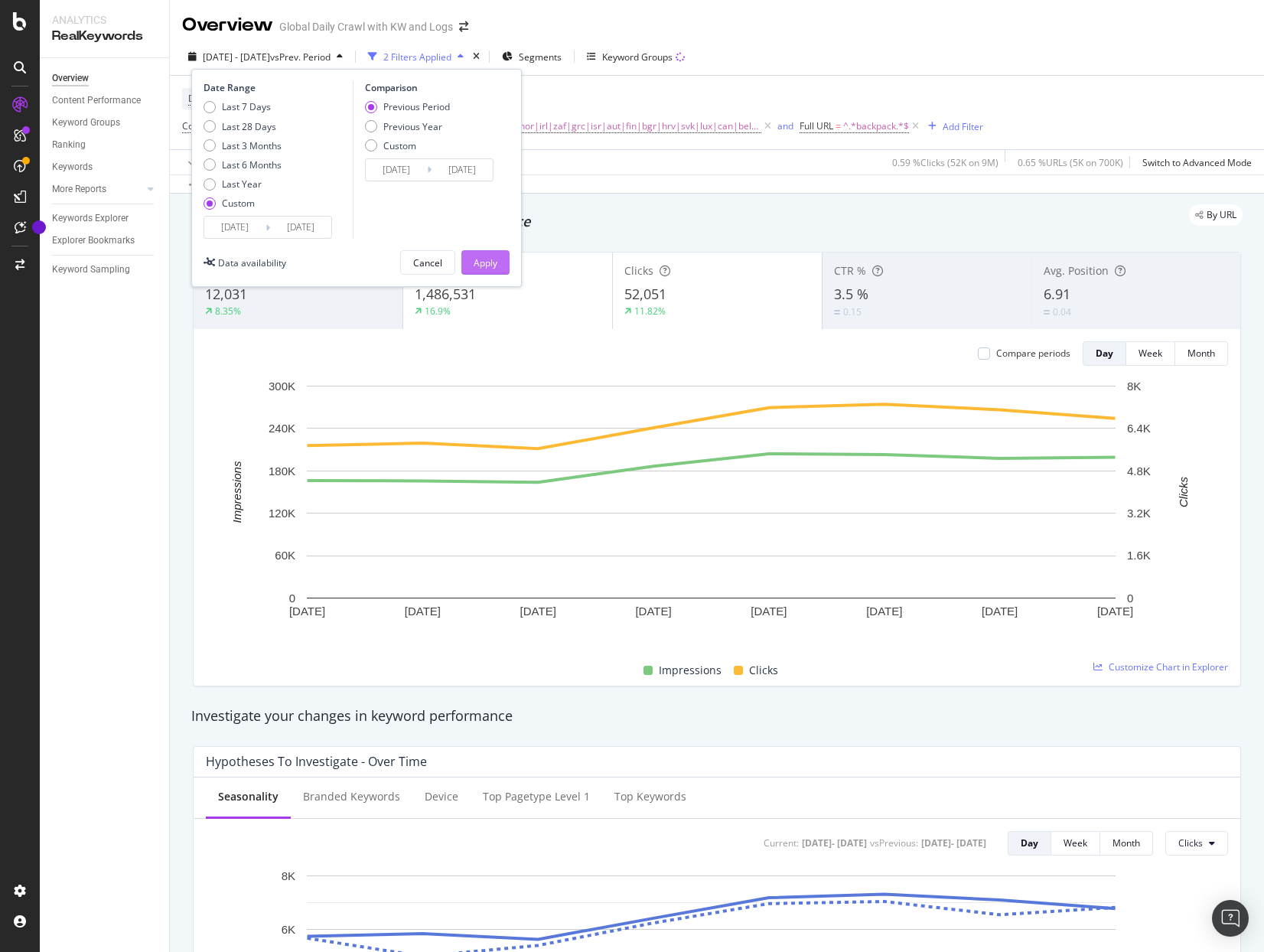
click at [478, 256] on div "Apply" at bounding box center [486, 263] width 23 height 13
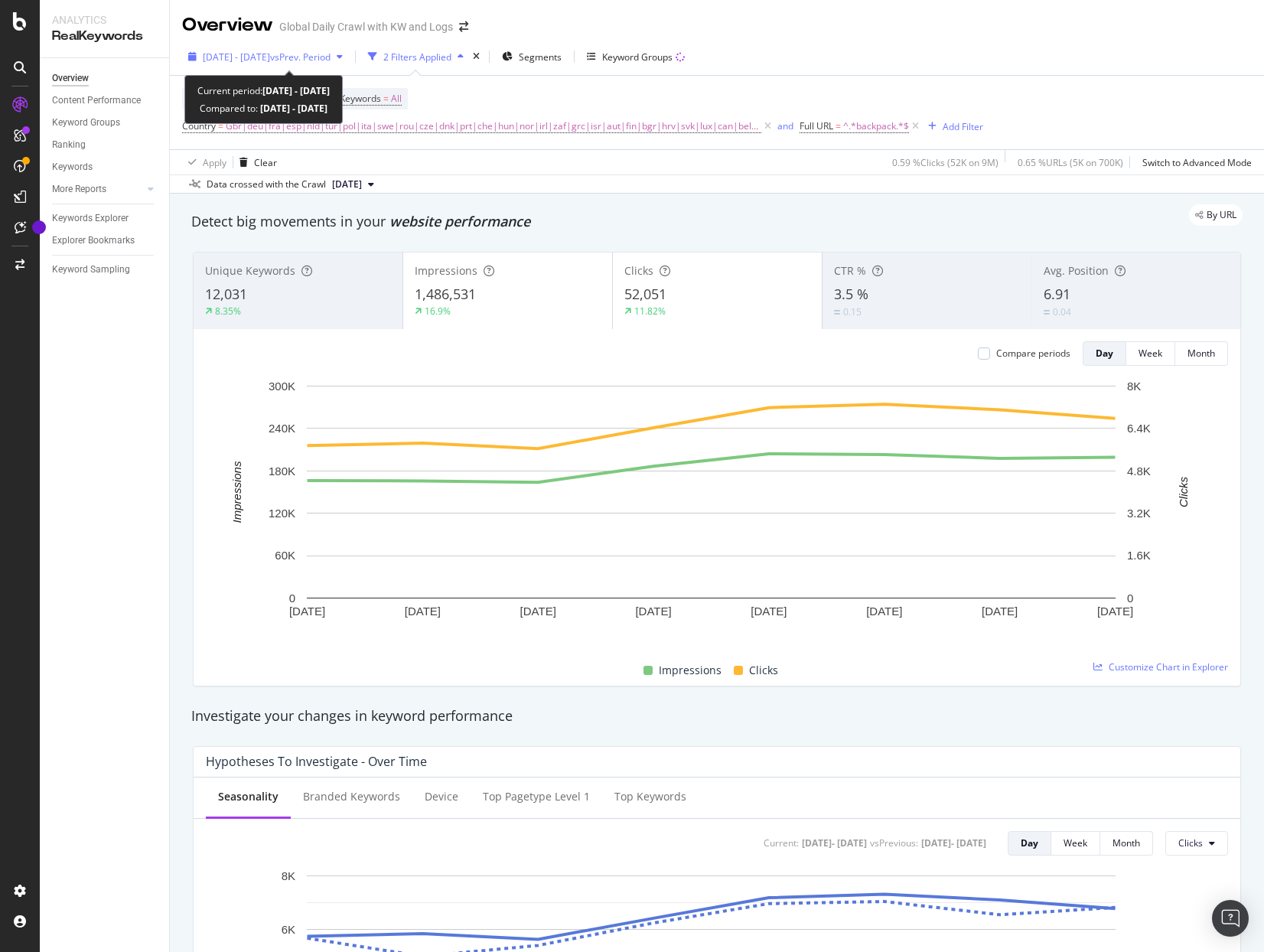
click at [330, 58] on span "vs Prev. Period" at bounding box center [300, 58] width 60 height 13
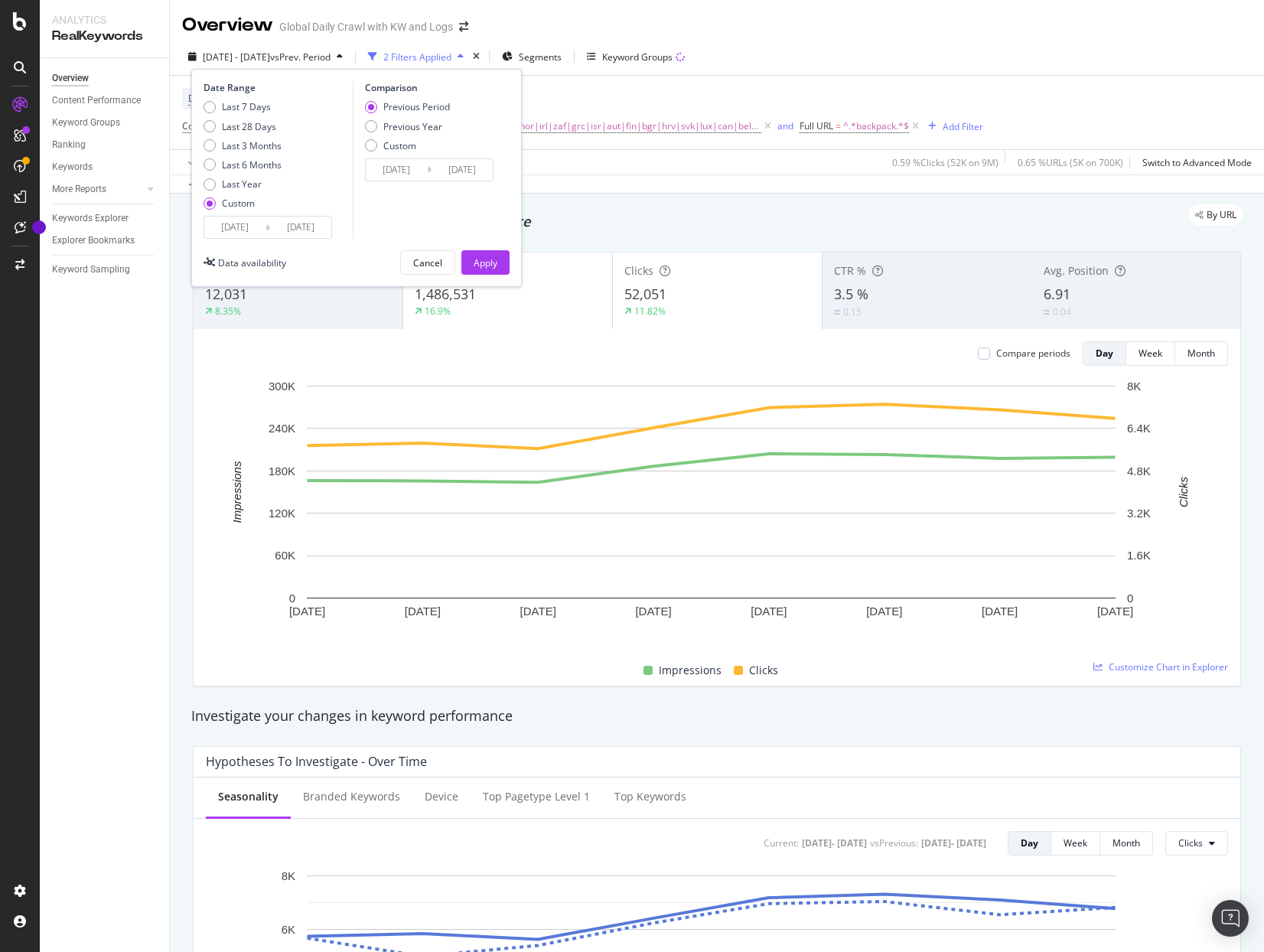
click at [248, 229] on input "[DATE]" at bounding box center [234, 228] width 61 height 22
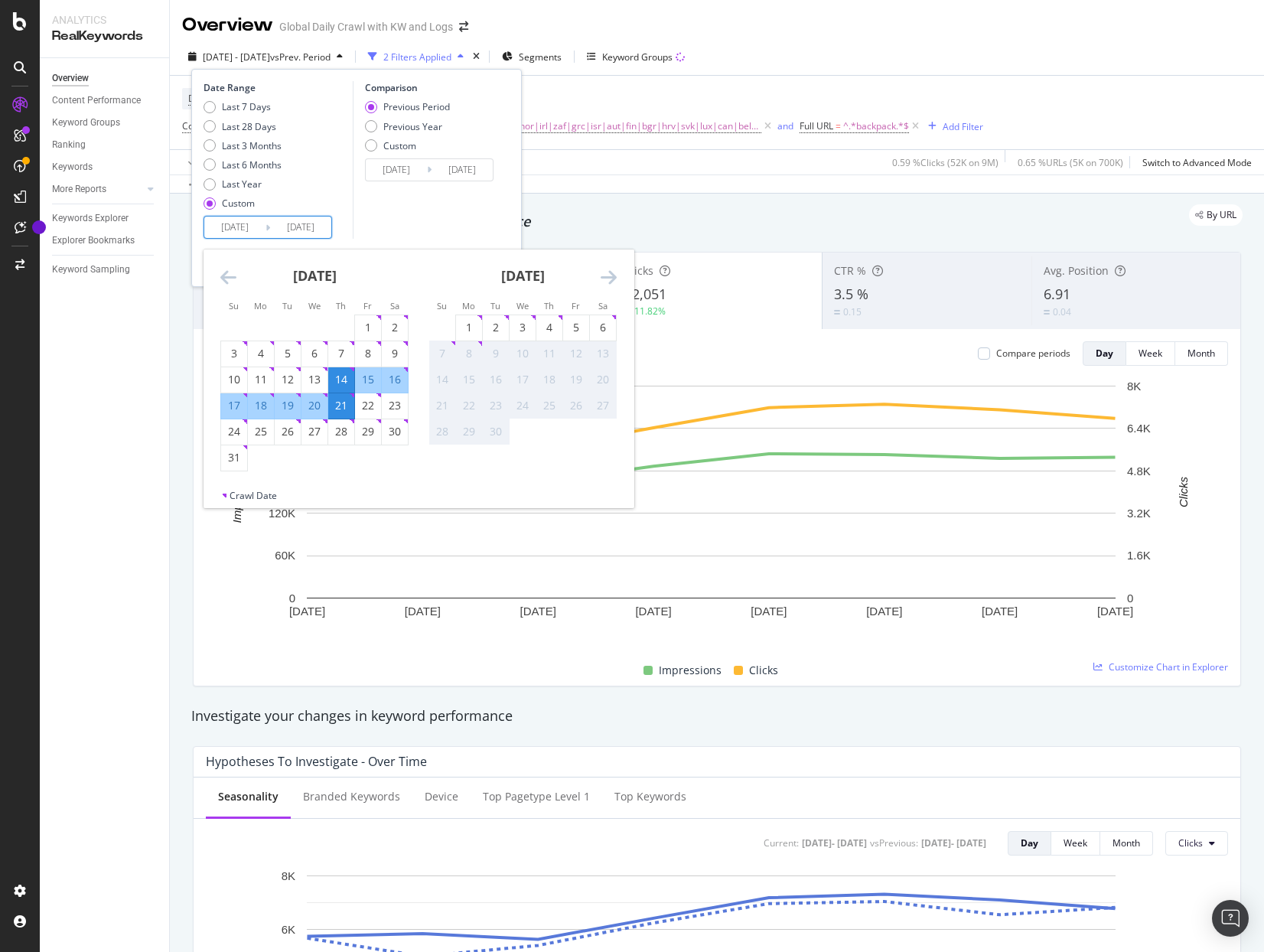
click at [372, 377] on div "15" at bounding box center [367, 380] width 26 height 15
type input "[DATE]"
click at [343, 401] on div "21" at bounding box center [340, 405] width 26 height 15
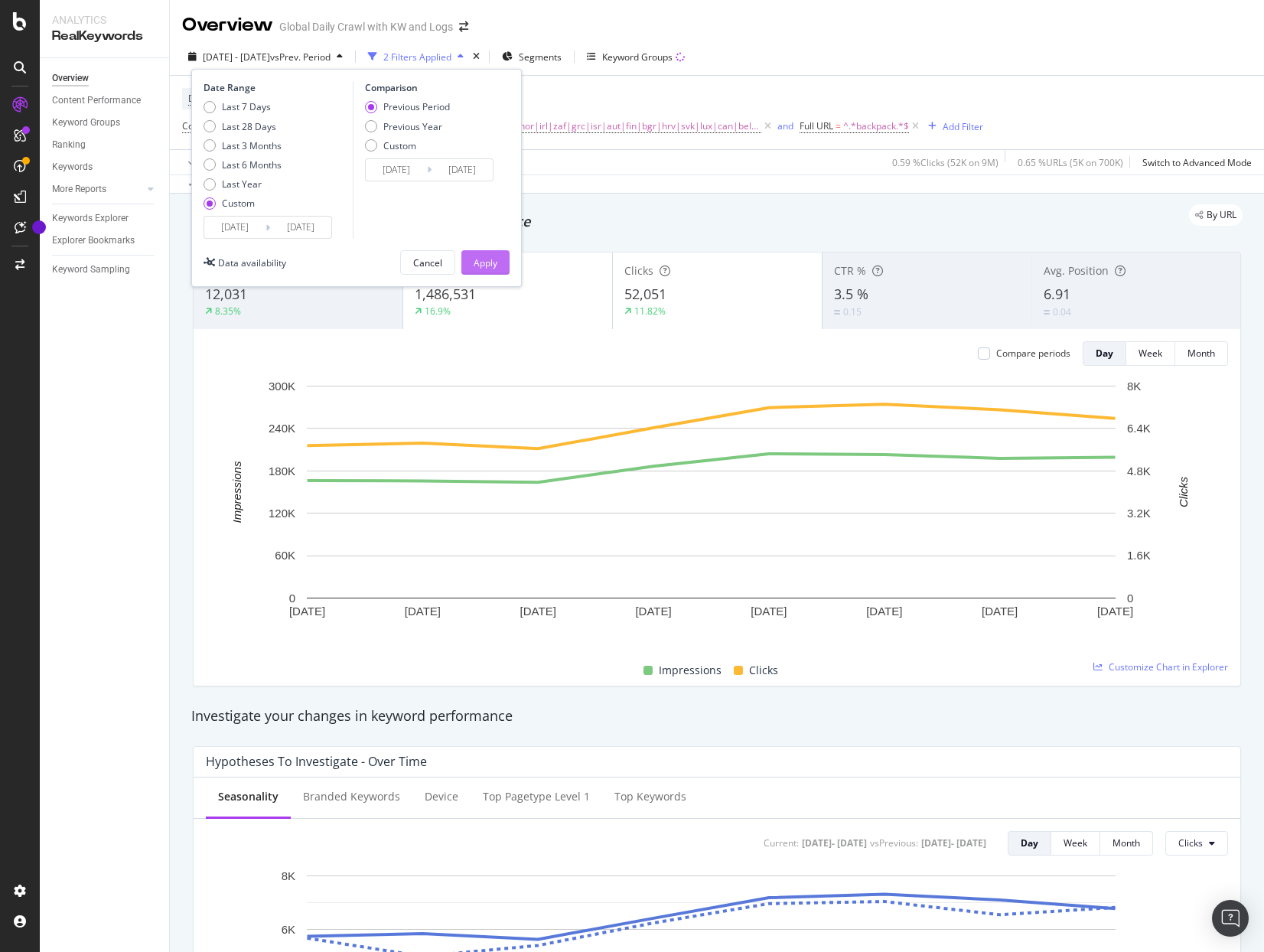
click at [475, 270] on div "Apply" at bounding box center [486, 263] width 23 height 23
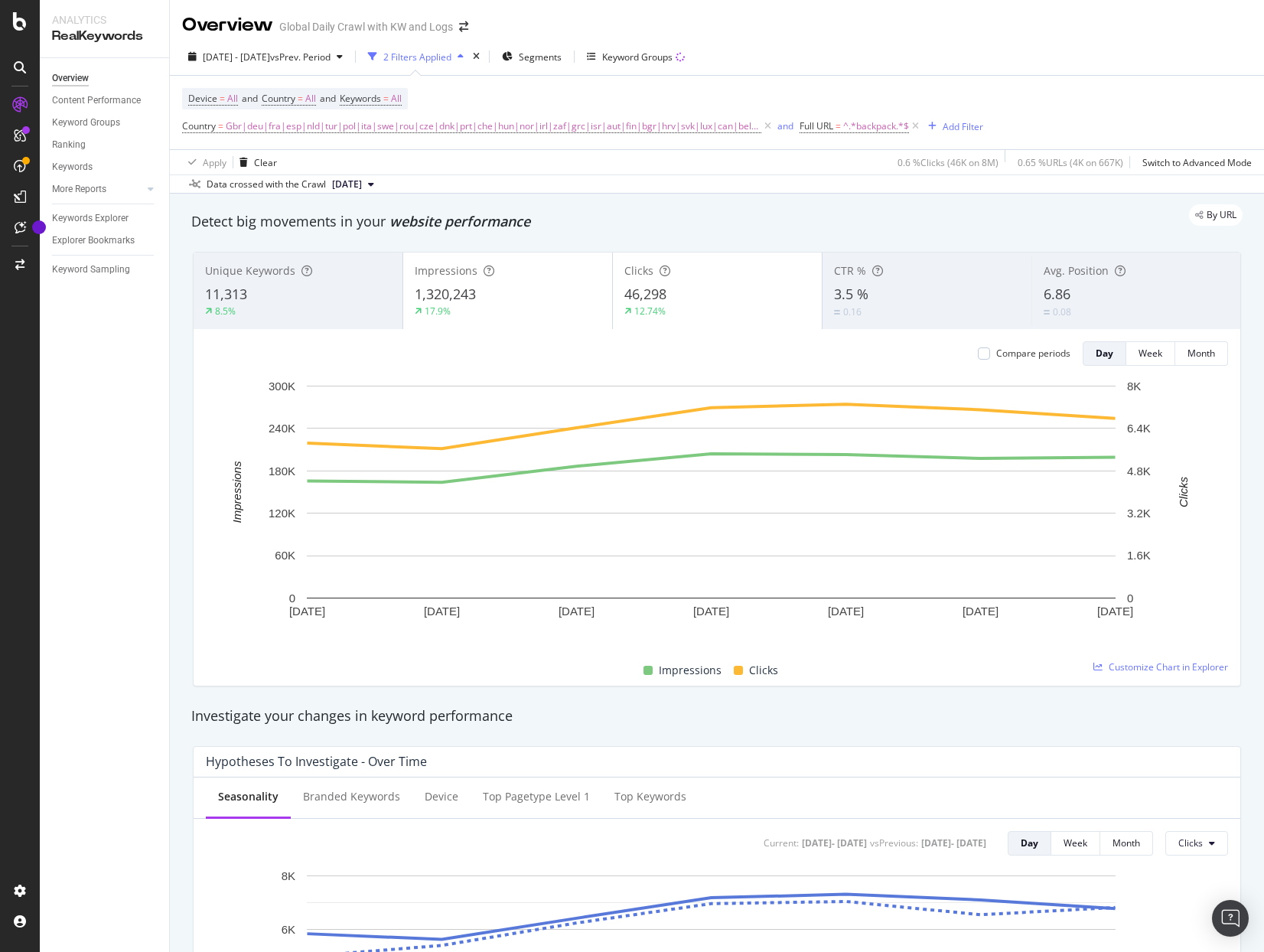
click at [705, 228] on div "Detect big movements in your website performance" at bounding box center [717, 222] width 1051 height 20
click at [317, 61] on span "vs Prev. Period" at bounding box center [300, 58] width 60 height 13
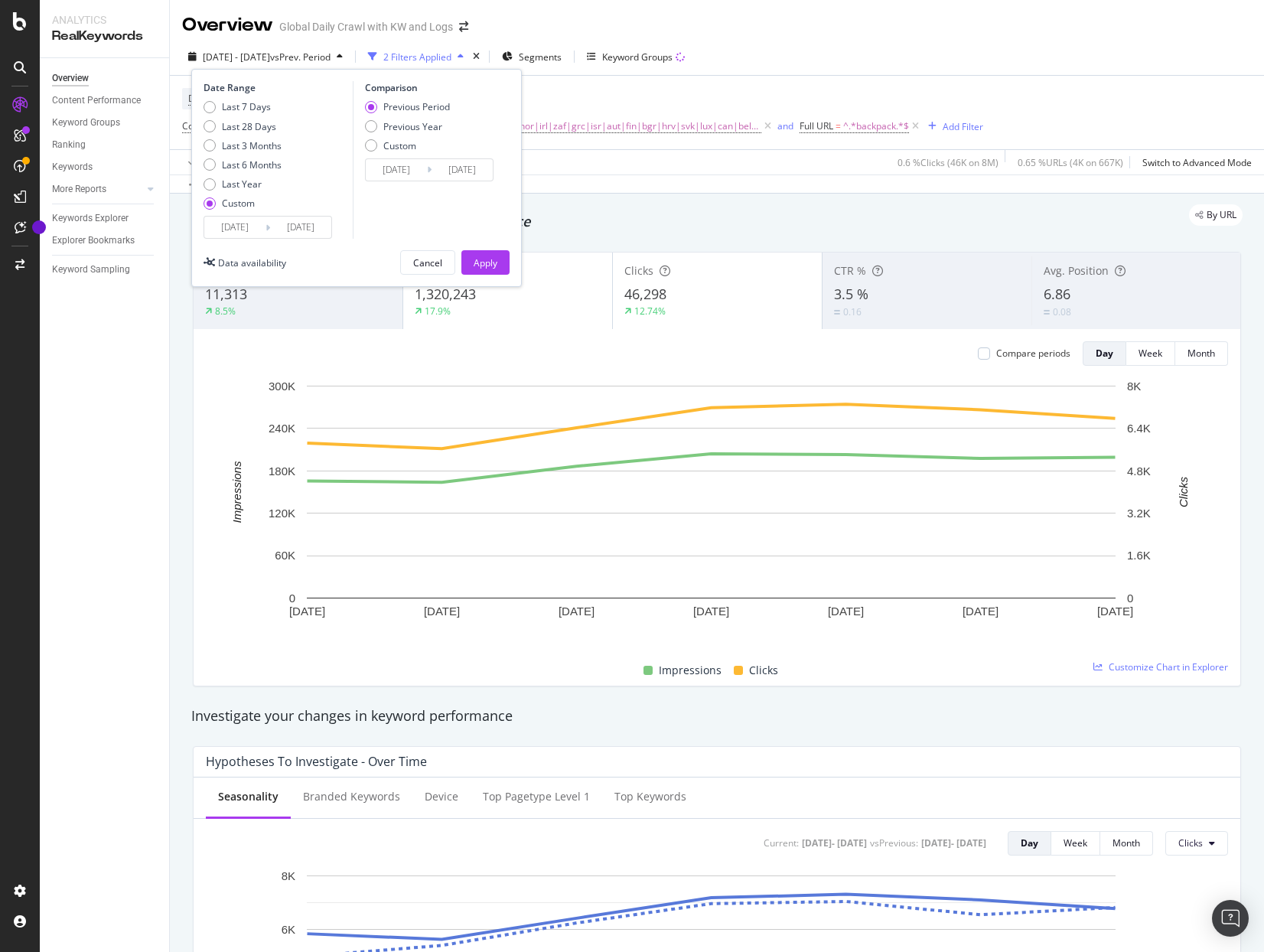
click at [234, 234] on input "[DATE]" at bounding box center [234, 228] width 61 height 22
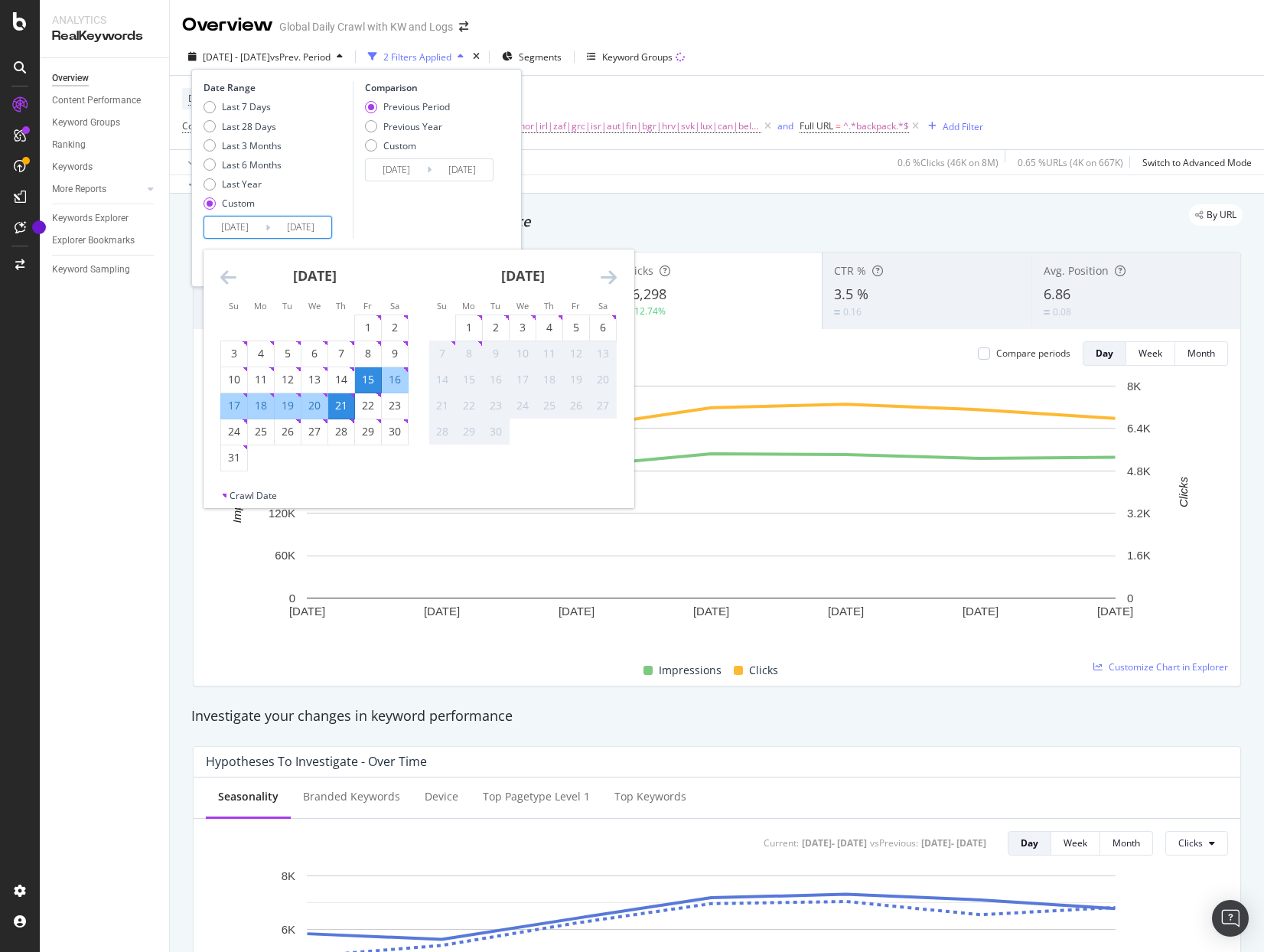
click at [226, 279] on icon "Move backward to switch to the previous month." at bounding box center [228, 277] width 16 height 18
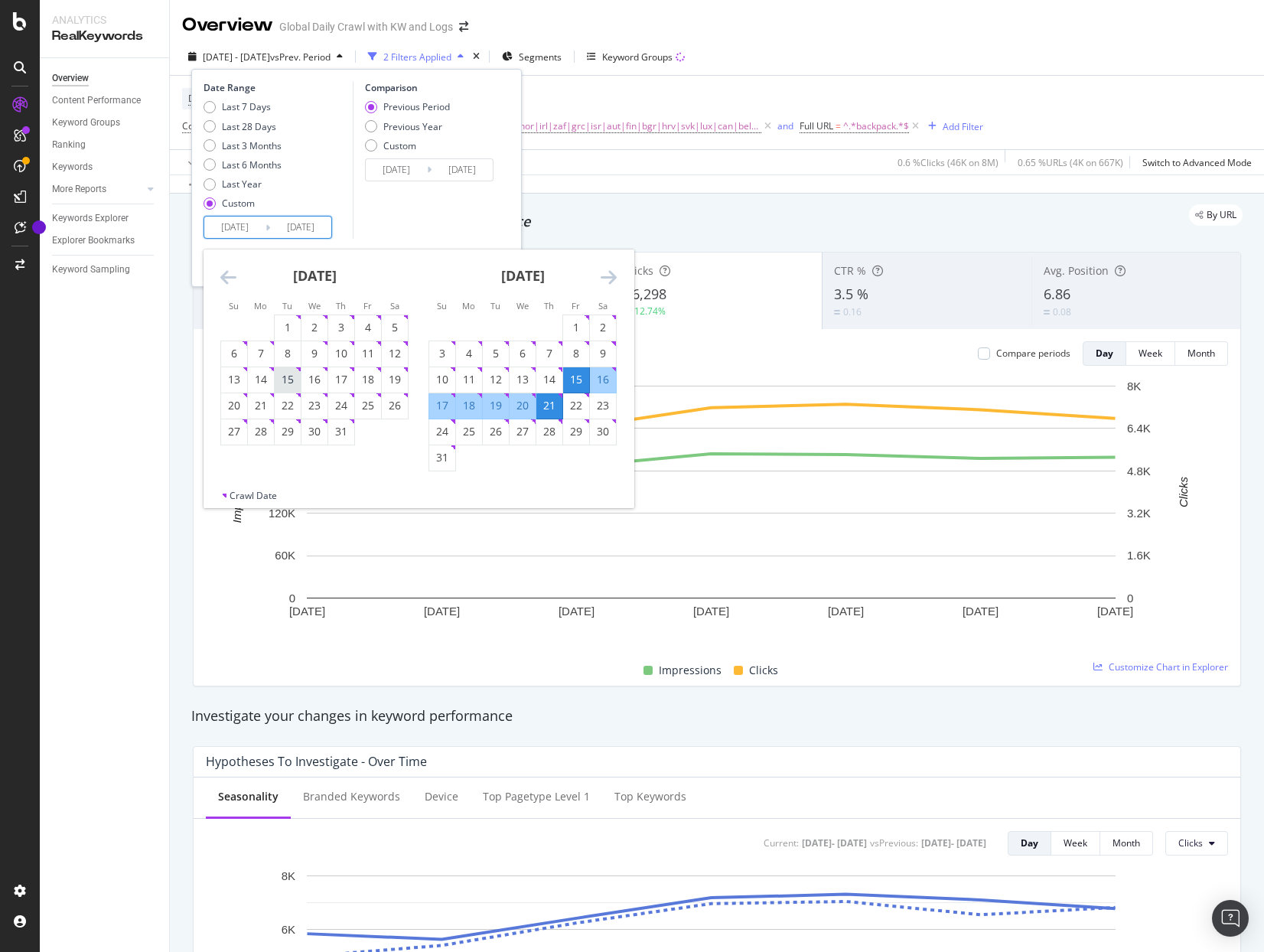
click at [289, 383] on div "15" at bounding box center [287, 380] width 26 height 15
type input "[DATE]"
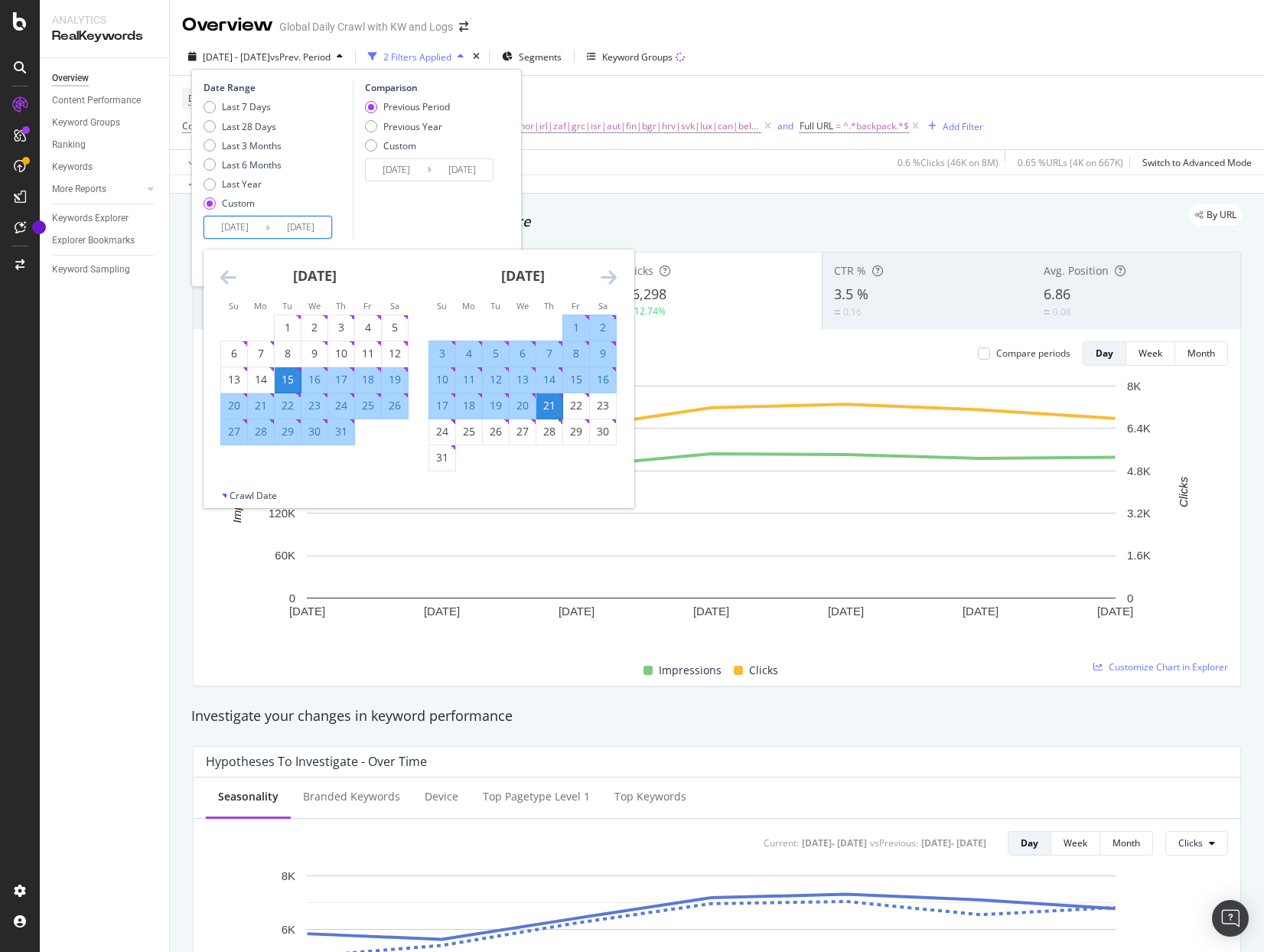
click at [599, 379] on div "16" at bounding box center [602, 380] width 26 height 15
type input "[DATE]"
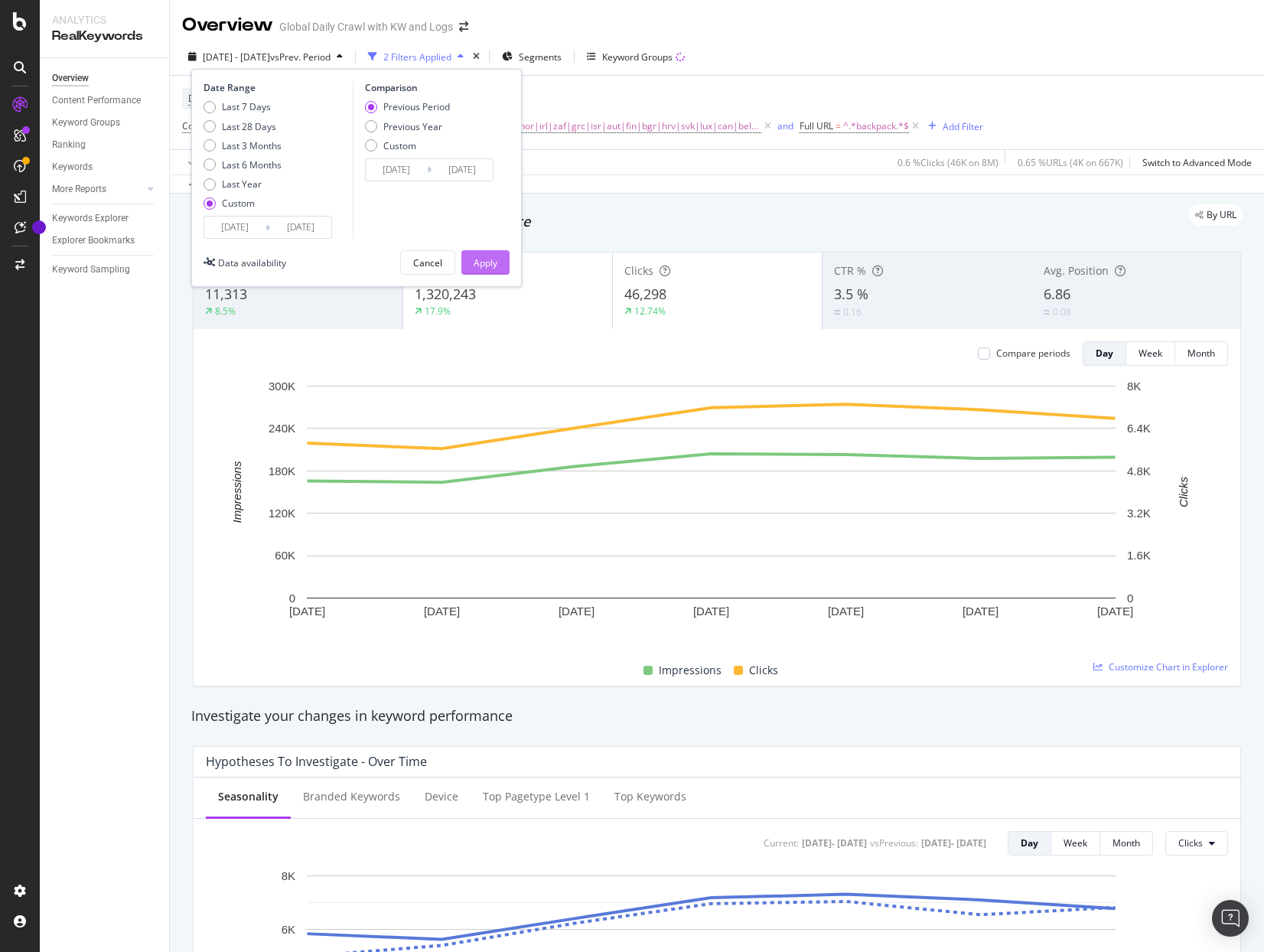
click at [484, 260] on div "Apply" at bounding box center [486, 263] width 23 height 13
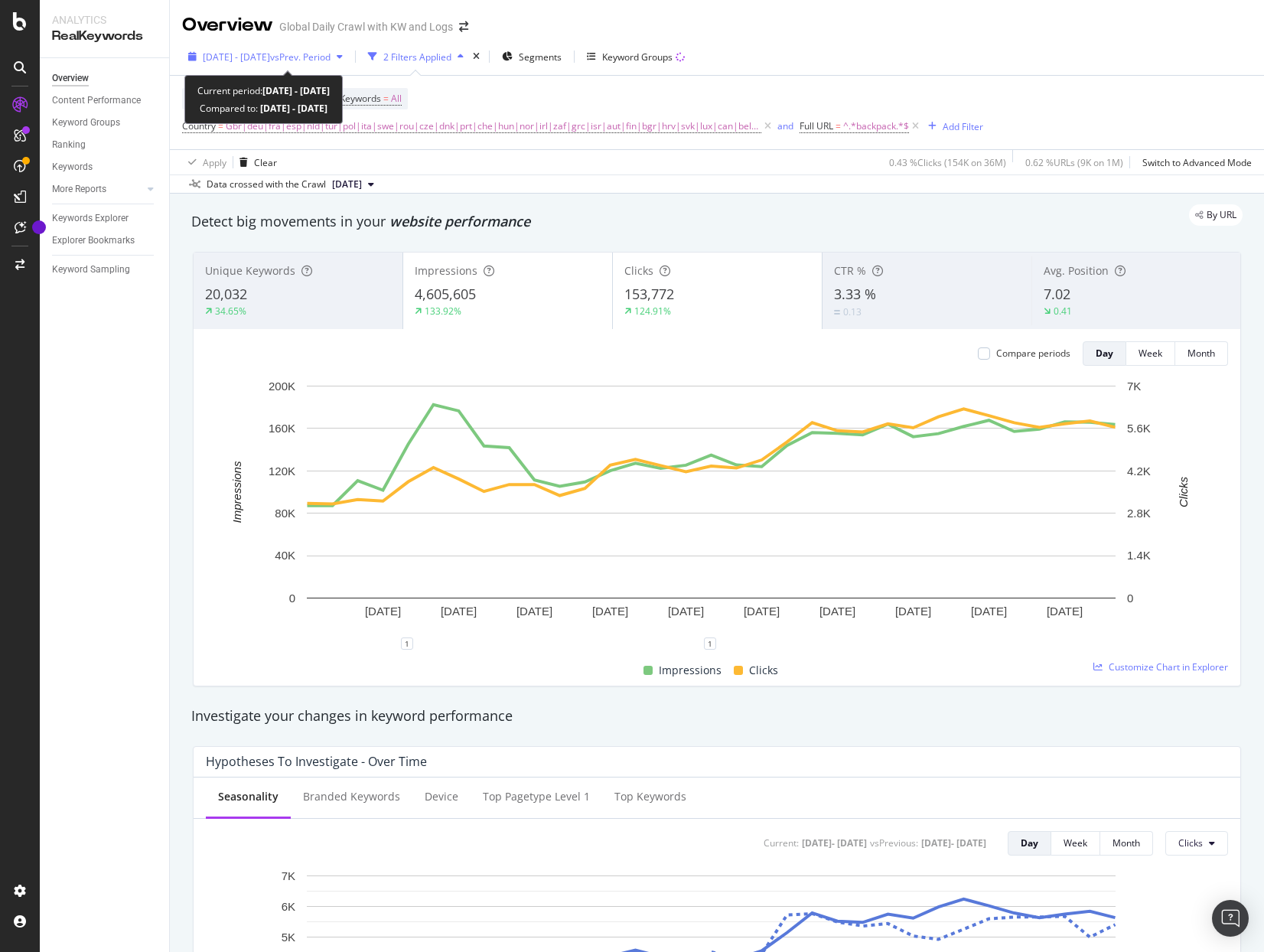
click at [330, 56] on span "vs Prev. Period" at bounding box center [300, 58] width 60 height 13
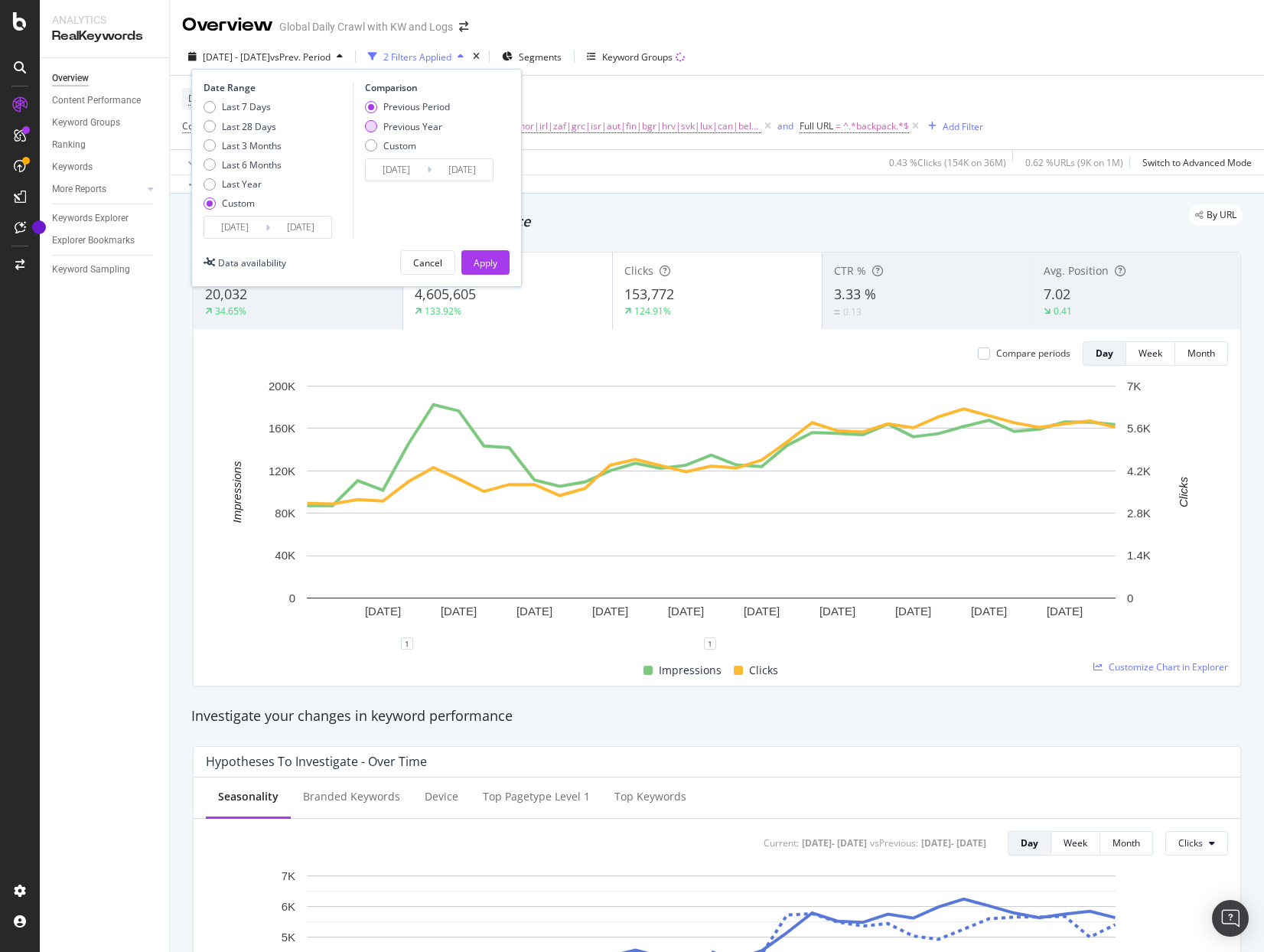
click at [401, 131] on div "Previous Year" at bounding box center [412, 127] width 59 height 13
type input "[DATE]"
click at [506, 263] on button "Apply" at bounding box center [486, 262] width 48 height 24
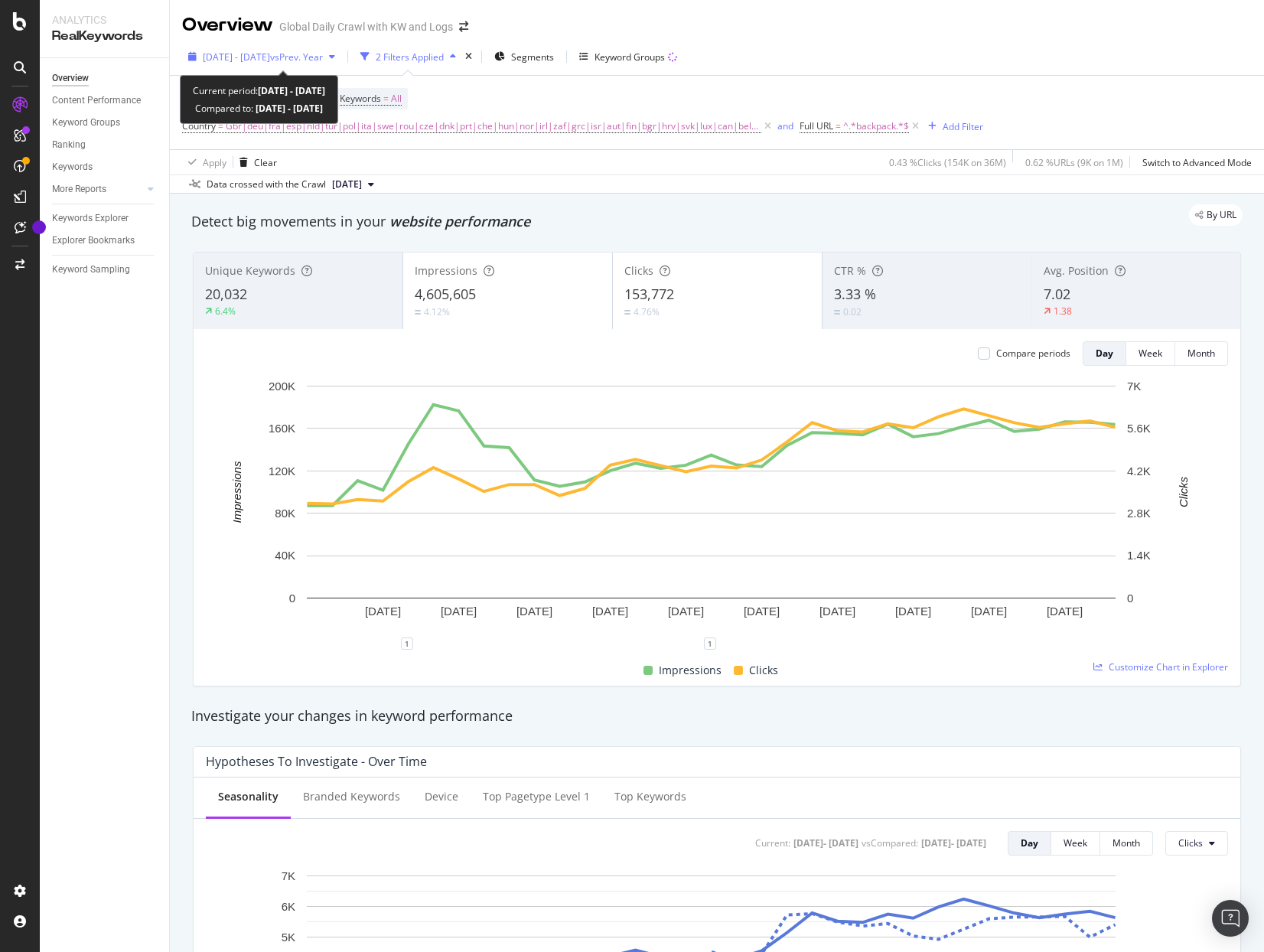
click at [320, 53] on span "vs Prev. Year" at bounding box center [296, 58] width 53 height 13
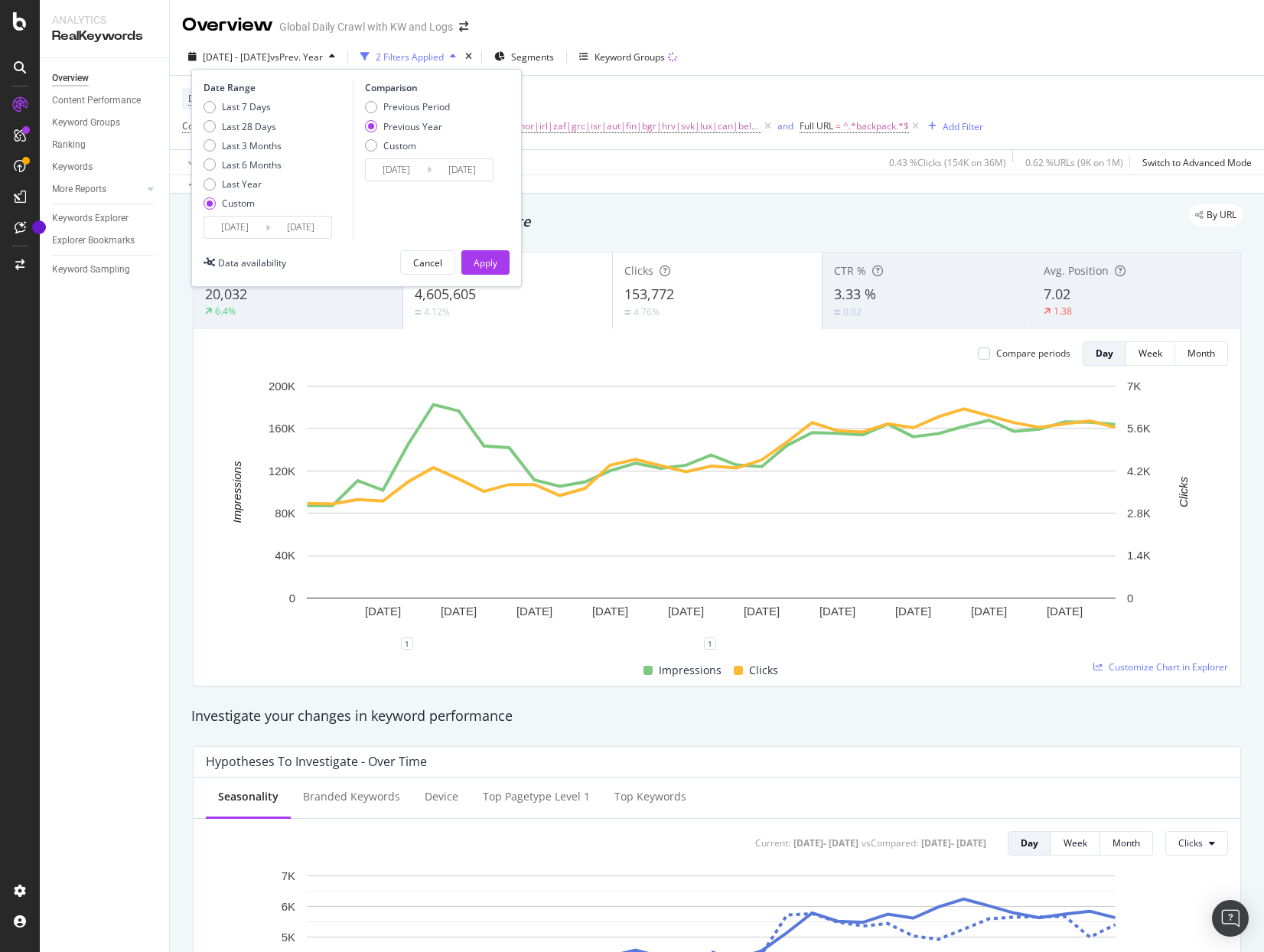
click at [269, 217] on div "[DATE] Navigate forward to interact with the calendar and select a date. Press …" at bounding box center [268, 228] width 128 height 23
click at [245, 226] on input "[DATE]" at bounding box center [234, 228] width 61 height 22
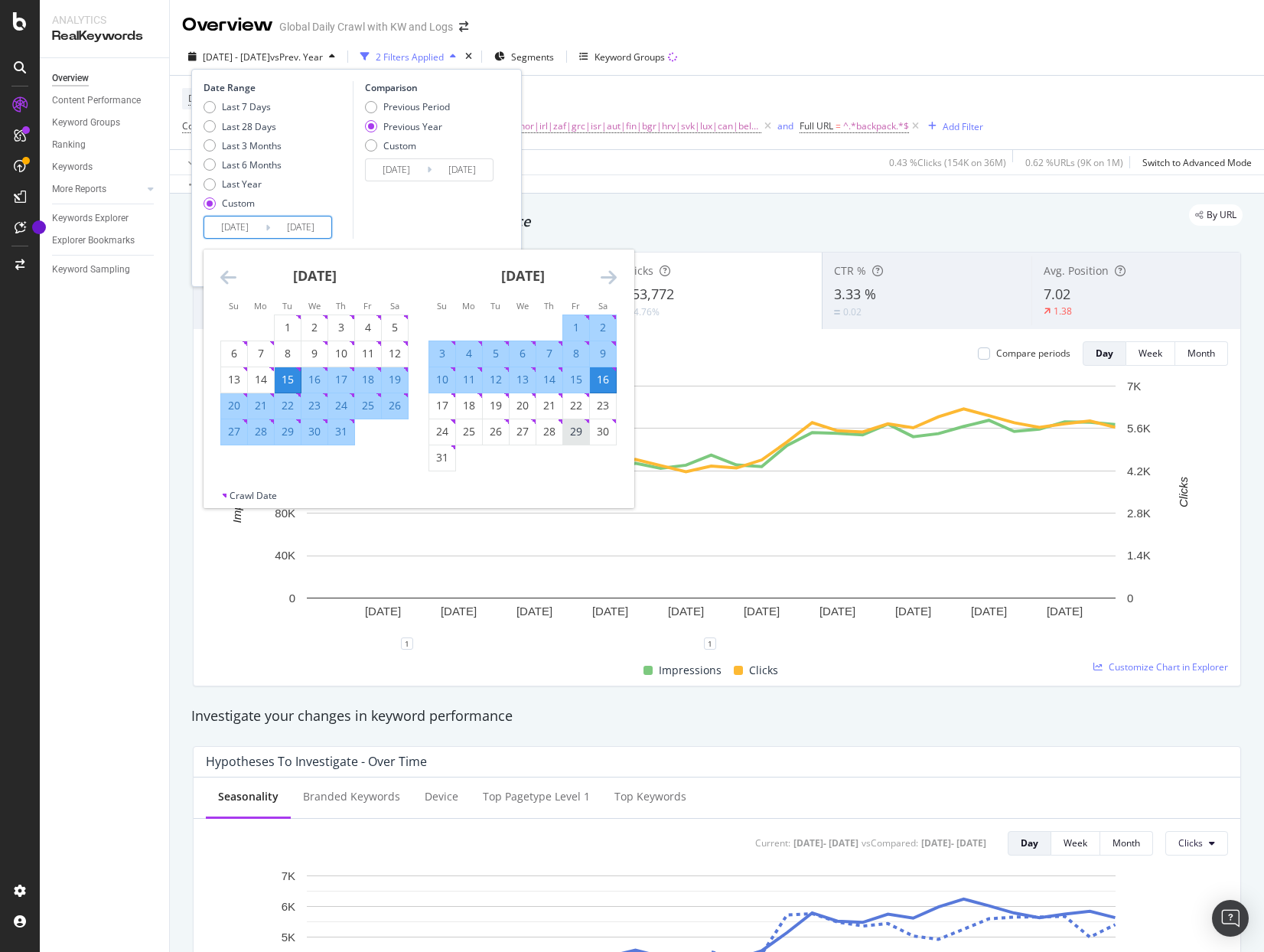
click at [577, 438] on div "29" at bounding box center [576, 431] width 26 height 15
type input "[DATE]"
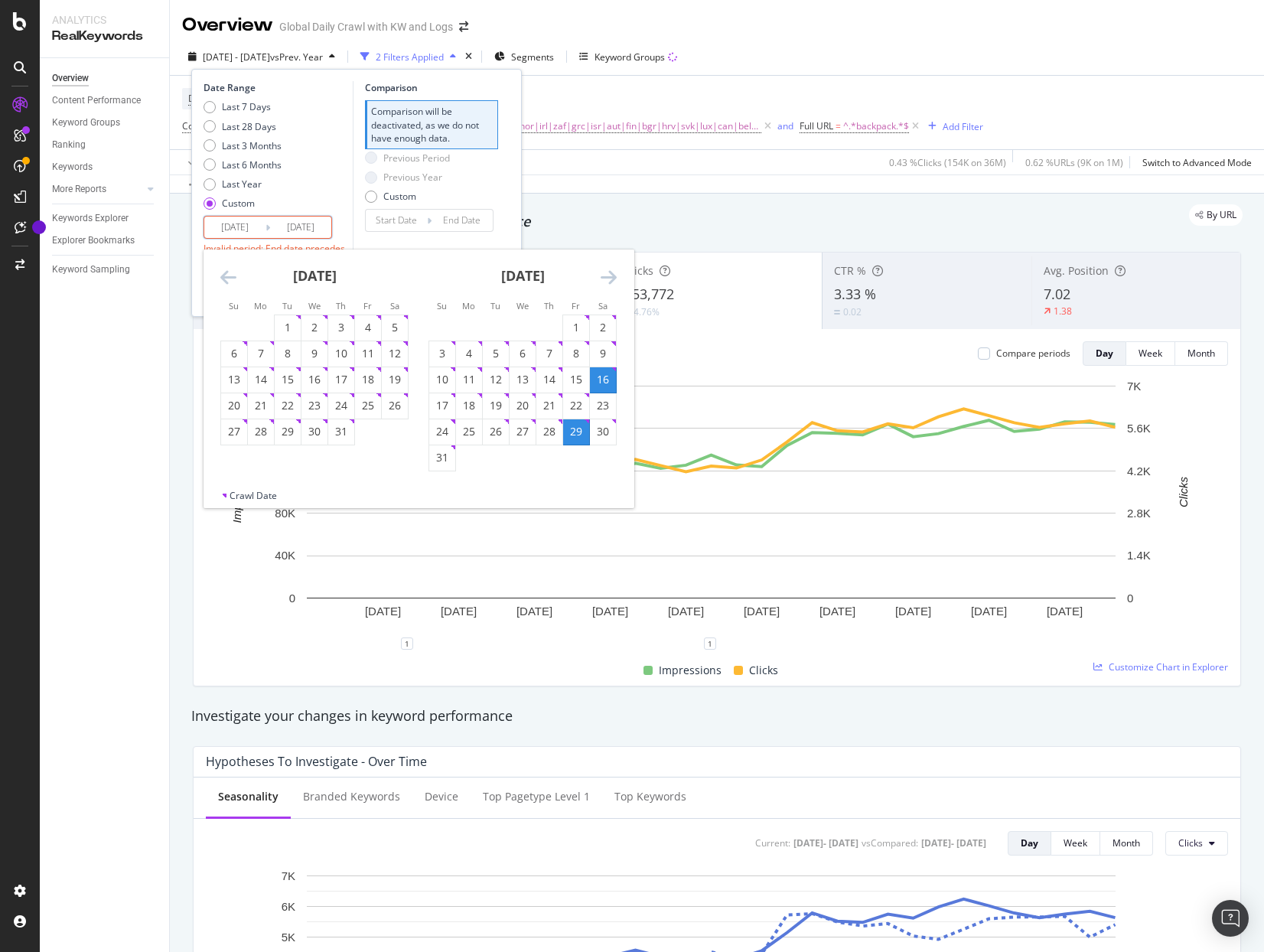
click at [612, 281] on icon "Move forward to switch to the next month." at bounding box center [608, 277] width 16 height 18
click at [553, 334] on div "4" at bounding box center [549, 327] width 26 height 15
type input "[DATE]"
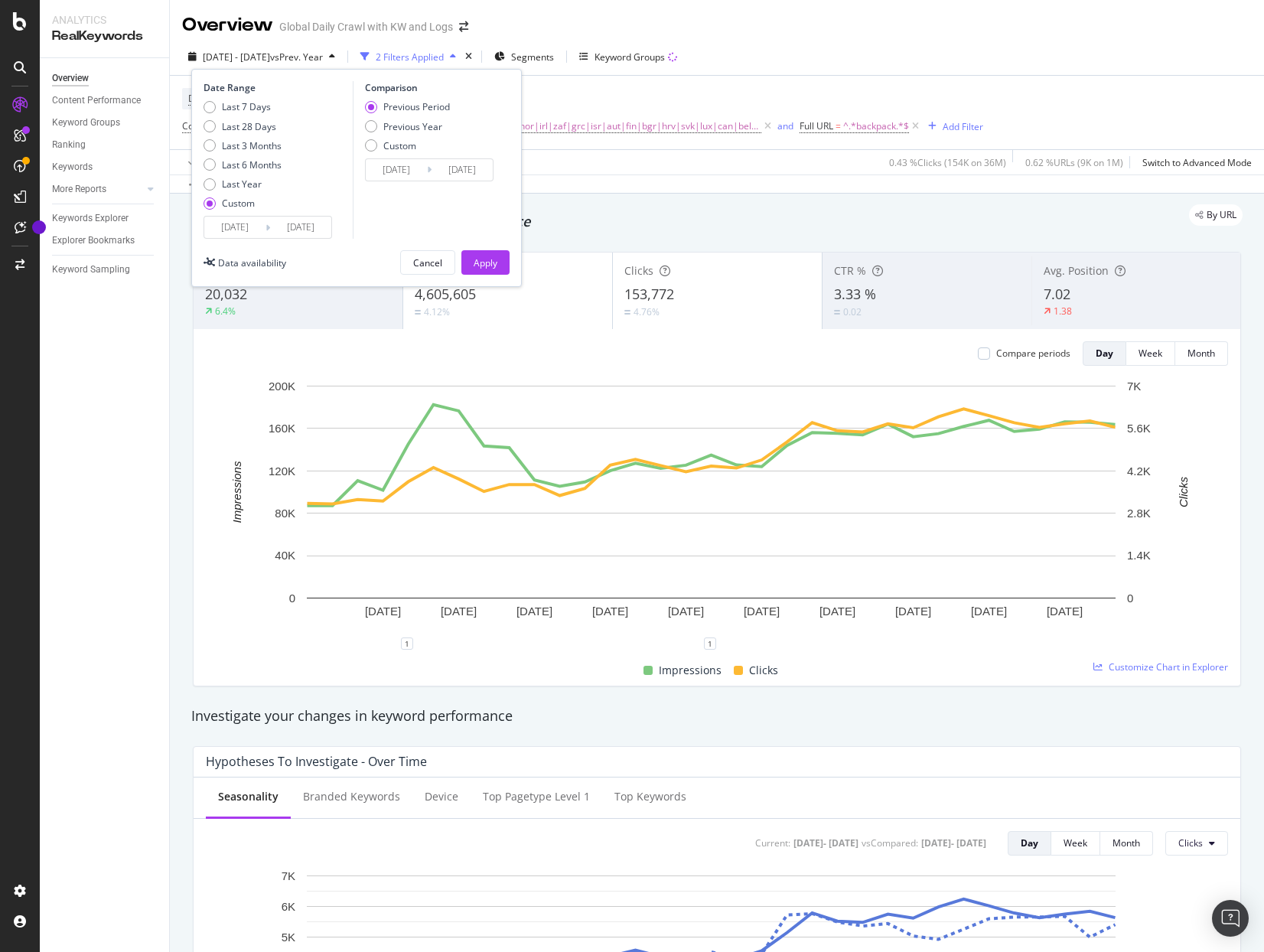
click at [449, 170] on input "[DATE]" at bounding box center [461, 170] width 61 height 22
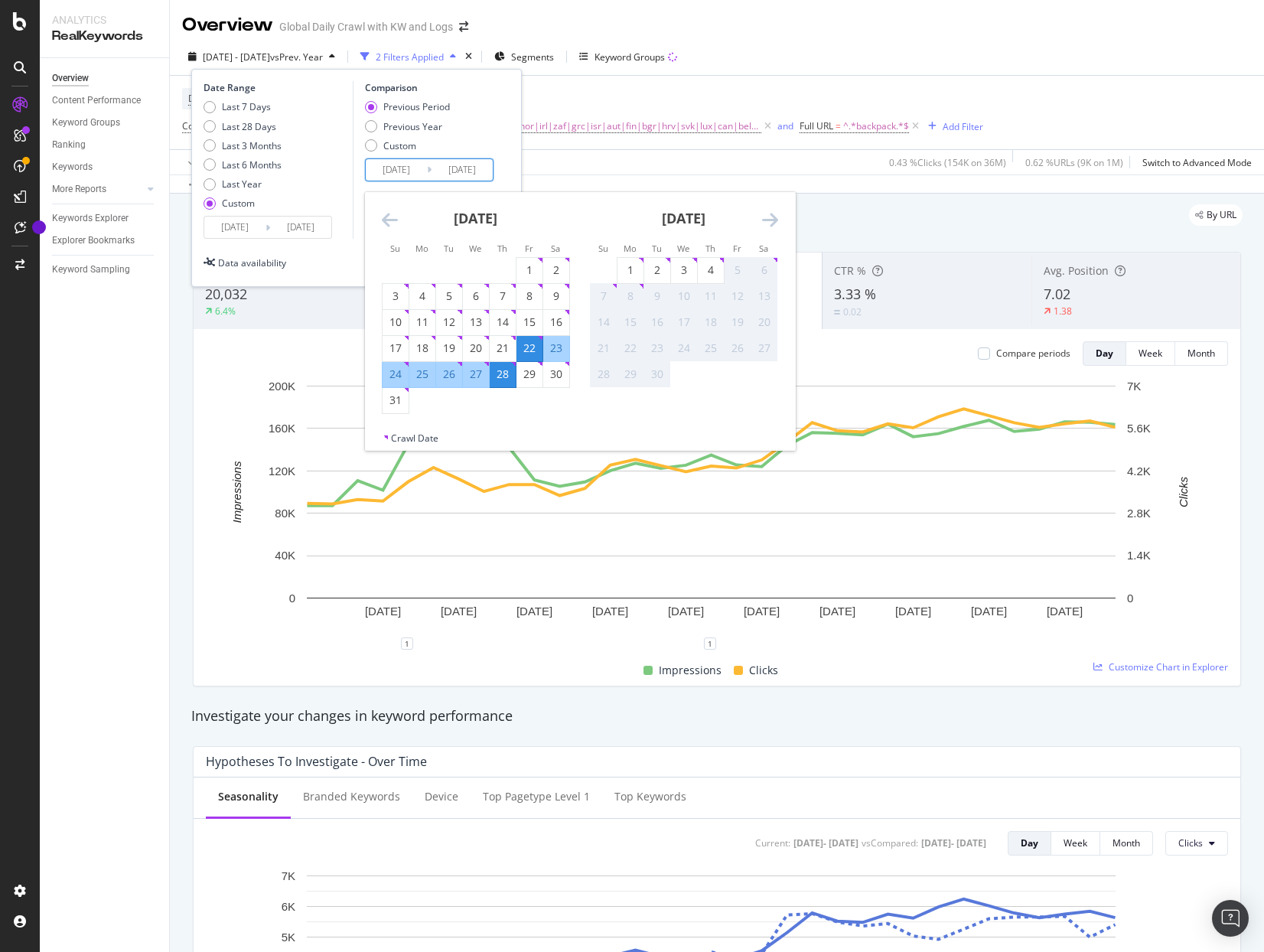
click at [390, 219] on icon "Move backward to switch to the previous month." at bounding box center [390, 219] width 16 height 18
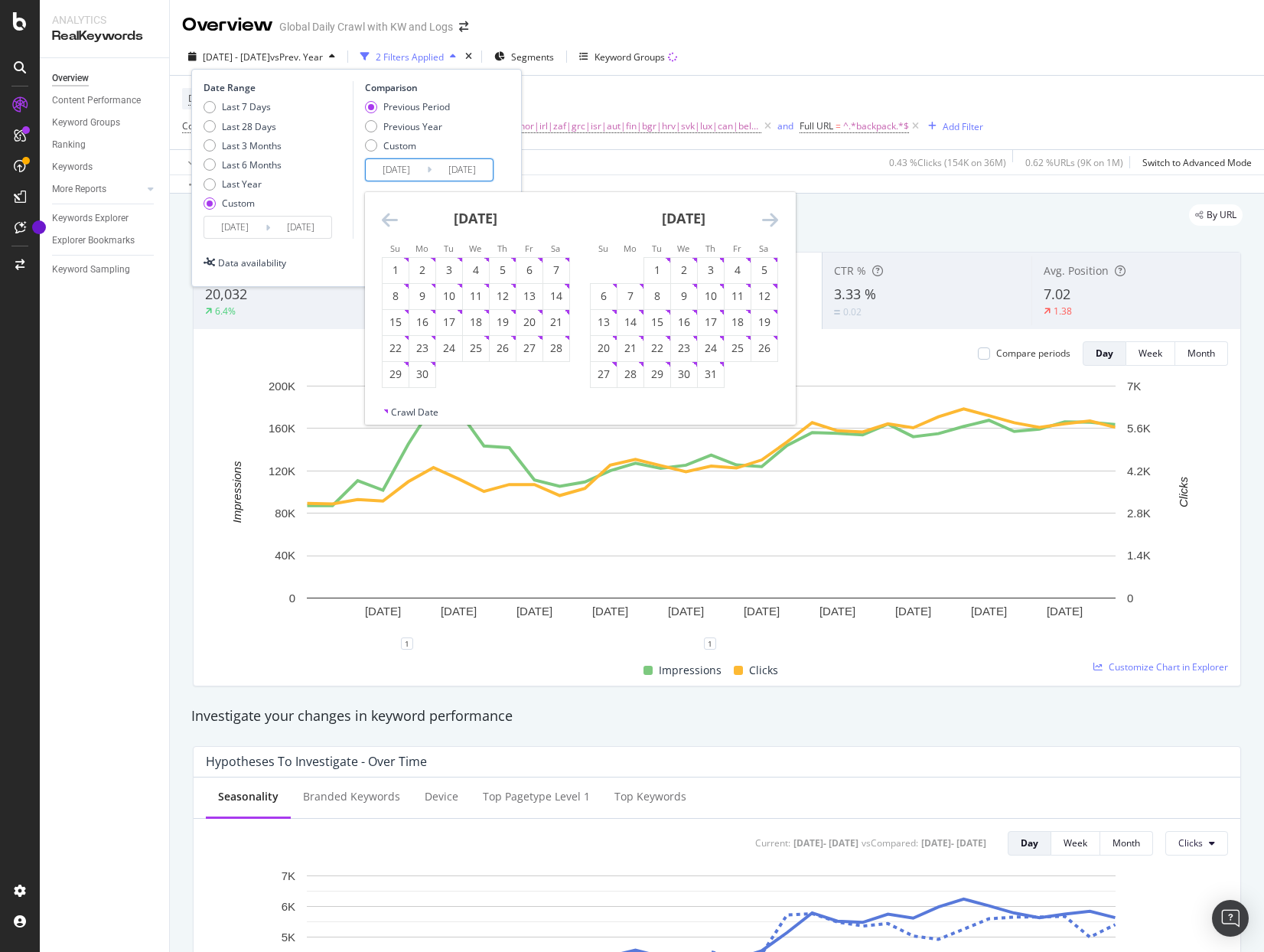
click at [390, 219] on icon "Move backward to switch to the previous month." at bounding box center [390, 219] width 16 height 18
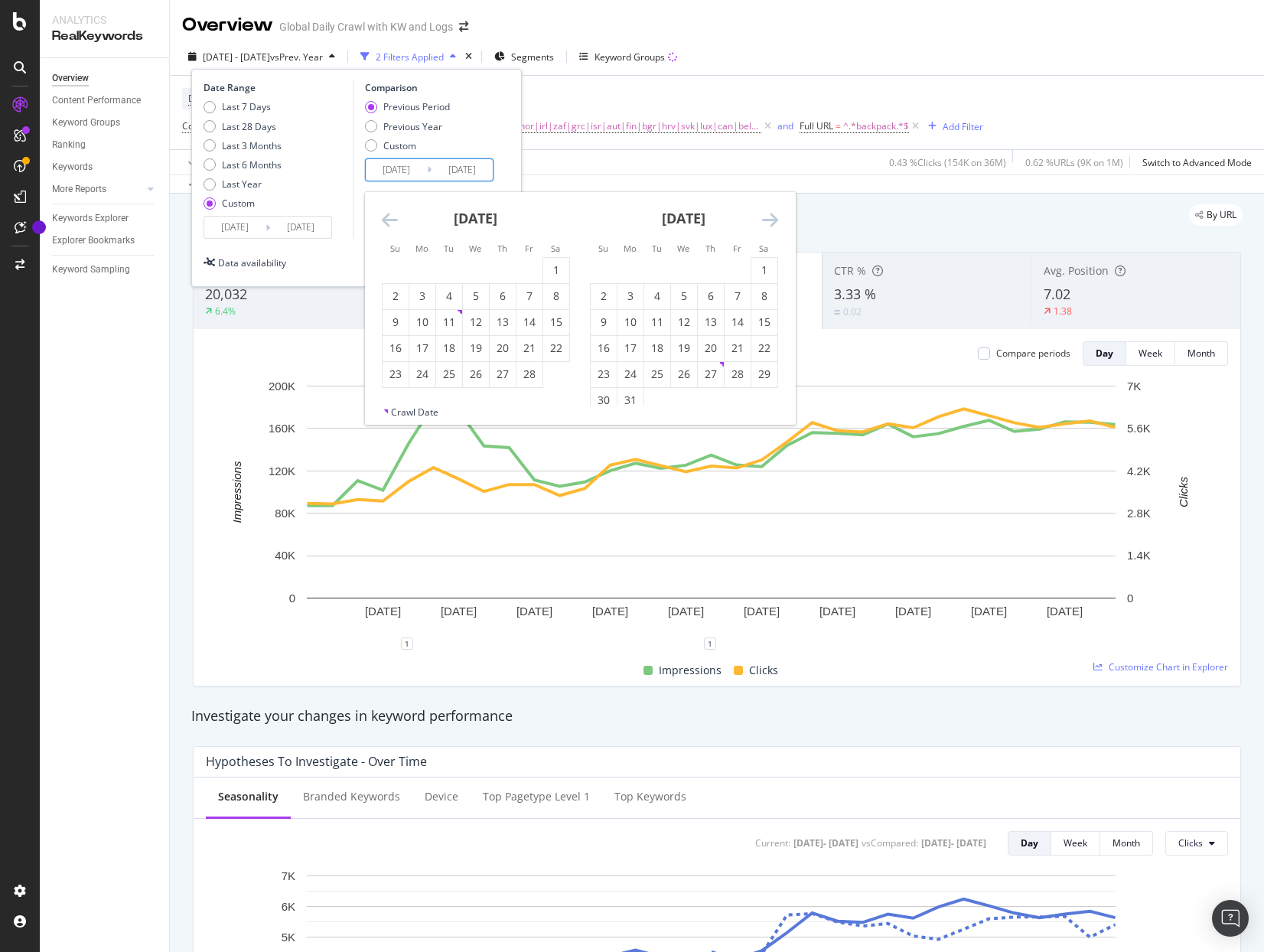
click at [390, 219] on icon "Move backward to switch to the previous month." at bounding box center [390, 219] width 16 height 18
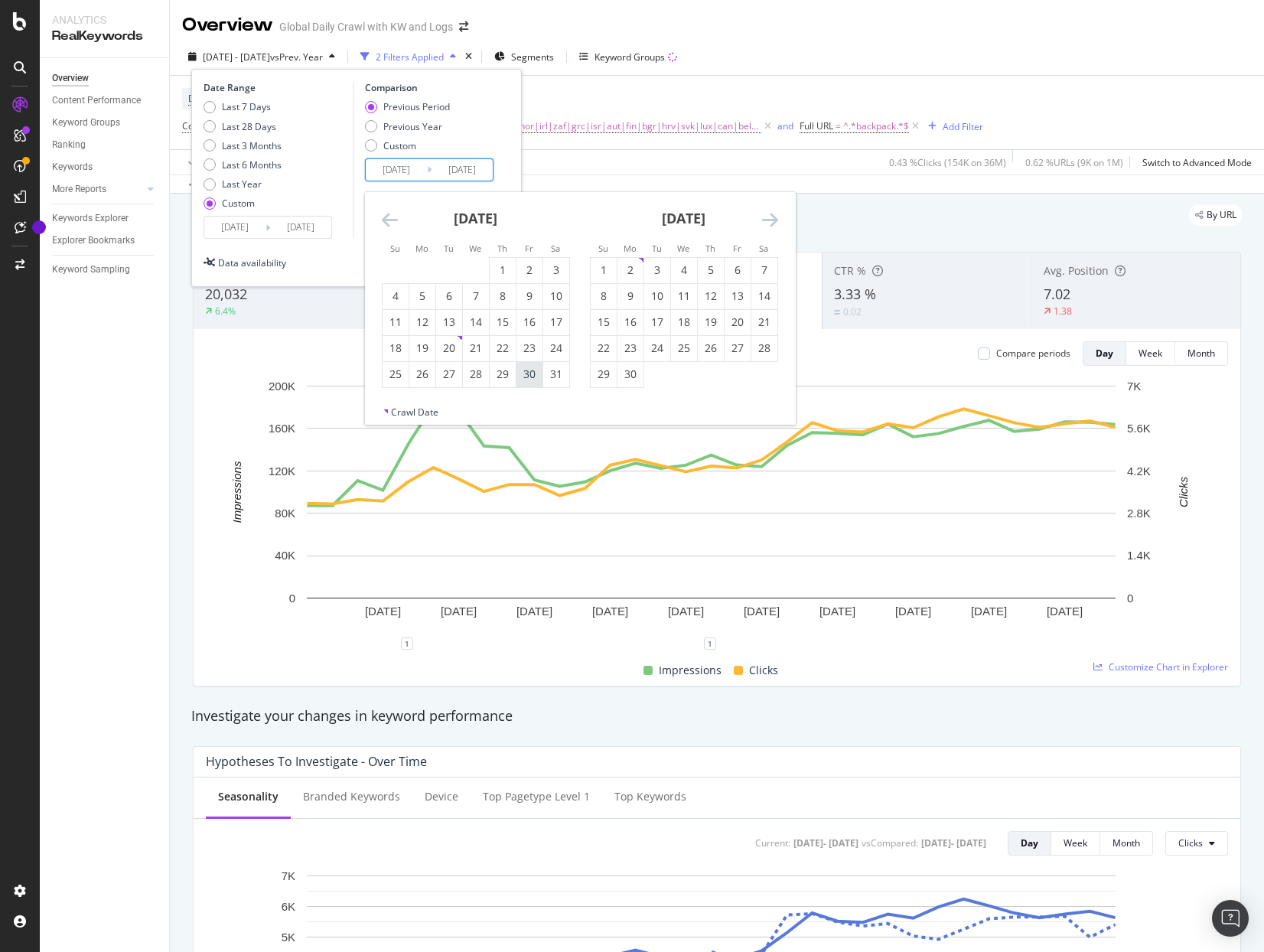
click at [537, 375] on div "30" at bounding box center [529, 374] width 26 height 15
type input "[DATE]"
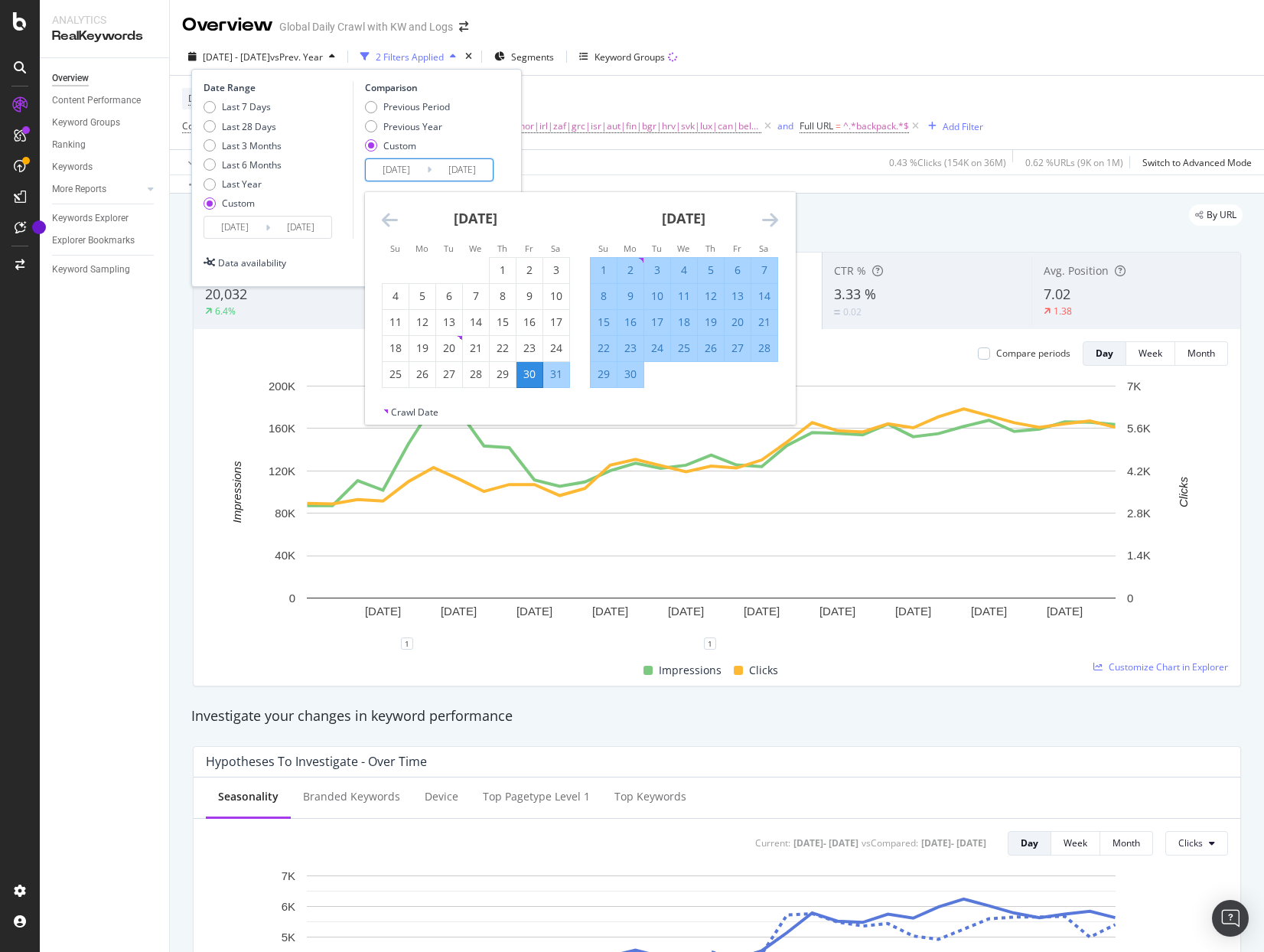
click at [705, 267] on div "5" at bounding box center [710, 270] width 26 height 15
type input "[DATE]"
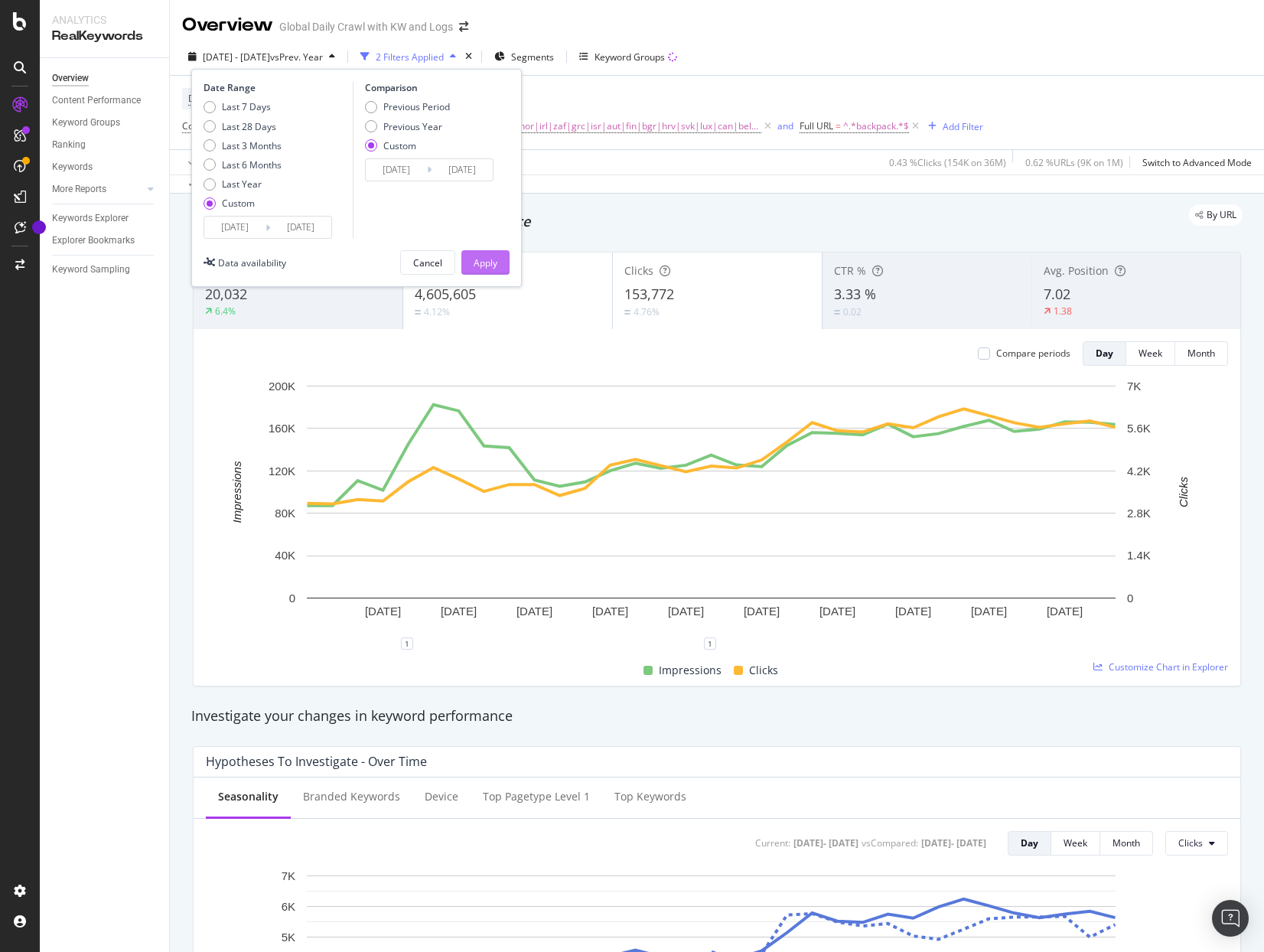
click at [475, 259] on div "Apply" at bounding box center [486, 263] width 23 height 13
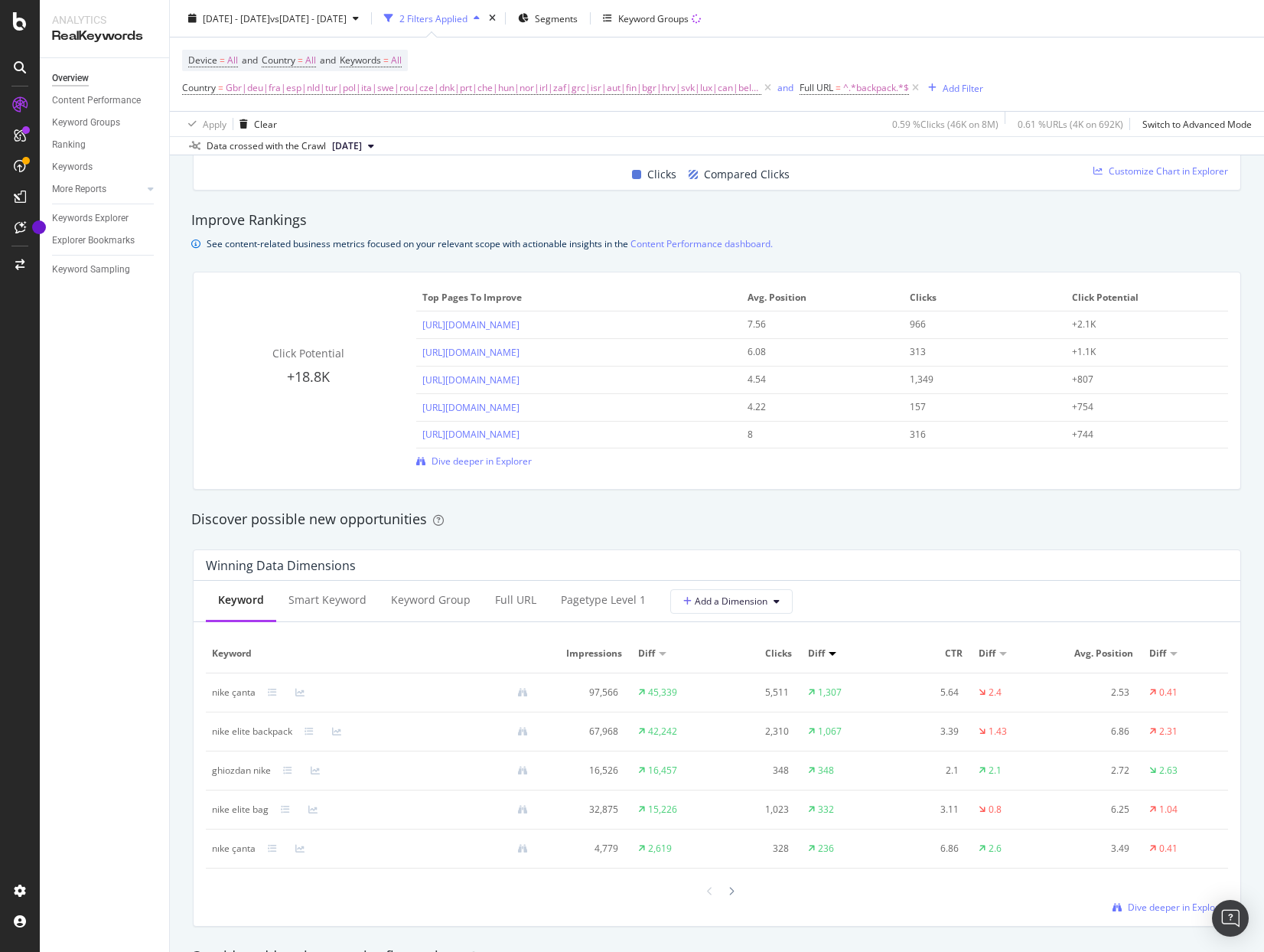
scroll to position [1301, 0]
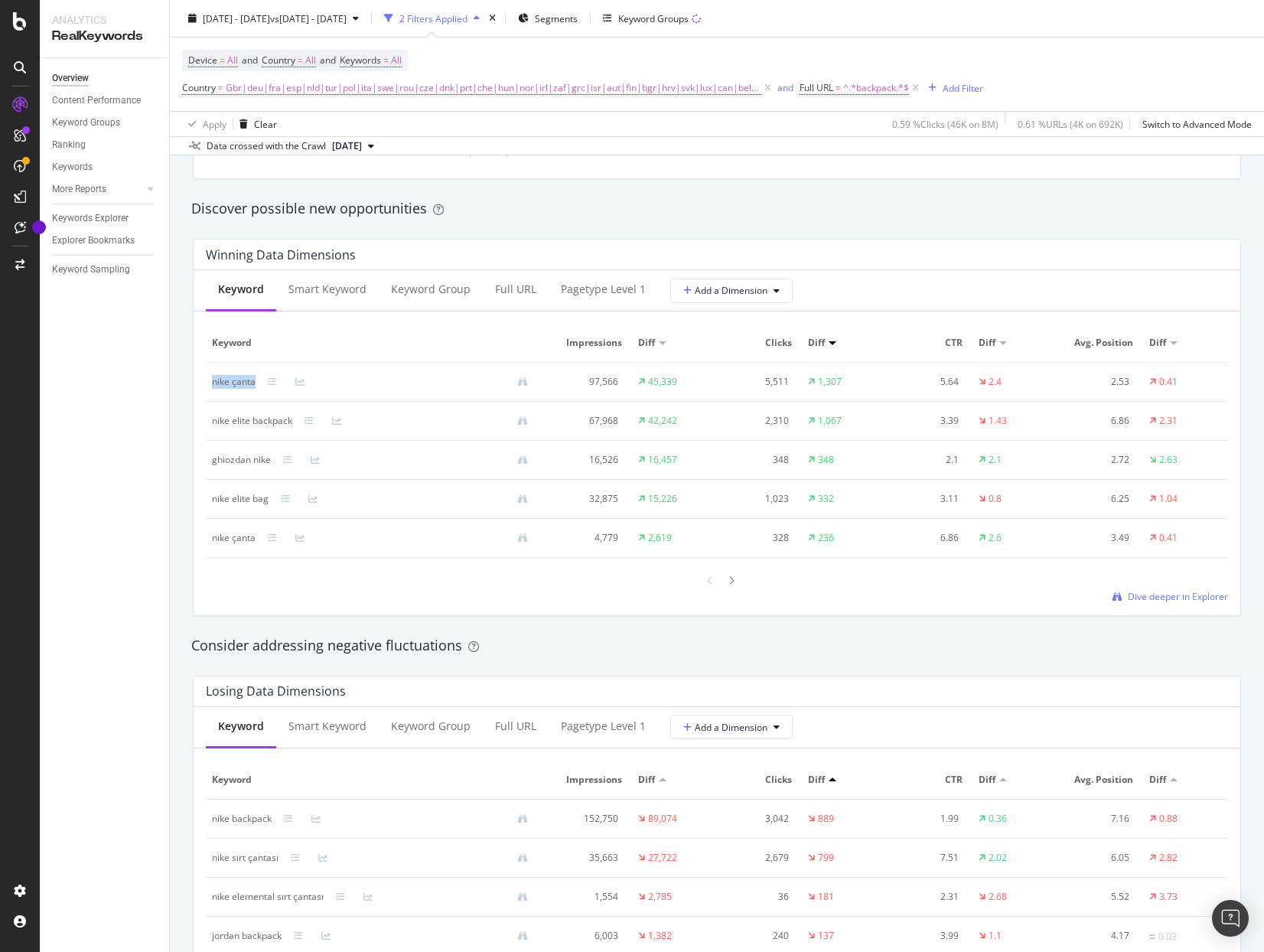
drag, startPoint x: 209, startPoint y: 379, endPoint x: 255, endPoint y: 382, distance: 46.1
click at [255, 382] on td "nike çanta" at bounding box center [376, 382] width 340 height 39
copy div "nike çanta"
drag, startPoint x: 202, startPoint y: 466, endPoint x: 180, endPoint y: 453, distance: 25.6
click at [180, 453] on div "By URL Detect big movements in your website performance Unique Keywords 11,106 …" at bounding box center [717, 347] width 1094 height 2909
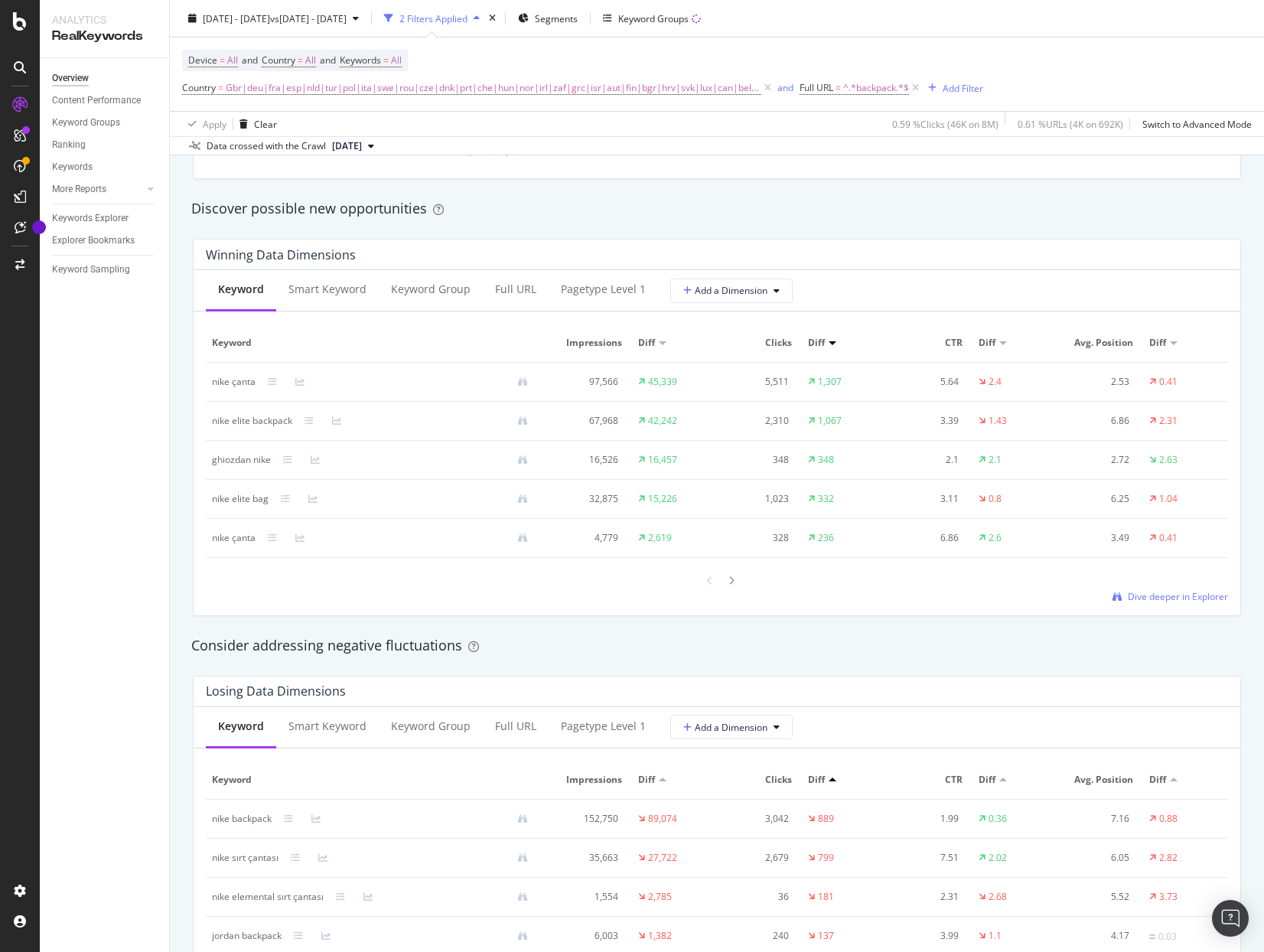
click at [180, 456] on div "By URL Detect big movements in your website performance Unique Keywords 11,106 …" at bounding box center [717, 347] width 1094 height 2909
drag, startPoint x: 205, startPoint y: 452, endPoint x: 183, endPoint y: 456, distance: 22.4
click at [183, 456] on div "By URL Detect big movements in your website performance Unique Keywords 11,106 …" at bounding box center [717, 347] width 1094 height 2909
click at [188, 457] on div "Winning Data Dimensions Keyword Smart Keyword Keyword Group Full URL pagetype L…" at bounding box center [717, 426] width 1066 height 401
drag, startPoint x: 207, startPoint y: 463, endPoint x: 271, endPoint y: 456, distance: 64.4
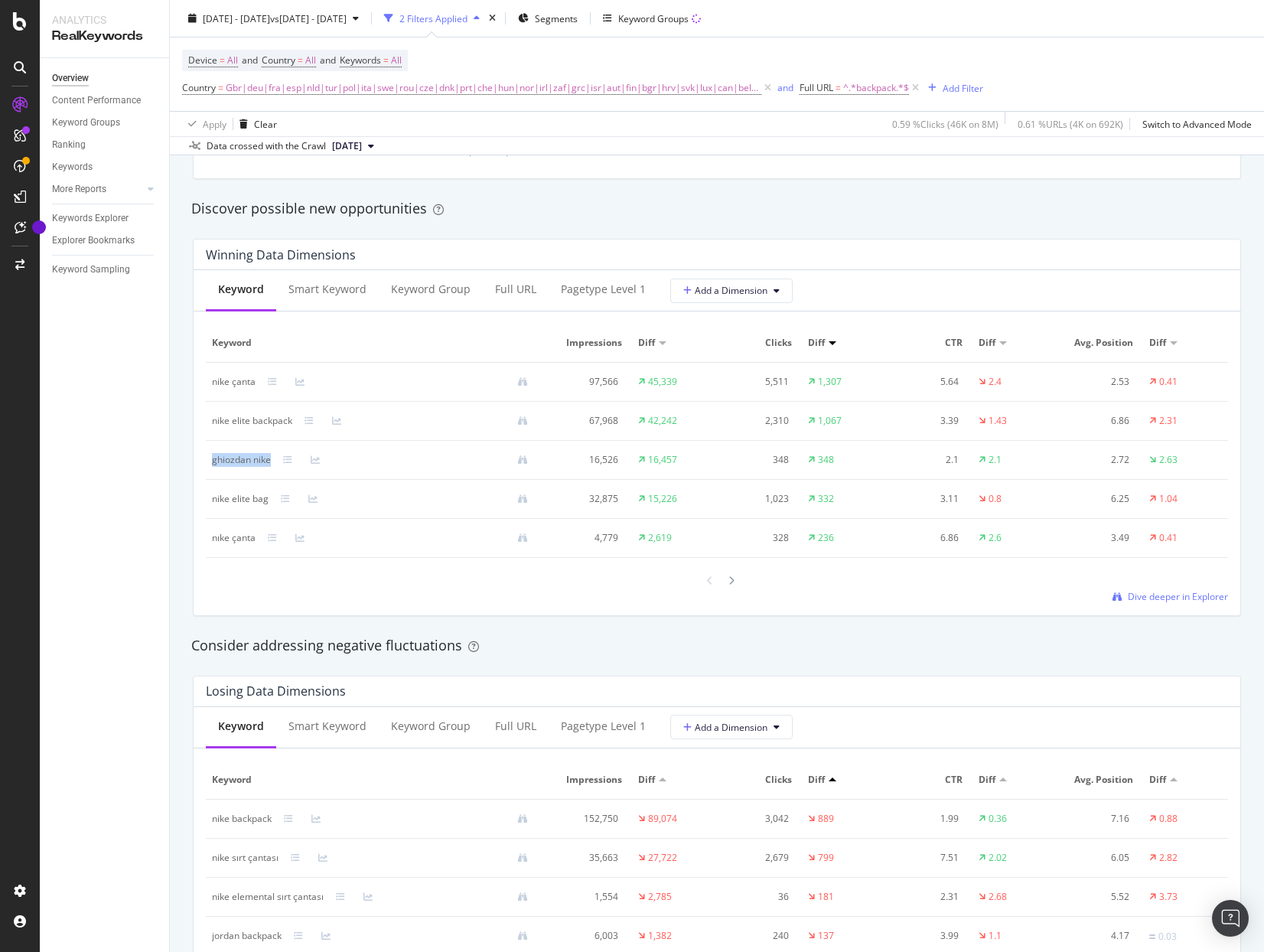
click at [271, 456] on td "ghiozdan nike" at bounding box center [376, 460] width 340 height 39
copy div "ghiozdan nike"
click at [867, 91] on span "^.*backpack.*$" at bounding box center [876, 88] width 66 height 22
click at [870, 154] on input "backpack" at bounding box center [875, 151] width 144 height 24
click at [891, 153] on input "backpack" at bounding box center [875, 151] width 144 height 24
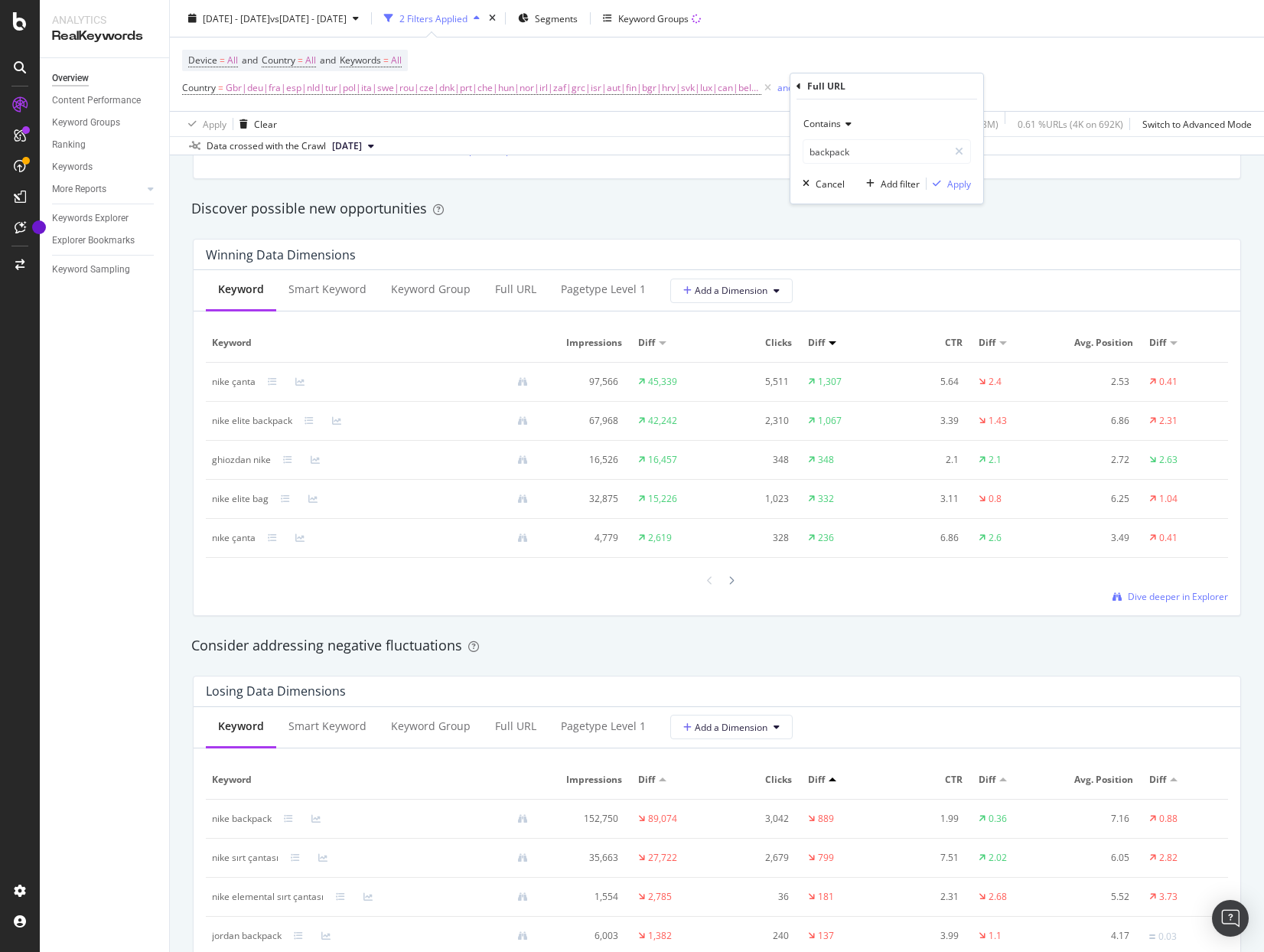
click at [849, 121] on icon at bounding box center [846, 123] width 11 height 9
click at [865, 315] on span "Matches regex" at bounding box center [842, 315] width 63 height 13
click at [862, 157] on input "backpack" at bounding box center [875, 151] width 144 height 24
click at [867, 153] on input "backpack" at bounding box center [875, 151] width 144 height 24
click at [864, 150] on input "backpack|bbags" at bounding box center [875, 151] width 144 height 24
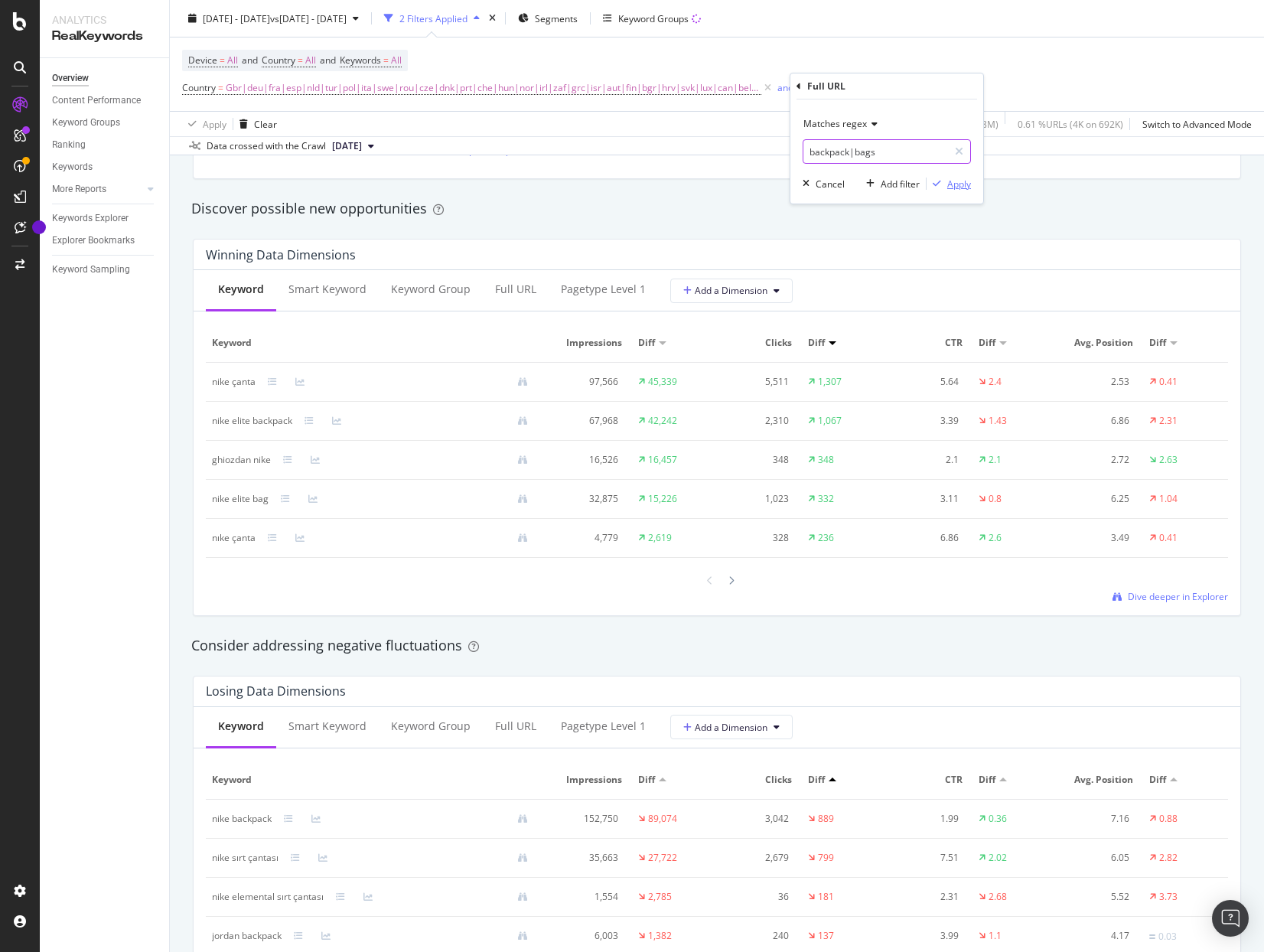
type input "backpack|bags"
click at [954, 189] on div "Apply" at bounding box center [959, 184] width 23 height 13
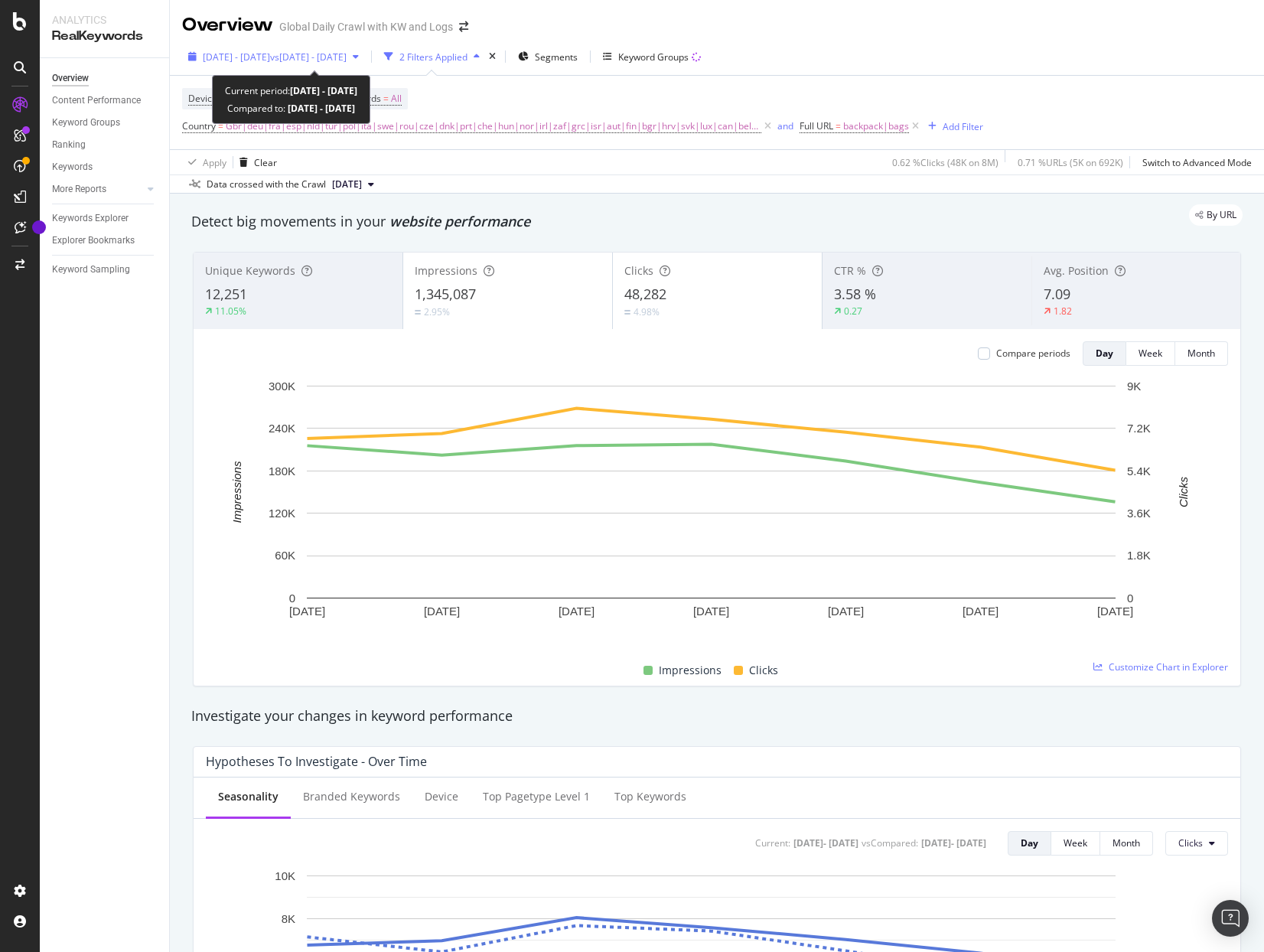
click at [353, 64] on div "[DATE] - [DATE] vs [DATE] - [DATE]" at bounding box center [273, 57] width 183 height 23
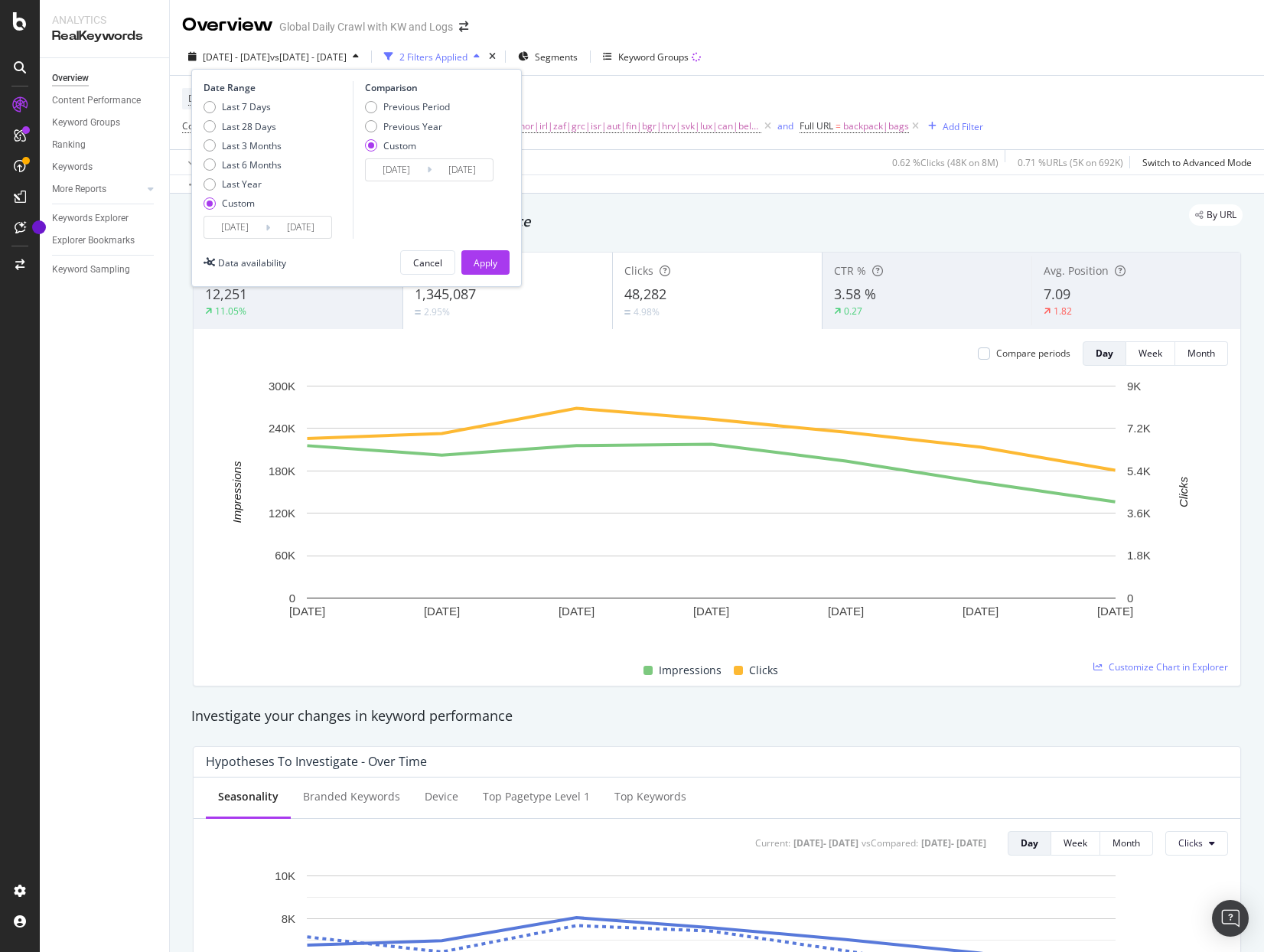
click at [227, 224] on input "[DATE]" at bounding box center [234, 228] width 61 height 22
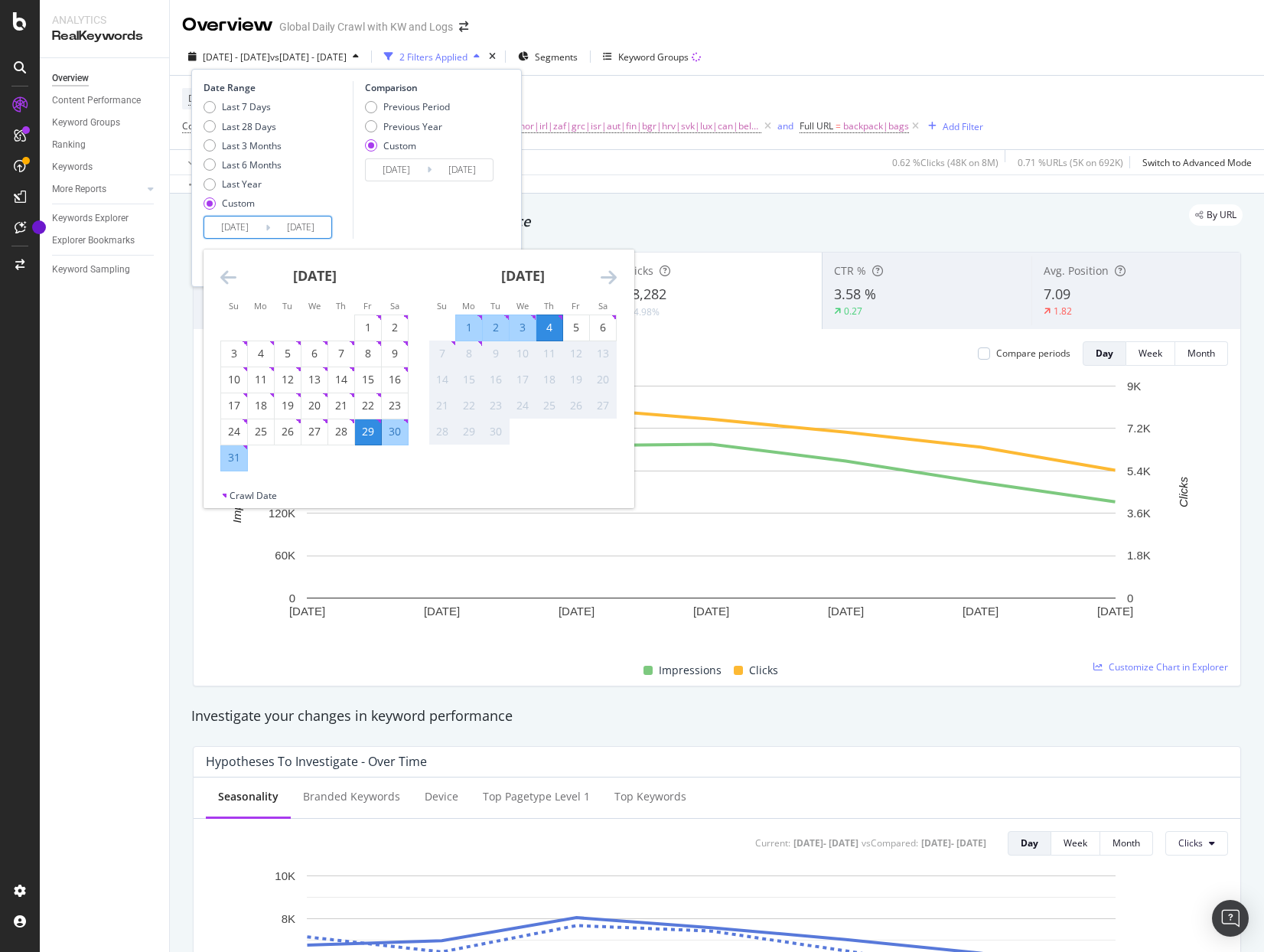
drag, startPoint x: 364, startPoint y: 405, endPoint x: 355, endPoint y: 419, distance: 16.6
click at [365, 405] on div "22" at bounding box center [367, 405] width 26 height 15
type input "[DATE]"
click at [345, 431] on div "28" at bounding box center [340, 431] width 26 height 15
type input "[DATE]"
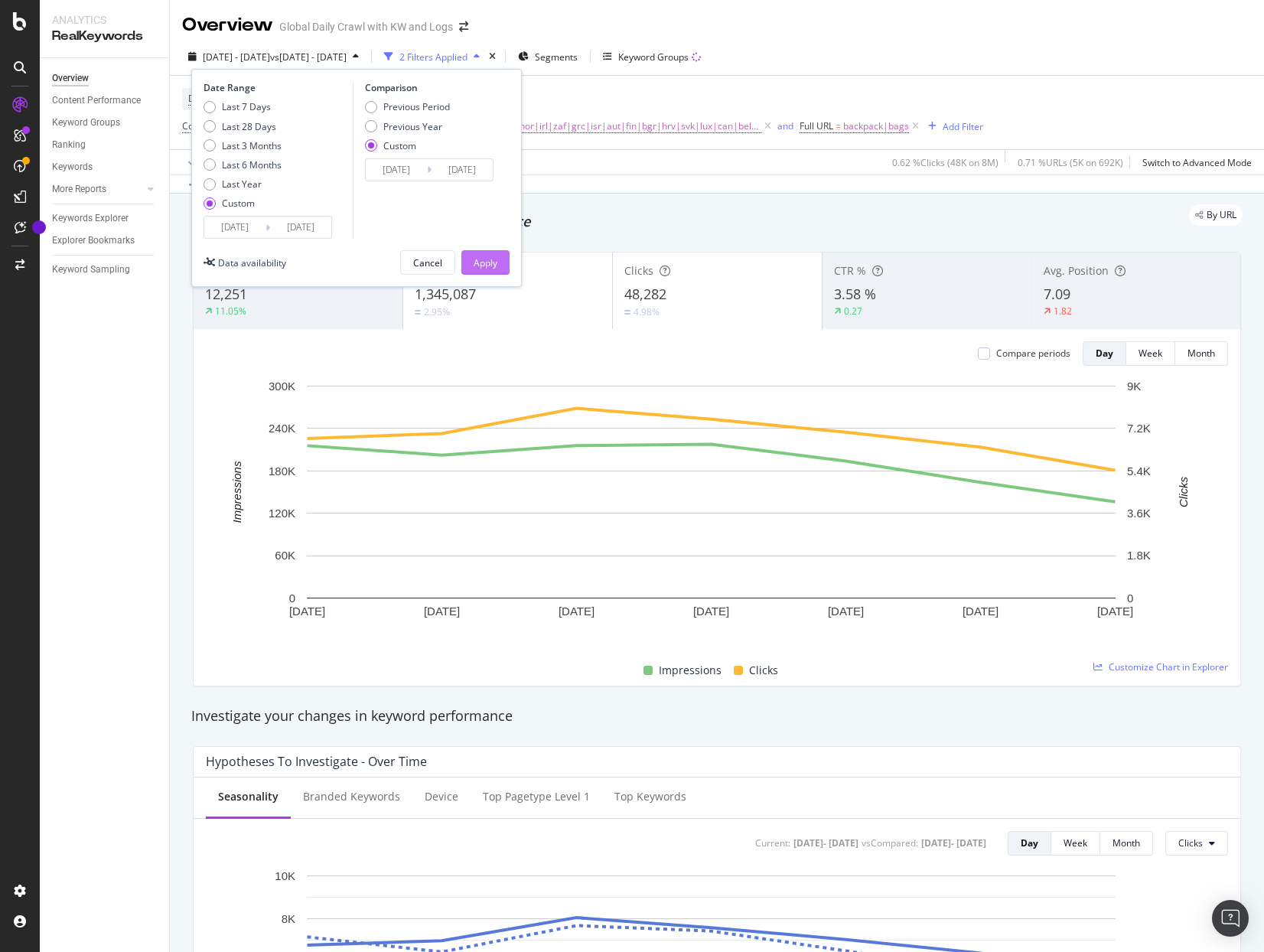
click at [486, 261] on div "Apply" at bounding box center [486, 263] width 23 height 13
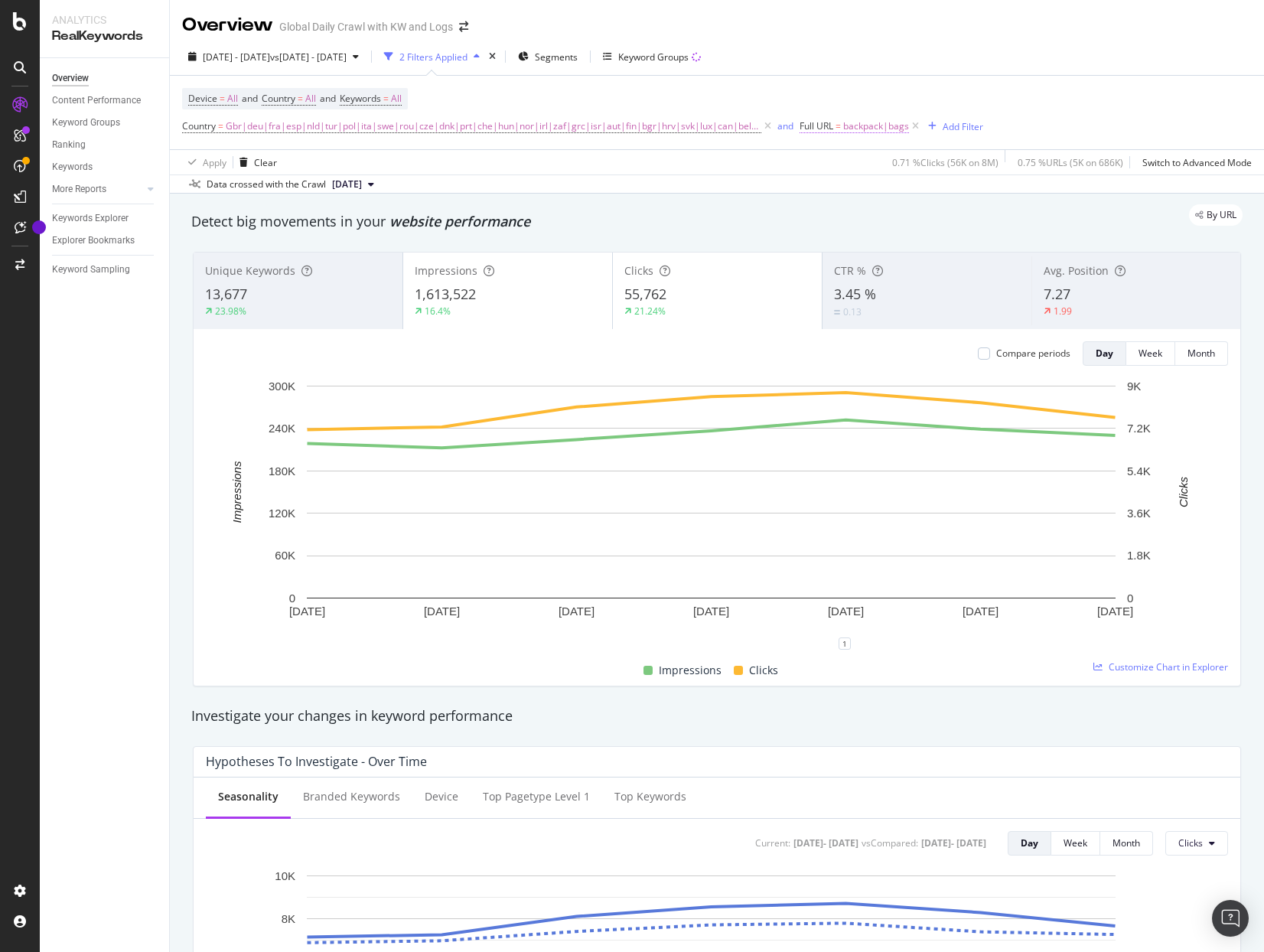
click at [869, 127] on span "backpack|bags" at bounding box center [876, 126] width 66 height 22
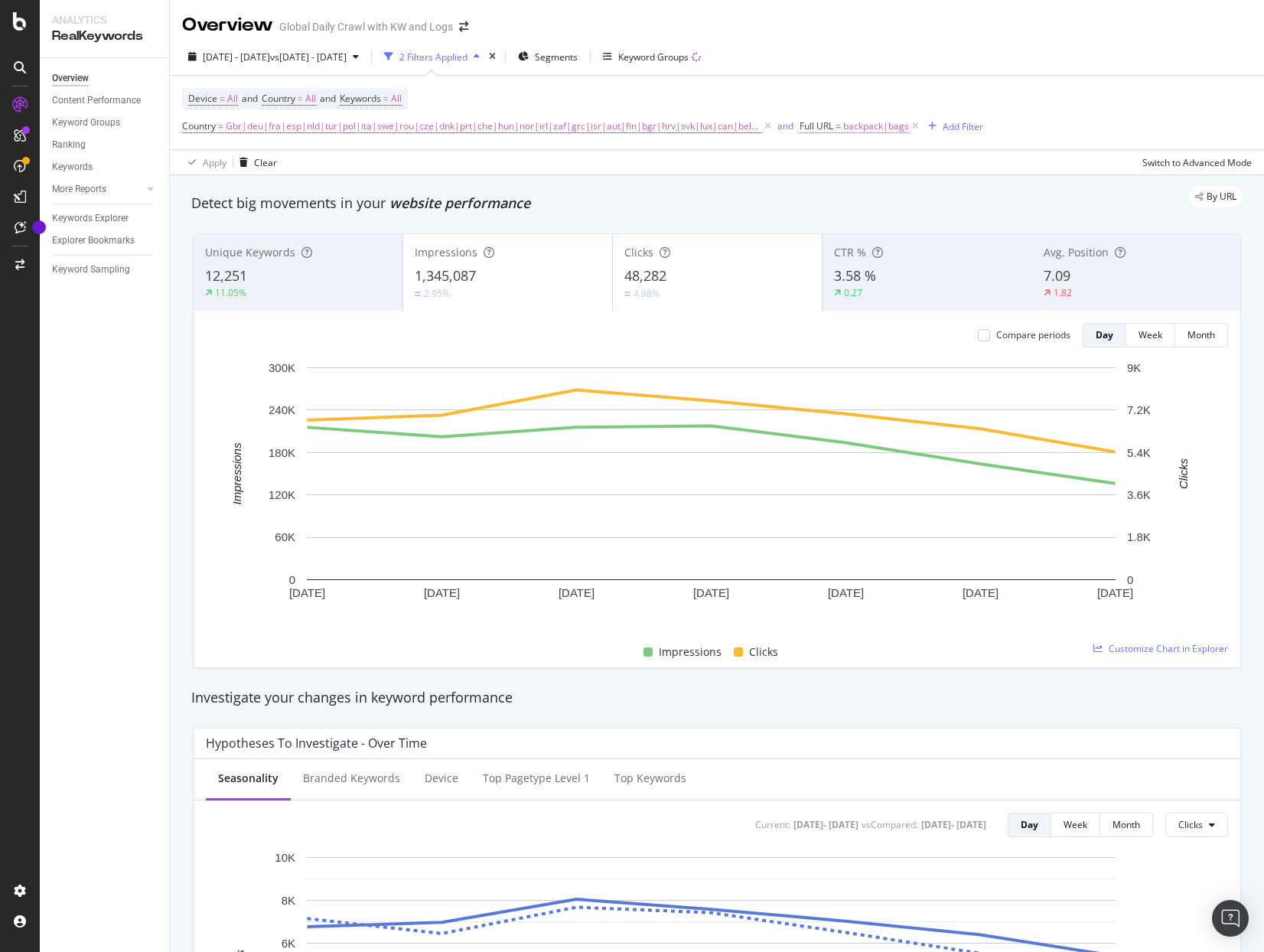
click at [869, 129] on span "backpack|bags" at bounding box center [876, 126] width 66 height 22
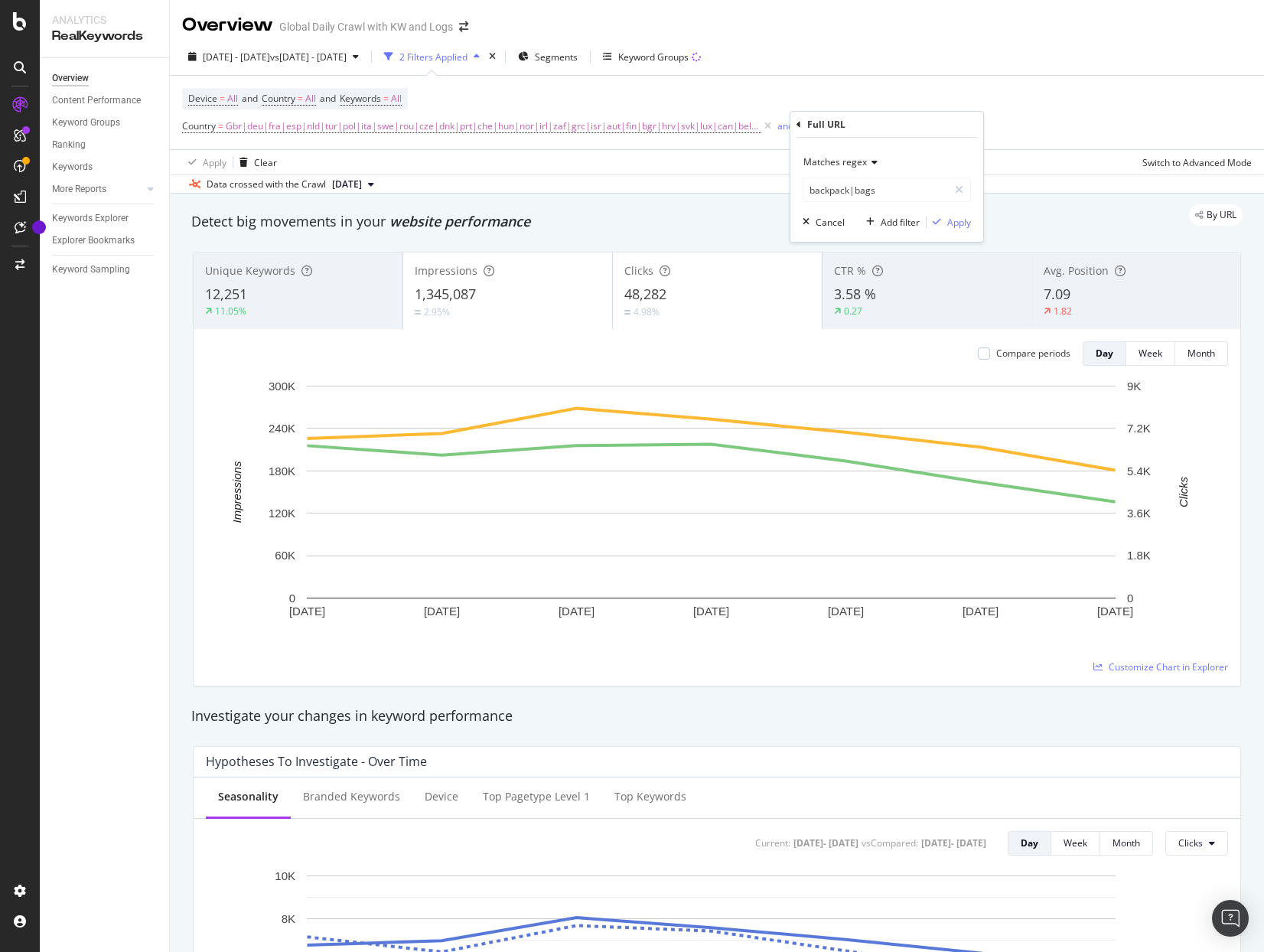
click at [861, 165] on span "Matches regex" at bounding box center [835, 162] width 63 height 13
click at [857, 168] on span "Matches regex" at bounding box center [835, 162] width 63 height 13
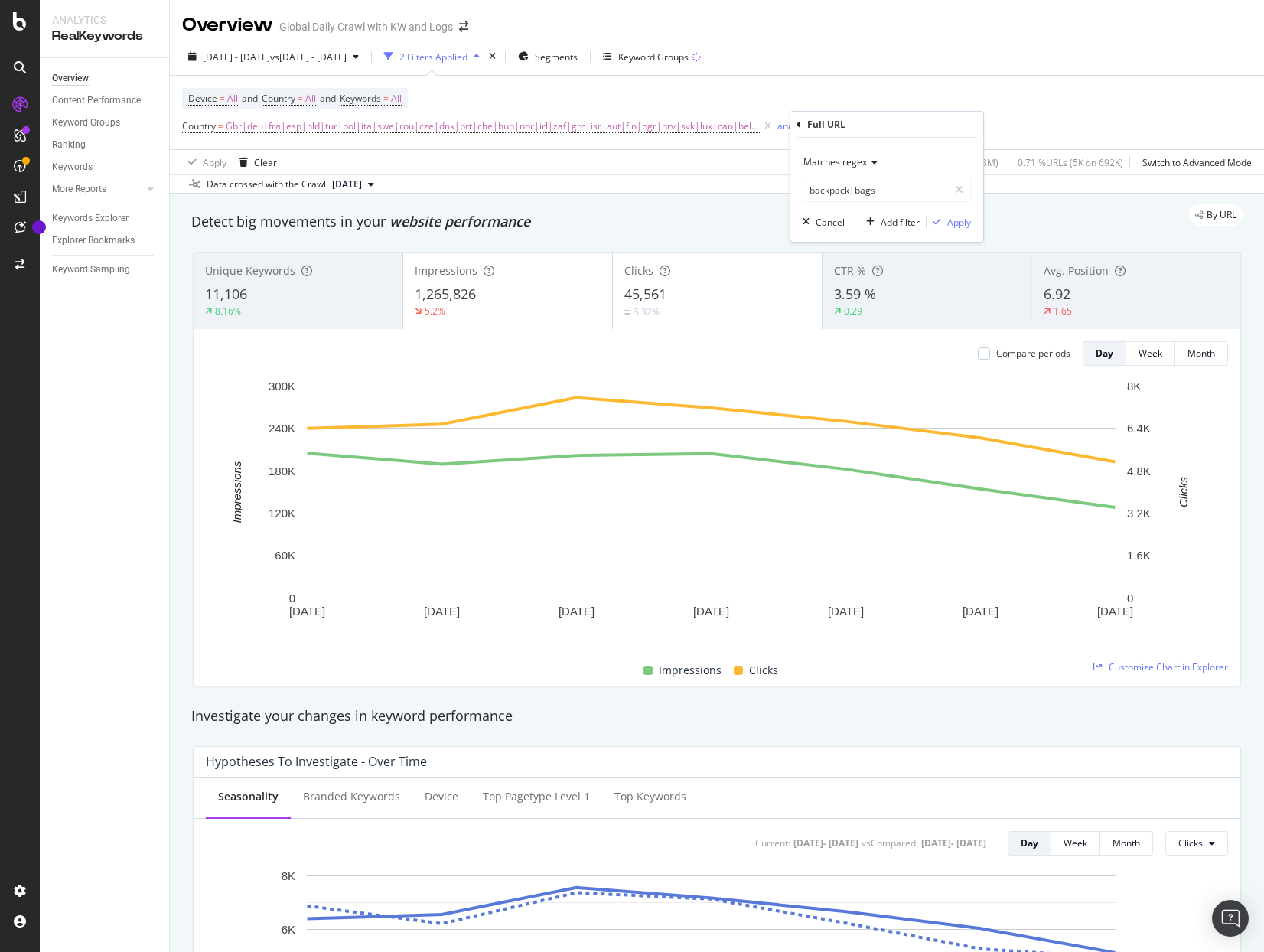
click at [76, 414] on div "Overview Content Performance Keyword Groups Ranking Keywords More Reports Count…" at bounding box center [104, 505] width 129 height 894
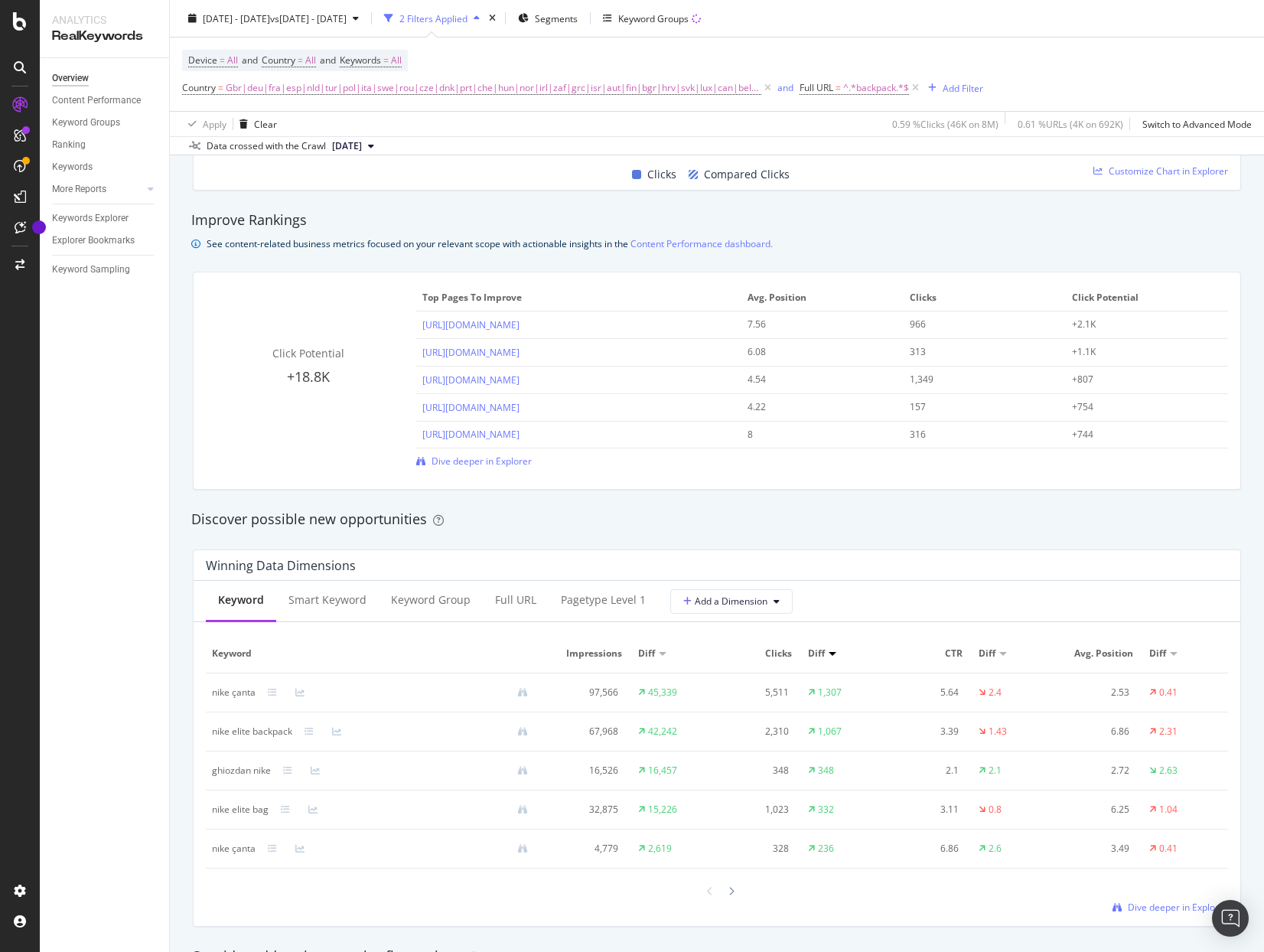
scroll to position [1224, 0]
